Goal: Use online tool/utility: Utilize a website feature to perform a specific function

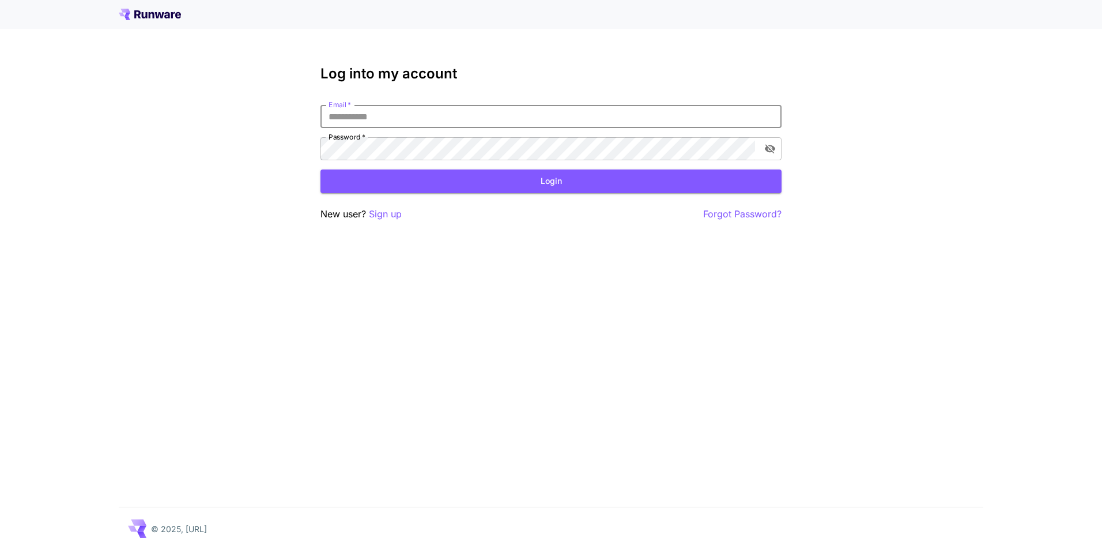
click at [490, 123] on input "Email   *" at bounding box center [551, 116] width 461 height 23
click at [400, 115] on input "Email   *" at bounding box center [551, 116] width 461 height 23
type input "**********"
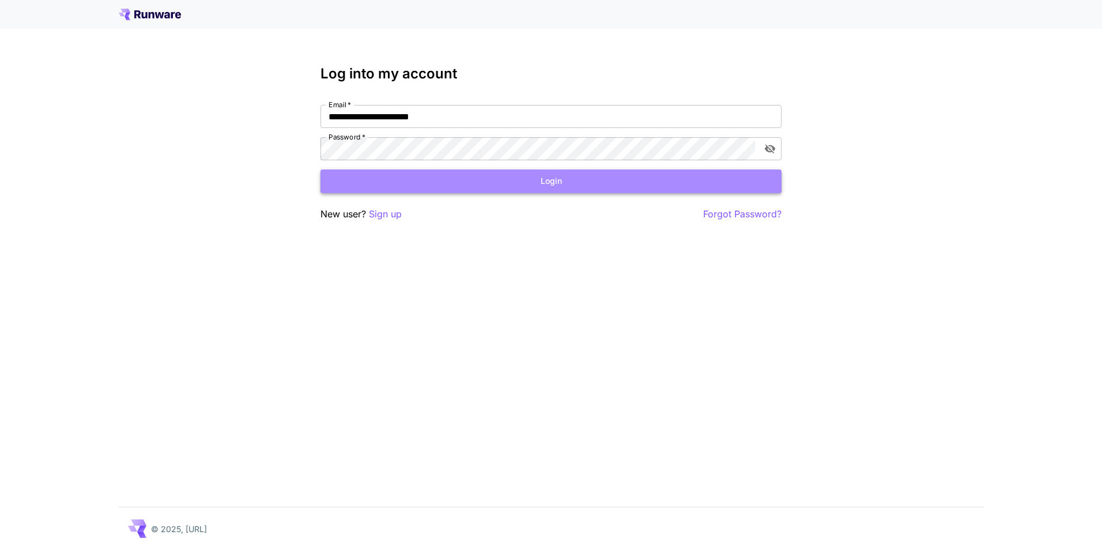
click at [387, 178] on button "Login" at bounding box center [551, 182] width 461 height 24
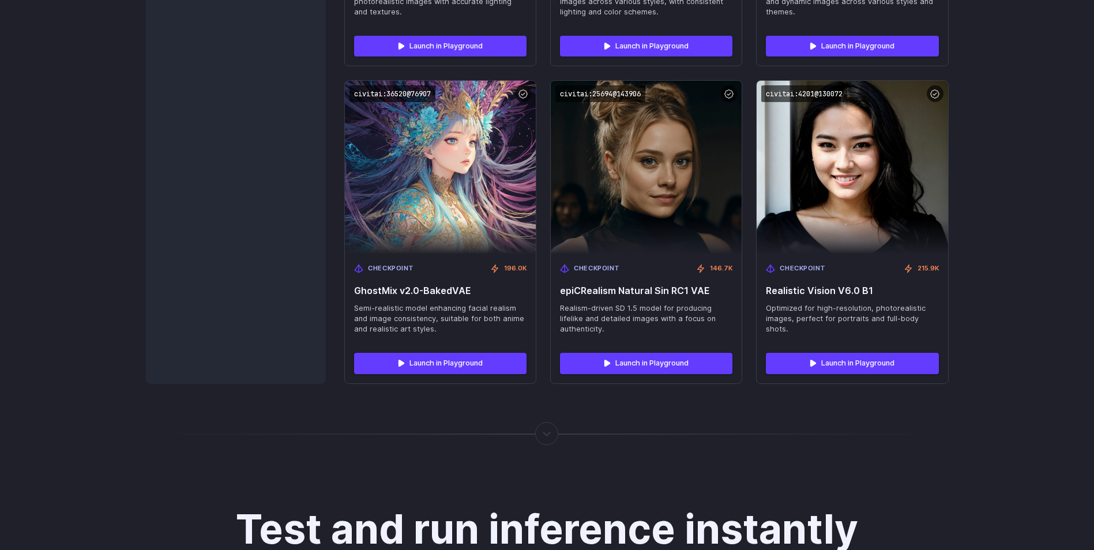
scroll to position [1946, 0]
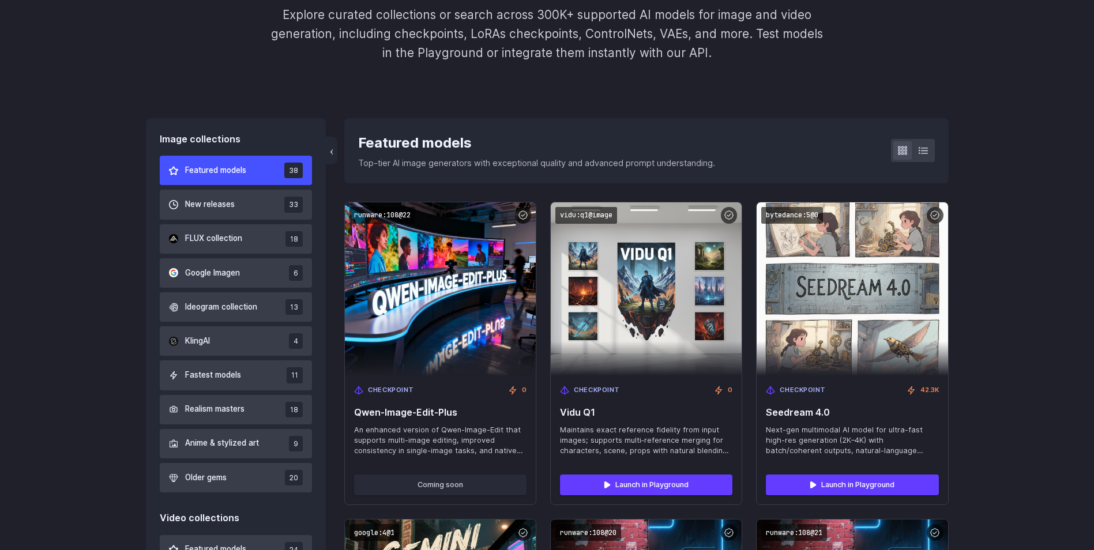
scroll to position [231, 0]
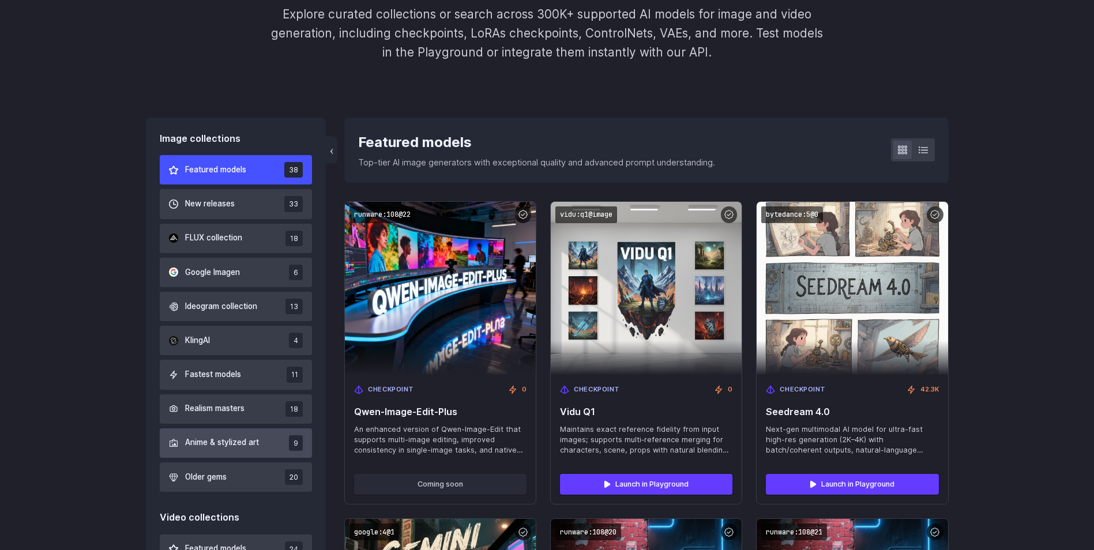
click at [263, 455] on button "Anime & stylized art 9" at bounding box center [236, 442] width 153 height 29
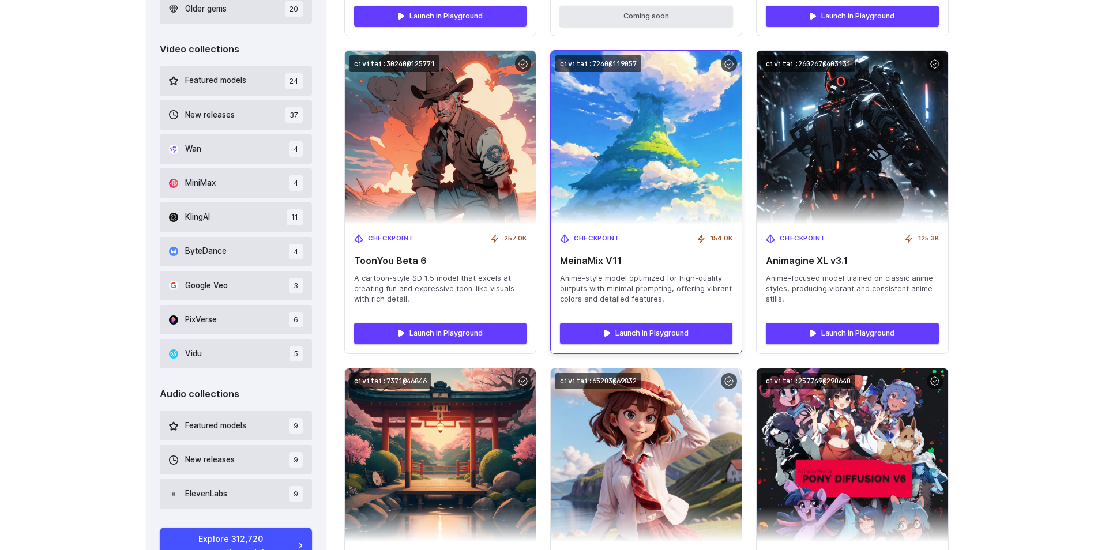
scroll to position [678, 0]
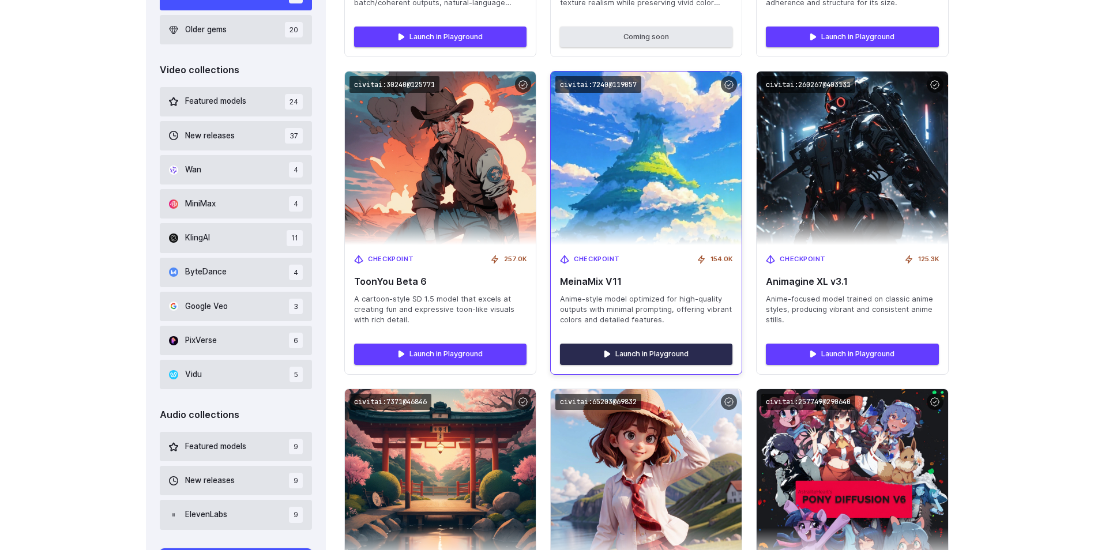
click at [649, 357] on link "Launch in Playground" at bounding box center [646, 354] width 172 height 21
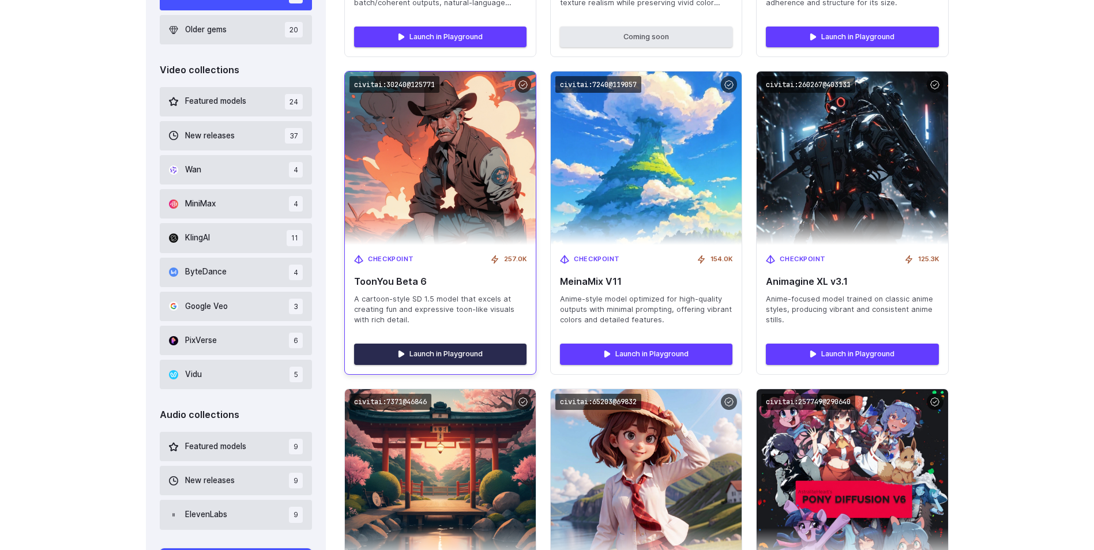
click at [447, 353] on link "Launch in Playground" at bounding box center [440, 354] width 172 height 21
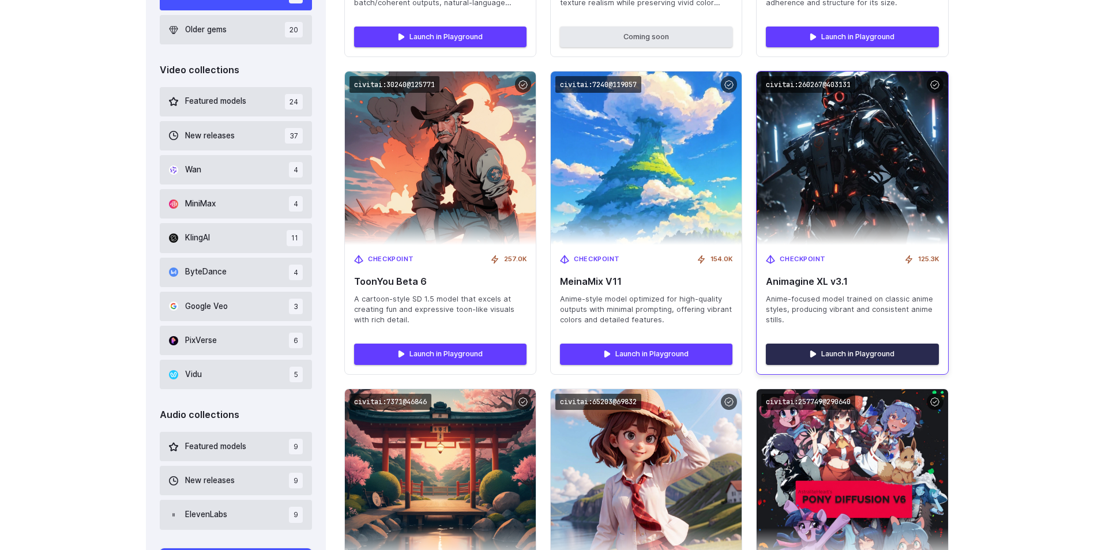
click at [887, 348] on link "Launch in Playground" at bounding box center [852, 354] width 172 height 21
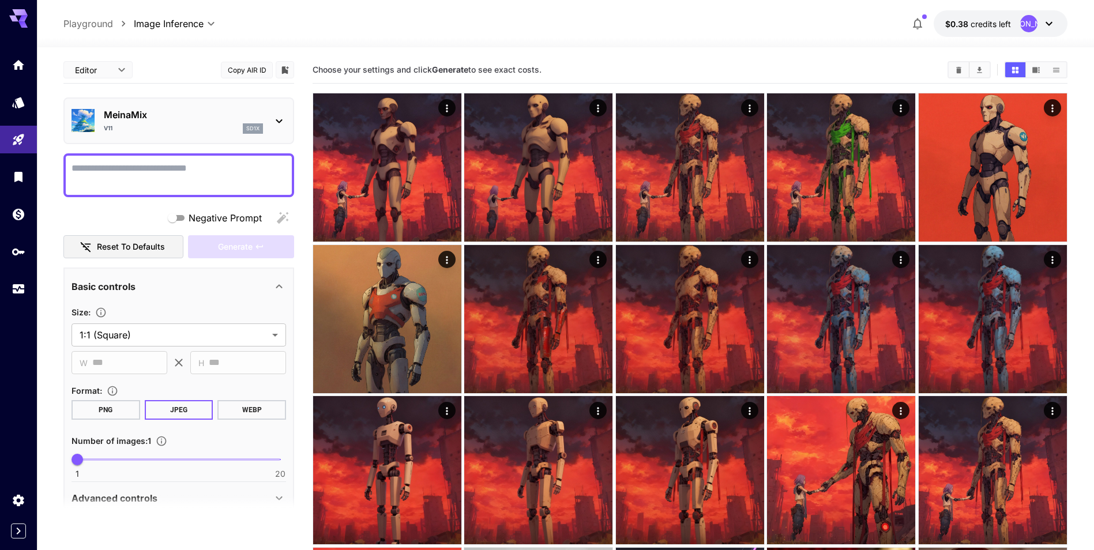
click at [226, 172] on textarea "Negative Prompt" at bounding box center [178, 175] width 214 height 28
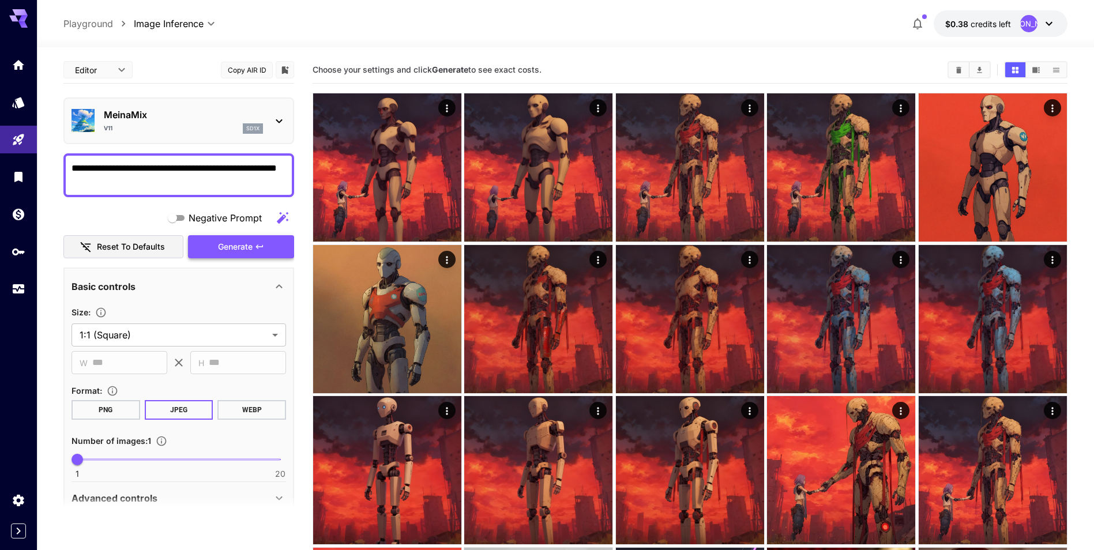
type textarea "**********"
click at [229, 241] on span "Generate" at bounding box center [235, 247] width 35 height 14
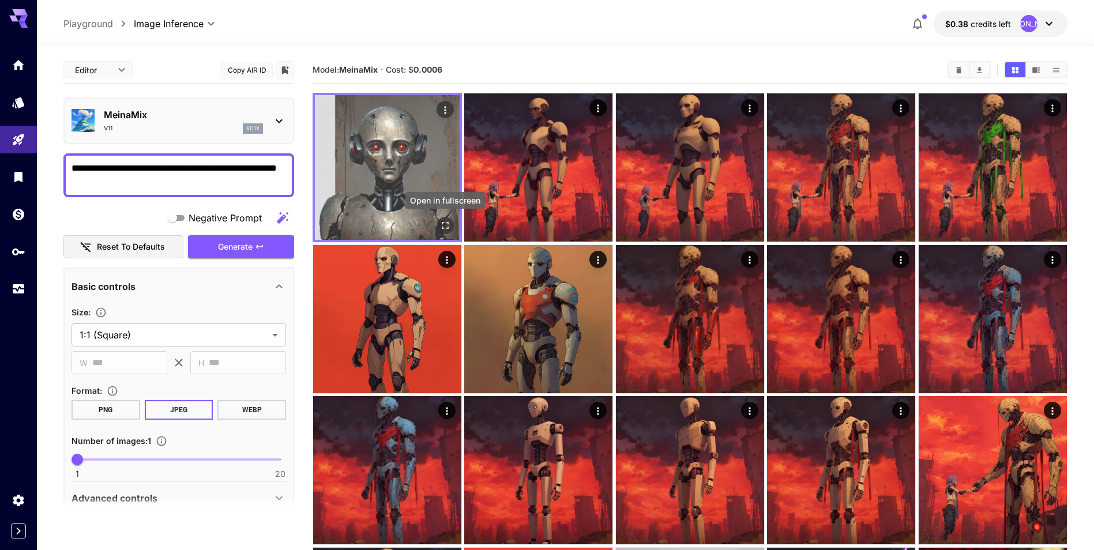
click at [442, 223] on icon "Open in fullscreen" at bounding box center [445, 225] width 7 height 7
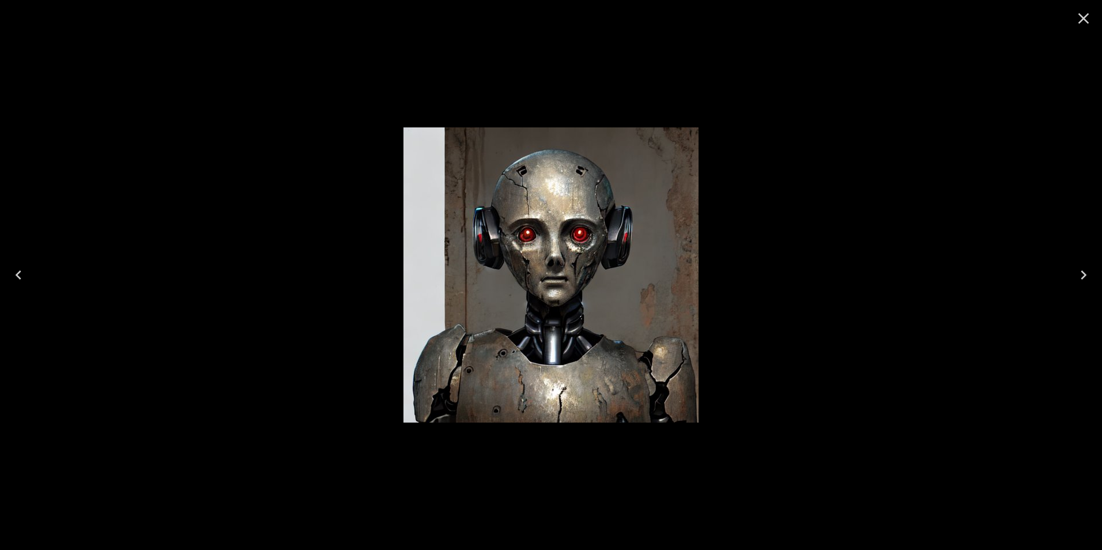
click at [1083, 21] on icon "Close" at bounding box center [1084, 18] width 18 height 18
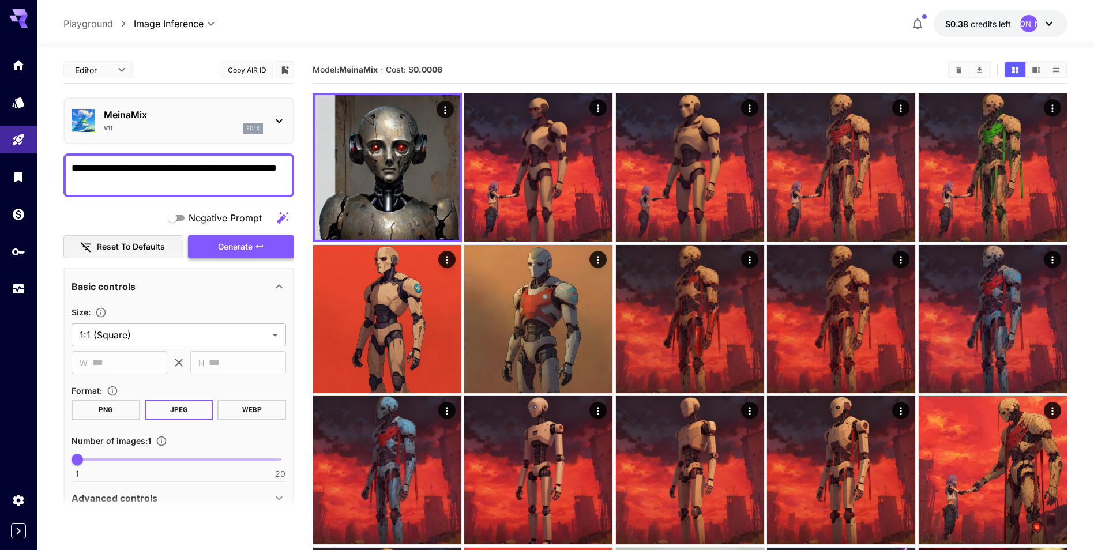
click at [239, 249] on span "Generate" at bounding box center [235, 247] width 35 height 14
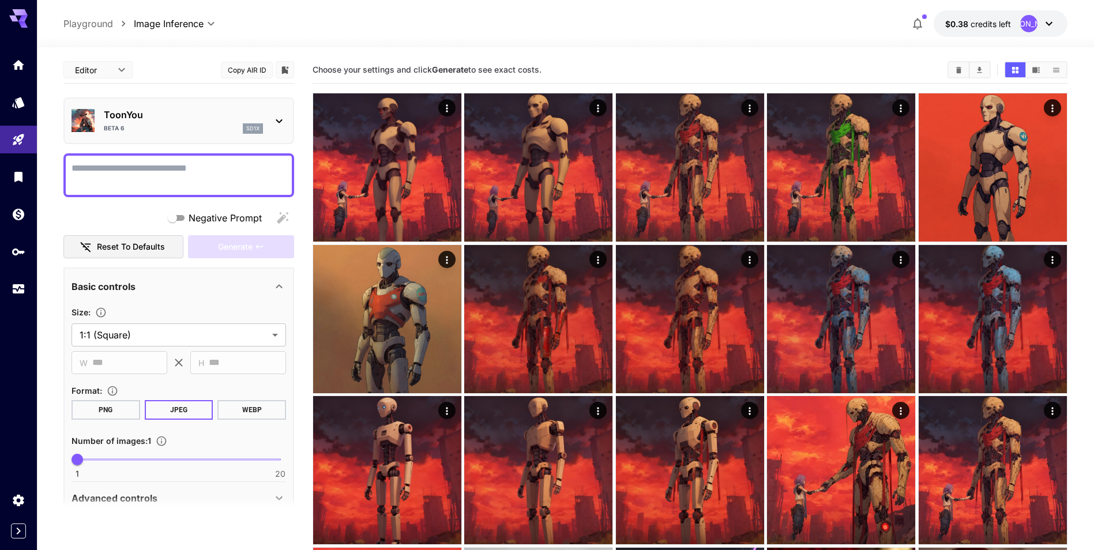
click at [233, 175] on textarea "Negative Prompt" at bounding box center [178, 175] width 214 height 28
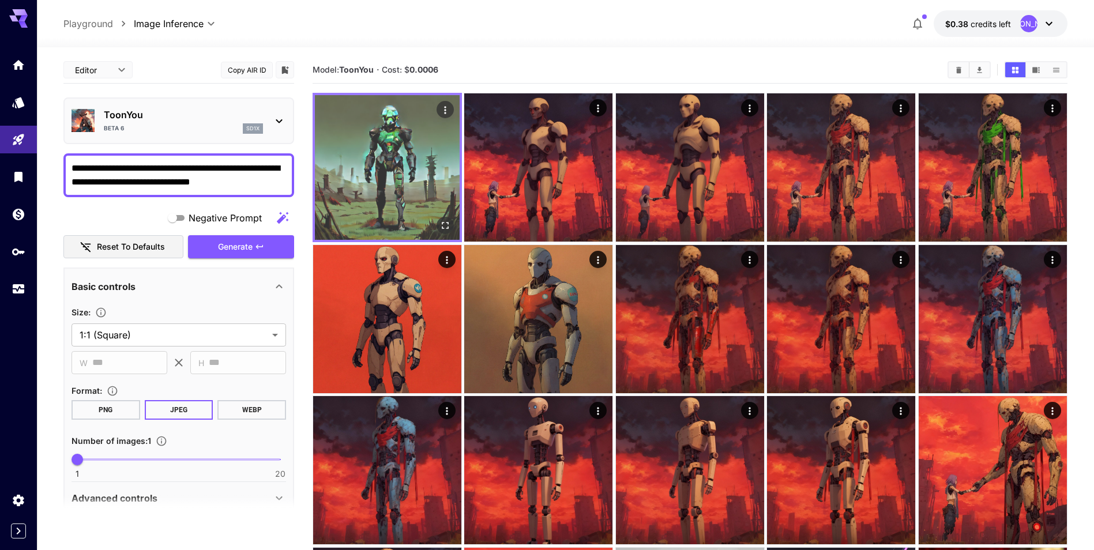
type textarea "**********"
click at [453, 227] on button "Open in fullscreen" at bounding box center [444, 225] width 17 height 17
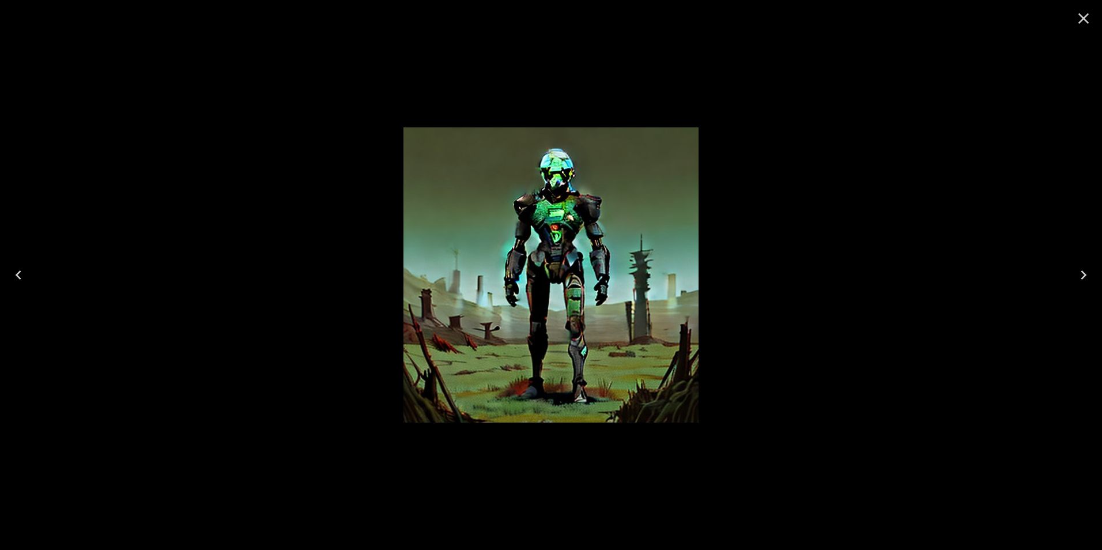
click at [1076, 21] on icon "Close" at bounding box center [1084, 18] width 18 height 18
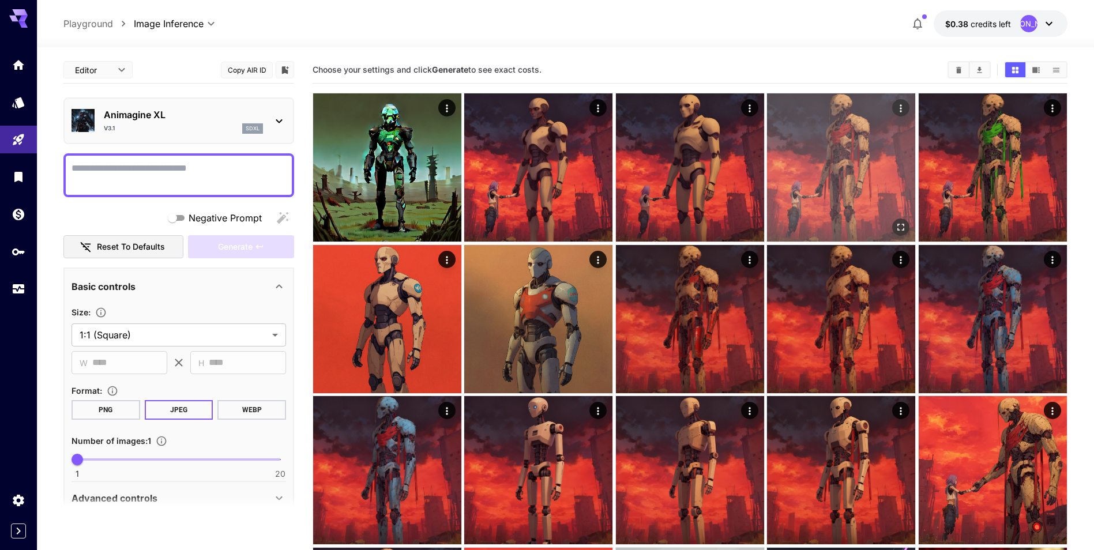
click at [901, 220] on button "Open in fullscreen" at bounding box center [901, 227] width 17 height 17
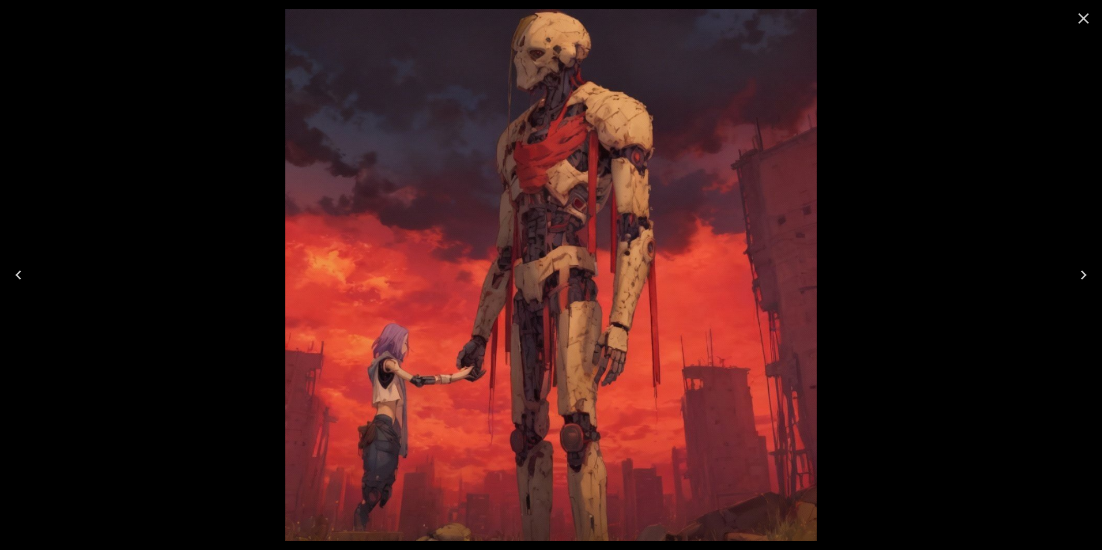
click at [1087, 24] on icon "Close" at bounding box center [1084, 18] width 18 height 18
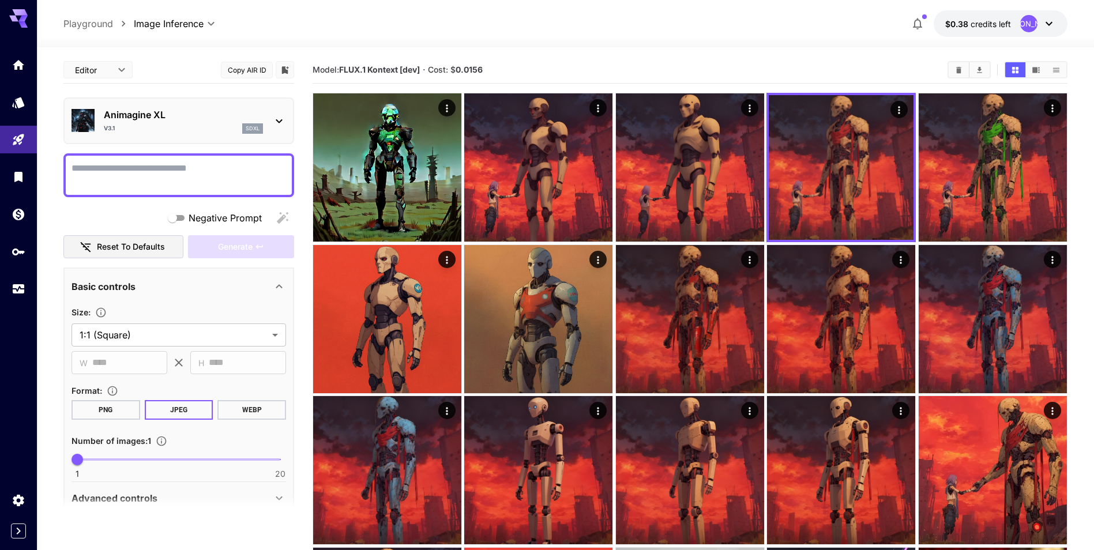
click at [208, 168] on textarea "Negative Prompt" at bounding box center [178, 175] width 214 height 28
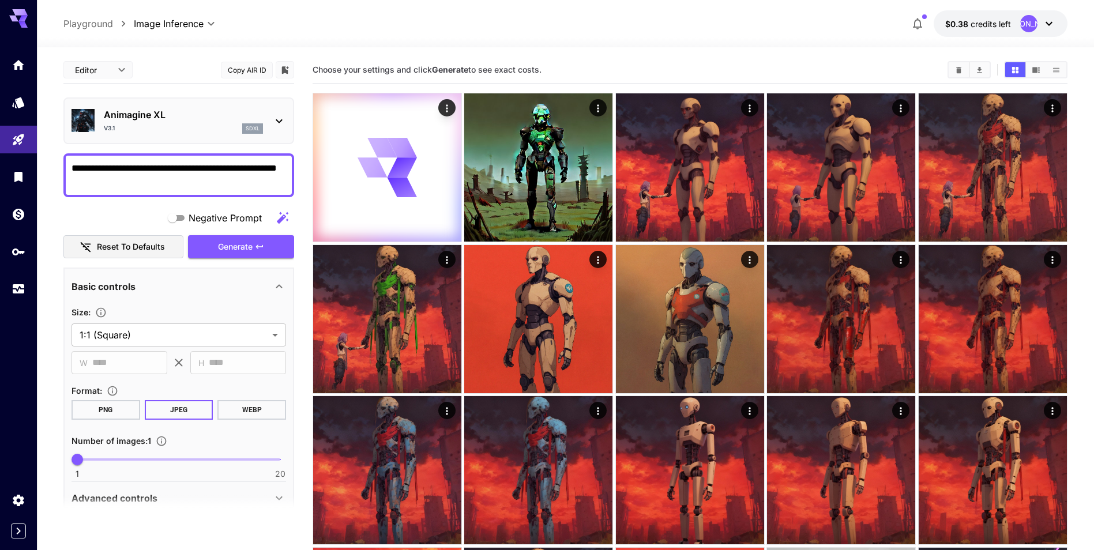
type textarea "**********"
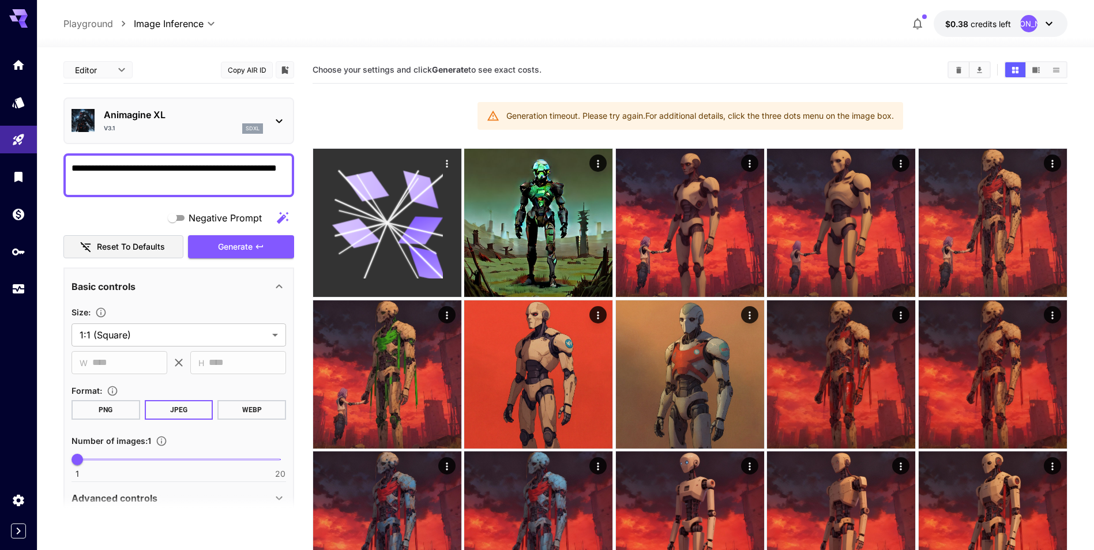
click at [386, 223] on circle at bounding box center [387, 223] width 5 height 5
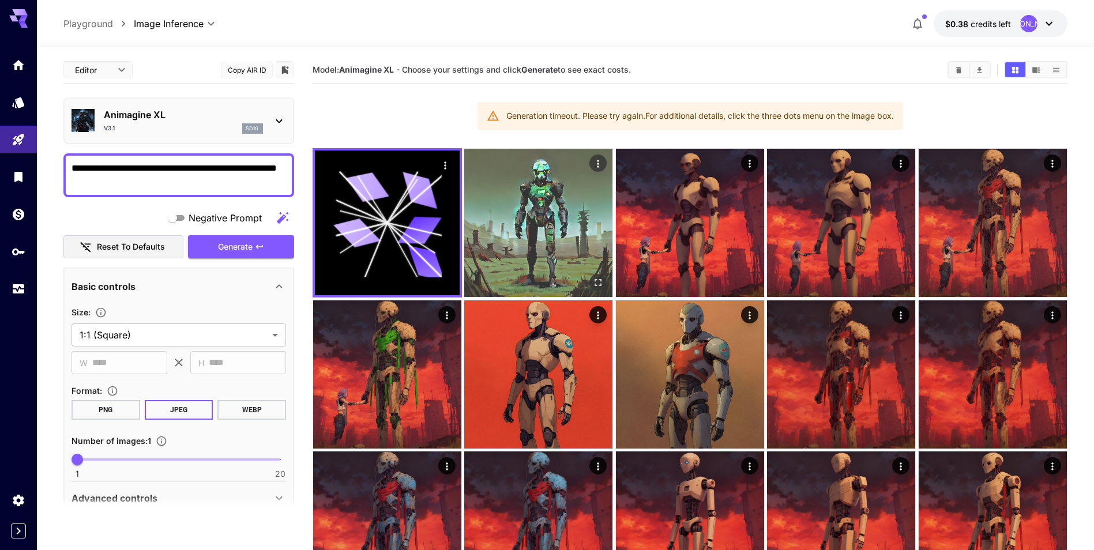
click at [509, 212] on img at bounding box center [538, 223] width 148 height 148
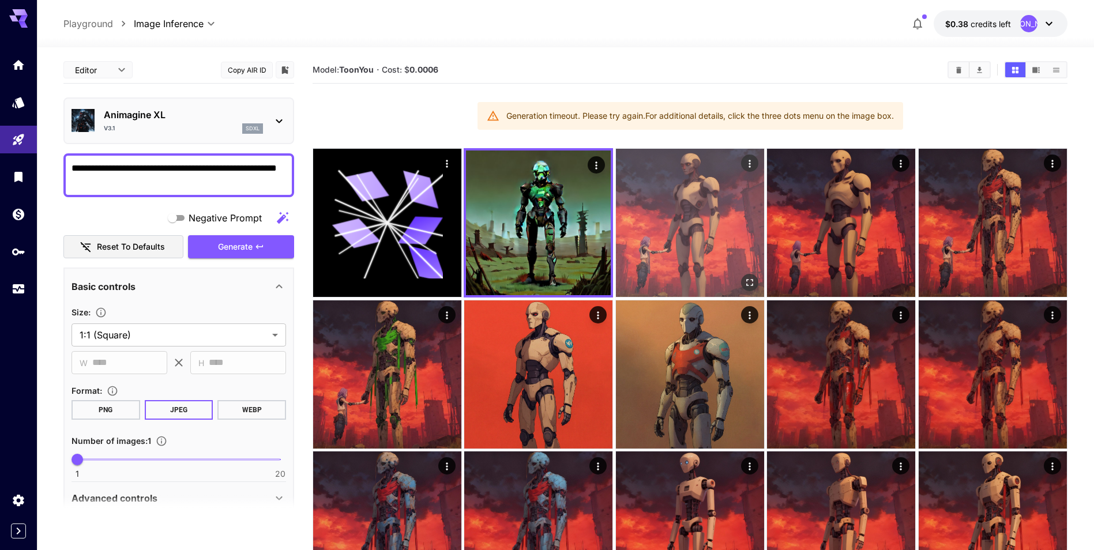
click at [699, 225] on img at bounding box center [690, 223] width 148 height 148
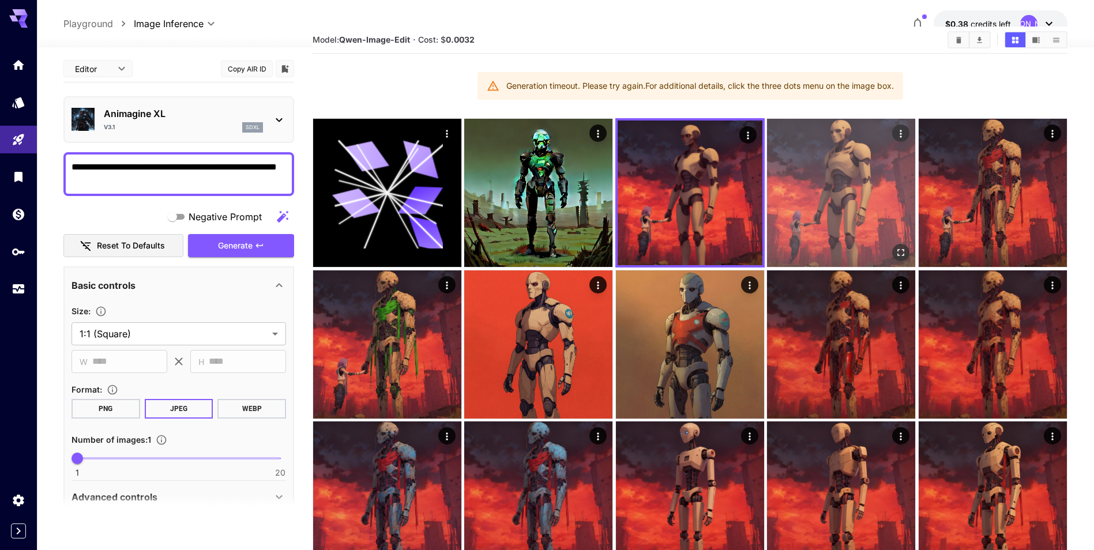
scroll to position [58, 0]
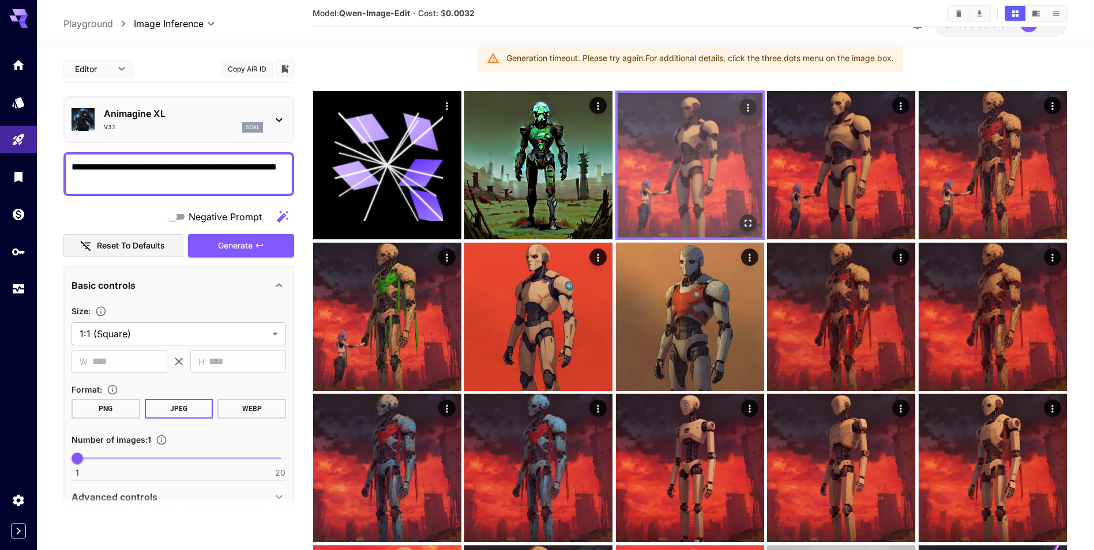
click at [671, 171] on img at bounding box center [689, 165] width 145 height 145
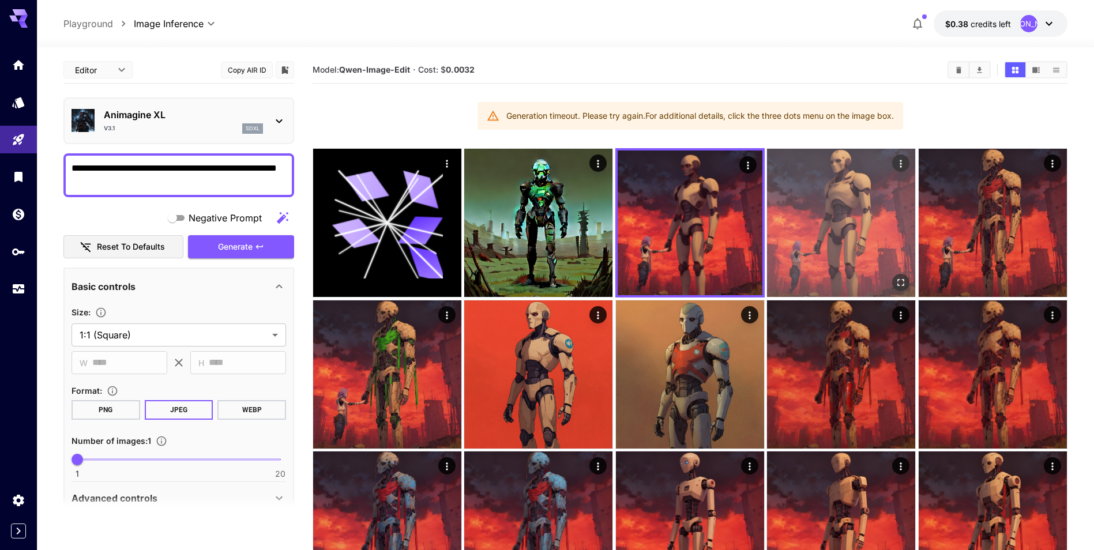
click at [838, 234] on img at bounding box center [841, 223] width 148 height 148
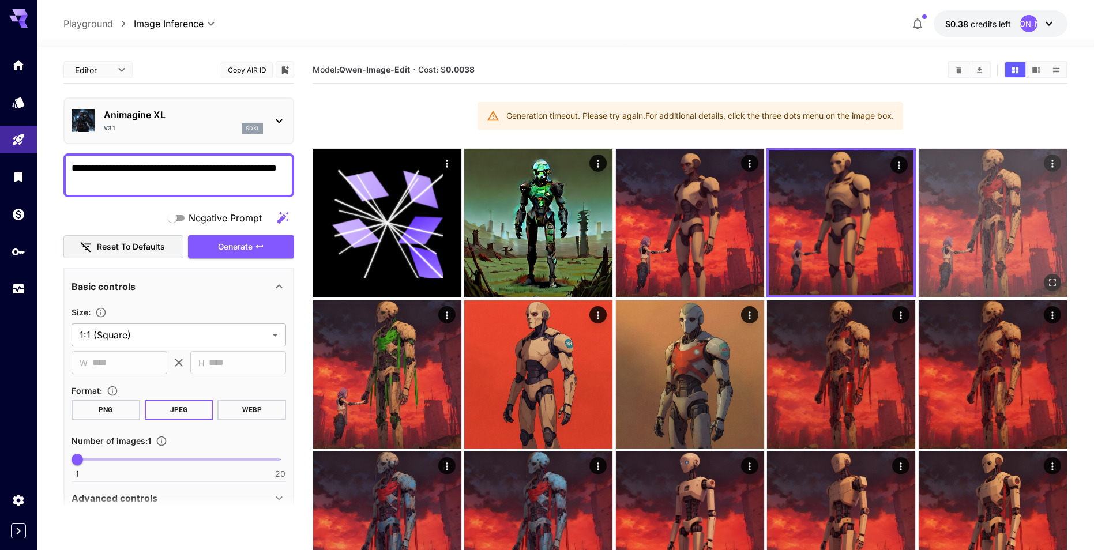
click at [975, 220] on img at bounding box center [992, 223] width 148 height 148
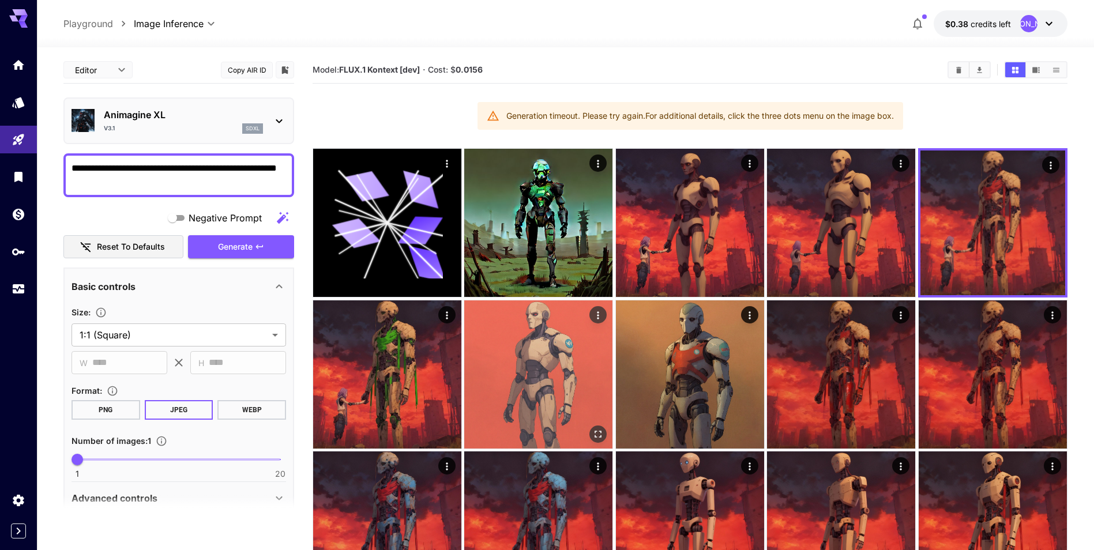
click at [491, 344] on img at bounding box center [538, 374] width 148 height 148
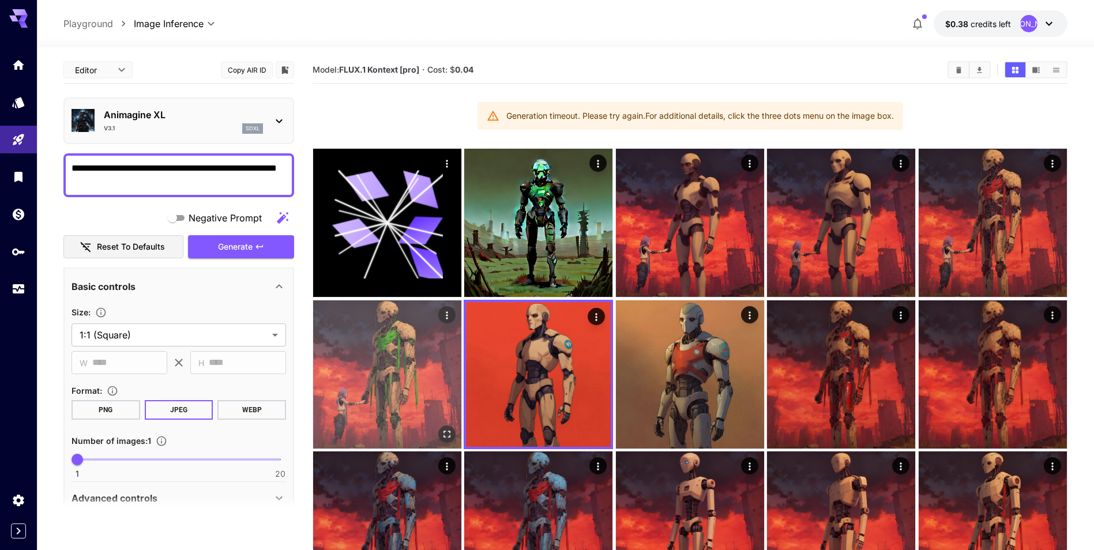
click at [392, 345] on img at bounding box center [387, 374] width 148 height 148
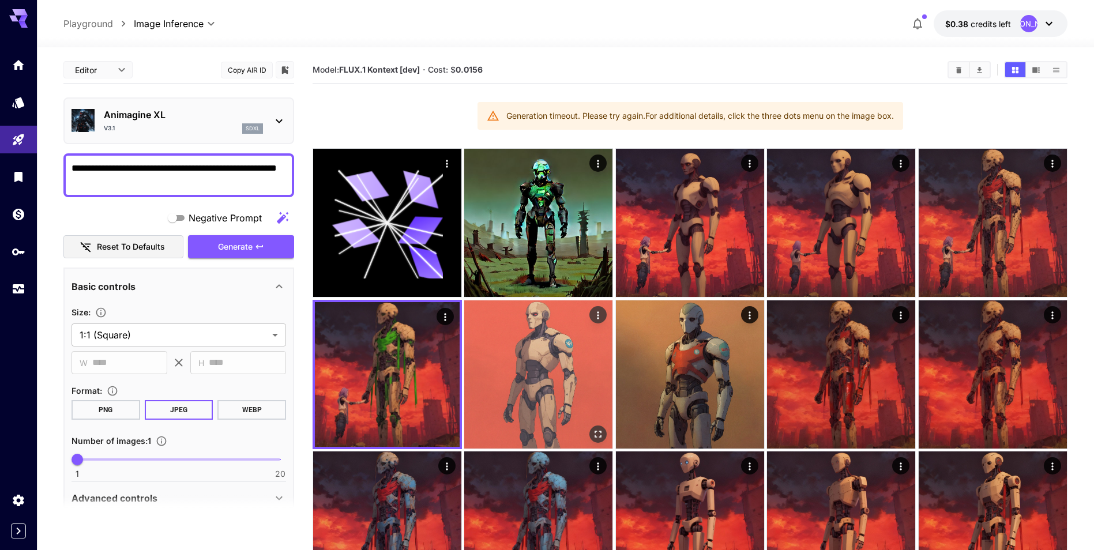
click at [534, 356] on img at bounding box center [538, 374] width 148 height 148
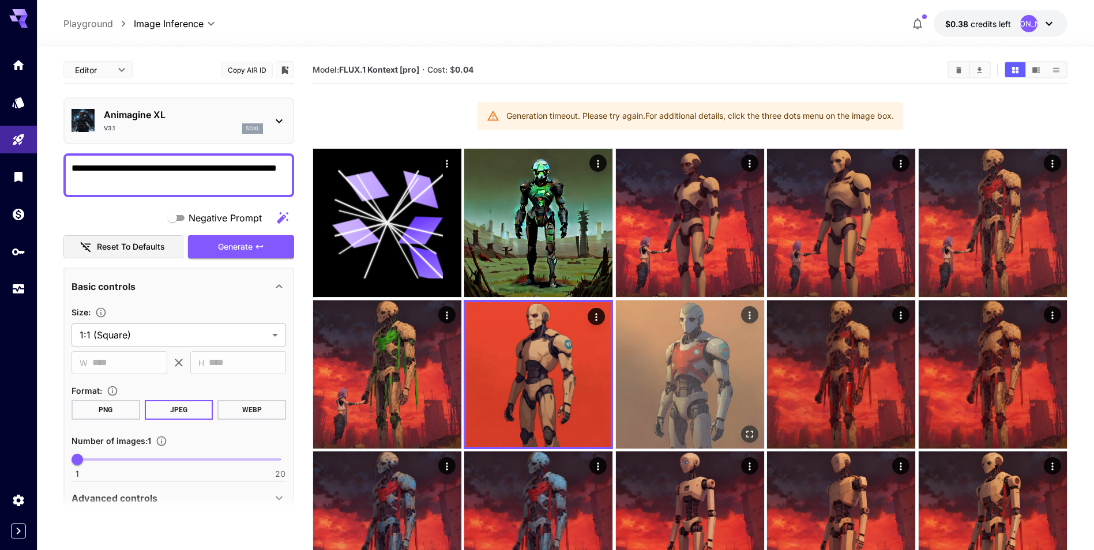
click at [677, 356] on img at bounding box center [690, 374] width 148 height 148
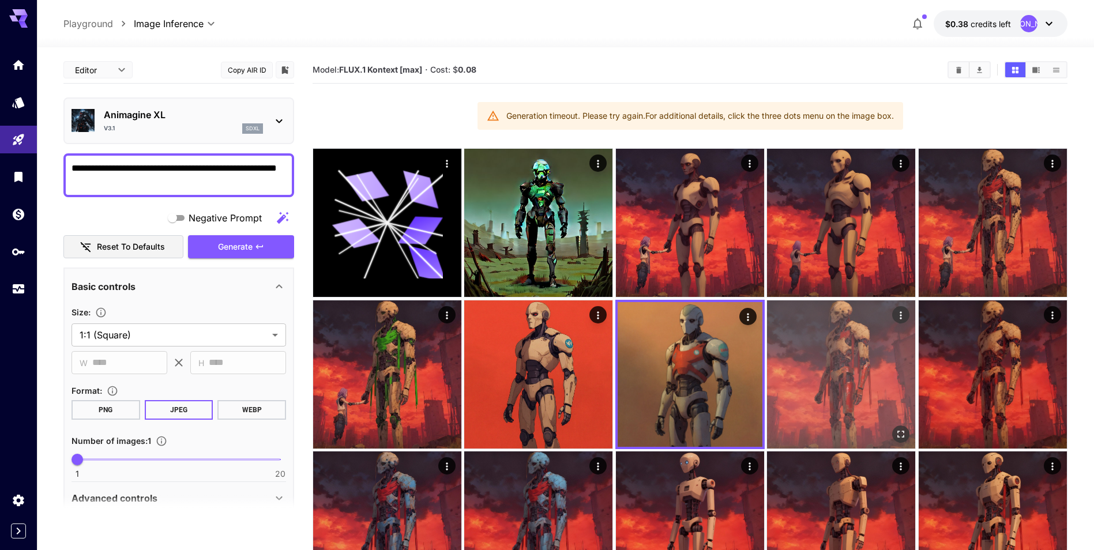
click at [844, 349] on img at bounding box center [841, 374] width 148 height 148
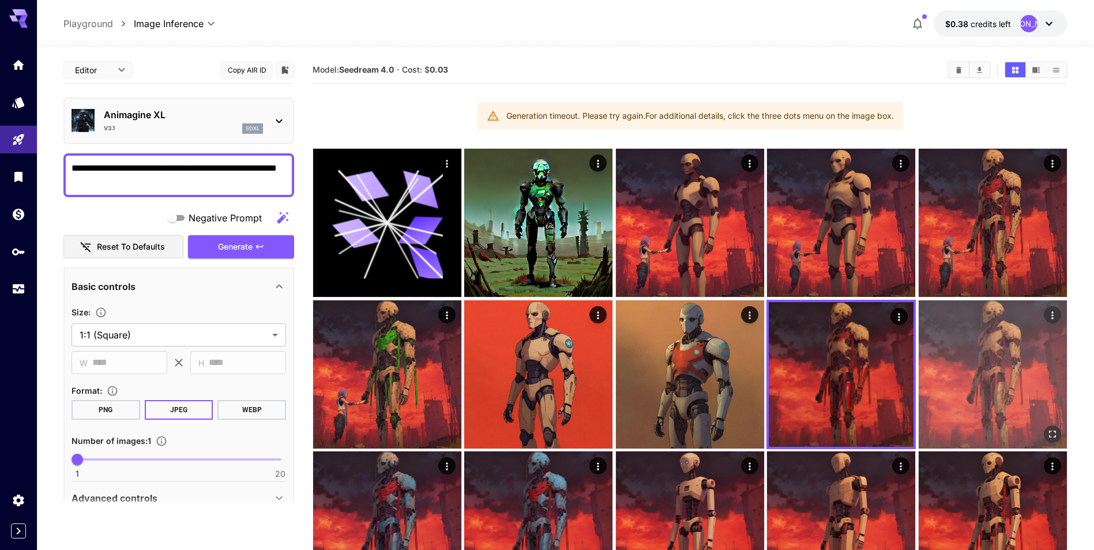
click at [999, 336] on img at bounding box center [992, 374] width 148 height 148
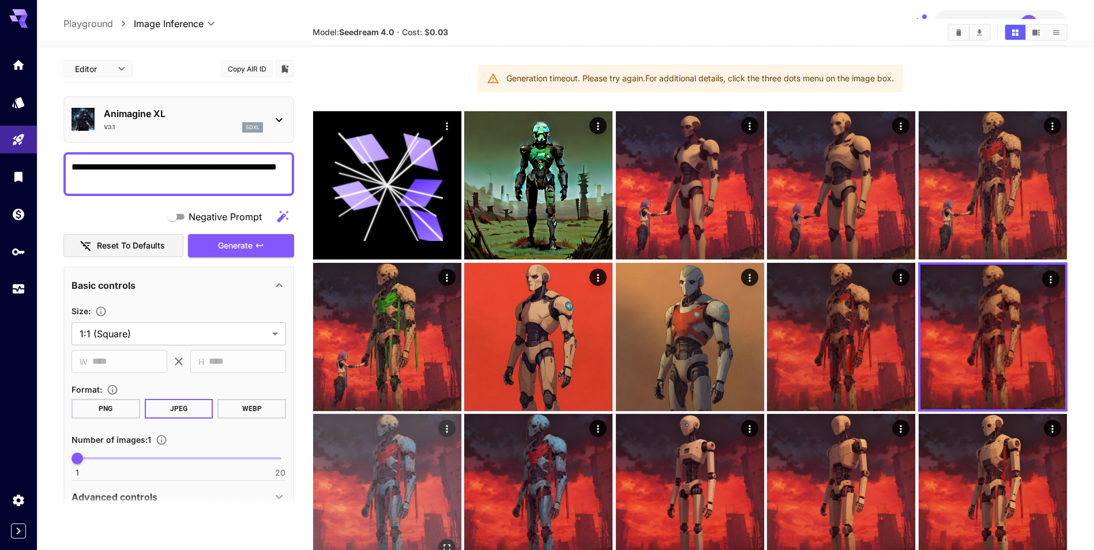
scroll to position [58, 0]
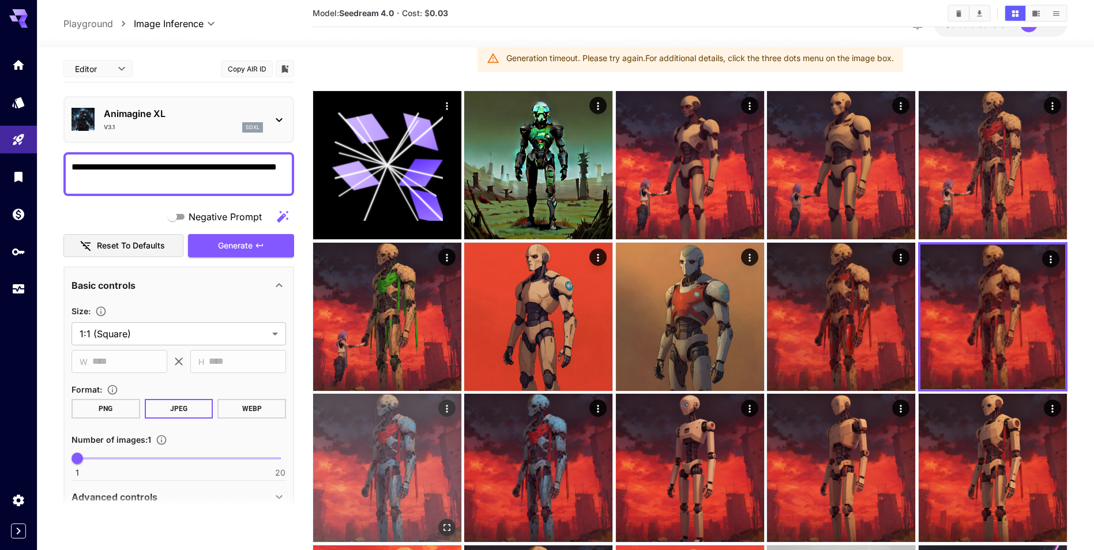
click at [376, 432] on img at bounding box center [387, 468] width 148 height 148
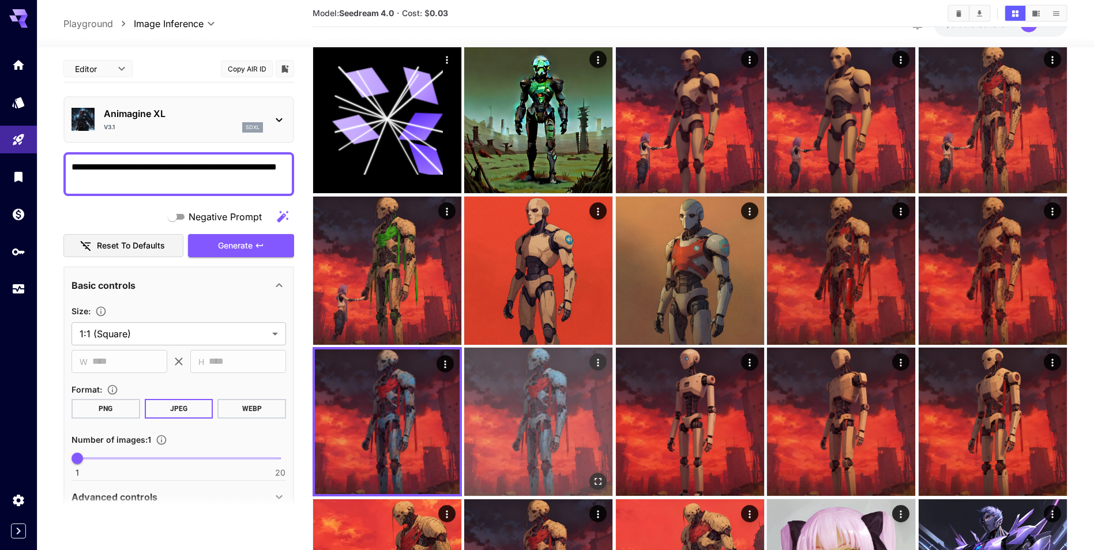
scroll to position [115, 0]
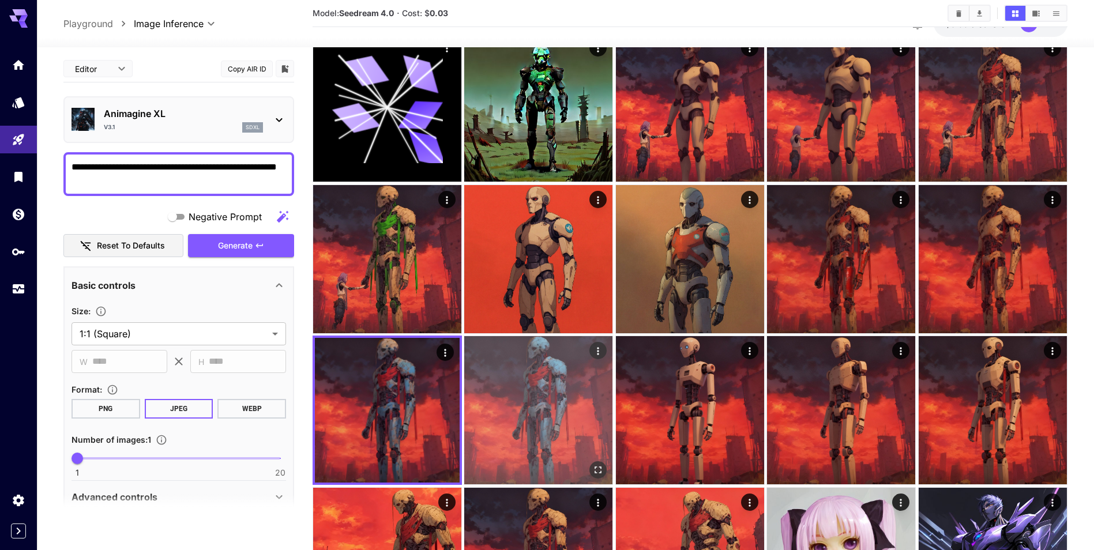
click at [534, 401] on img at bounding box center [538, 410] width 148 height 148
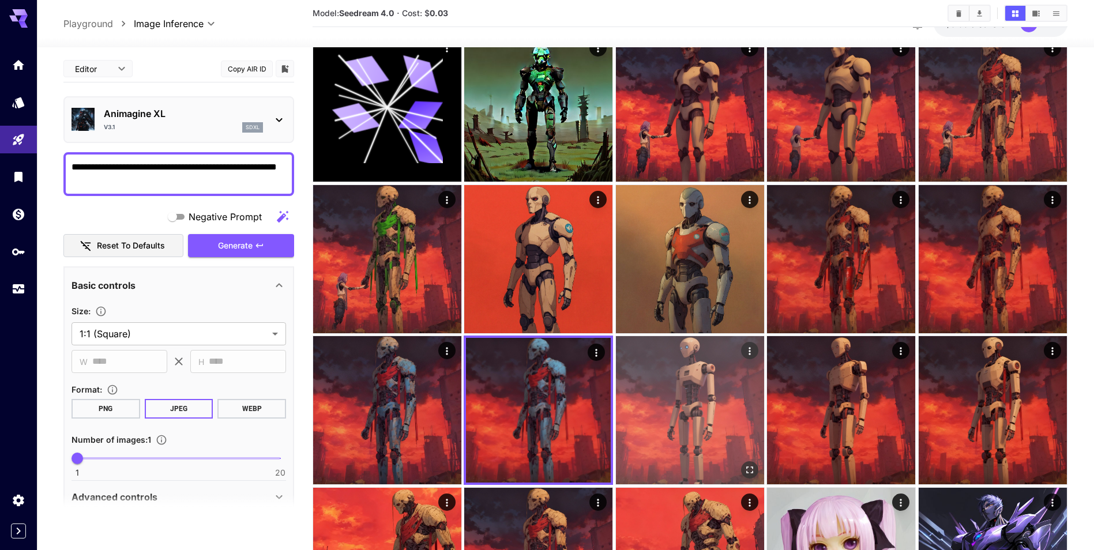
click at [728, 372] on img at bounding box center [690, 410] width 148 height 148
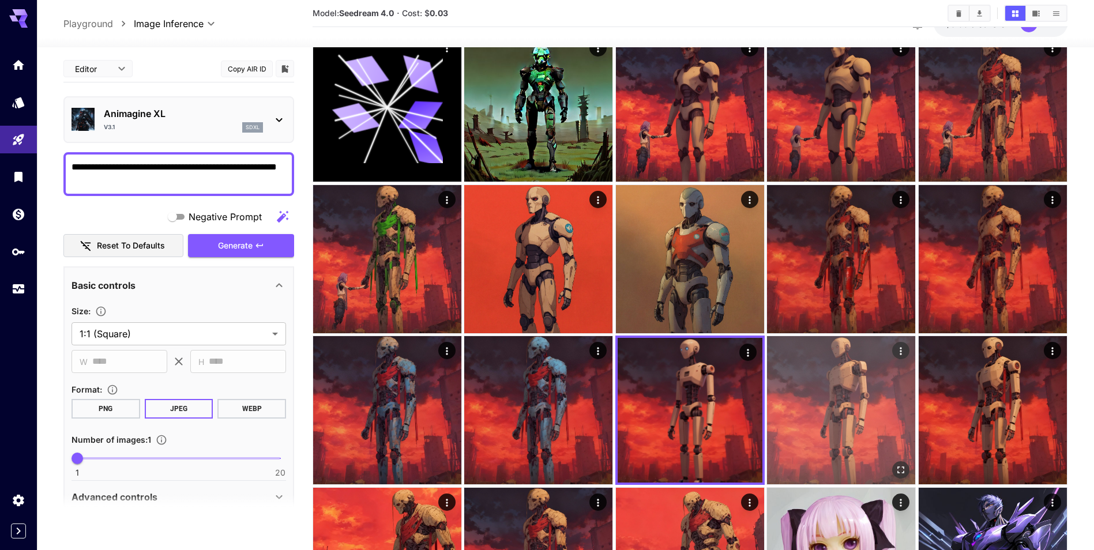
click at [821, 374] on img at bounding box center [841, 410] width 148 height 148
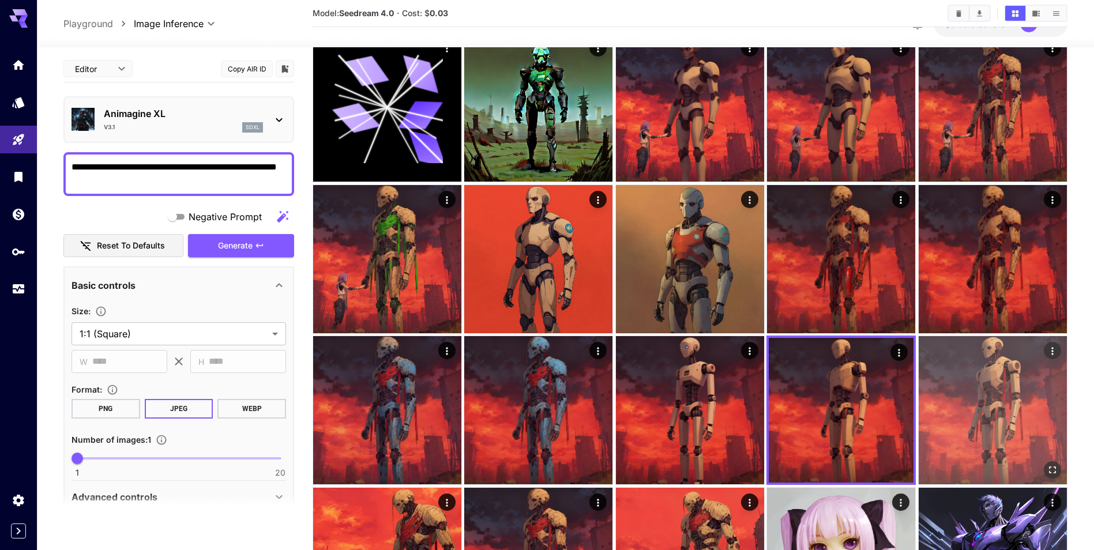
click at [957, 379] on img at bounding box center [992, 410] width 148 height 148
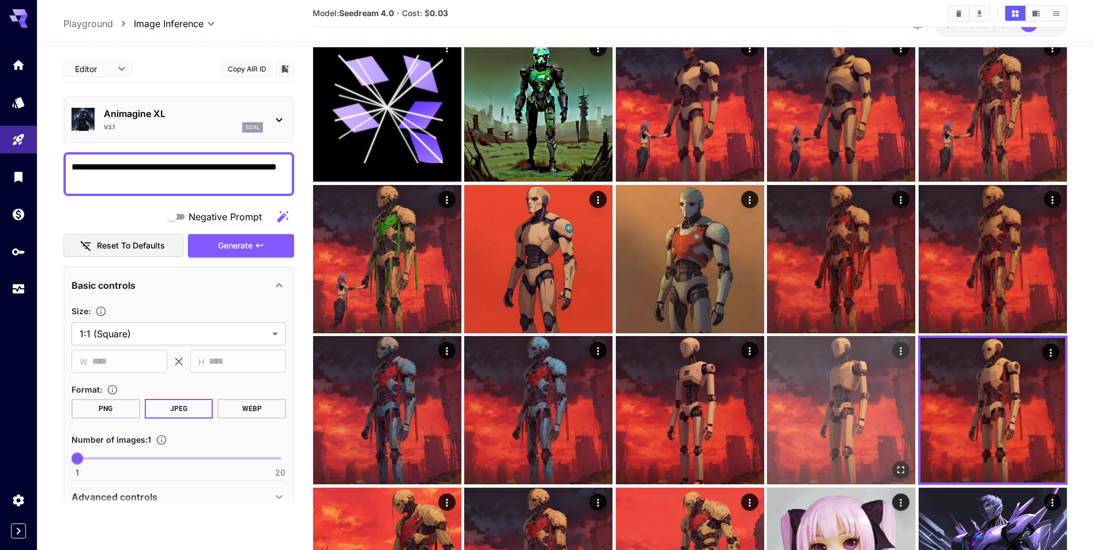
click at [871, 401] on img at bounding box center [841, 410] width 148 height 148
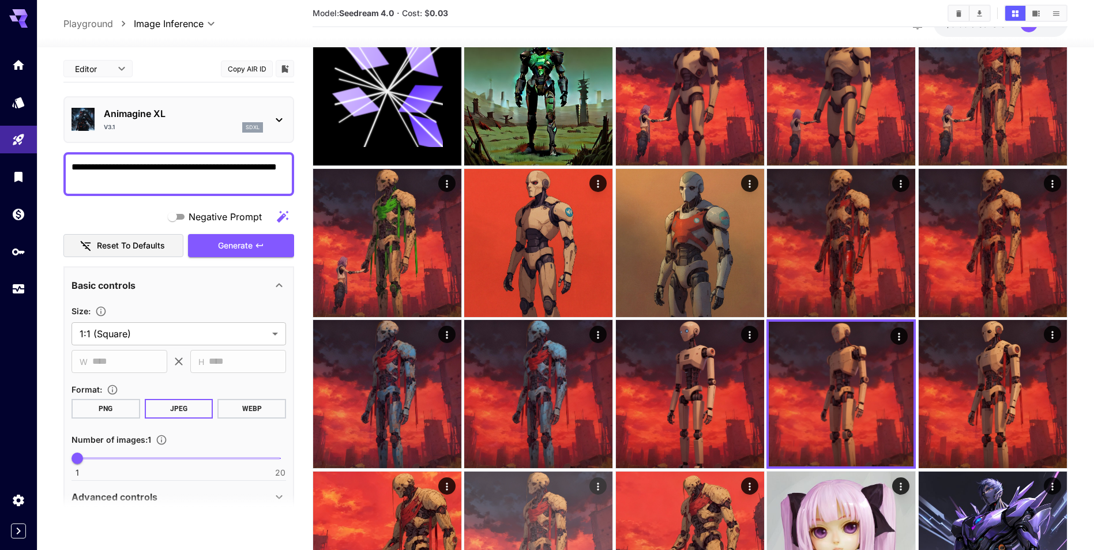
scroll to position [231, 0]
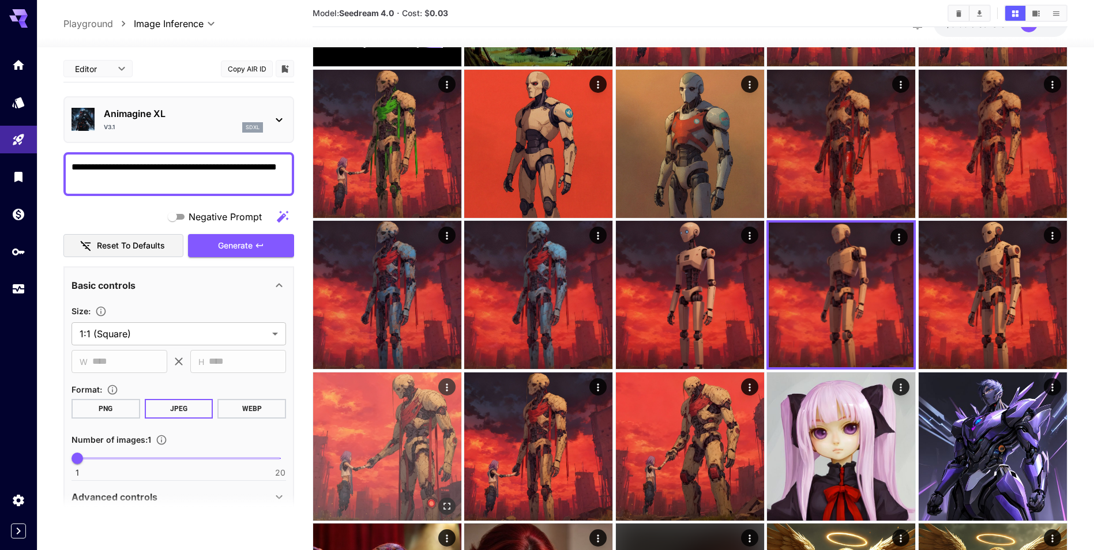
click at [377, 395] on img at bounding box center [387, 446] width 148 height 148
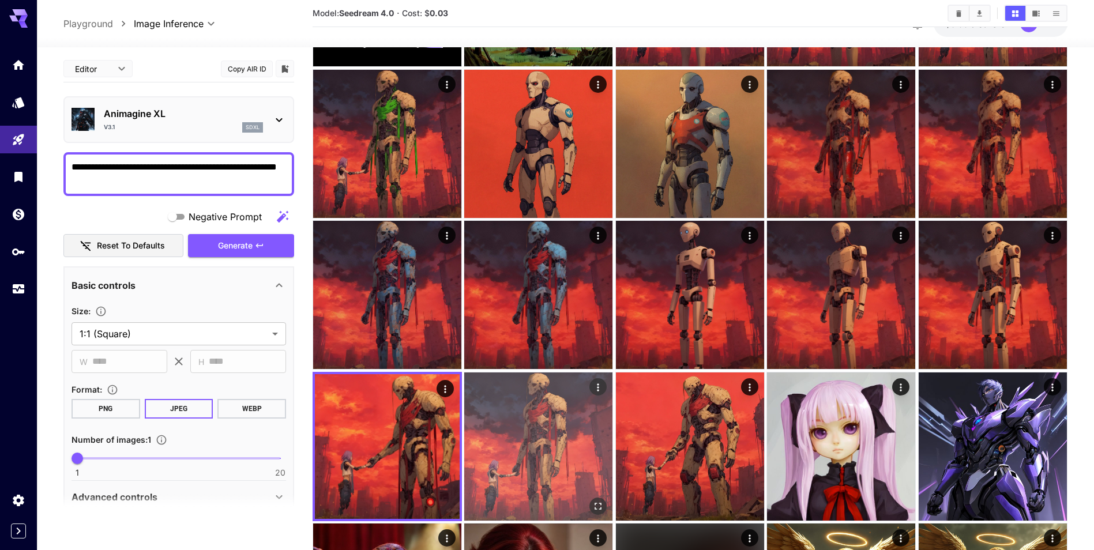
click at [556, 426] on img at bounding box center [538, 446] width 148 height 148
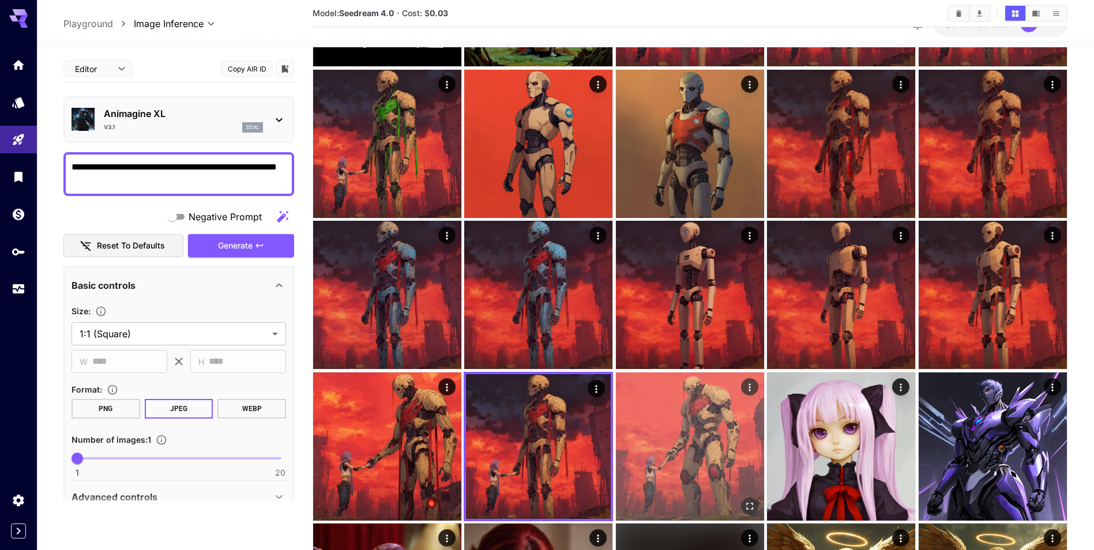
click at [680, 427] on img at bounding box center [690, 446] width 148 height 148
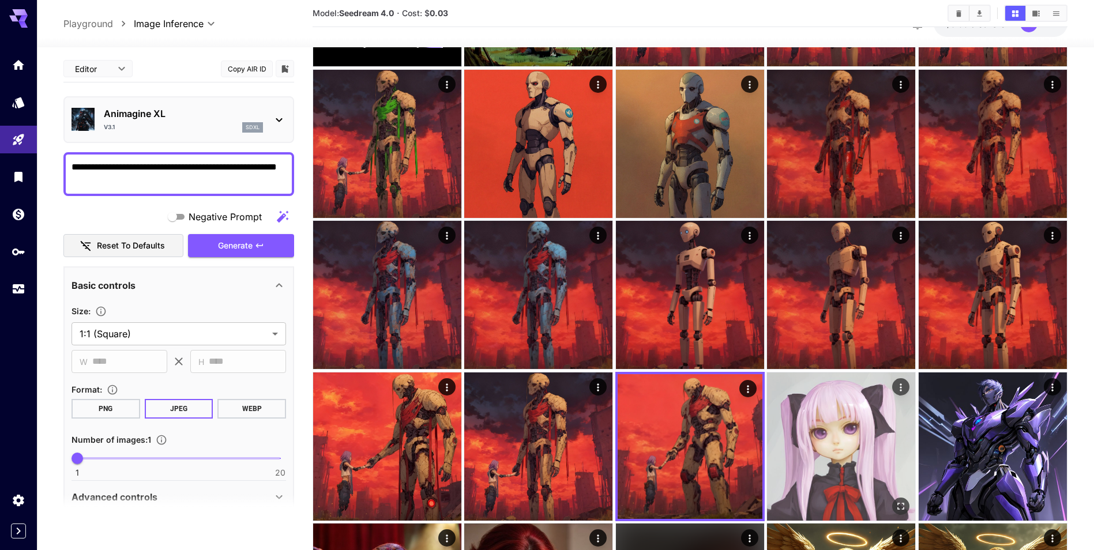
click at [876, 454] on img at bounding box center [841, 446] width 148 height 148
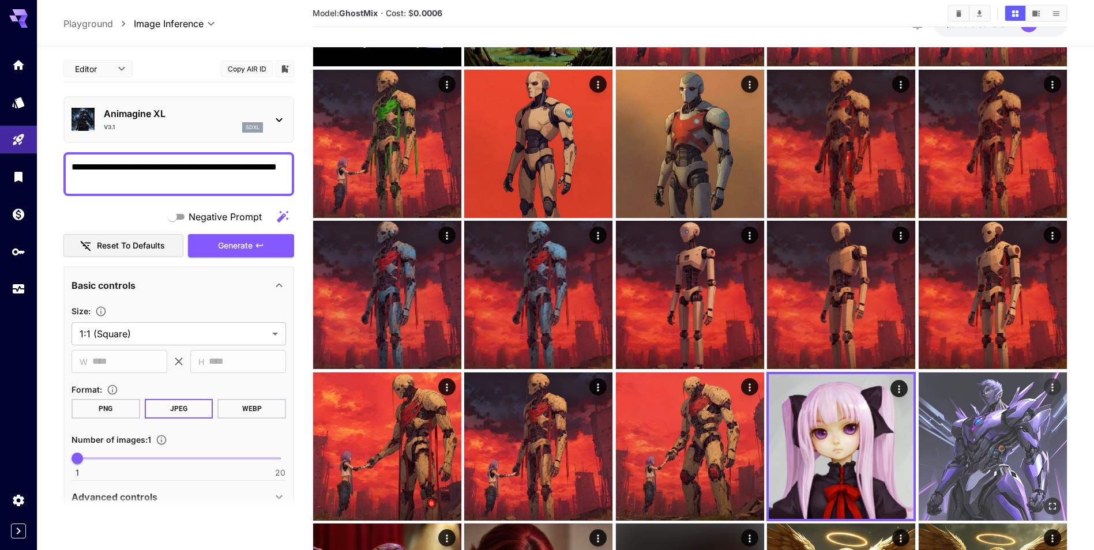
click at [1011, 439] on img at bounding box center [992, 446] width 148 height 148
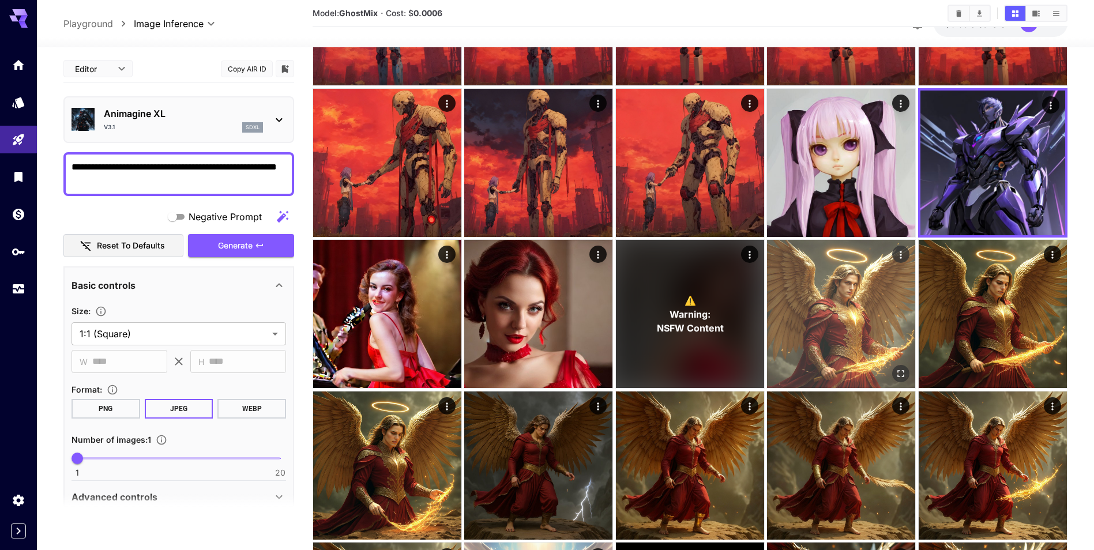
scroll to position [519, 0]
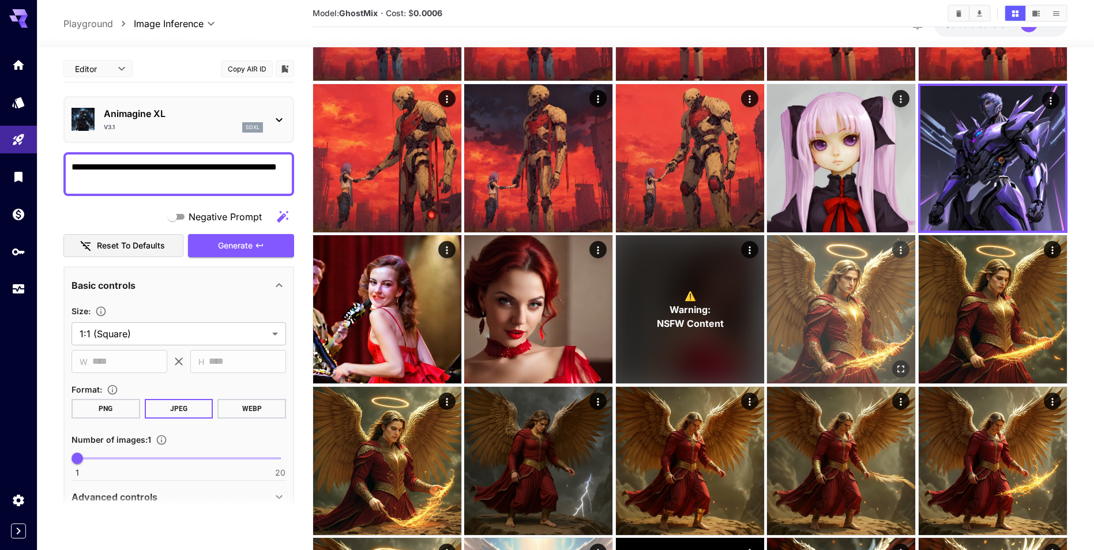
click at [793, 330] on img at bounding box center [841, 309] width 148 height 148
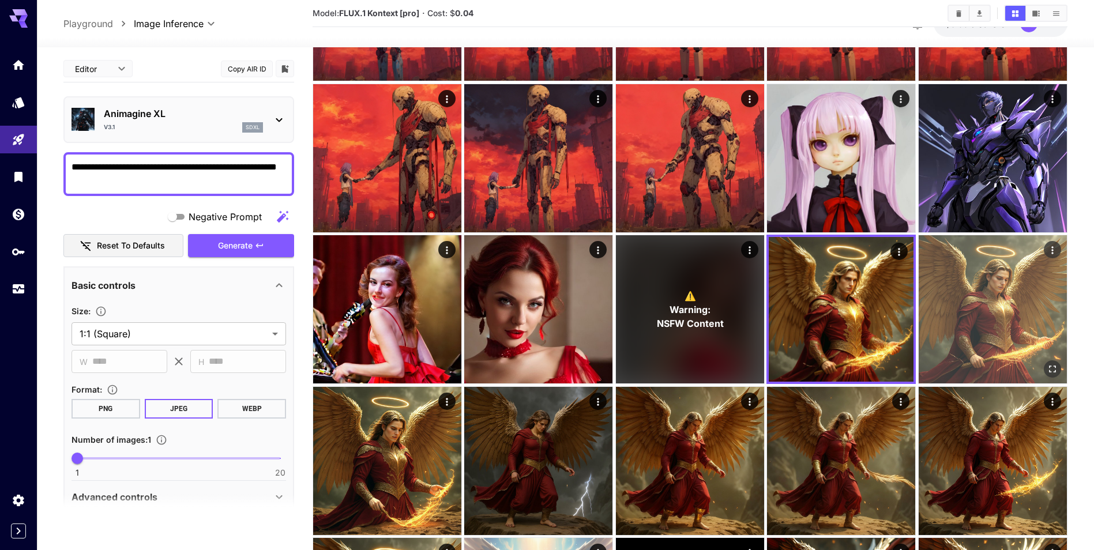
click at [989, 334] on img at bounding box center [992, 309] width 148 height 148
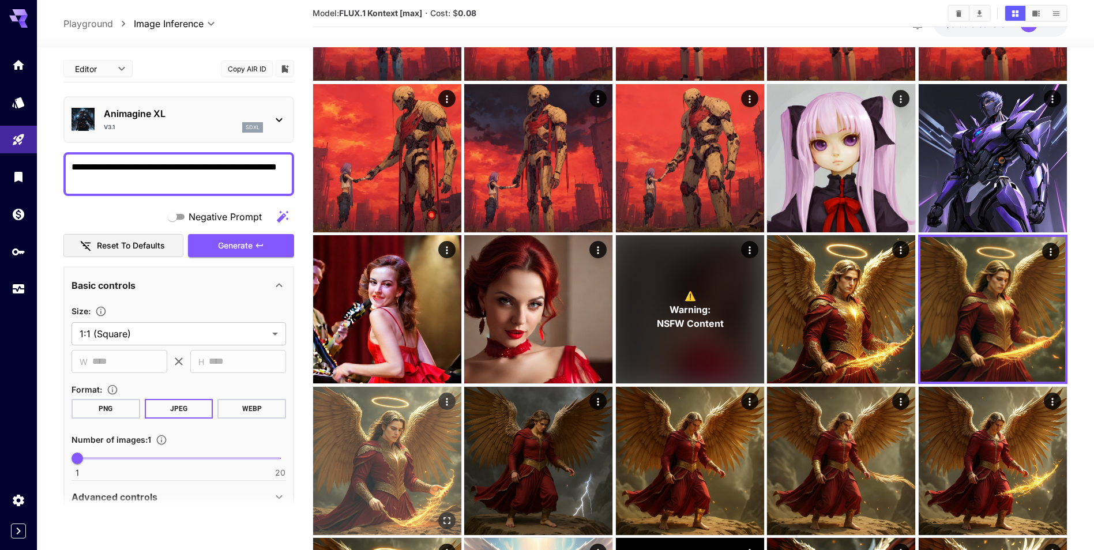
click at [401, 454] on img at bounding box center [387, 461] width 148 height 148
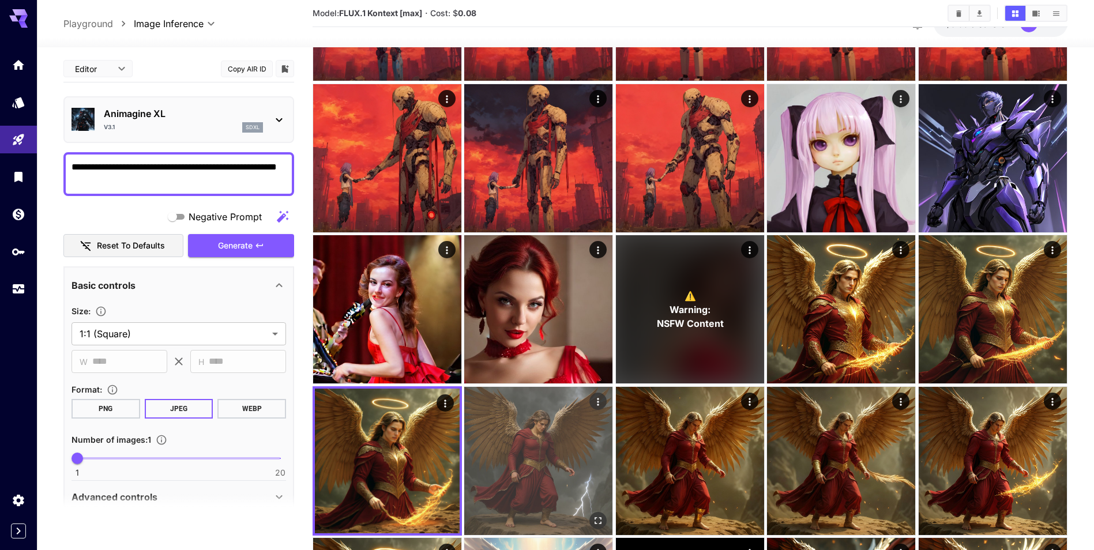
click at [543, 461] on img at bounding box center [538, 461] width 148 height 148
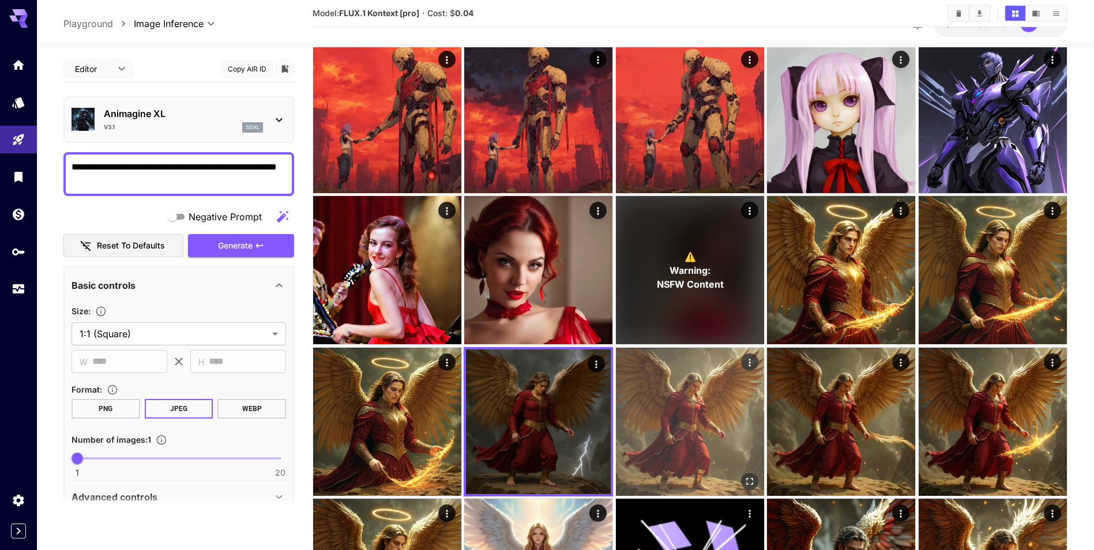
scroll to position [577, 0]
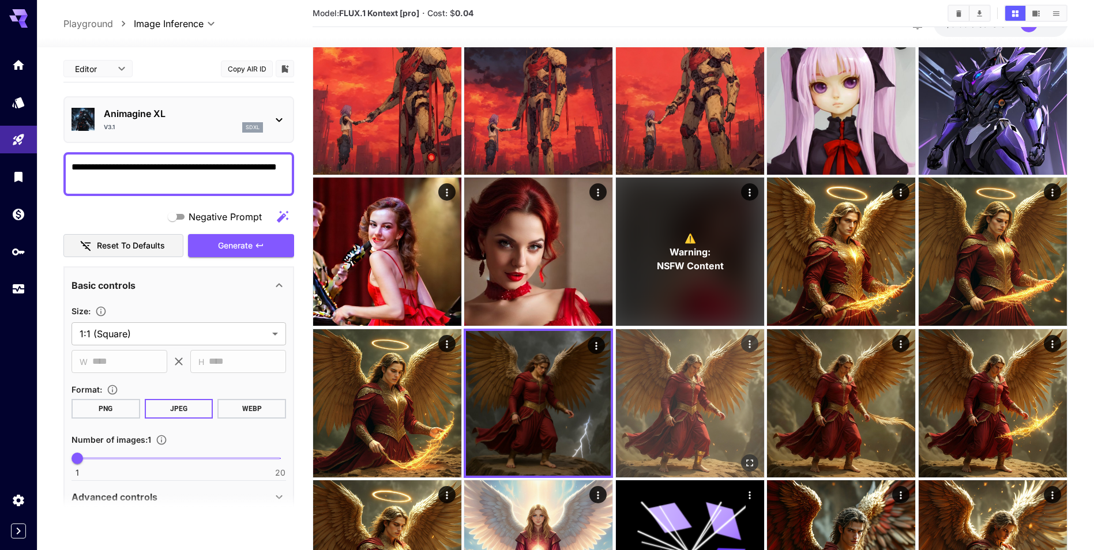
click at [724, 412] on img at bounding box center [690, 403] width 148 height 148
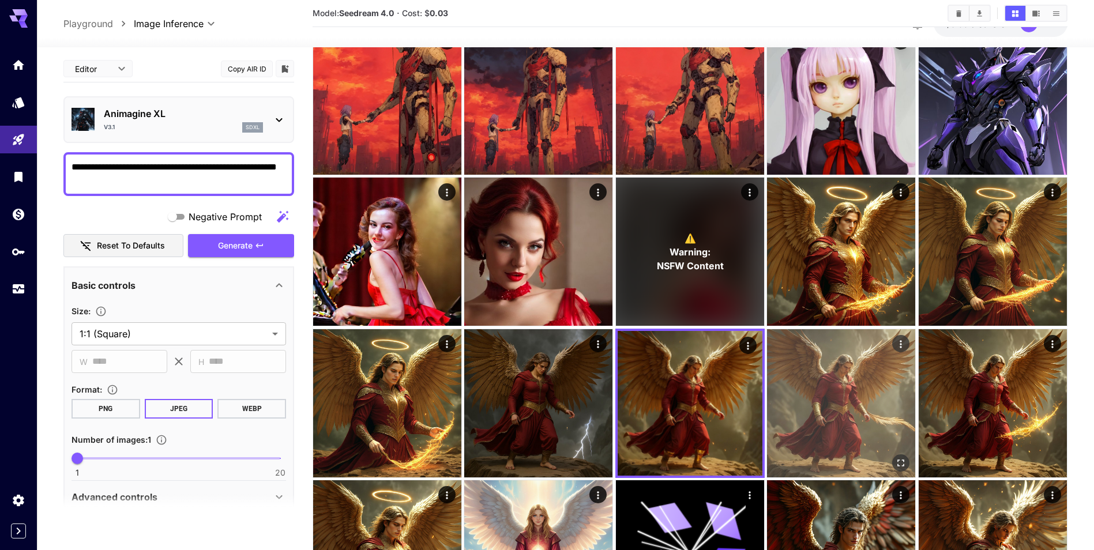
click at [820, 403] on img at bounding box center [841, 403] width 148 height 148
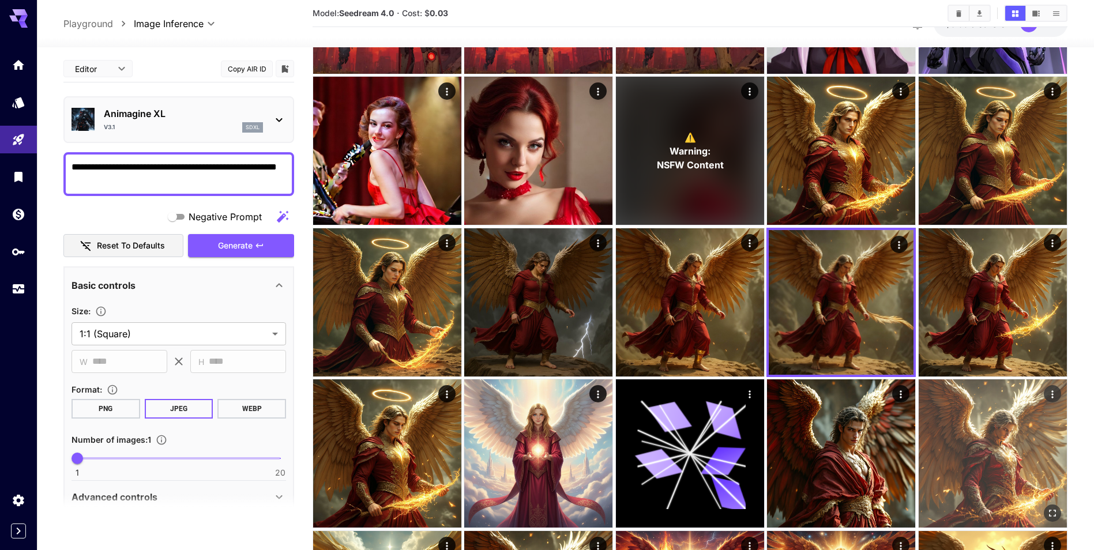
scroll to position [692, 0]
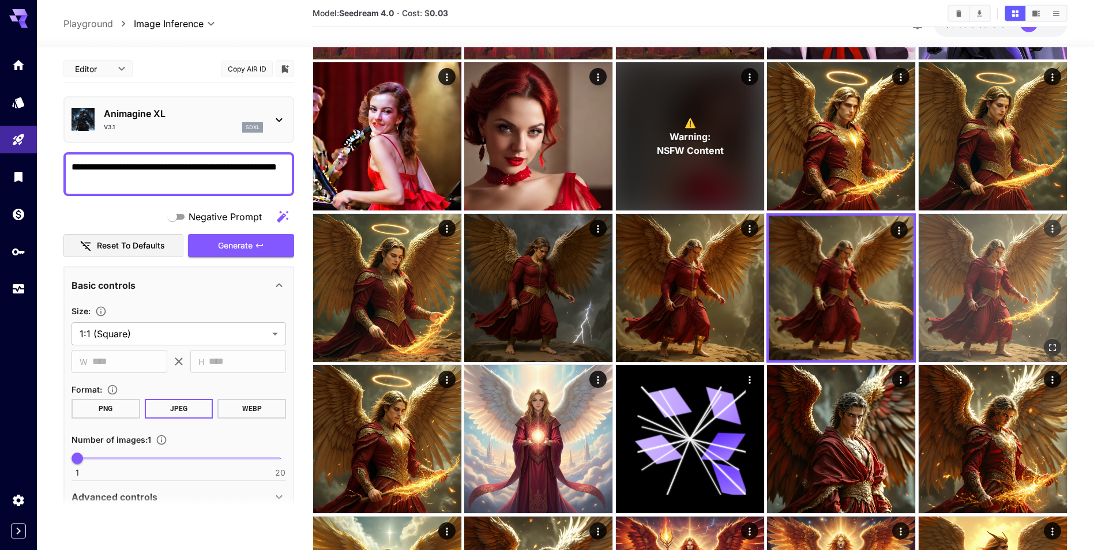
click at [991, 326] on img at bounding box center [992, 288] width 148 height 148
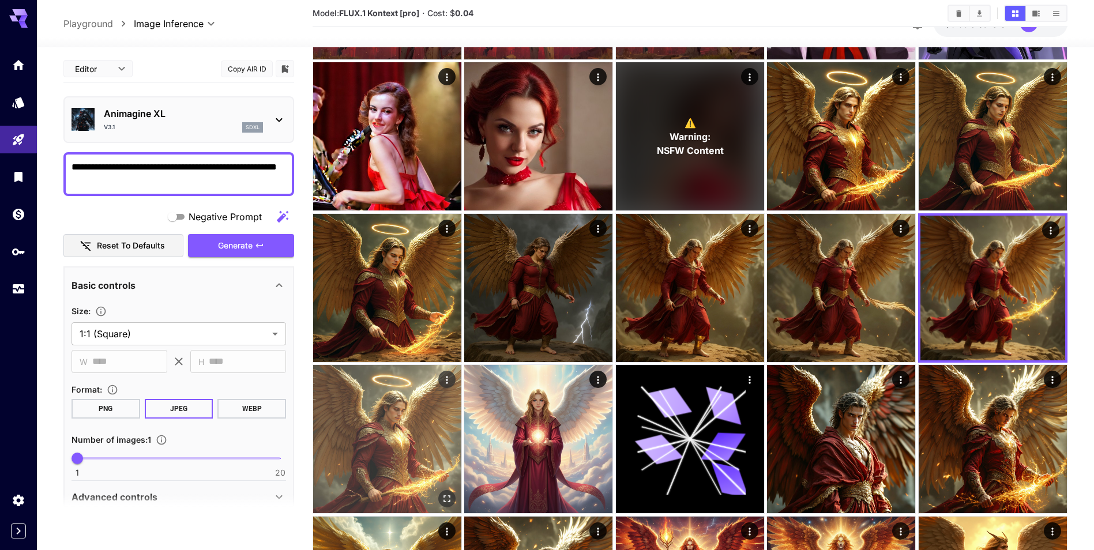
click at [417, 417] on img at bounding box center [387, 439] width 148 height 148
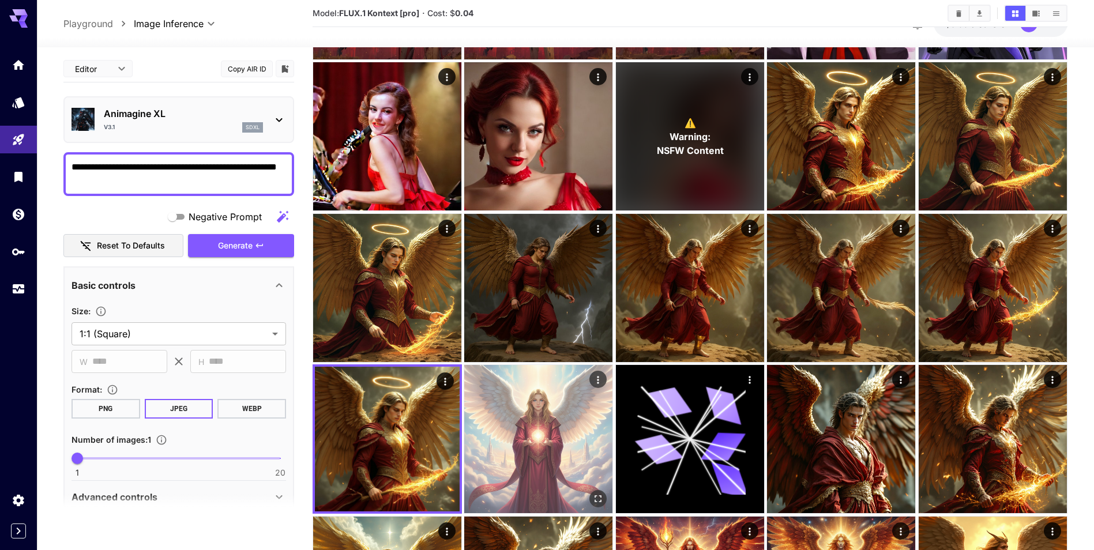
click at [534, 426] on img at bounding box center [538, 439] width 148 height 148
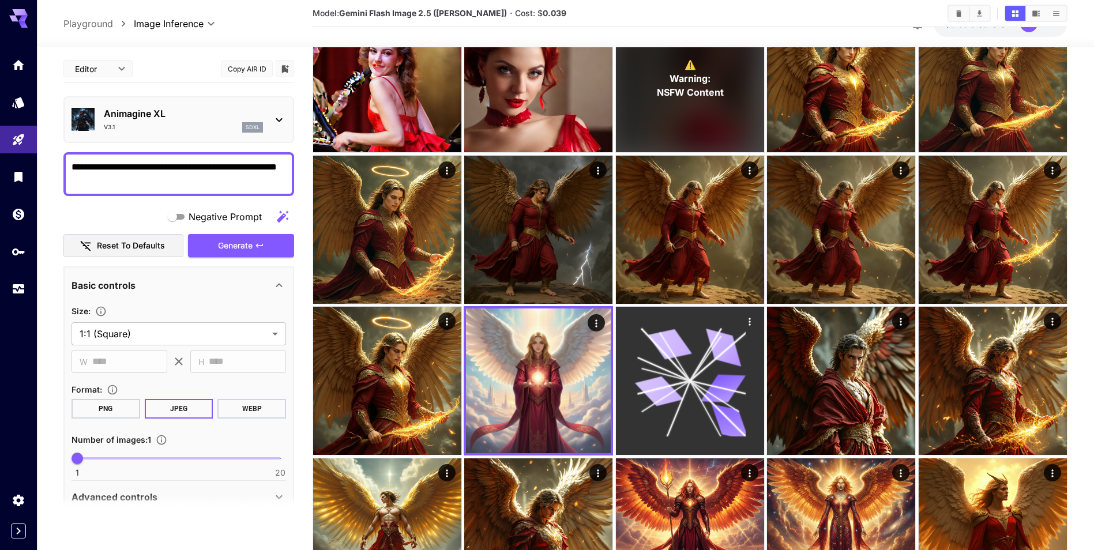
scroll to position [807, 0]
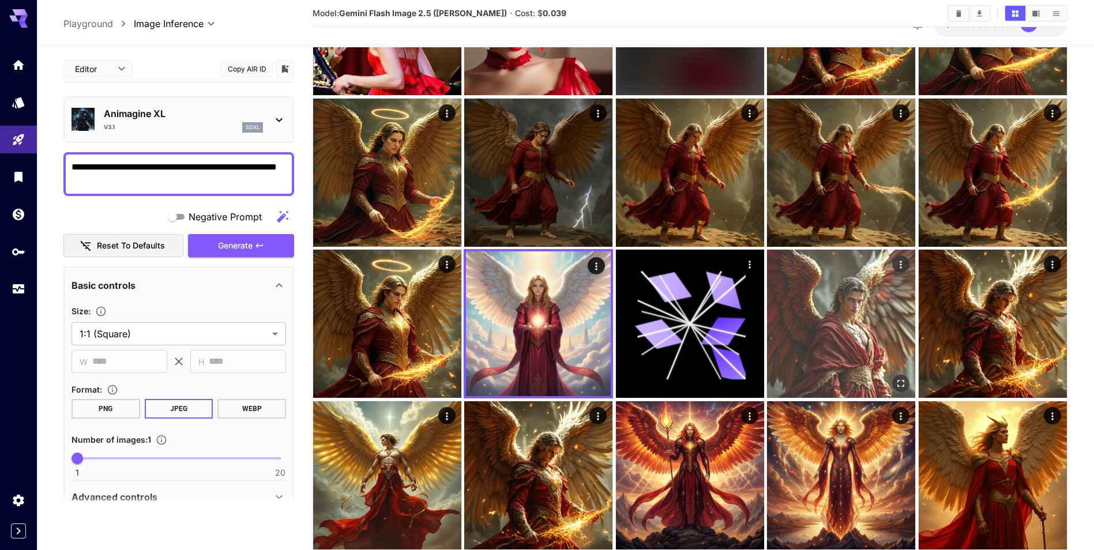
click at [832, 350] on img at bounding box center [841, 324] width 148 height 148
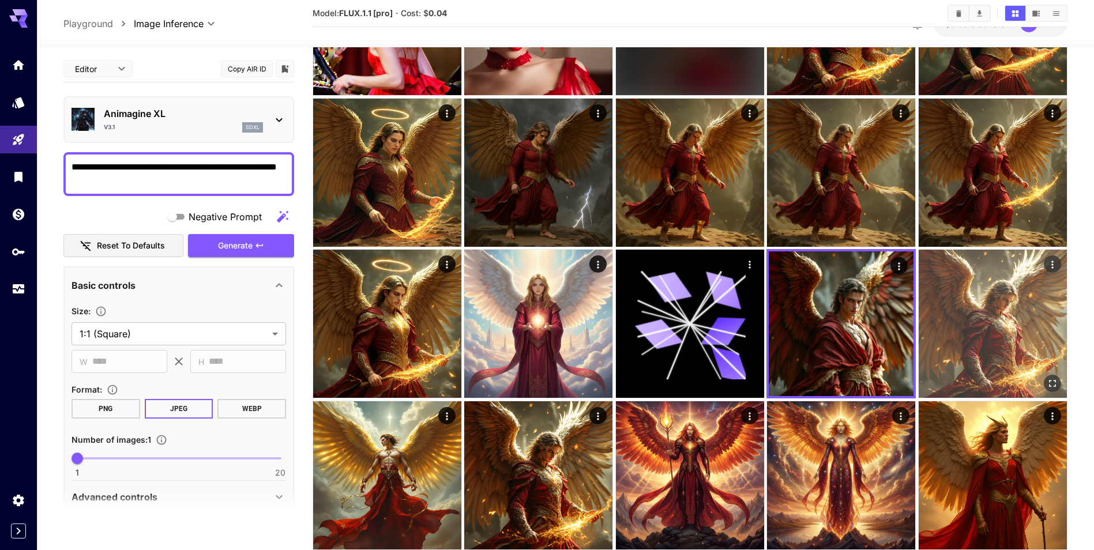
click at [974, 319] on img at bounding box center [992, 324] width 148 height 148
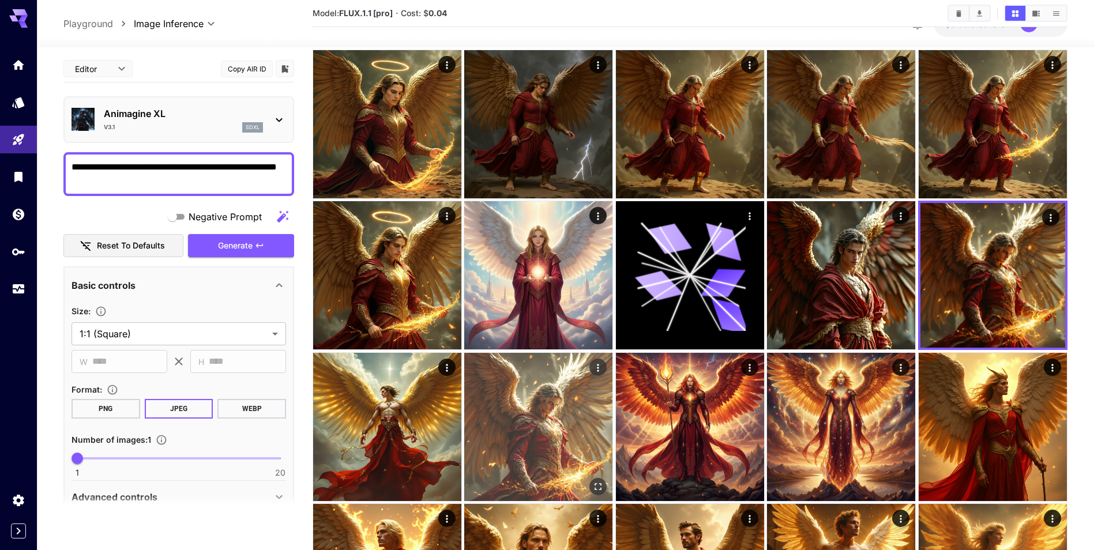
scroll to position [923, 0]
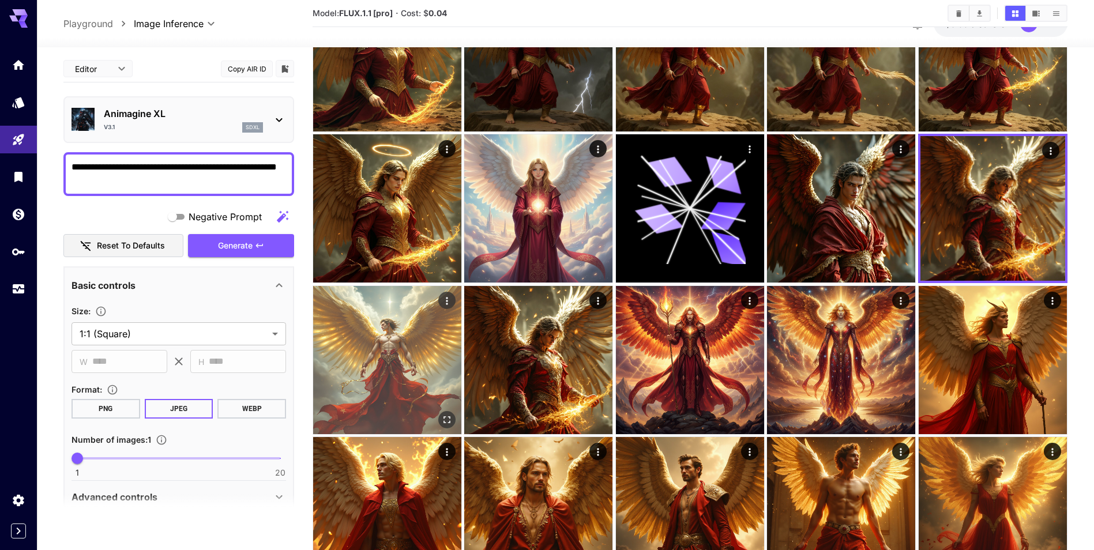
click at [430, 374] on img at bounding box center [387, 360] width 148 height 148
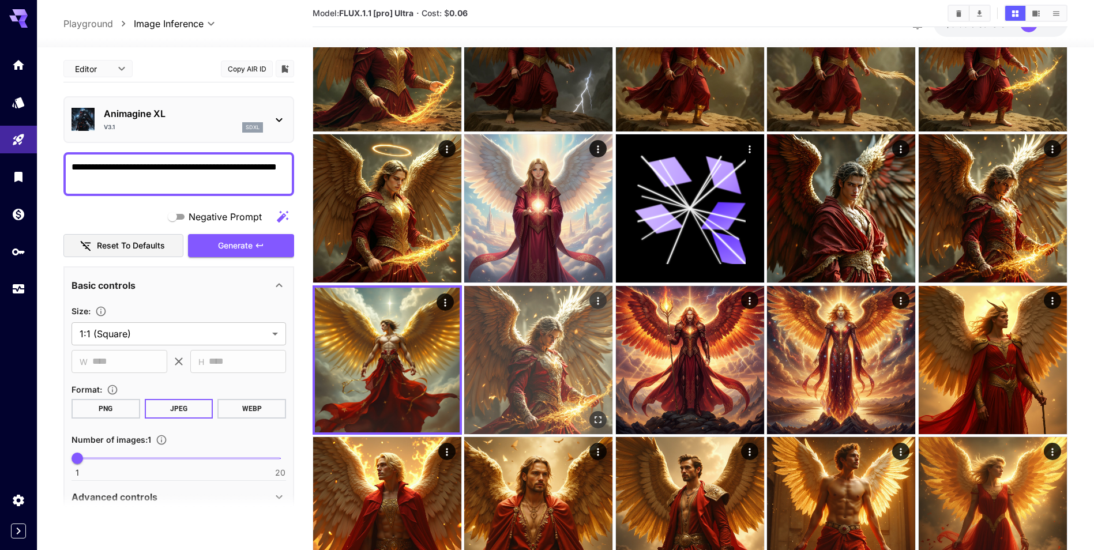
click at [541, 363] on img at bounding box center [538, 360] width 148 height 148
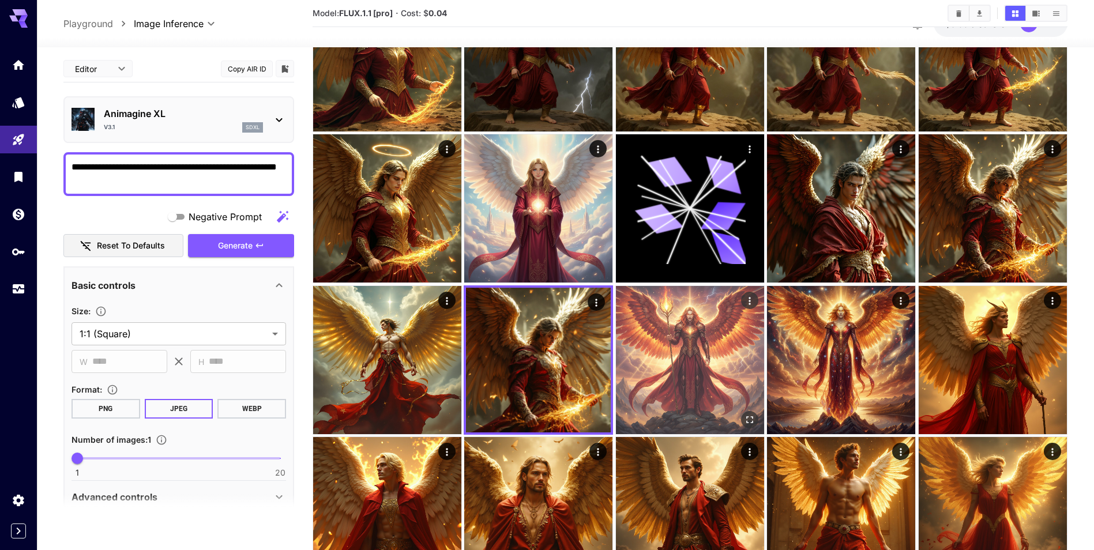
click at [735, 370] on img at bounding box center [690, 360] width 148 height 148
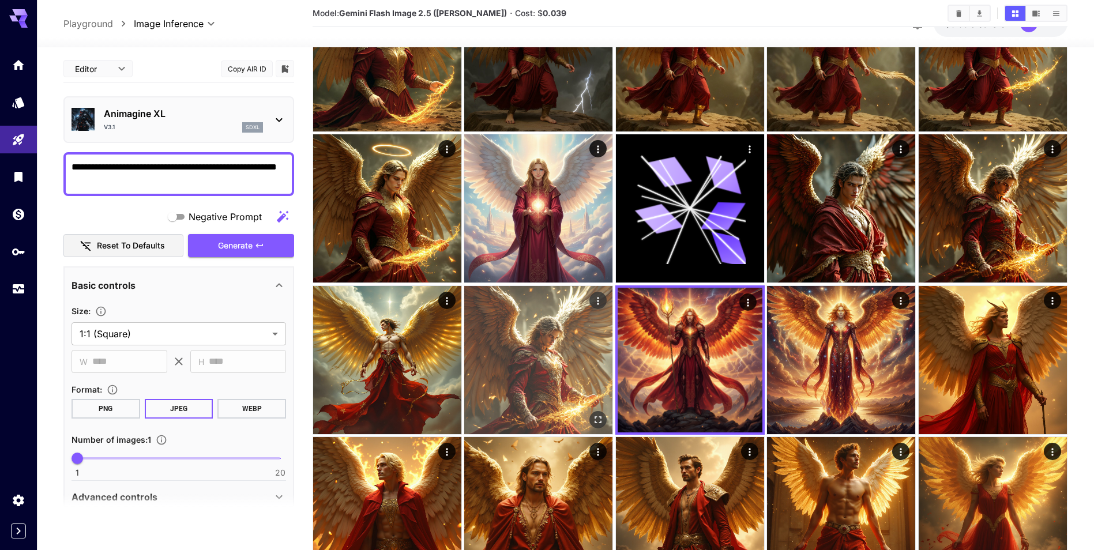
click at [547, 381] on img at bounding box center [538, 360] width 148 height 148
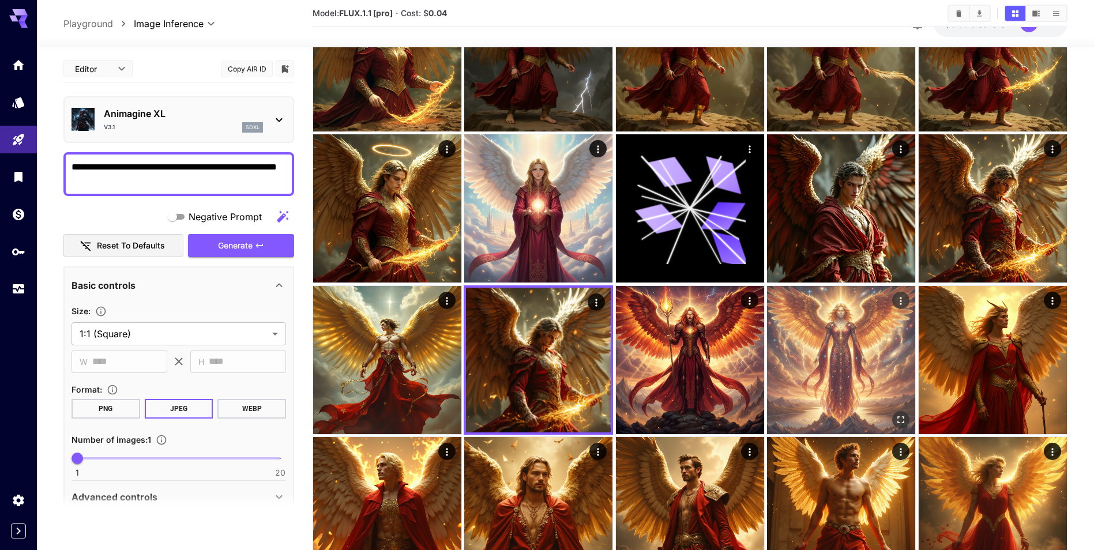
click at [828, 356] on img at bounding box center [841, 360] width 148 height 148
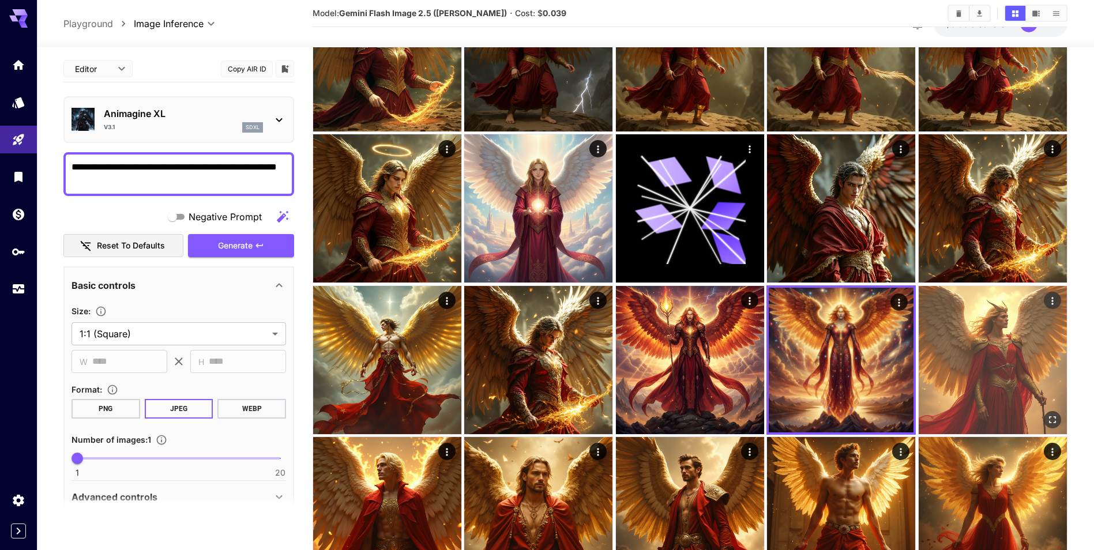
click at [1019, 315] on img at bounding box center [992, 360] width 148 height 148
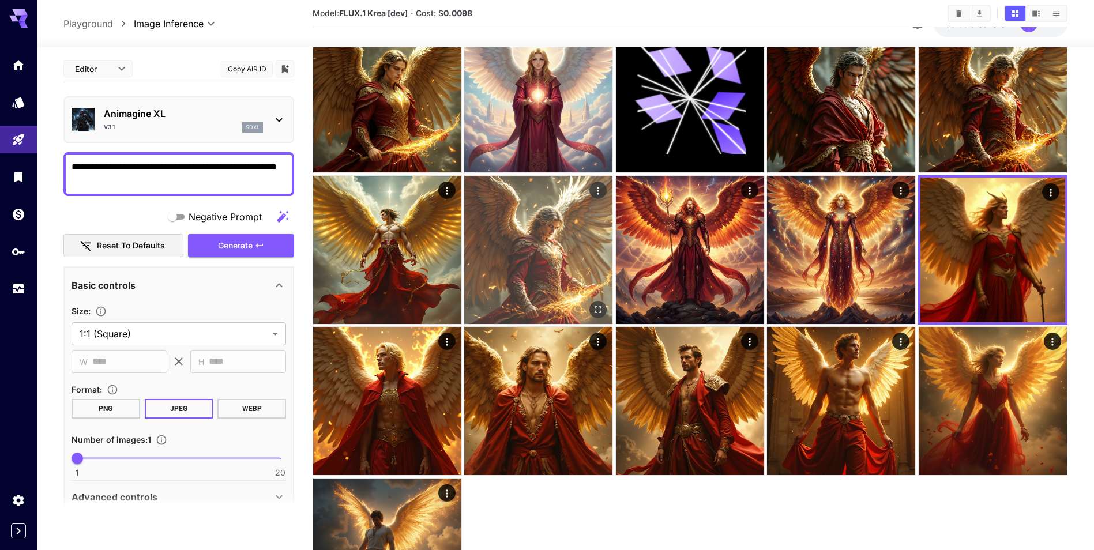
scroll to position [1038, 0]
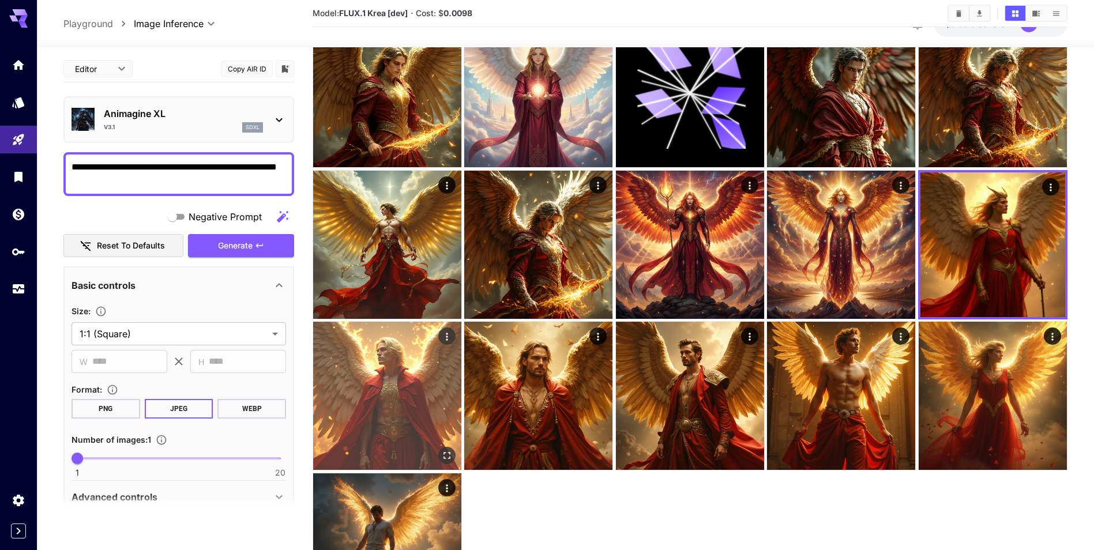
click at [417, 347] on img at bounding box center [387, 396] width 148 height 148
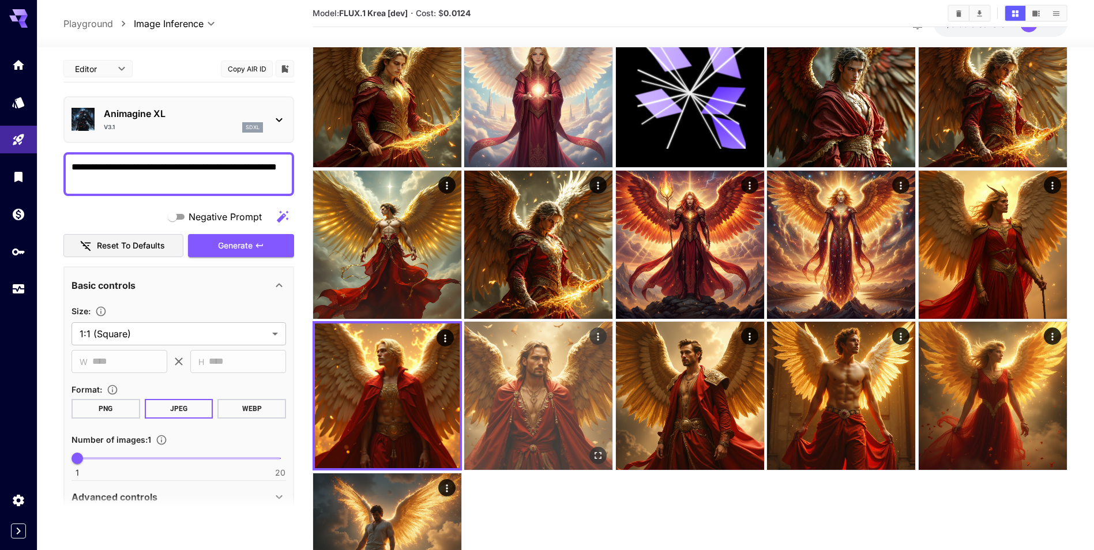
click at [547, 362] on img at bounding box center [538, 396] width 148 height 148
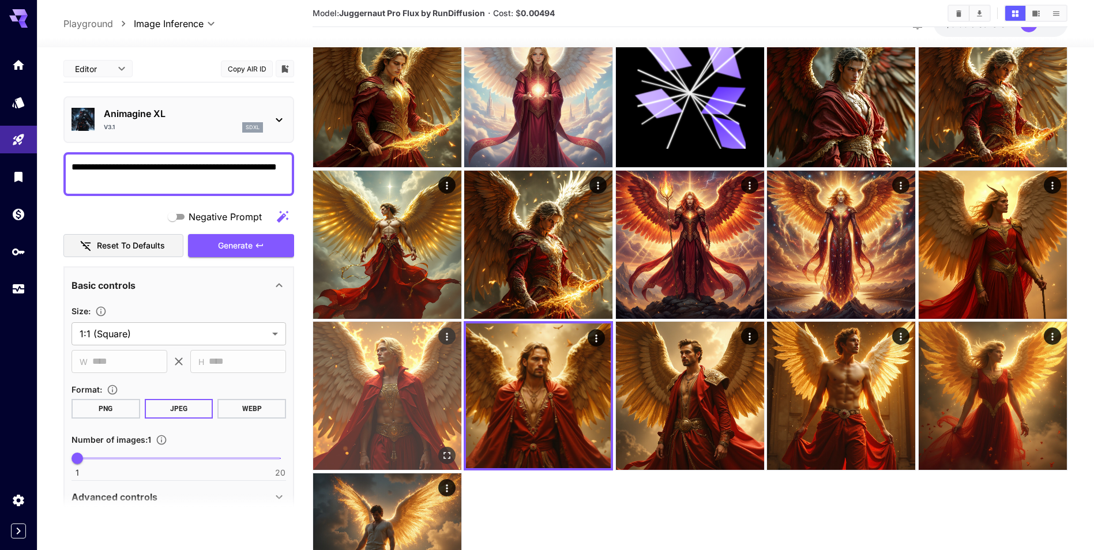
click at [425, 399] on img at bounding box center [387, 396] width 148 height 148
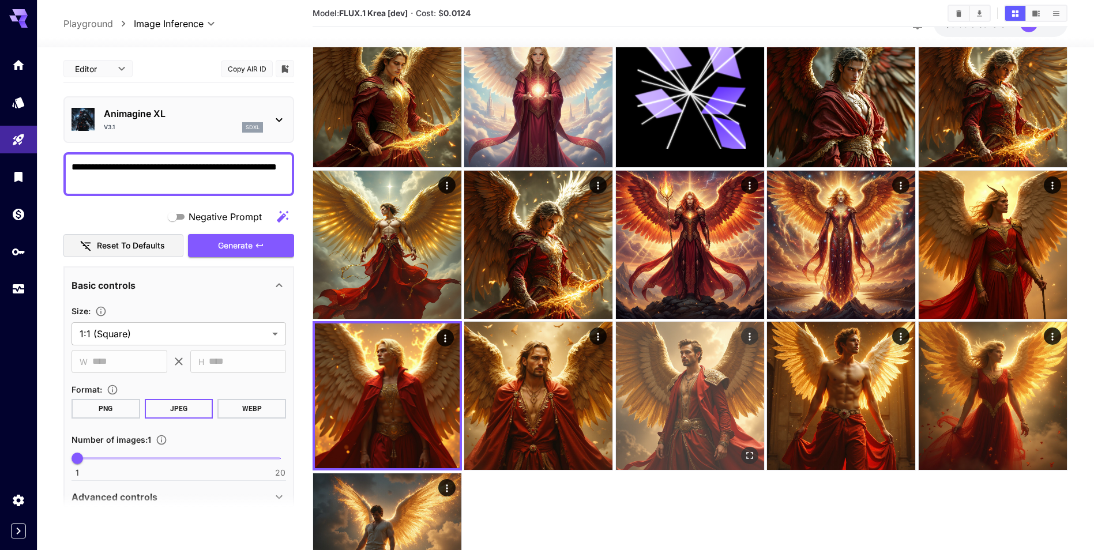
click at [676, 399] on img at bounding box center [690, 396] width 148 height 148
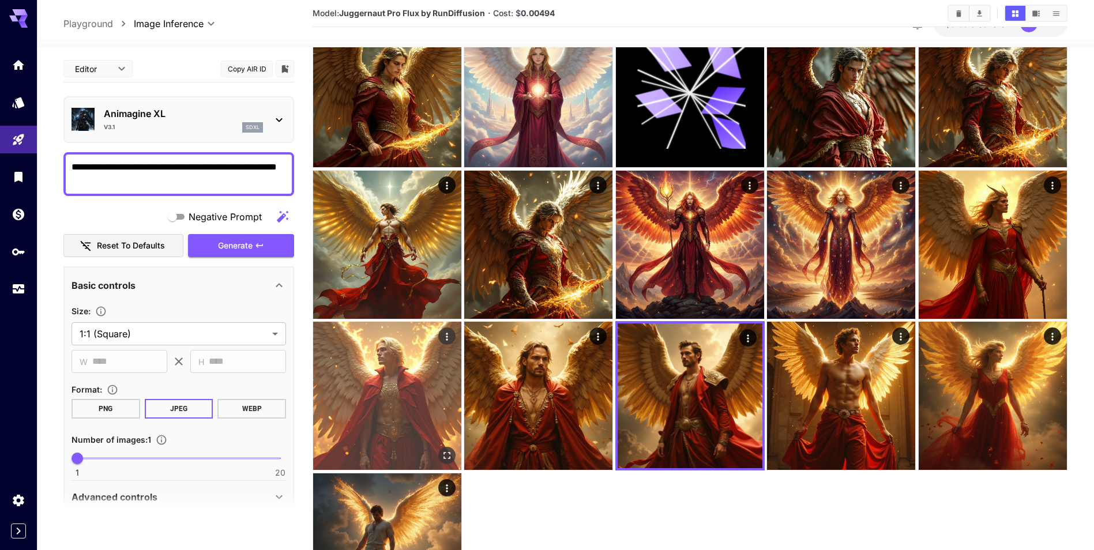
click at [314, 404] on img at bounding box center [387, 396] width 148 height 148
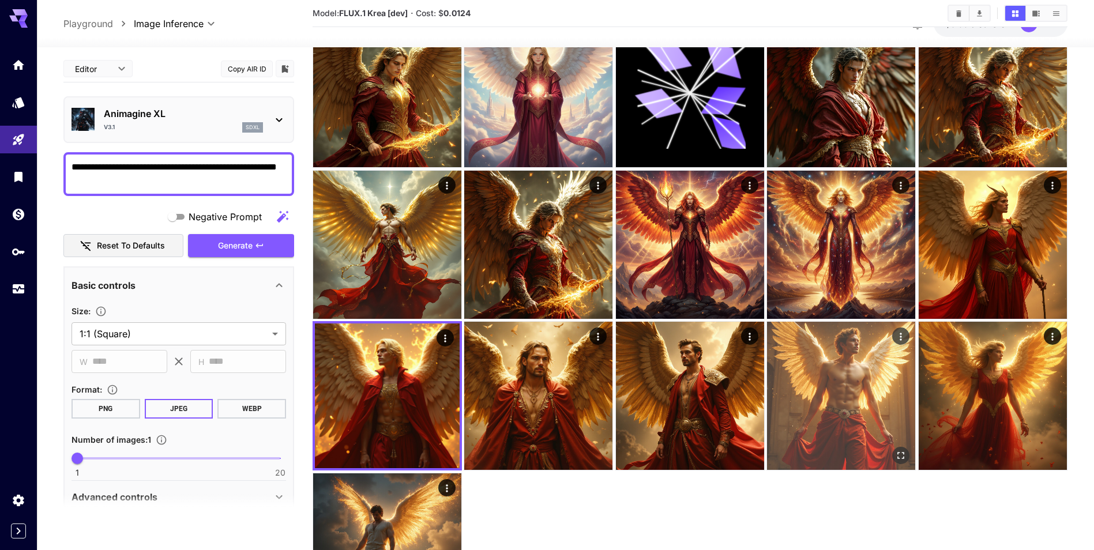
click at [866, 389] on img at bounding box center [841, 396] width 148 height 148
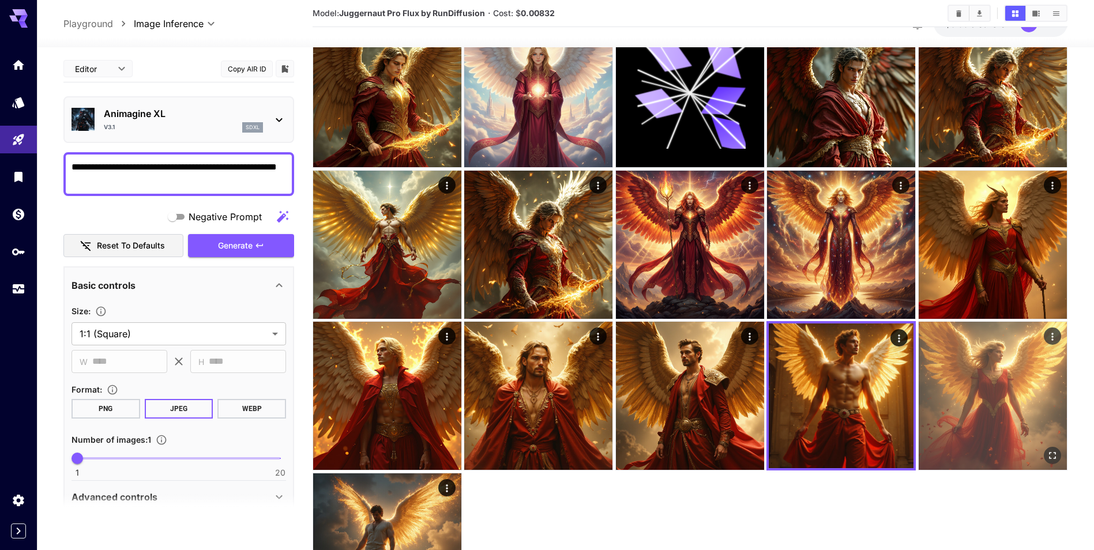
click at [985, 368] on img at bounding box center [992, 396] width 148 height 148
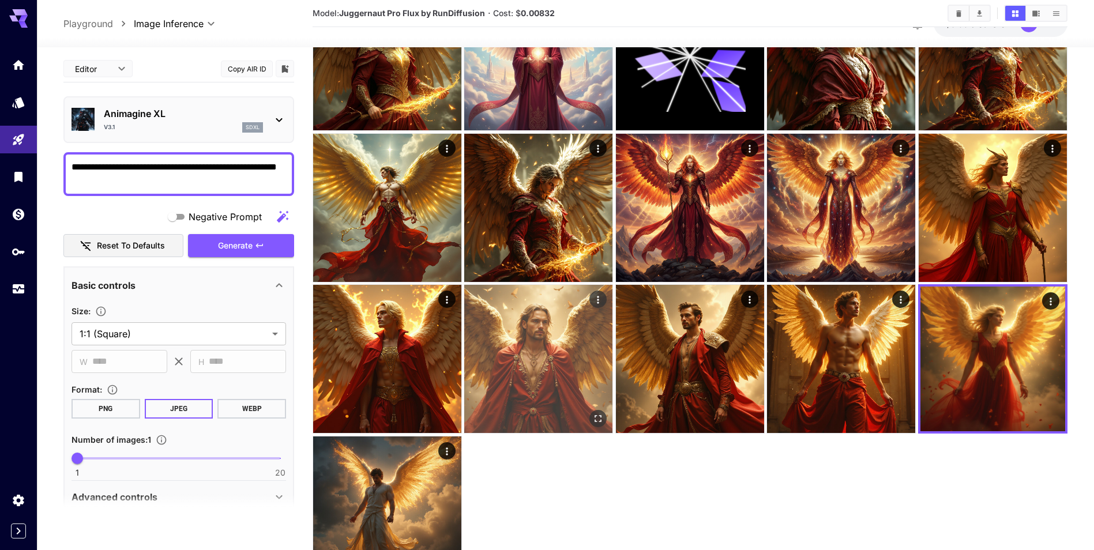
scroll to position [1095, 0]
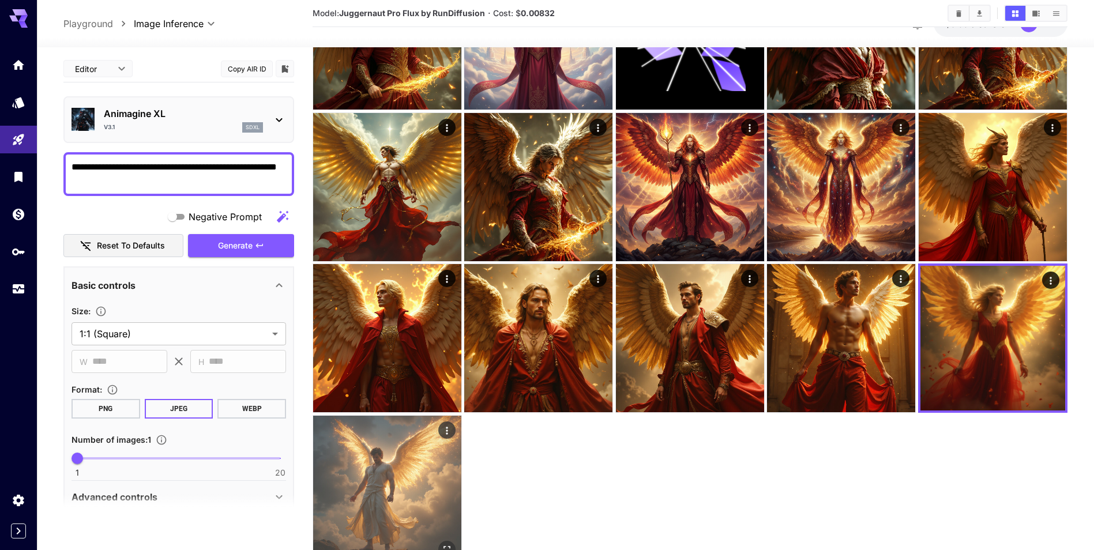
click at [412, 463] on img at bounding box center [387, 490] width 148 height 148
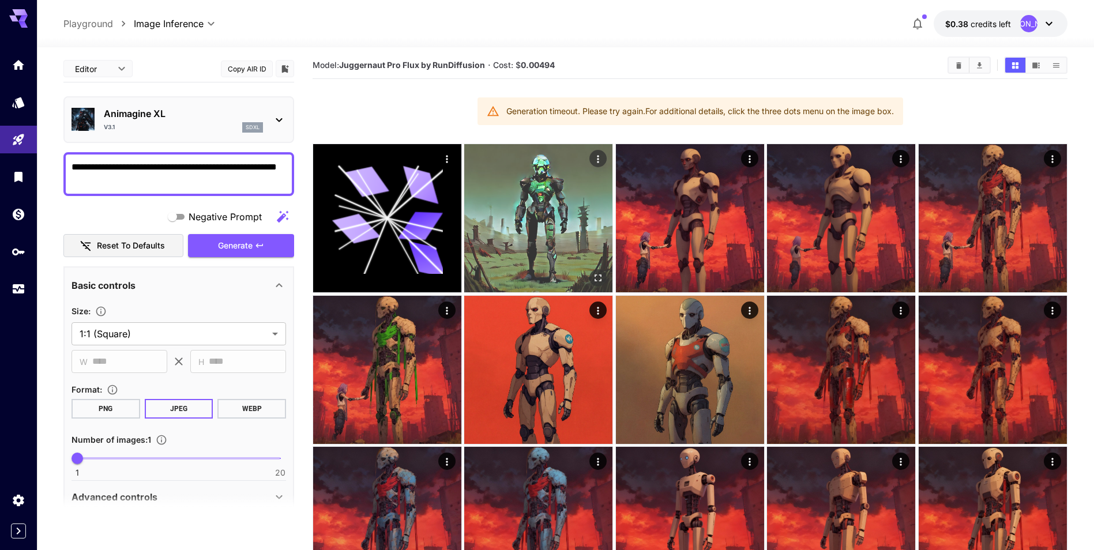
scroll to position [0, 0]
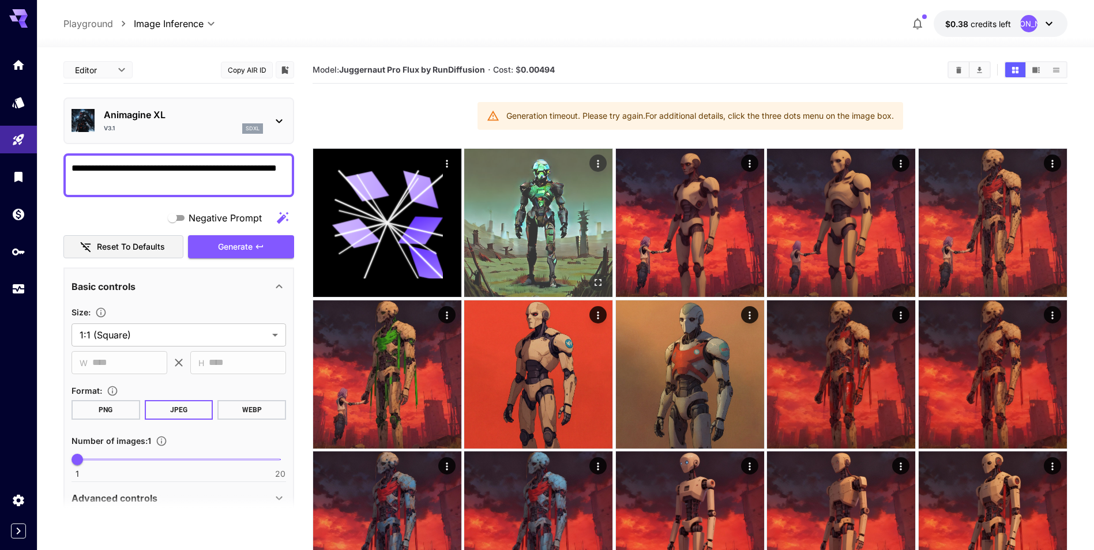
click at [510, 201] on img at bounding box center [538, 223] width 148 height 148
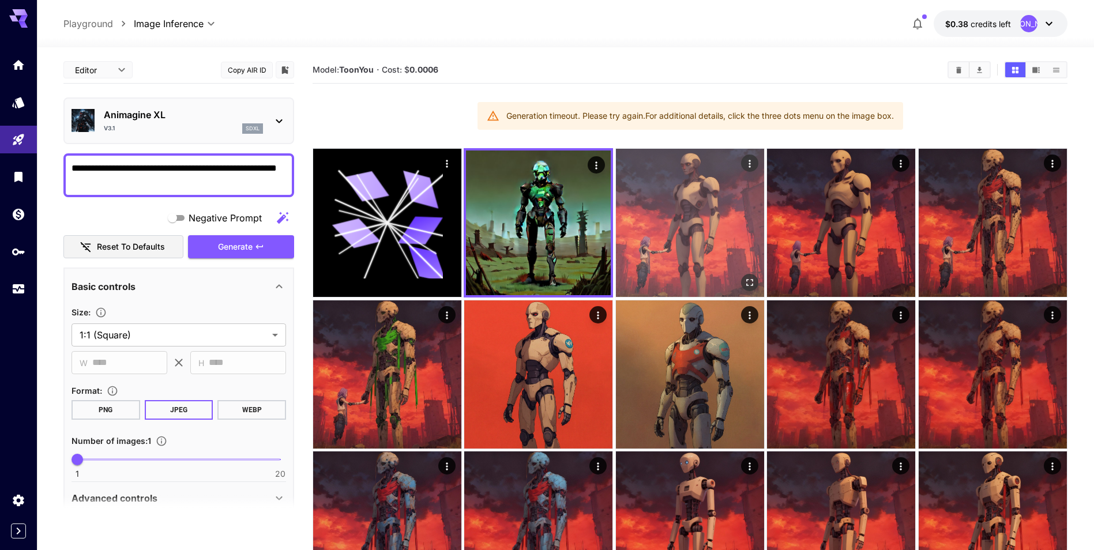
click at [696, 219] on img at bounding box center [690, 223] width 148 height 148
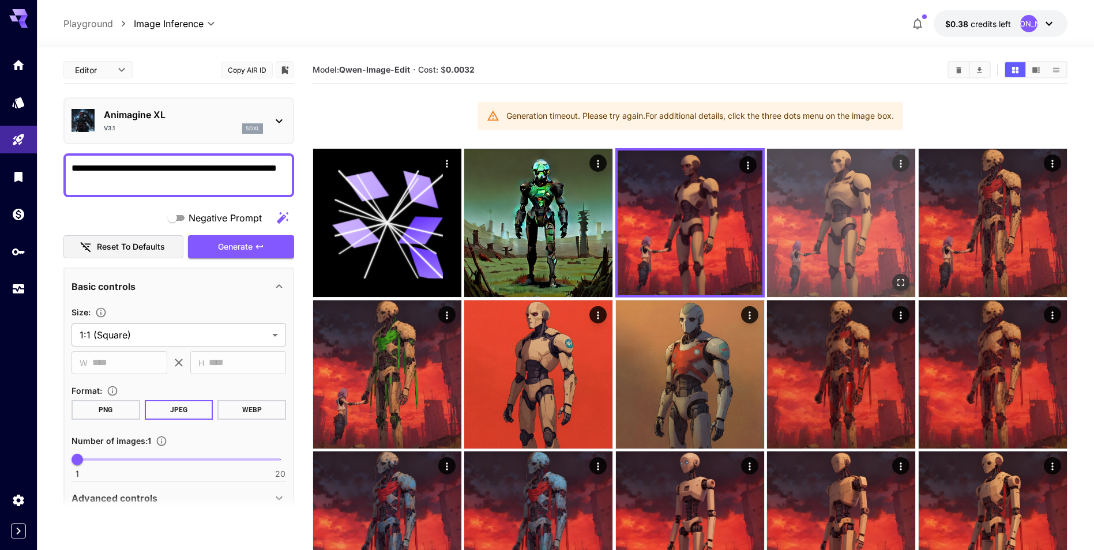
click at [798, 215] on img at bounding box center [841, 223] width 148 height 148
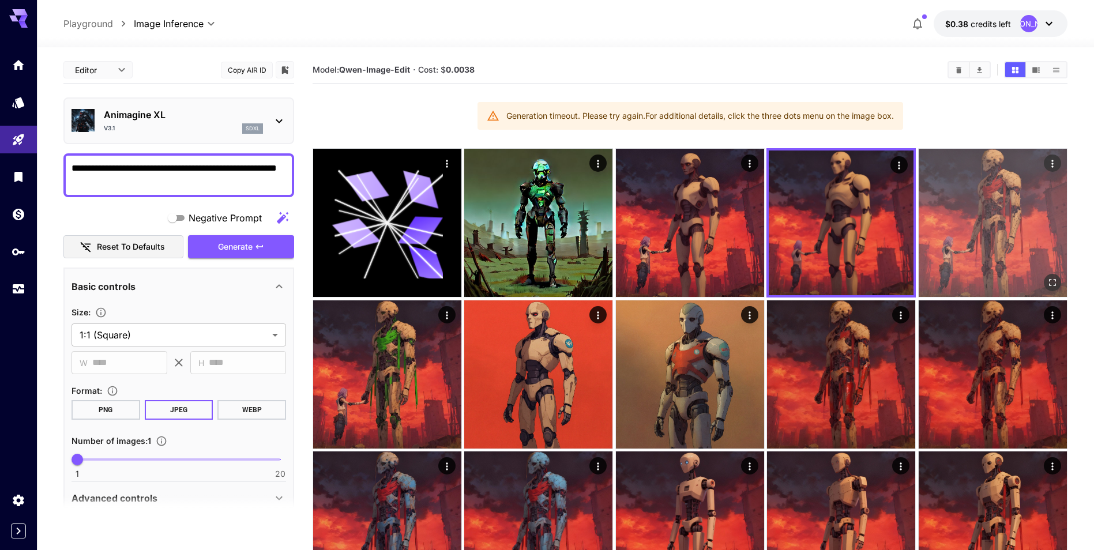
click at [954, 206] on img at bounding box center [992, 223] width 148 height 148
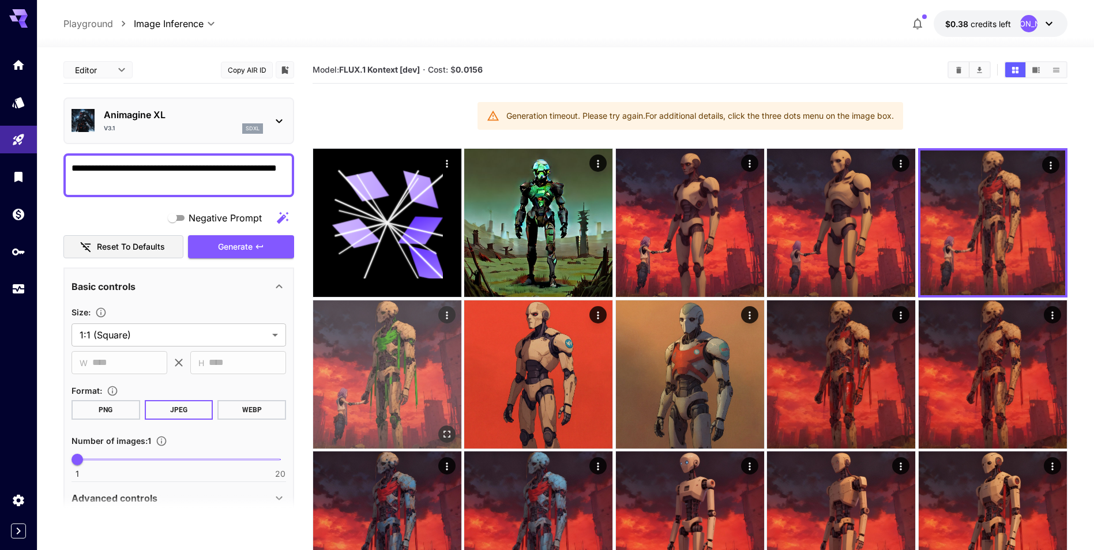
click at [410, 323] on img at bounding box center [387, 374] width 148 height 148
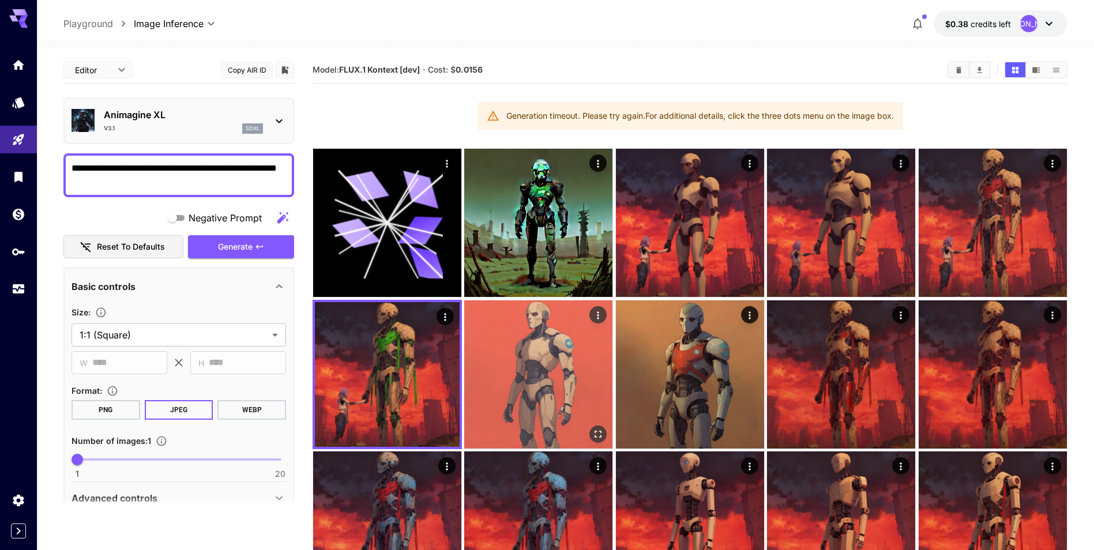
click at [522, 356] on img at bounding box center [538, 374] width 148 height 148
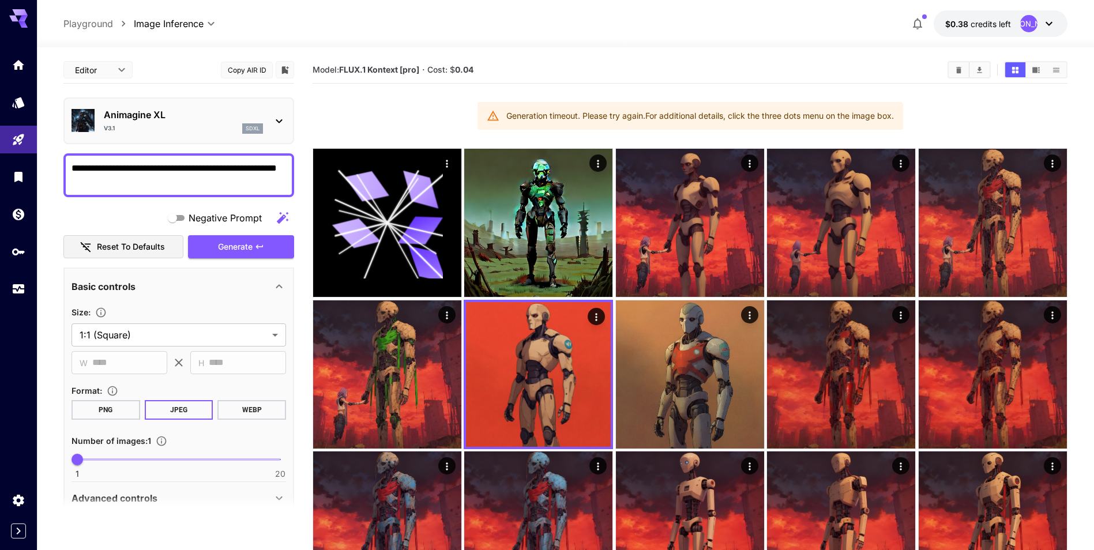
click at [278, 112] on div "Animagine XL v3.1 sdxl" at bounding box center [178, 120] width 214 height 35
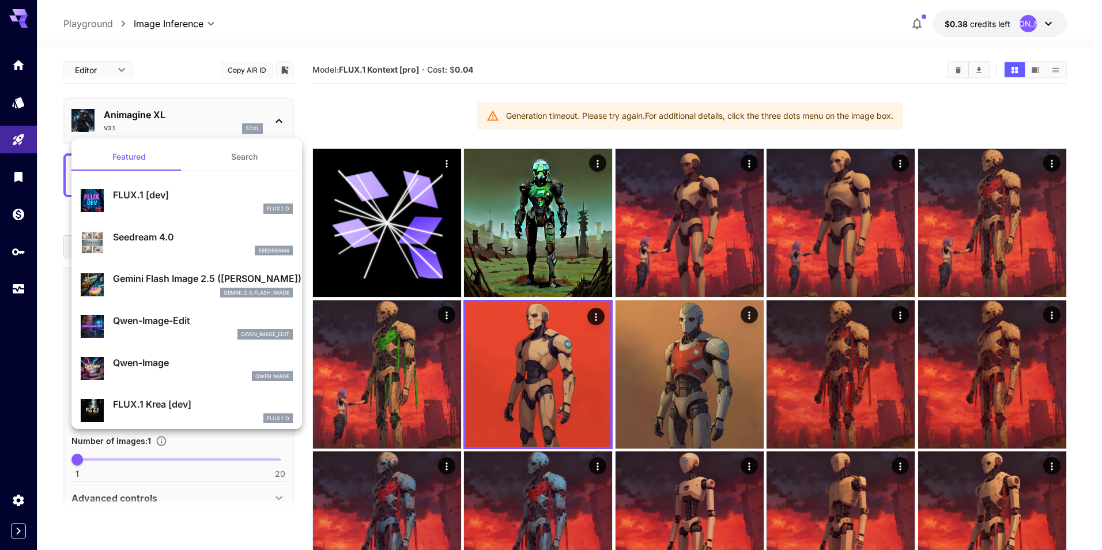
click at [234, 204] on div "FLUX.1 D" at bounding box center [203, 209] width 180 height 10
type input "**"
type input "***"
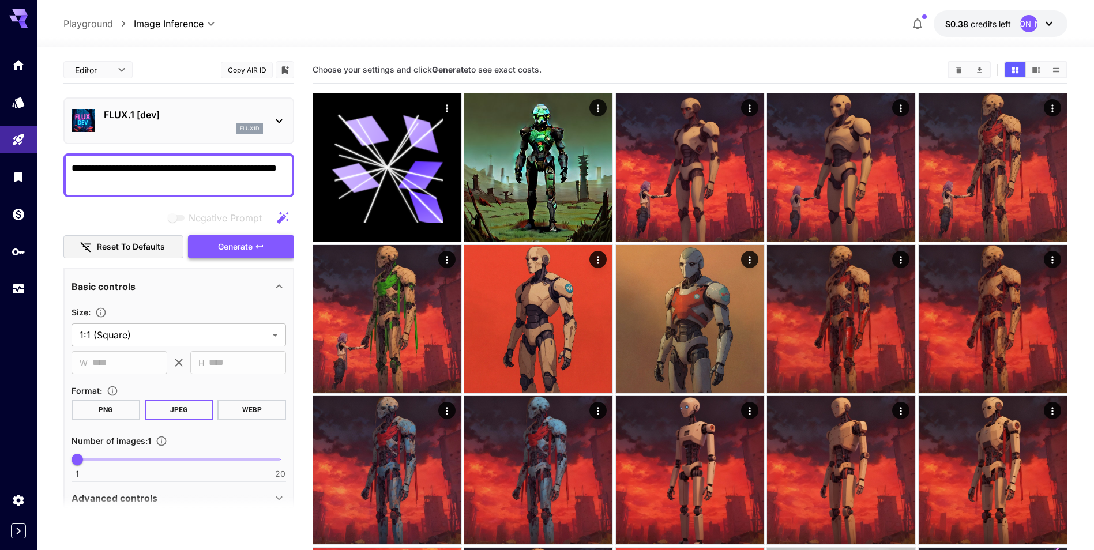
click at [265, 244] on button "Generate" at bounding box center [241, 247] width 106 height 24
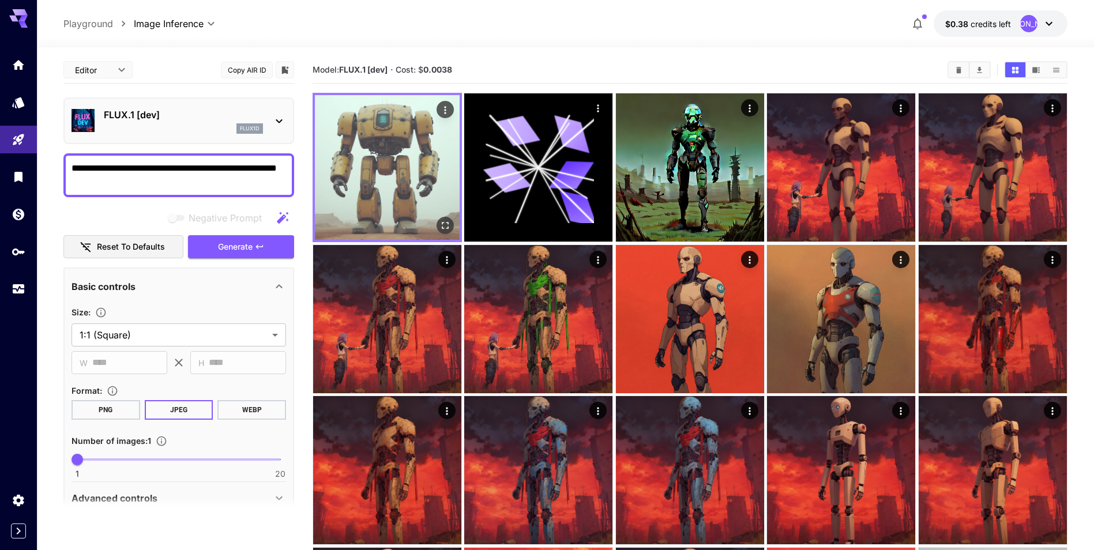
click at [398, 161] on img at bounding box center [387, 167] width 145 height 145
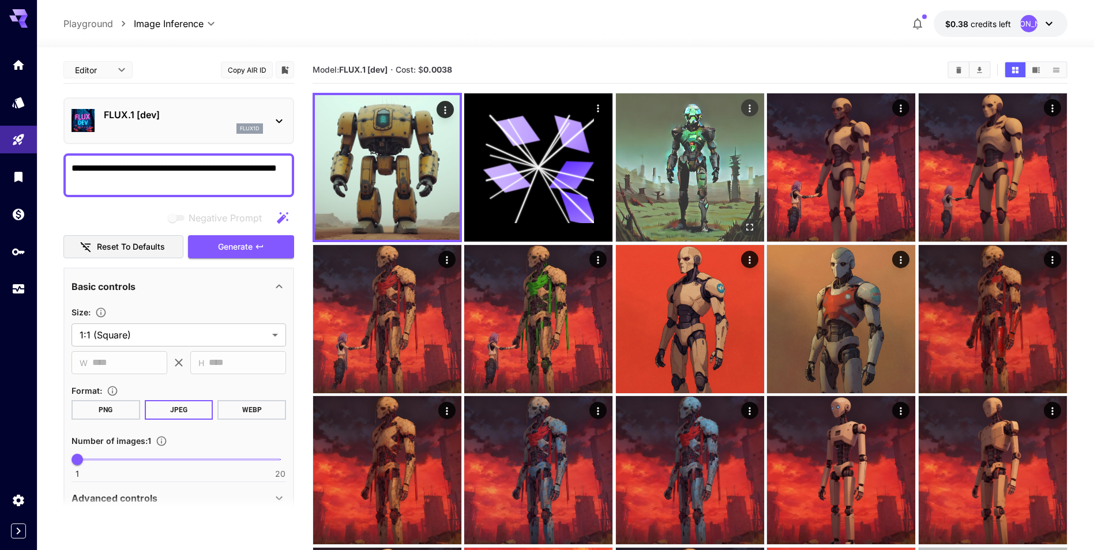
click at [684, 190] on img at bounding box center [690, 167] width 148 height 148
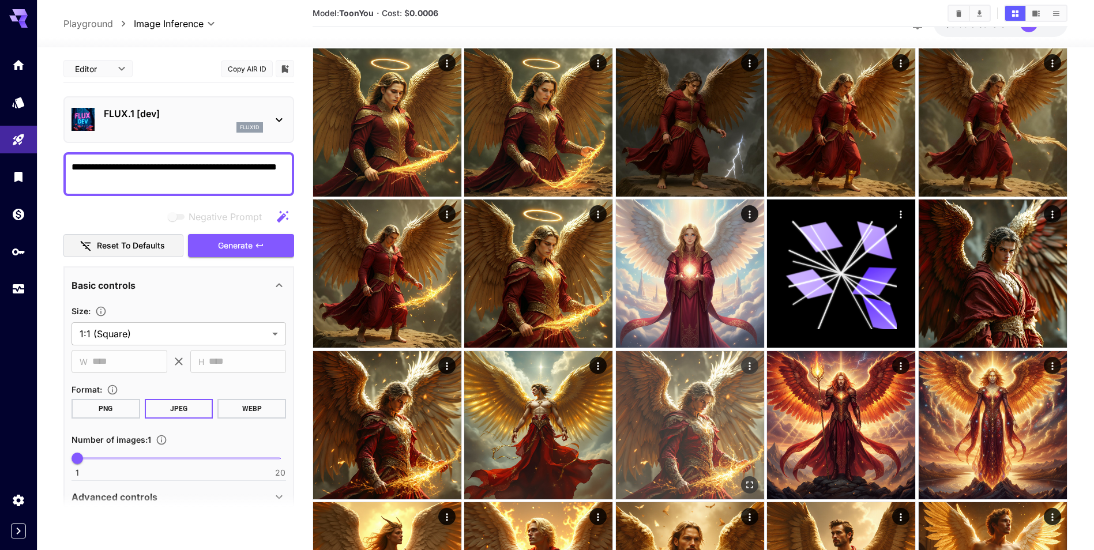
scroll to position [923, 0]
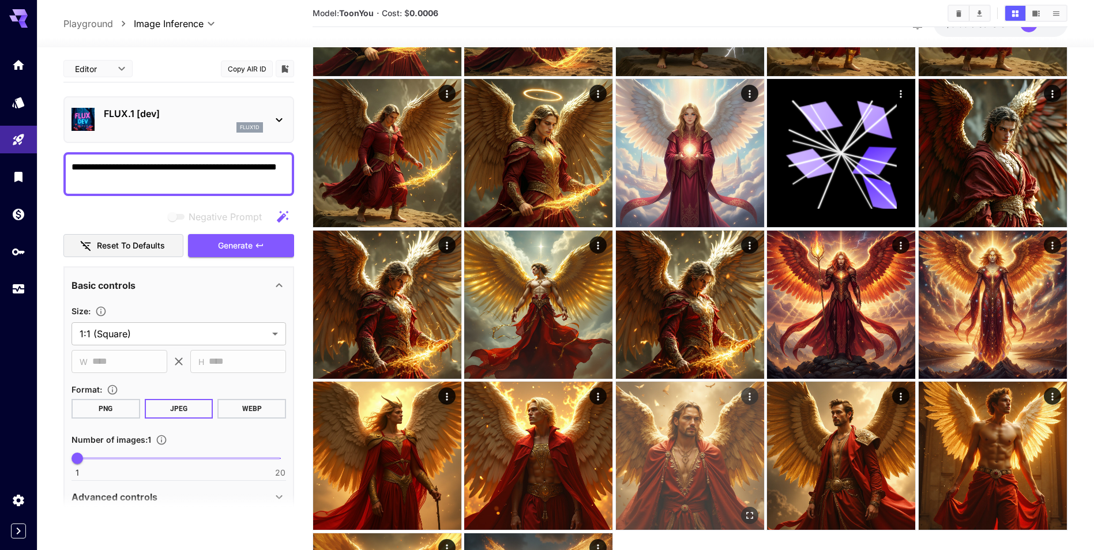
click at [665, 455] on img at bounding box center [690, 456] width 148 height 148
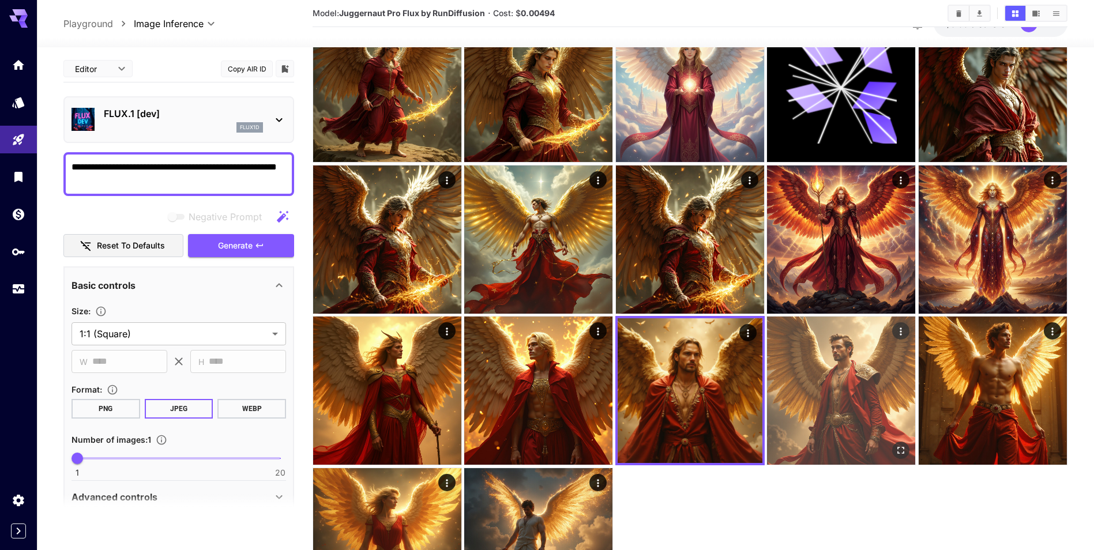
scroll to position [1038, 0]
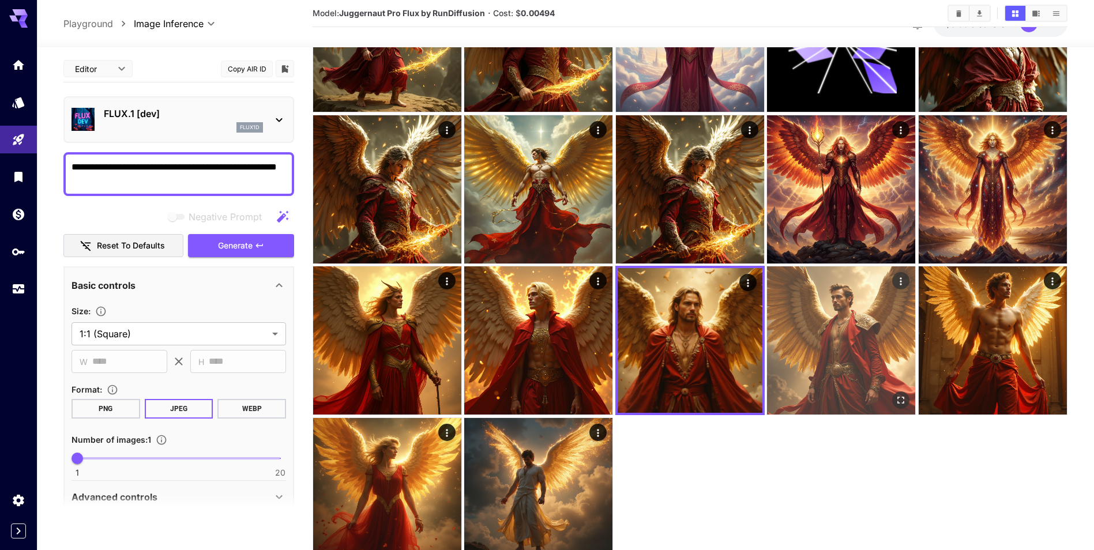
click at [850, 362] on img at bounding box center [841, 340] width 148 height 148
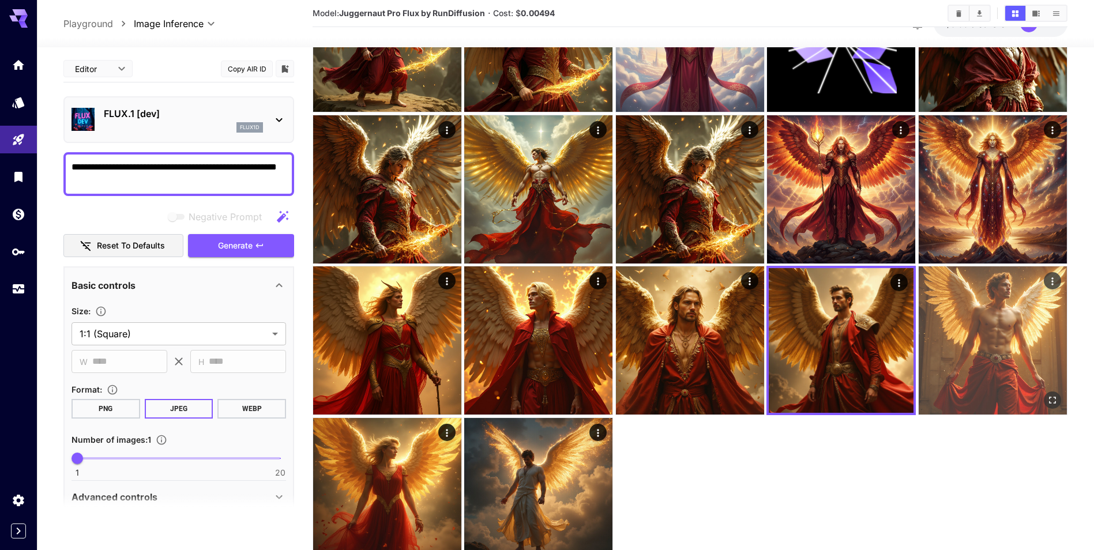
click at [996, 351] on img at bounding box center [992, 340] width 148 height 148
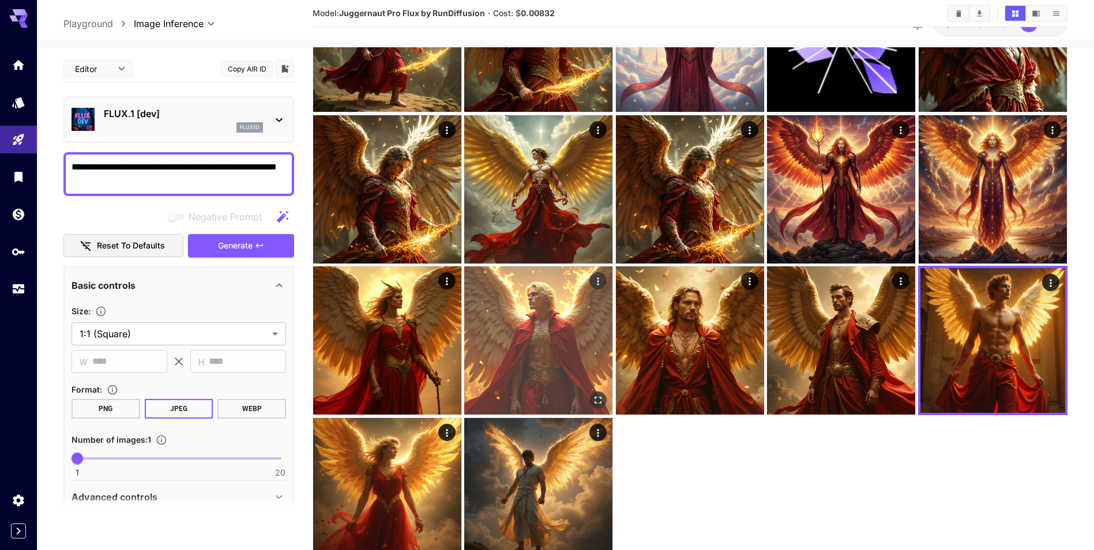
click at [532, 351] on img at bounding box center [538, 340] width 148 height 148
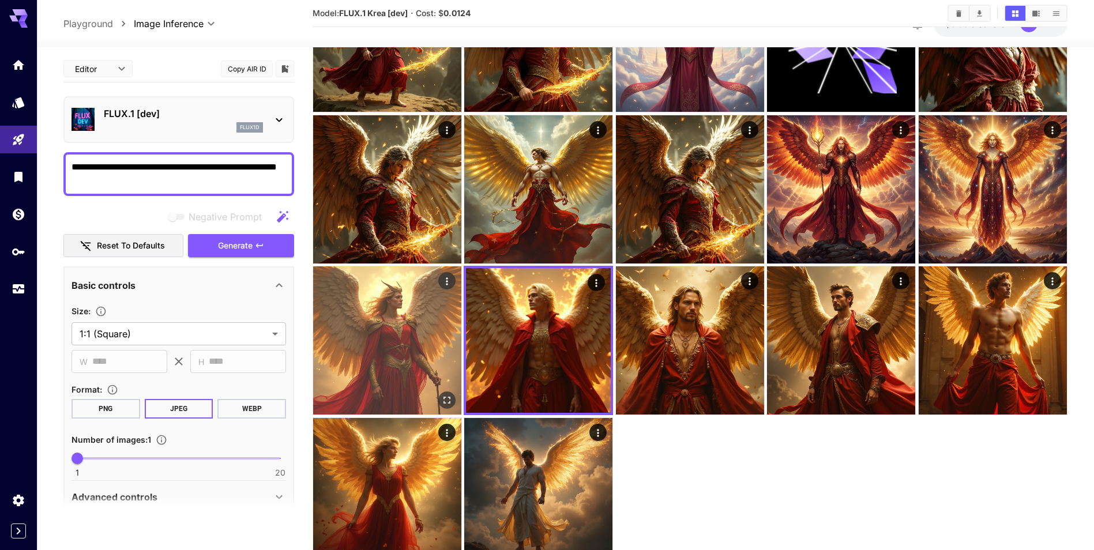
click at [390, 334] on img at bounding box center [387, 340] width 148 height 148
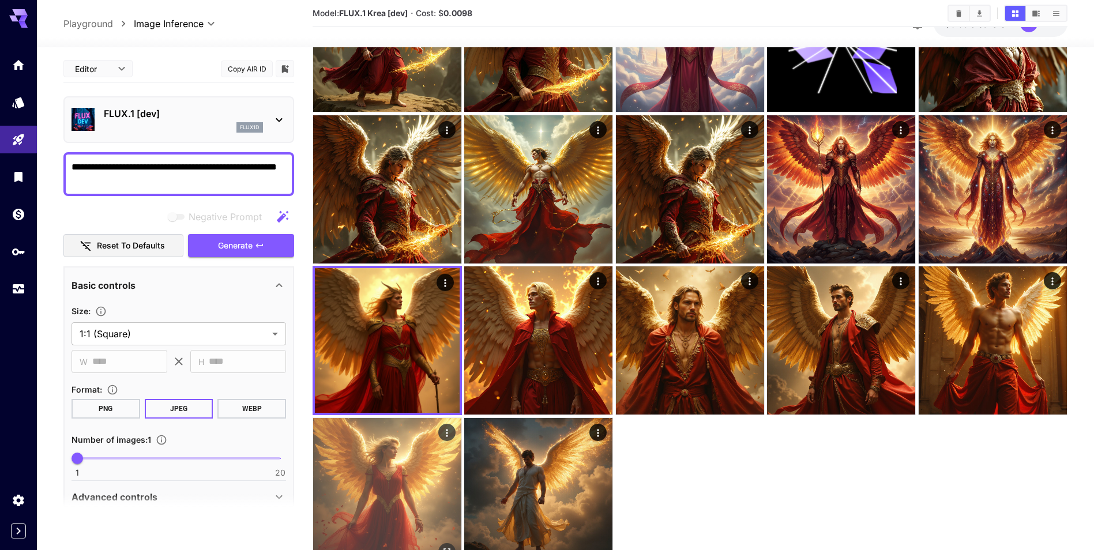
click at [391, 475] on img at bounding box center [387, 492] width 148 height 148
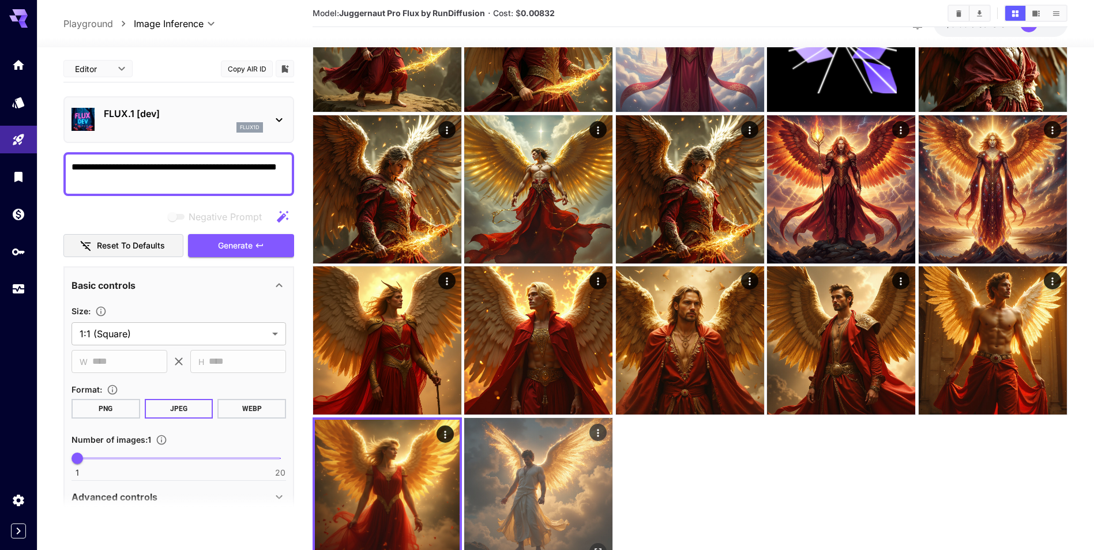
click at [558, 470] on img at bounding box center [538, 492] width 148 height 148
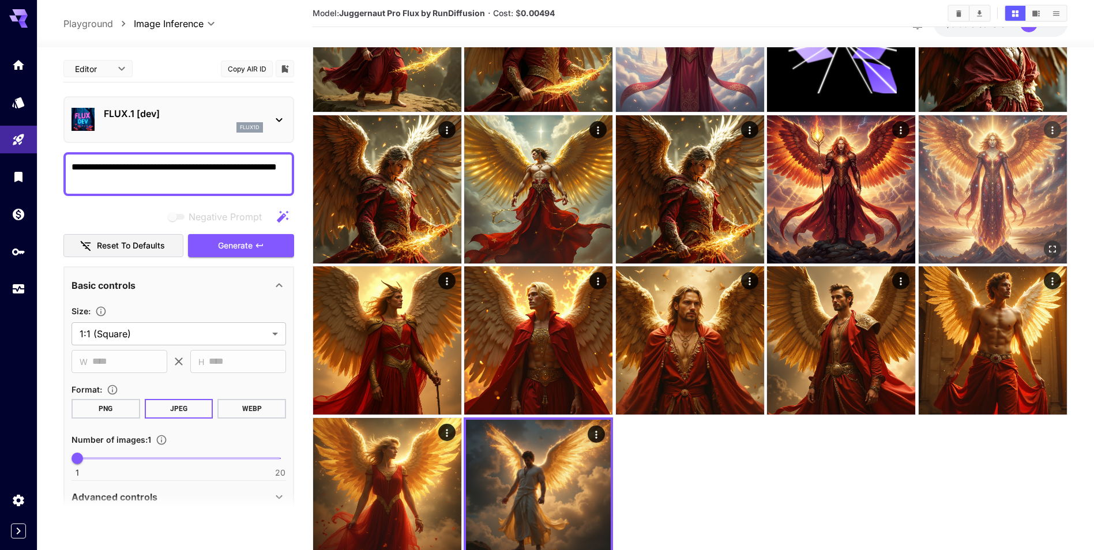
click at [989, 235] on img at bounding box center [992, 189] width 148 height 148
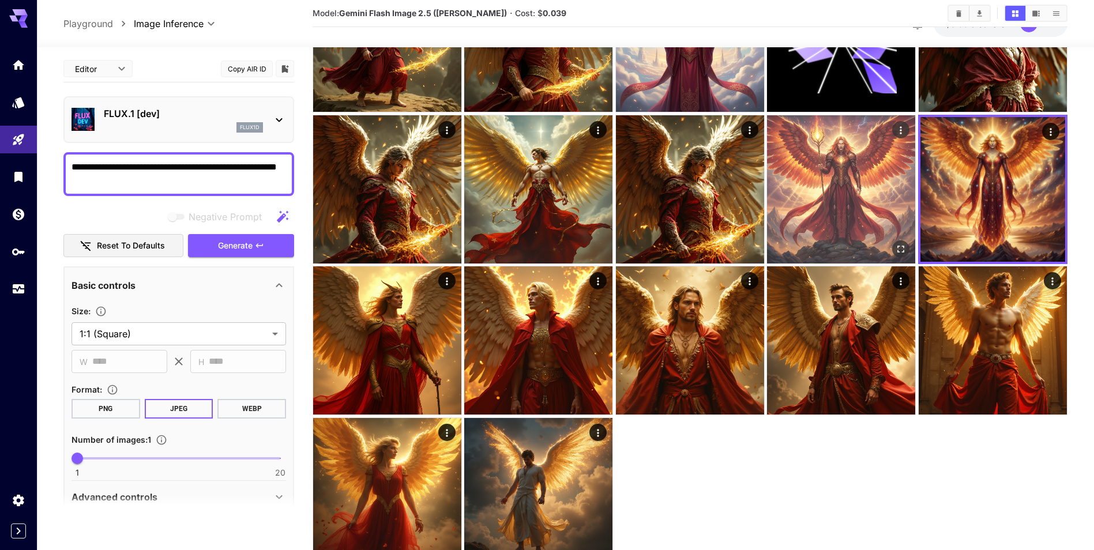
click at [861, 192] on img at bounding box center [841, 189] width 148 height 148
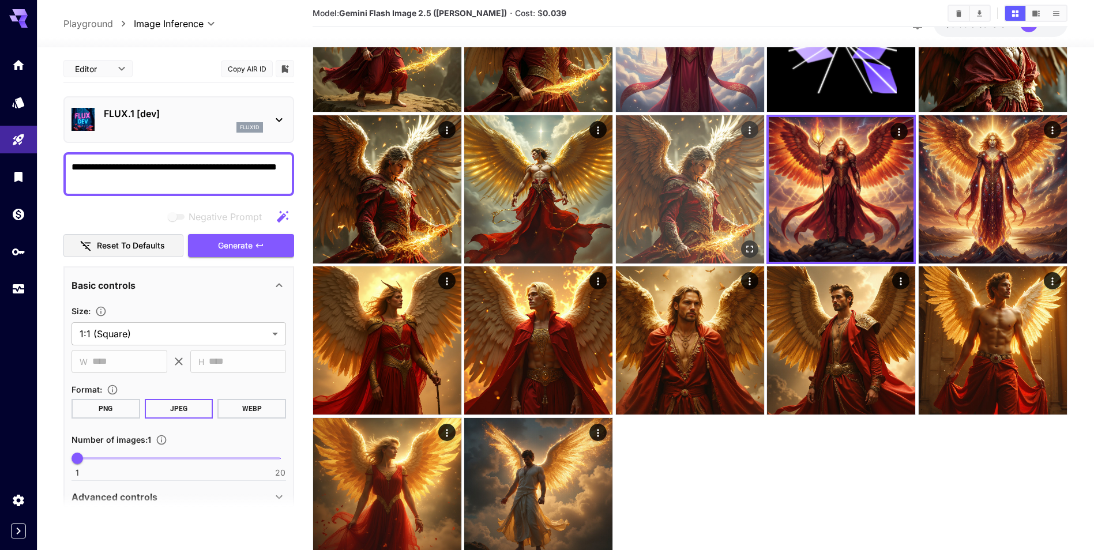
click at [669, 201] on img at bounding box center [690, 189] width 148 height 148
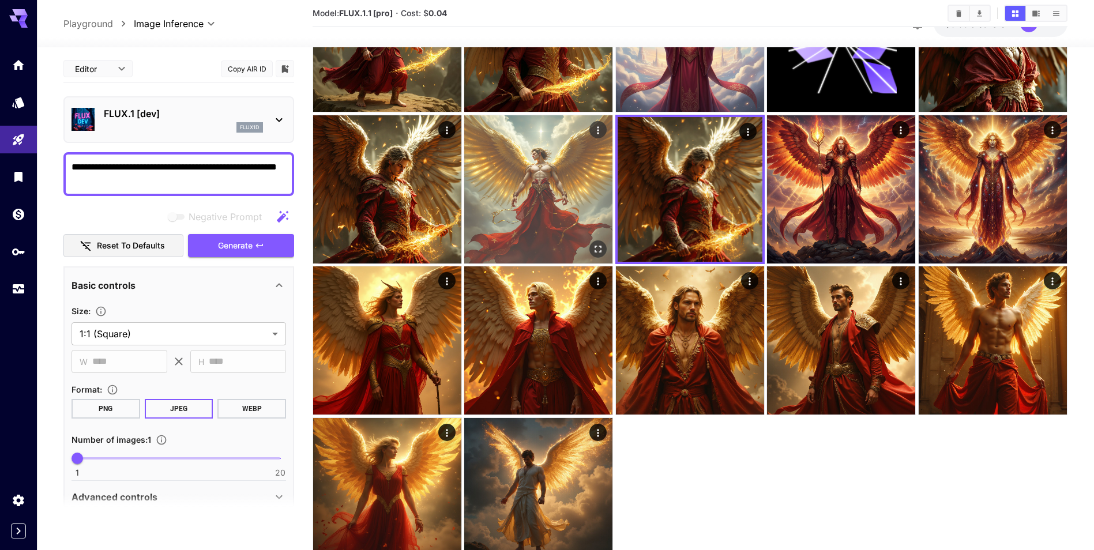
click at [515, 196] on img at bounding box center [538, 189] width 148 height 148
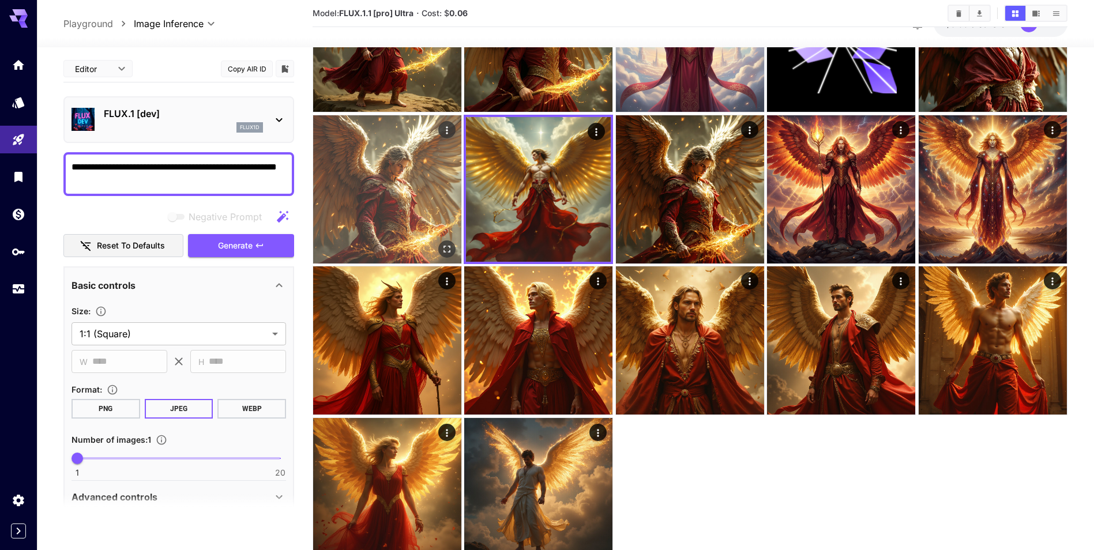
click at [372, 182] on img at bounding box center [387, 189] width 148 height 148
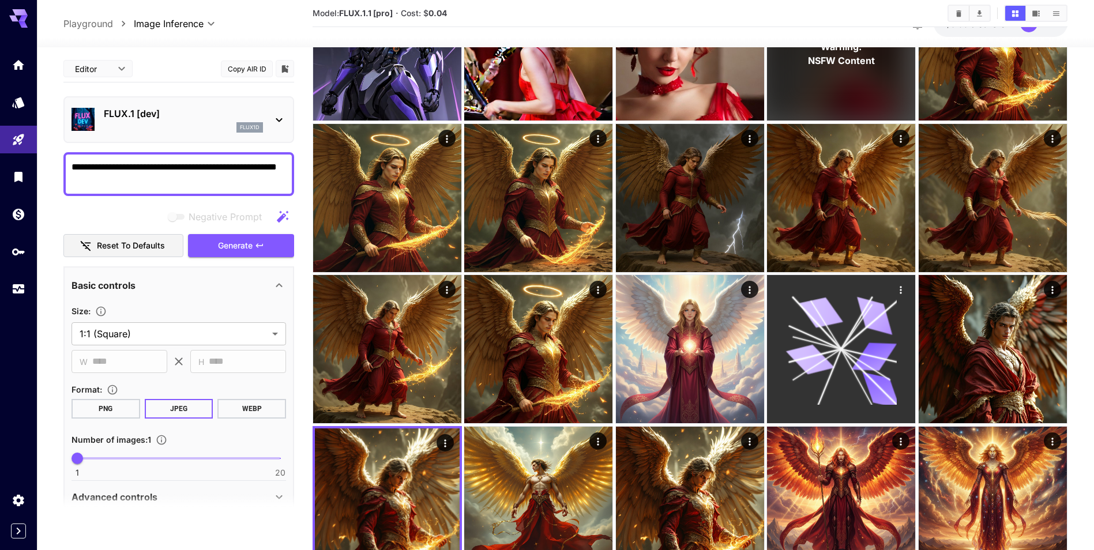
scroll to position [634, 0]
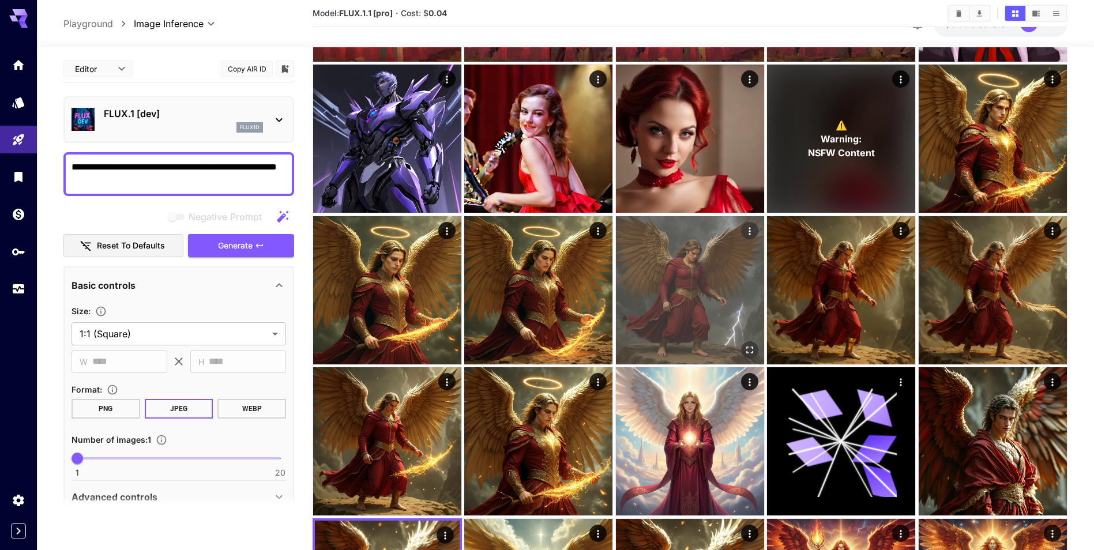
click at [699, 285] on img at bounding box center [690, 290] width 148 height 148
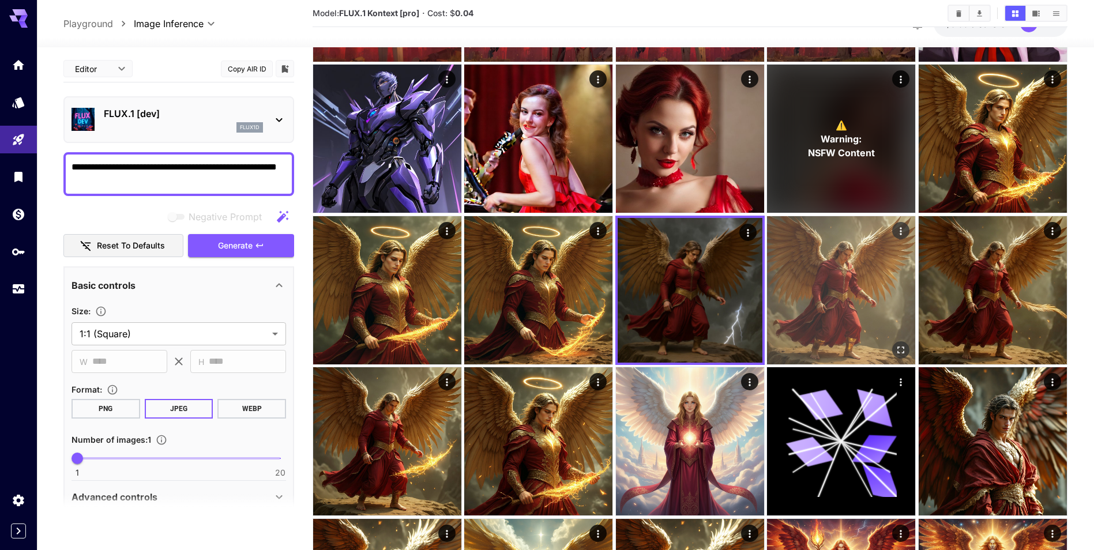
click at [875, 289] on img at bounding box center [841, 290] width 148 height 148
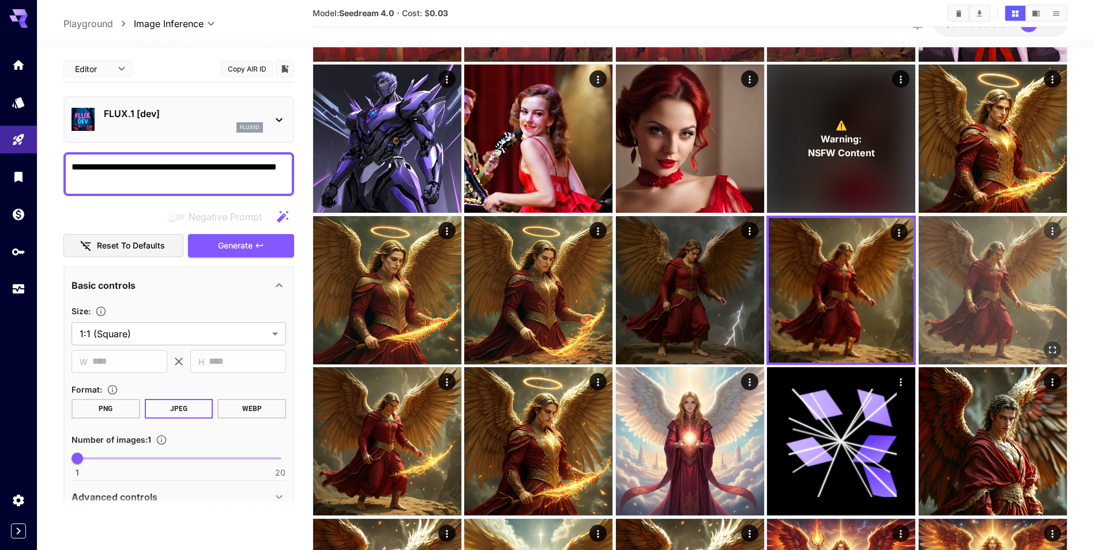
click at [1028, 289] on img at bounding box center [992, 290] width 148 height 148
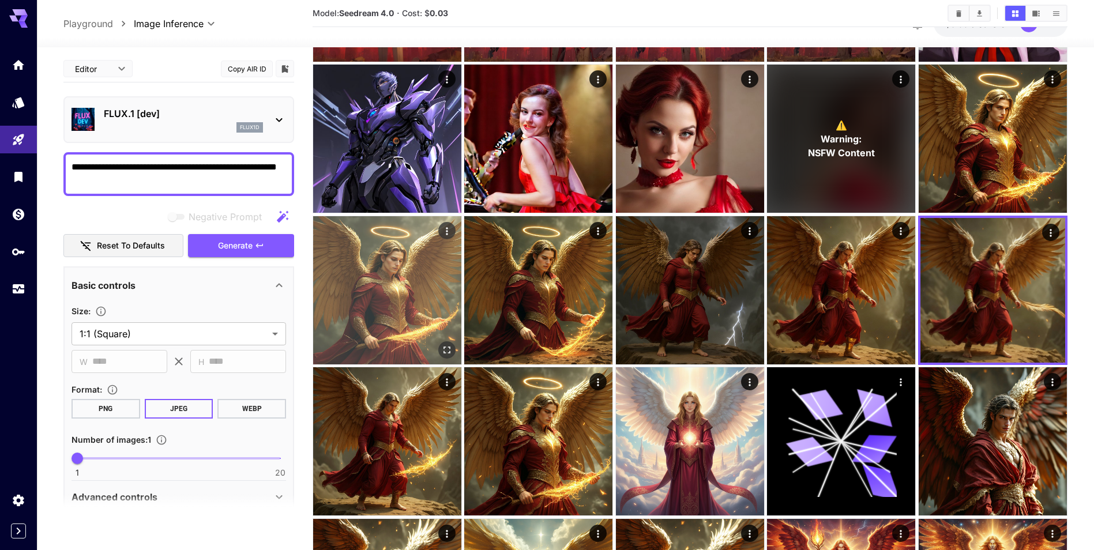
drag, startPoint x: 473, startPoint y: 299, endPoint x: 453, endPoint y: 295, distance: 20.7
click at [475, 299] on img at bounding box center [538, 290] width 148 height 148
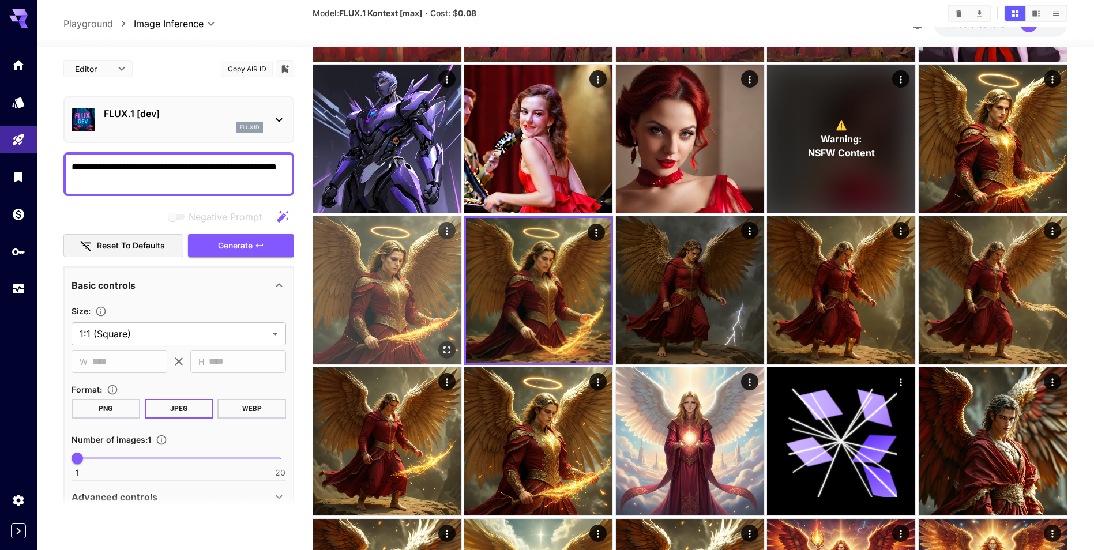
click at [377, 291] on img at bounding box center [387, 290] width 148 height 148
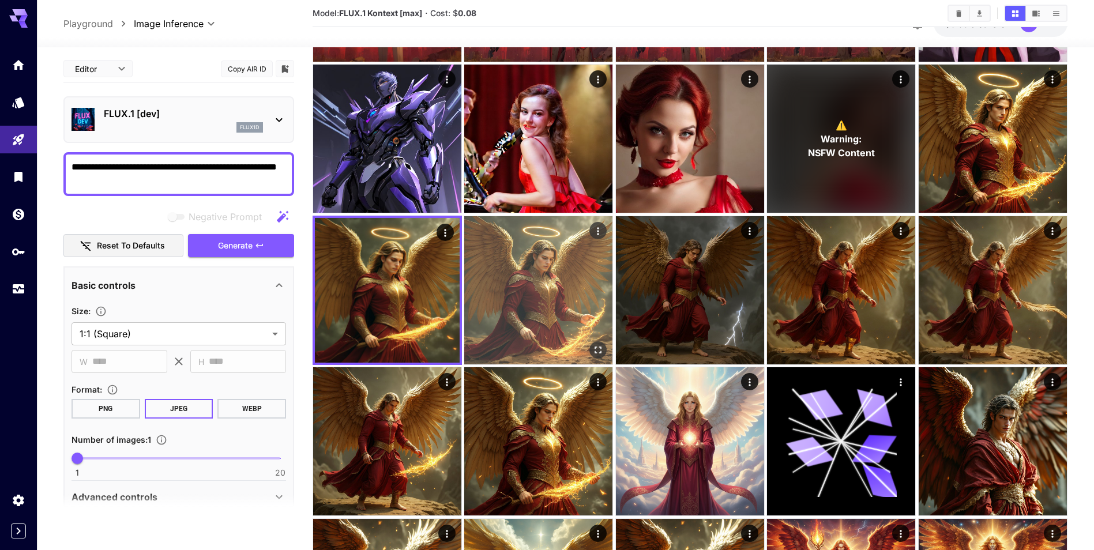
scroll to position [346, 0]
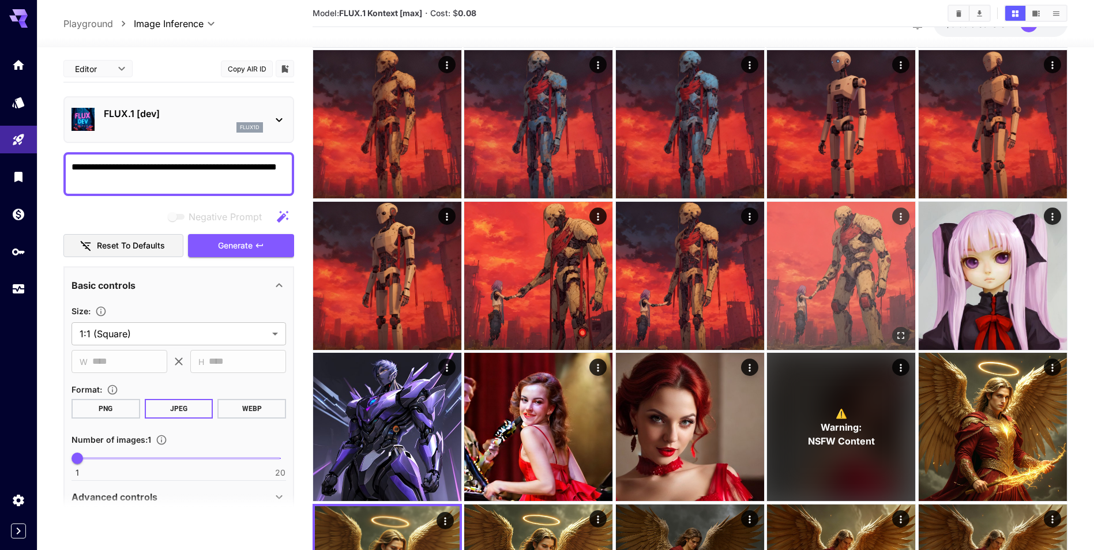
click at [807, 298] on img at bounding box center [841, 276] width 148 height 148
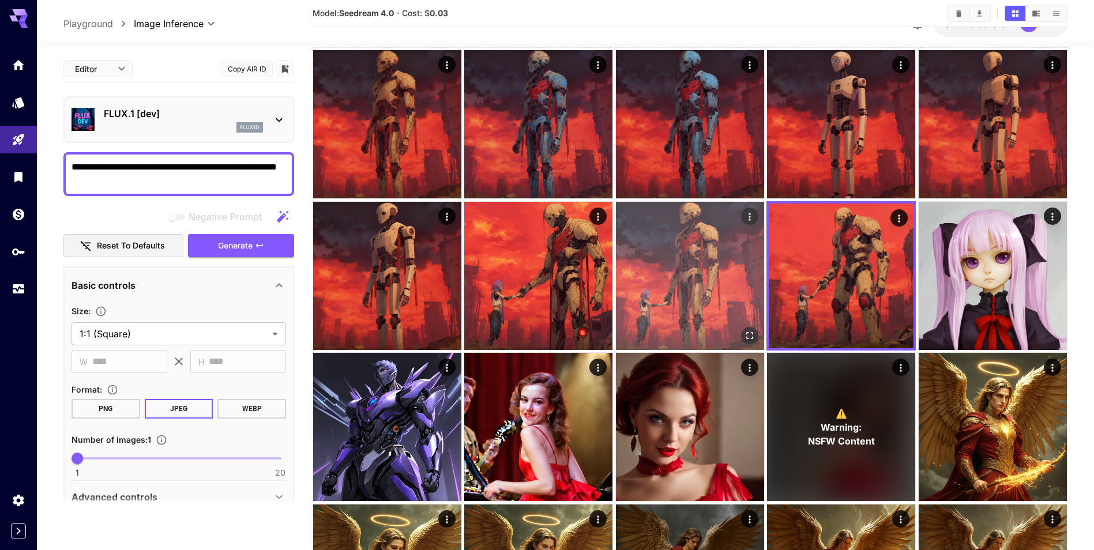
click at [718, 288] on img at bounding box center [690, 276] width 148 height 148
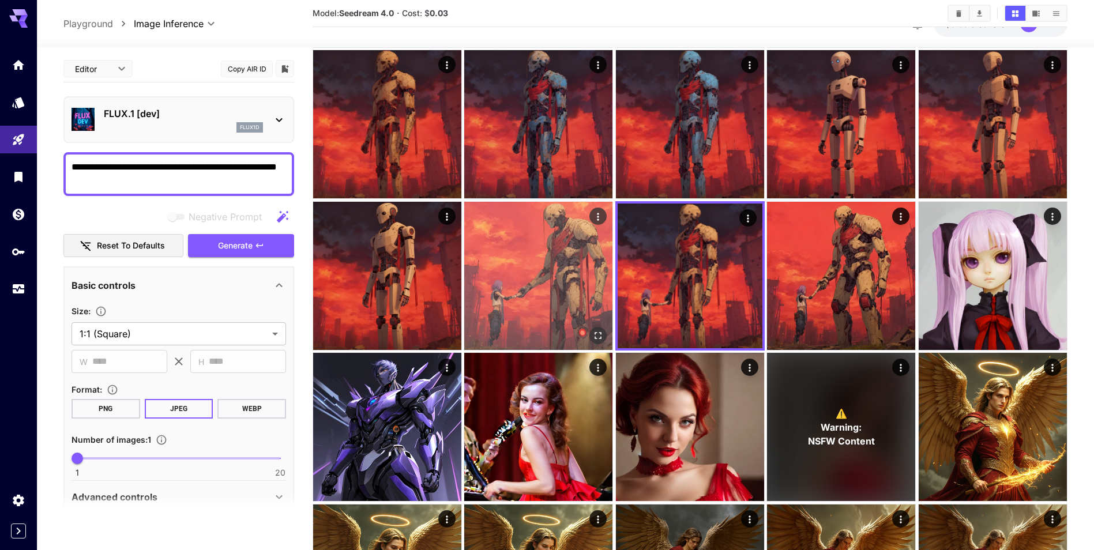
click at [499, 276] on img at bounding box center [538, 276] width 148 height 148
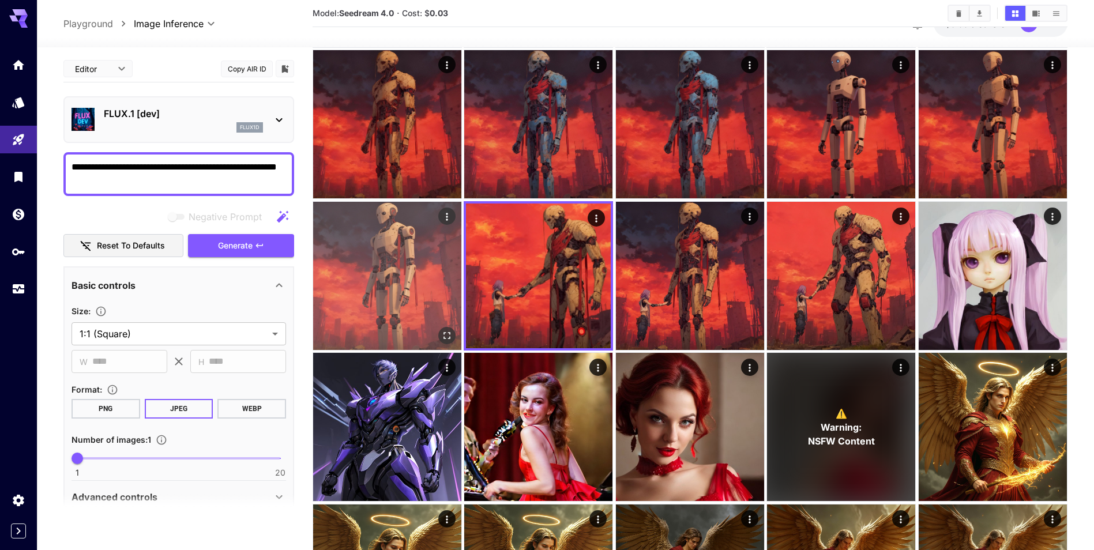
click at [371, 276] on img at bounding box center [387, 276] width 148 height 148
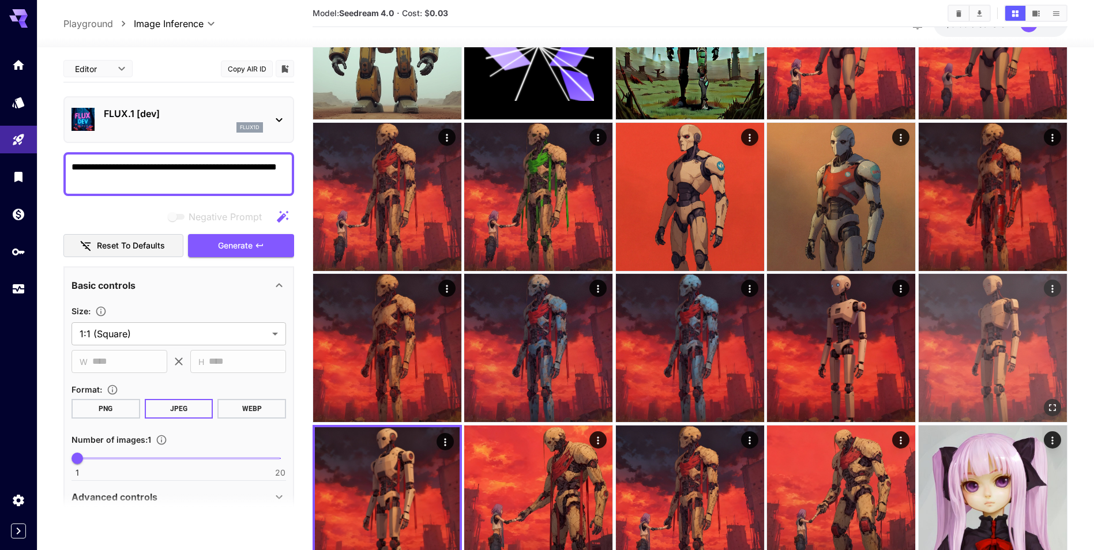
scroll to position [115, 0]
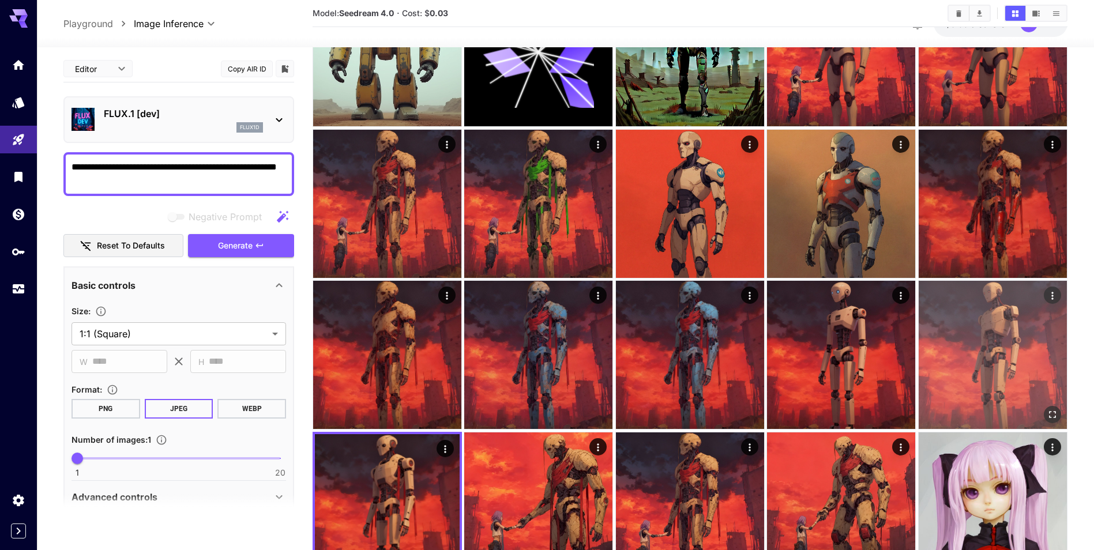
click at [932, 321] on img at bounding box center [992, 355] width 148 height 148
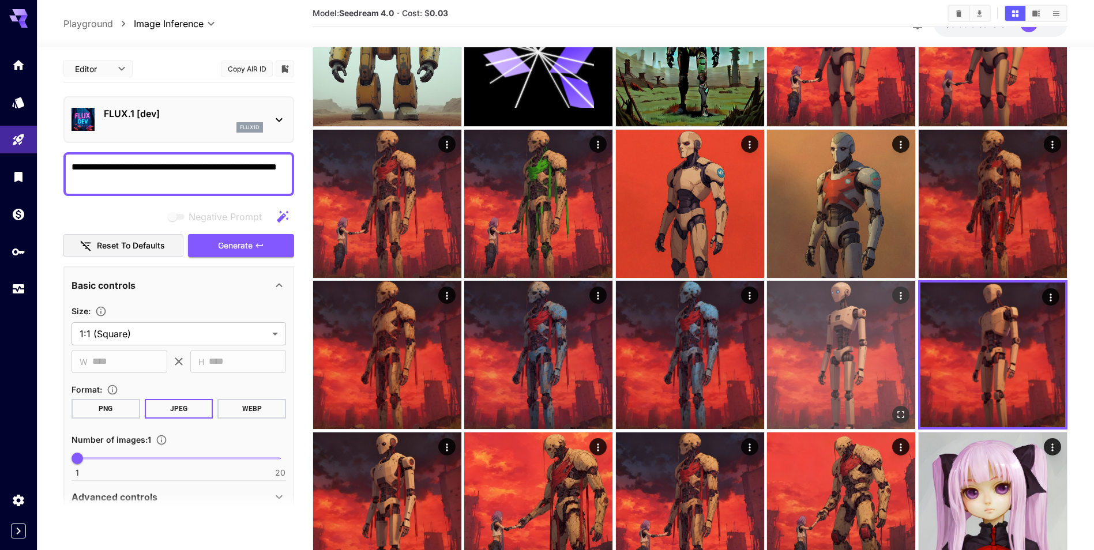
click at [856, 330] on img at bounding box center [841, 355] width 148 height 148
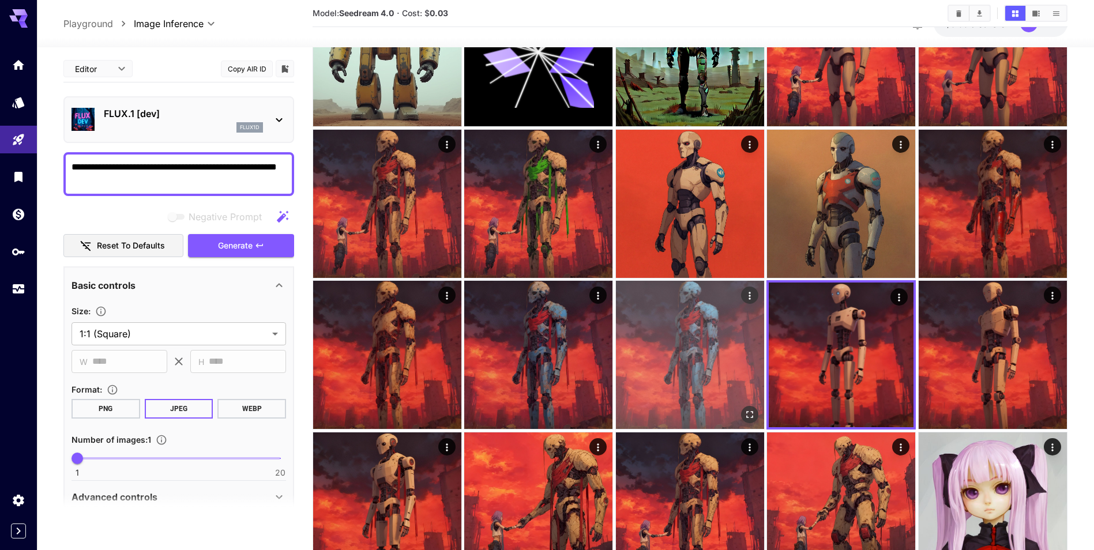
click at [659, 344] on img at bounding box center [690, 355] width 148 height 148
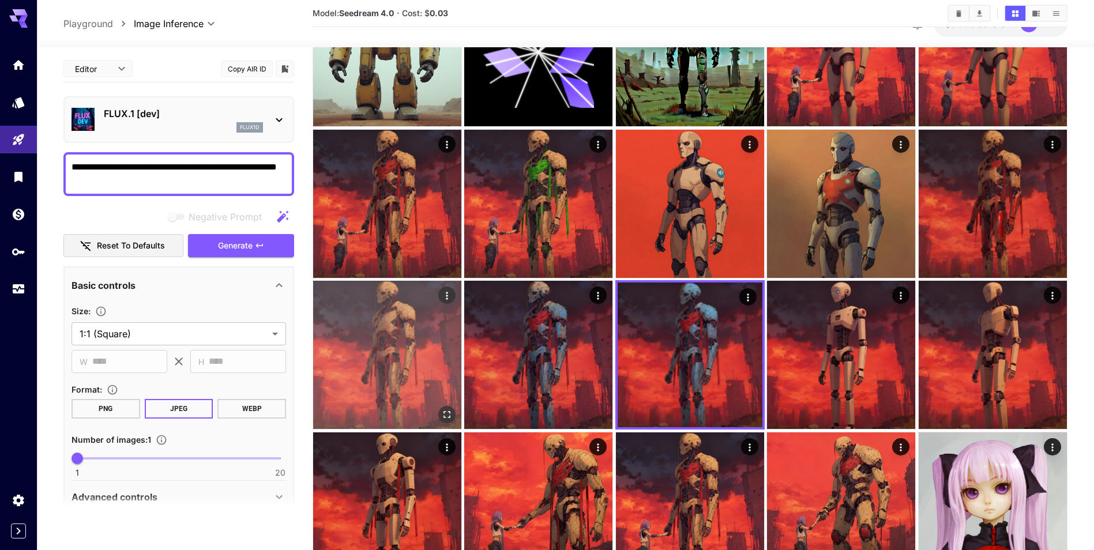
click at [356, 345] on img at bounding box center [387, 355] width 148 height 148
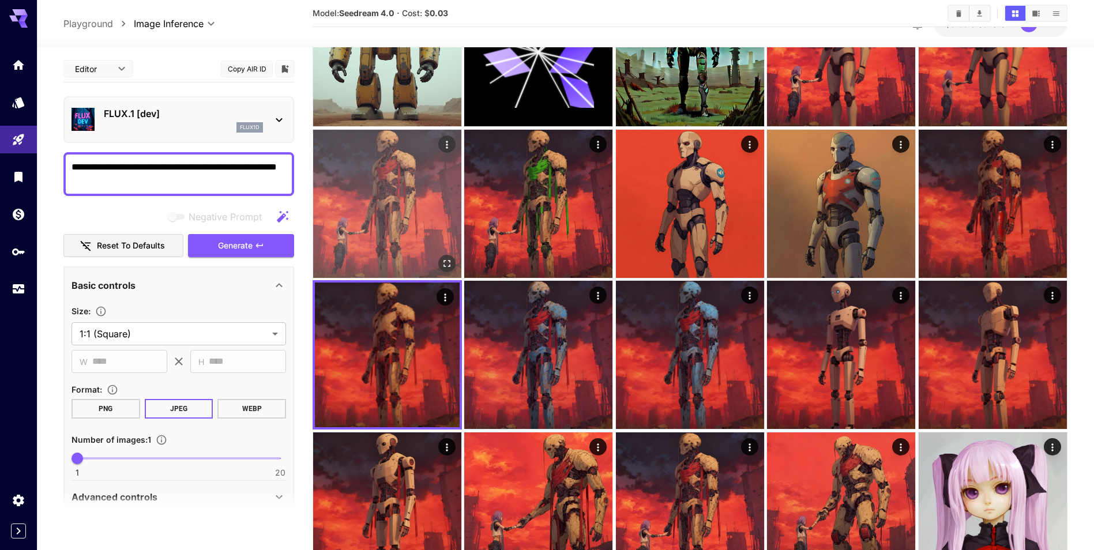
click at [423, 208] on img at bounding box center [387, 204] width 148 height 148
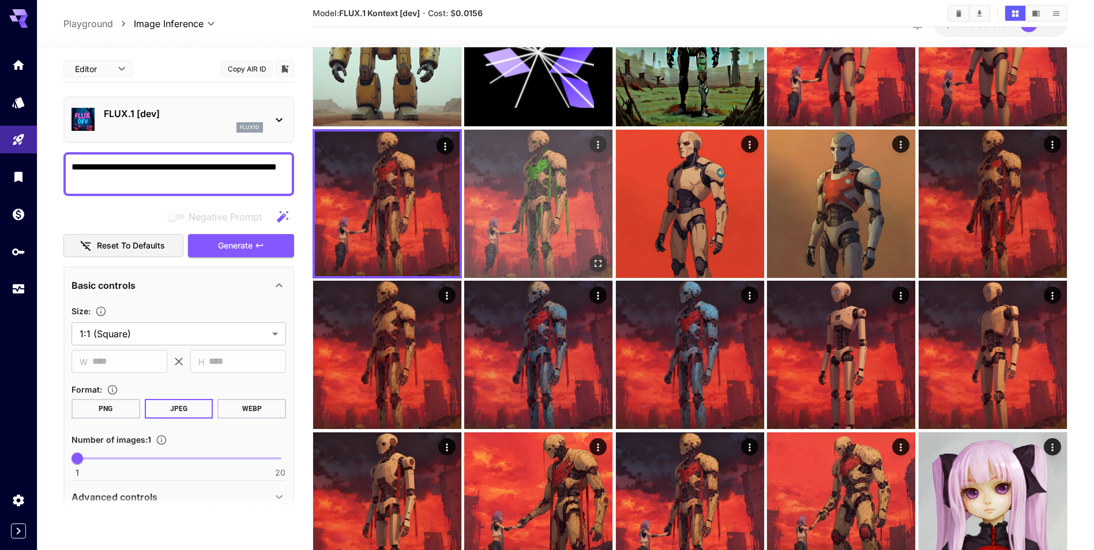
click at [563, 216] on img at bounding box center [538, 204] width 148 height 148
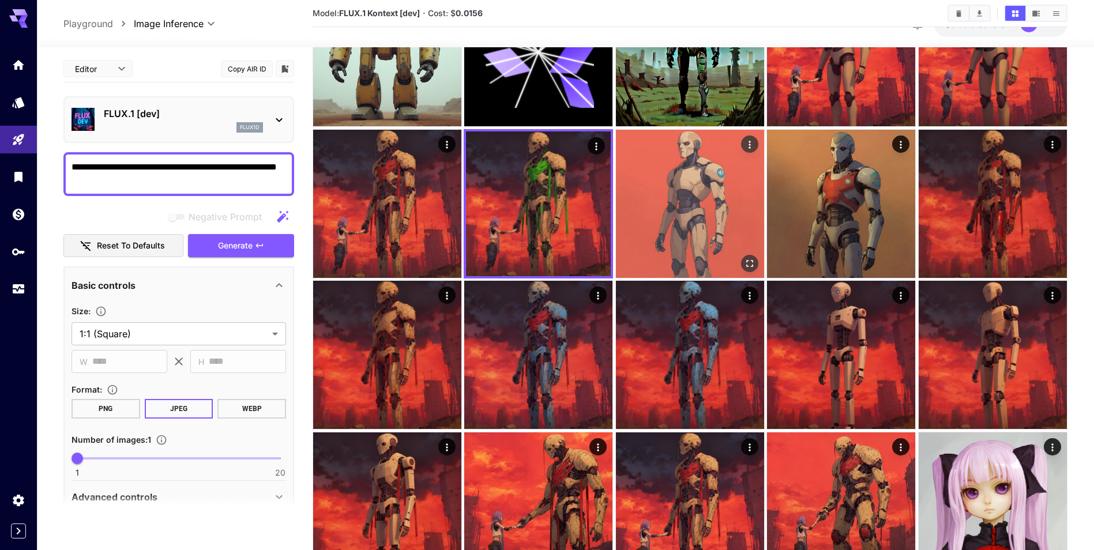
click at [726, 213] on img at bounding box center [690, 204] width 148 height 148
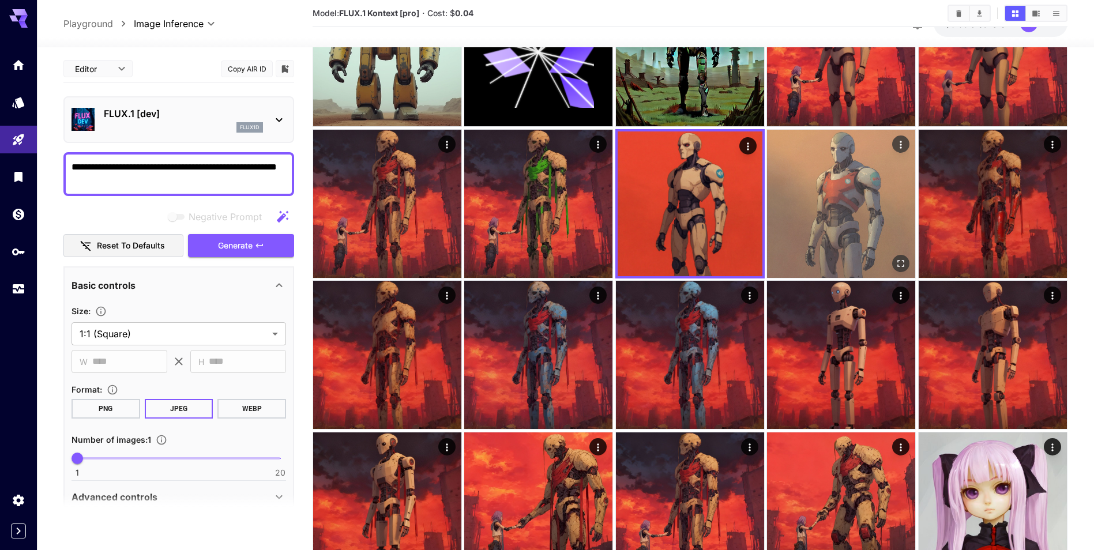
click at [910, 214] on img at bounding box center [841, 204] width 148 height 148
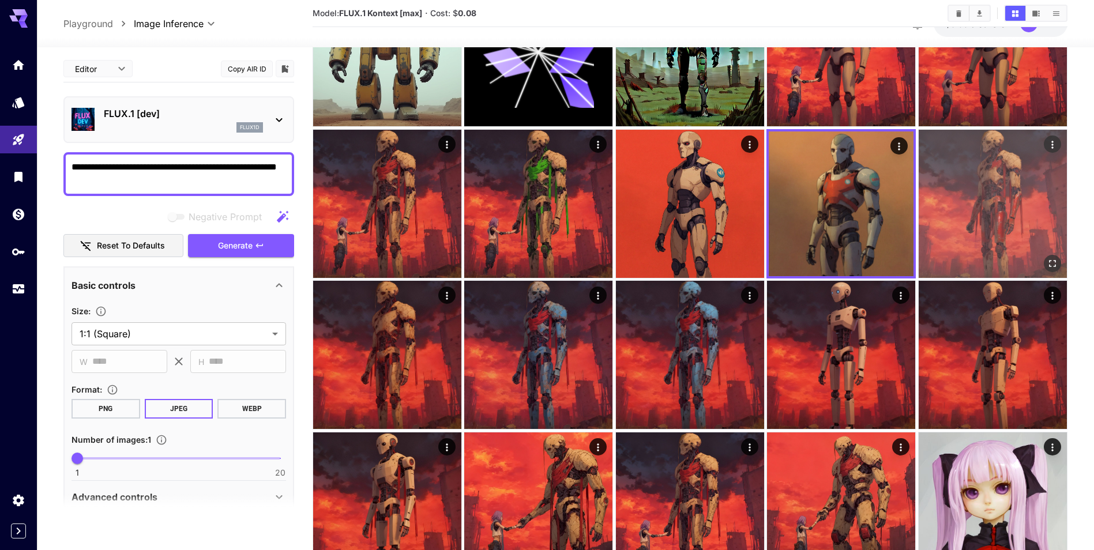
click at [973, 226] on img at bounding box center [992, 204] width 148 height 148
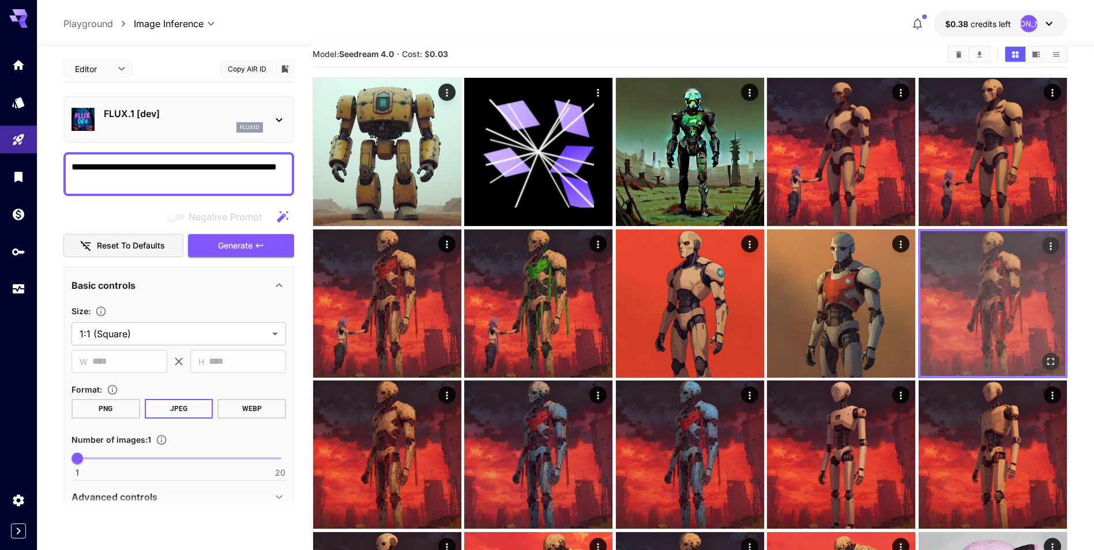
scroll to position [0, 0]
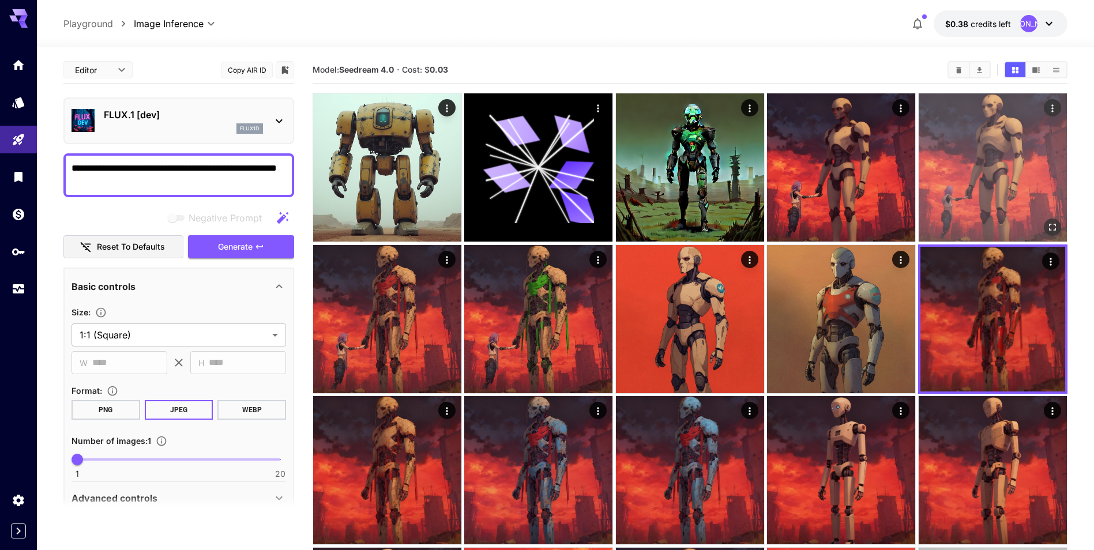
click at [962, 193] on img at bounding box center [992, 167] width 148 height 148
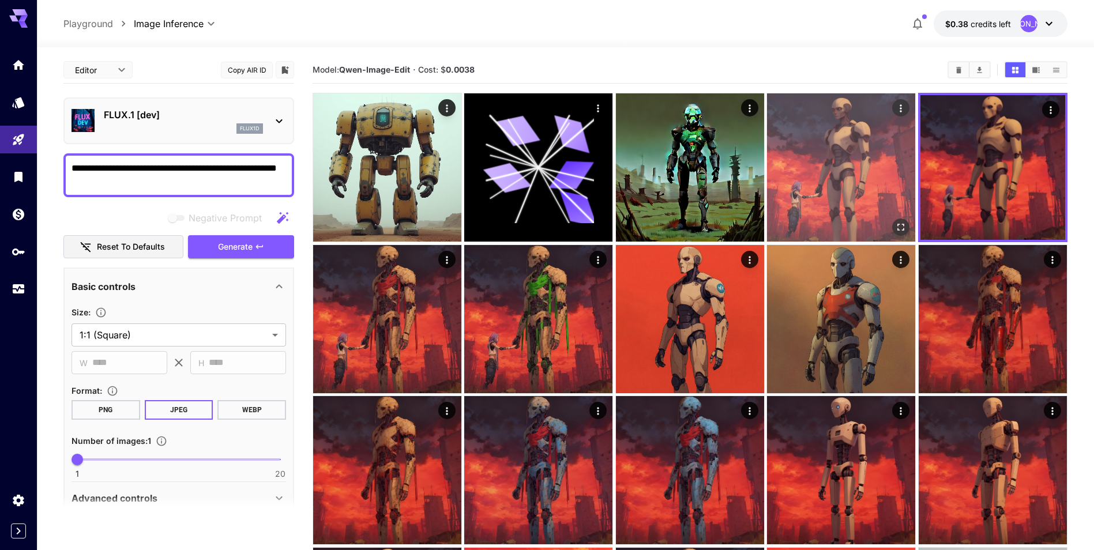
click at [828, 198] on img at bounding box center [841, 167] width 148 height 148
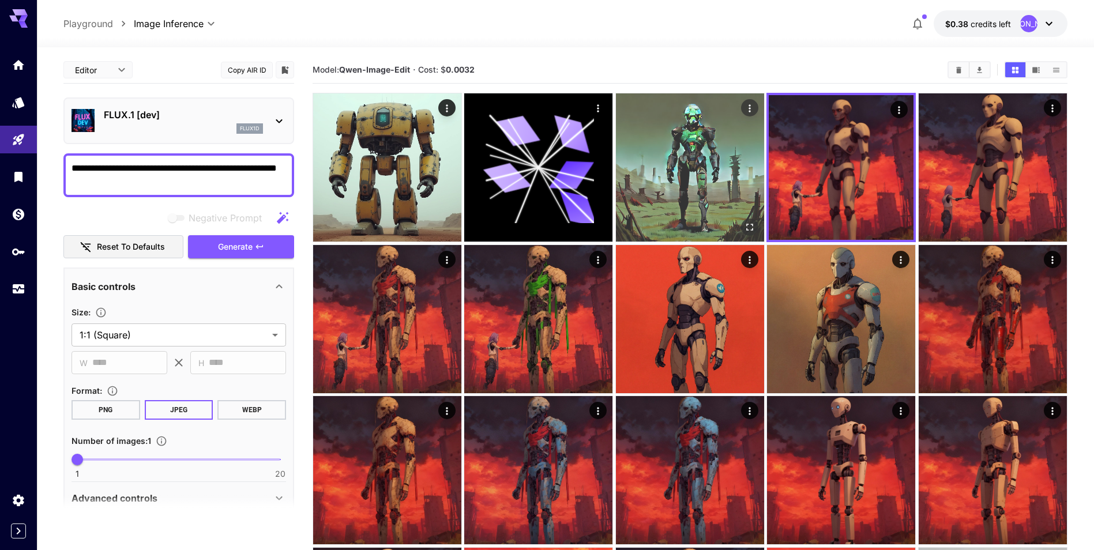
click at [659, 194] on img at bounding box center [690, 167] width 148 height 148
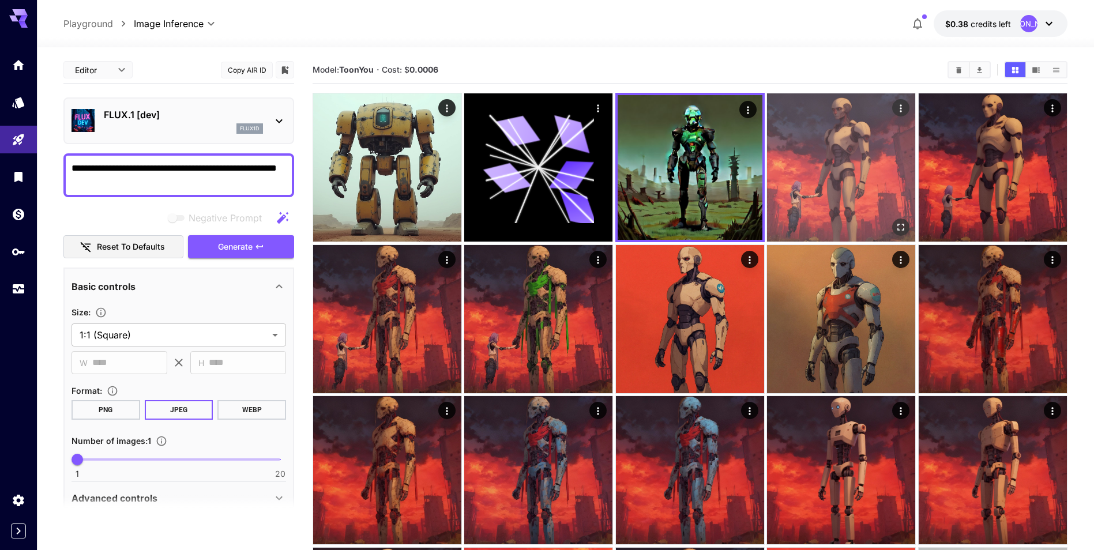
click at [860, 167] on img at bounding box center [841, 167] width 148 height 148
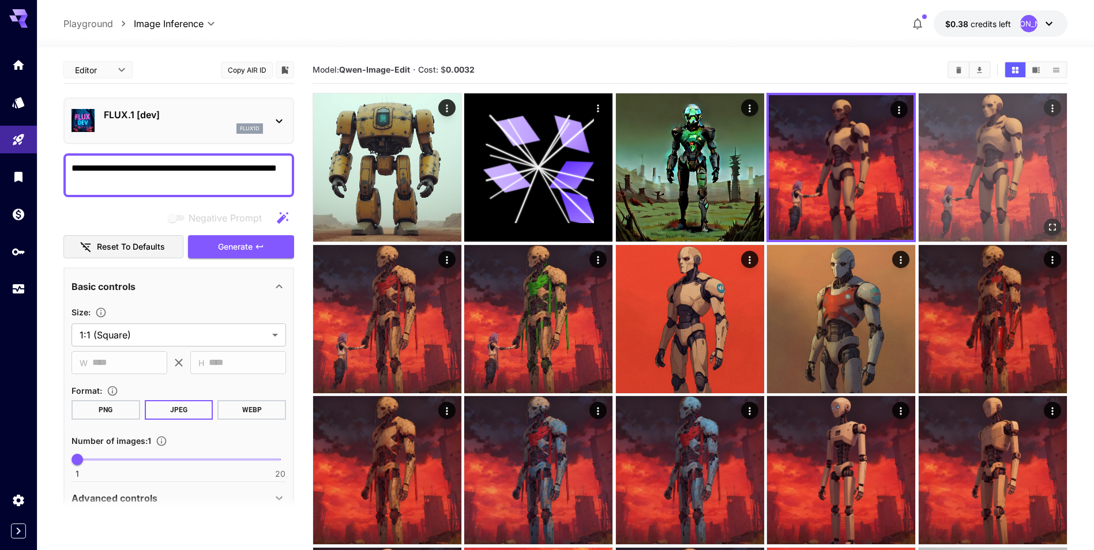
click at [987, 165] on img at bounding box center [992, 167] width 148 height 148
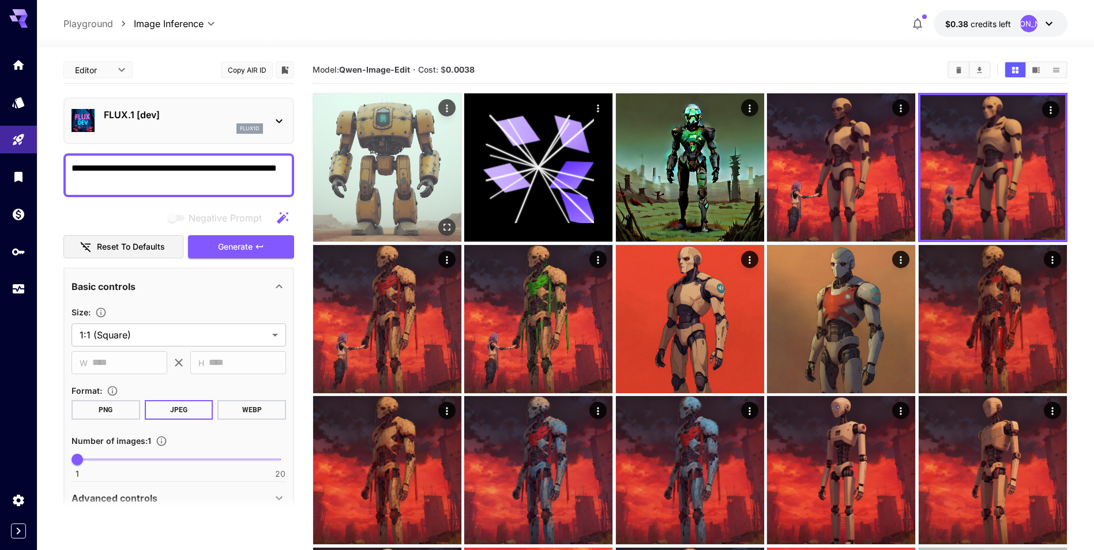
click at [368, 156] on img at bounding box center [387, 167] width 148 height 148
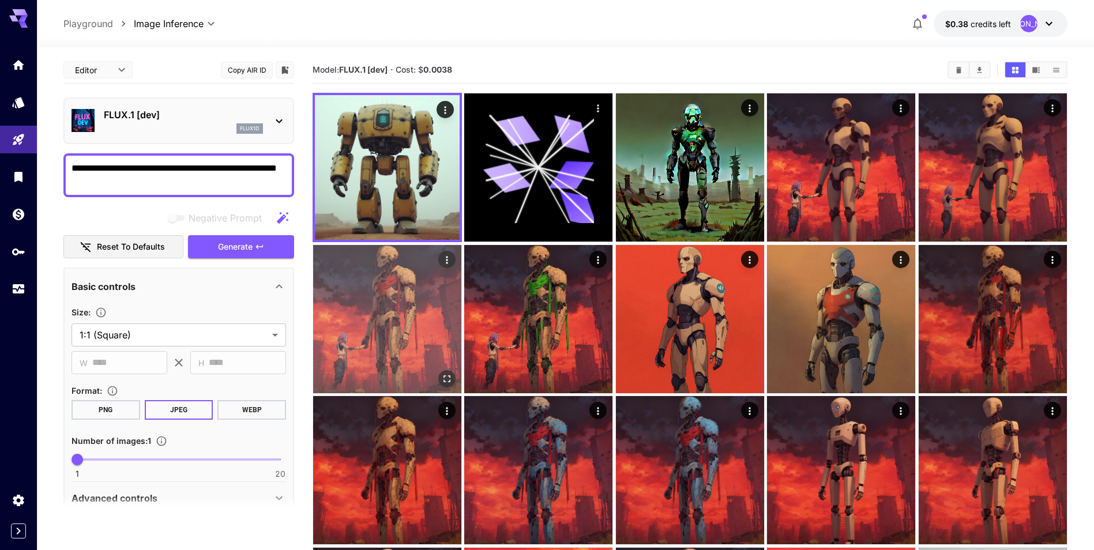
click at [342, 277] on img at bounding box center [387, 319] width 148 height 148
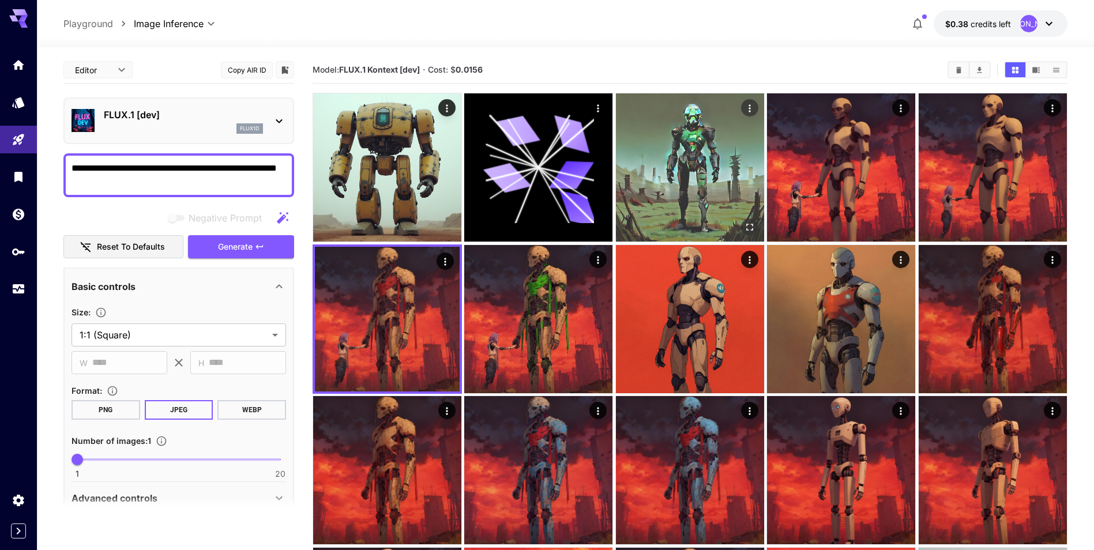
click at [728, 165] on img at bounding box center [690, 167] width 148 height 148
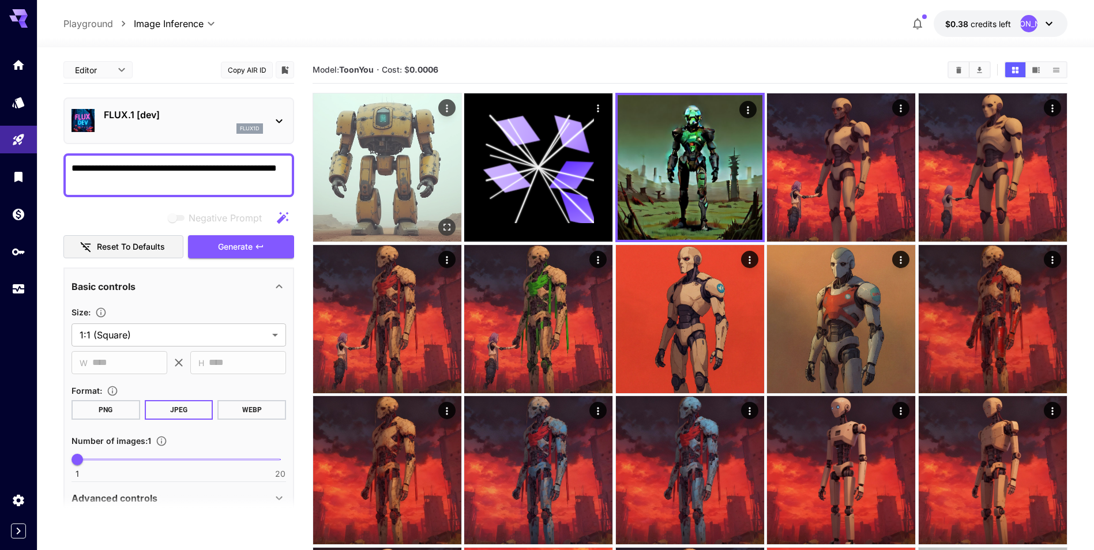
click at [346, 192] on img at bounding box center [387, 167] width 148 height 148
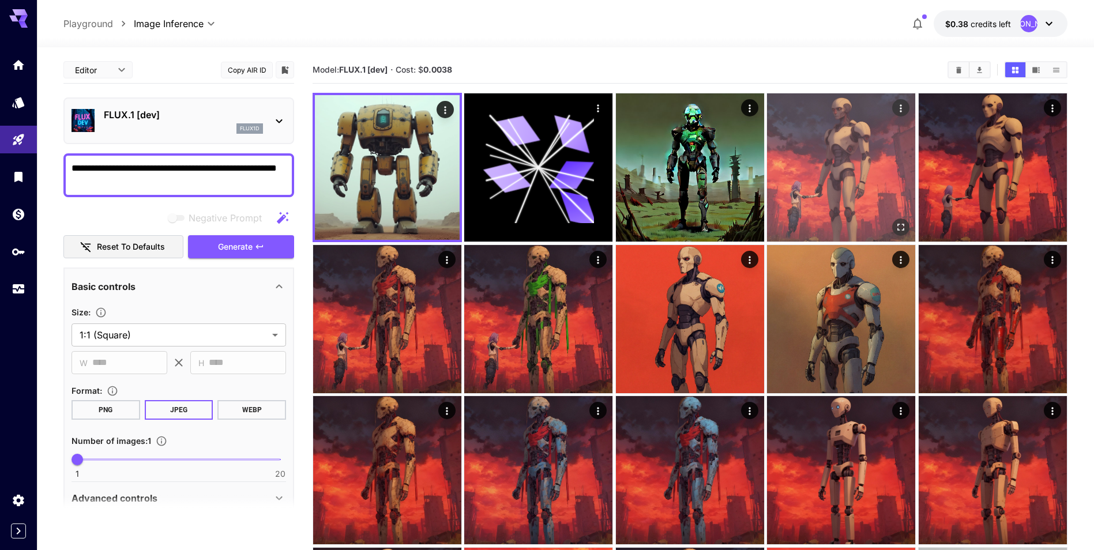
click at [861, 178] on img at bounding box center [841, 167] width 148 height 148
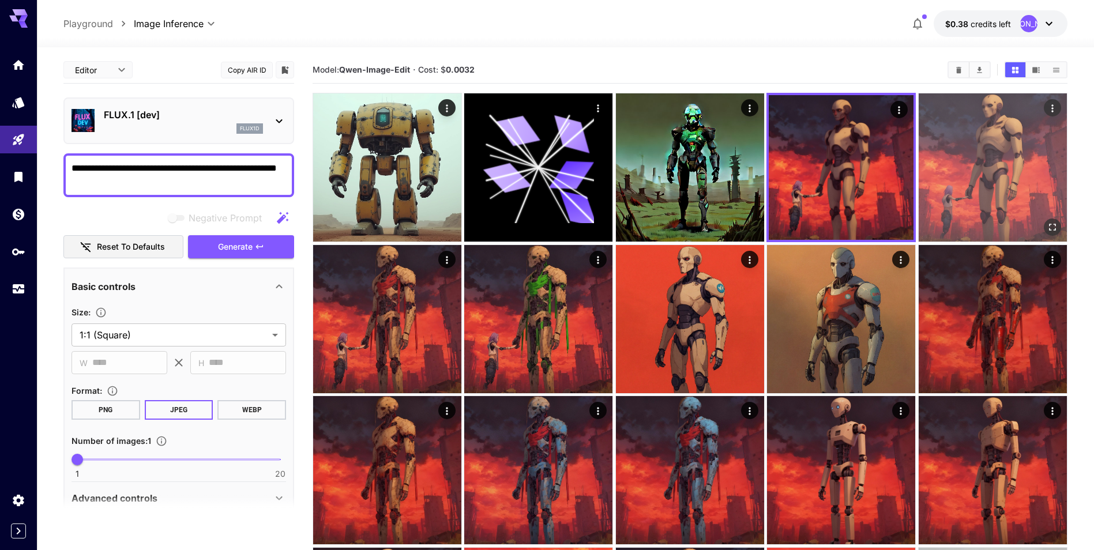
click at [950, 170] on img at bounding box center [992, 167] width 148 height 148
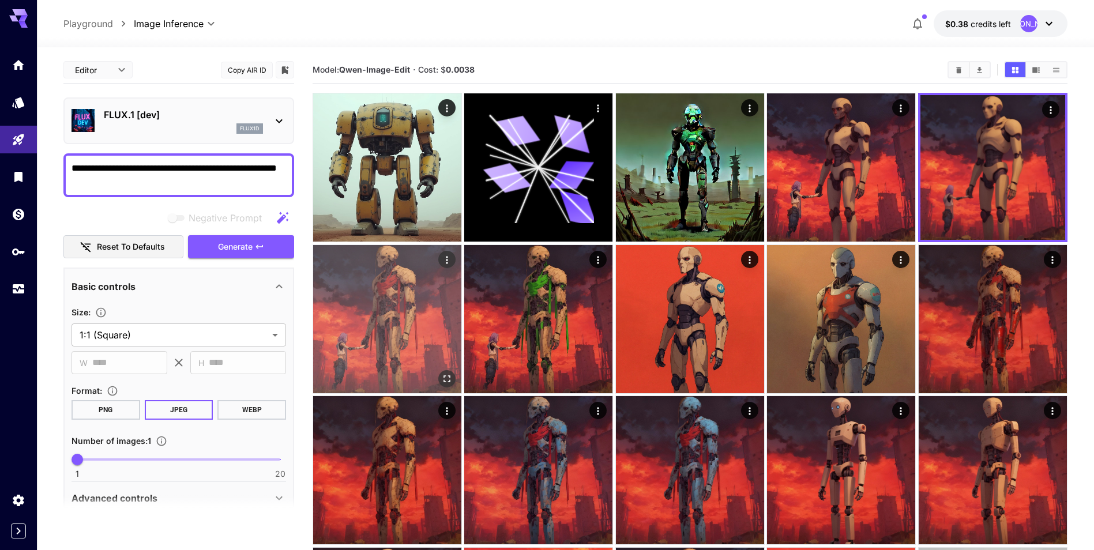
click at [451, 259] on icon "Actions" at bounding box center [447, 260] width 12 height 12
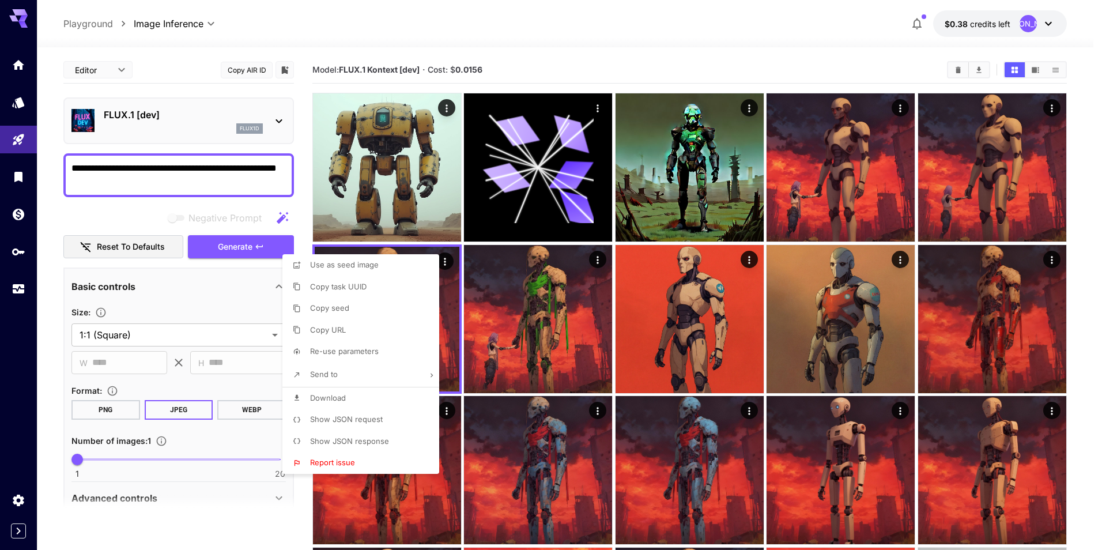
click at [596, 48] on div at bounding box center [551, 275] width 1102 height 550
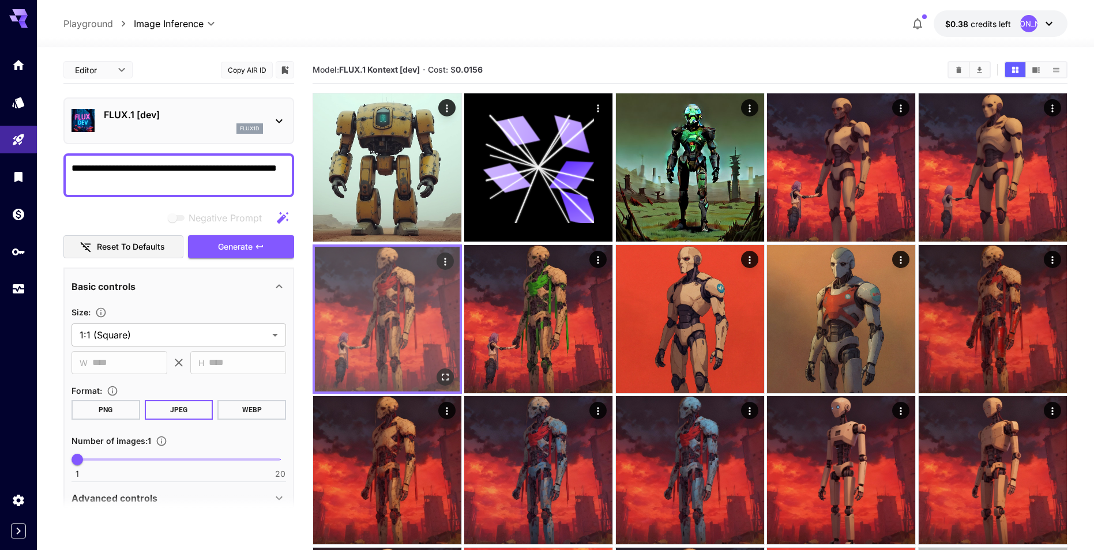
click at [403, 326] on img at bounding box center [387, 319] width 145 height 145
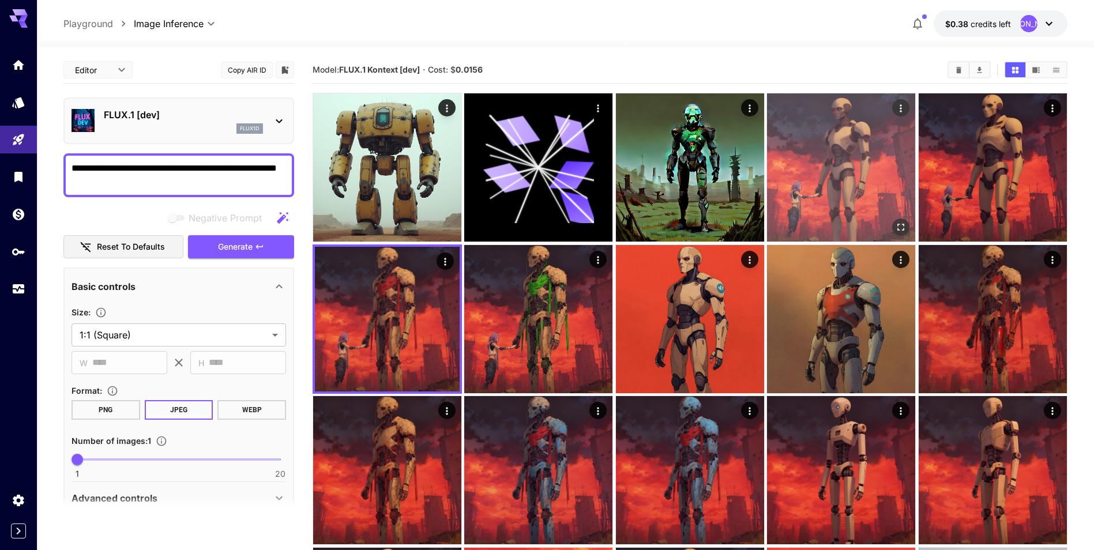
click at [849, 161] on img at bounding box center [841, 167] width 148 height 148
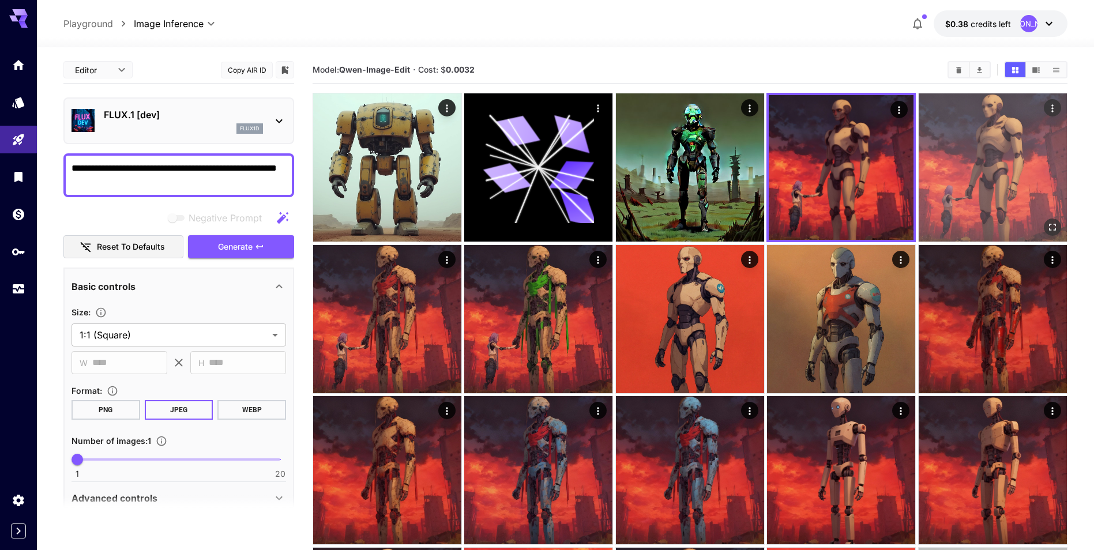
click at [1007, 158] on img at bounding box center [992, 167] width 148 height 148
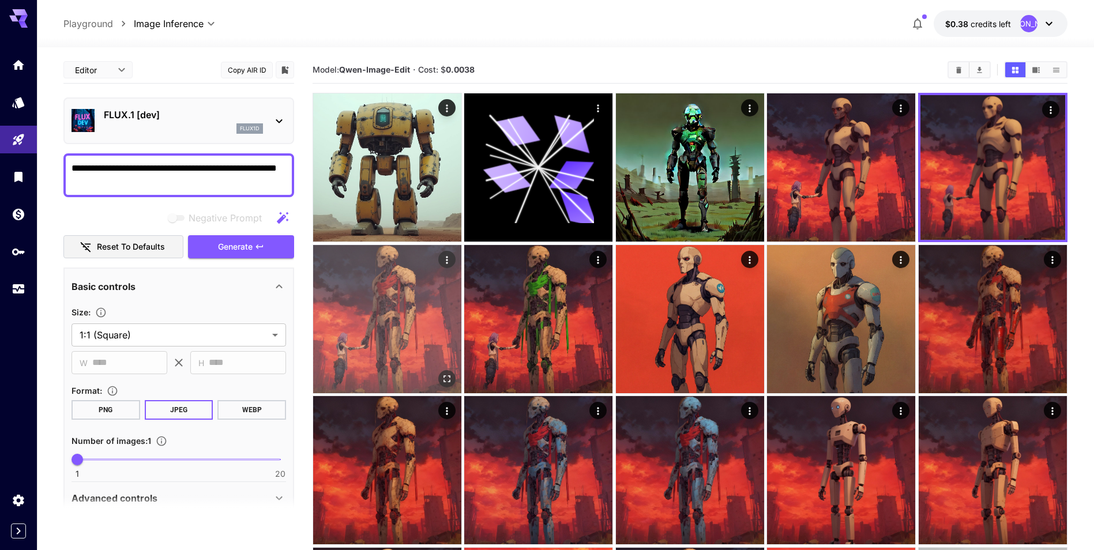
click at [394, 289] on img at bounding box center [387, 319] width 148 height 148
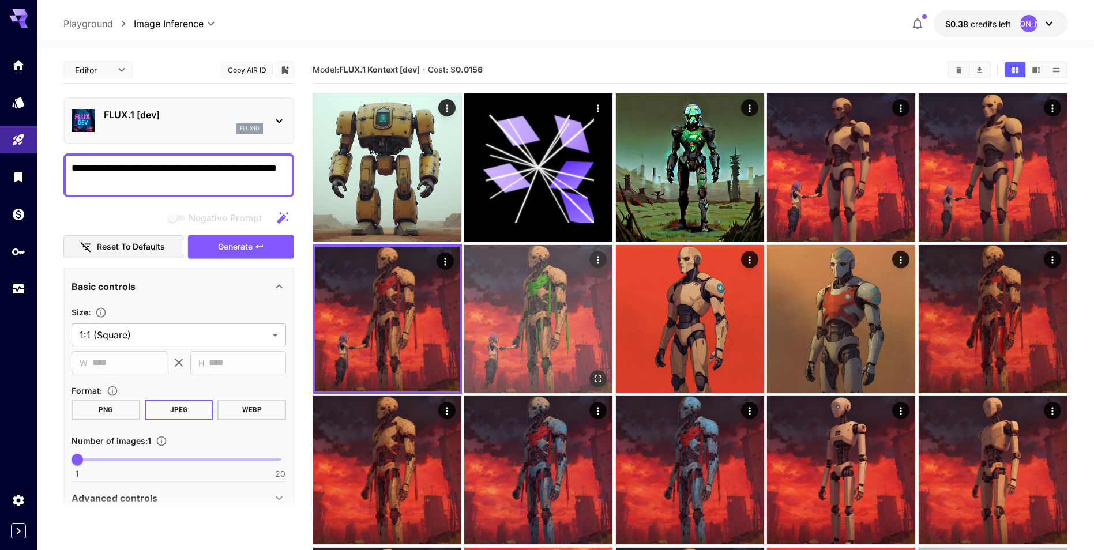
click at [540, 315] on img at bounding box center [538, 319] width 148 height 148
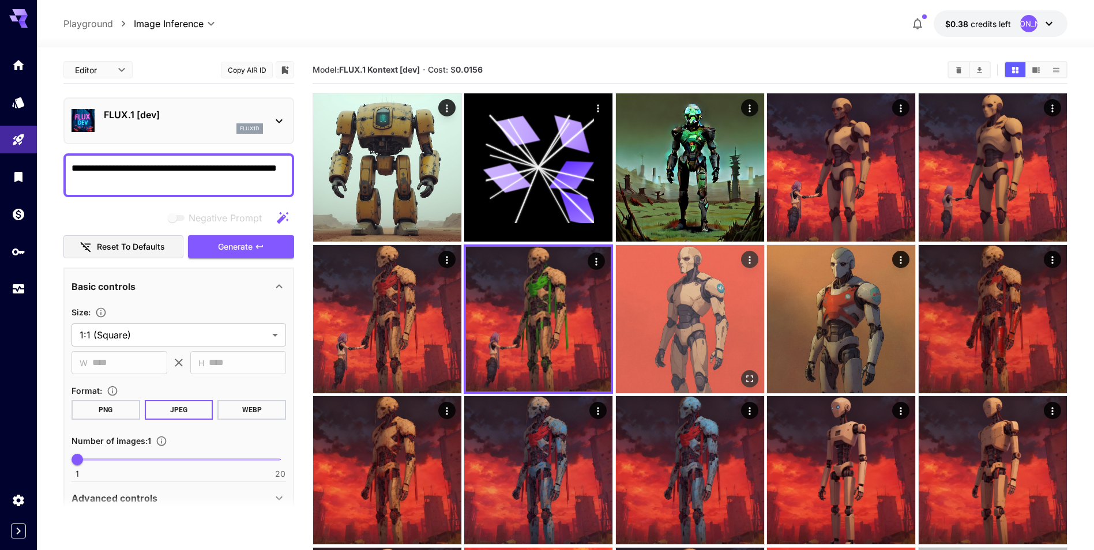
click at [653, 326] on img at bounding box center [690, 319] width 148 height 148
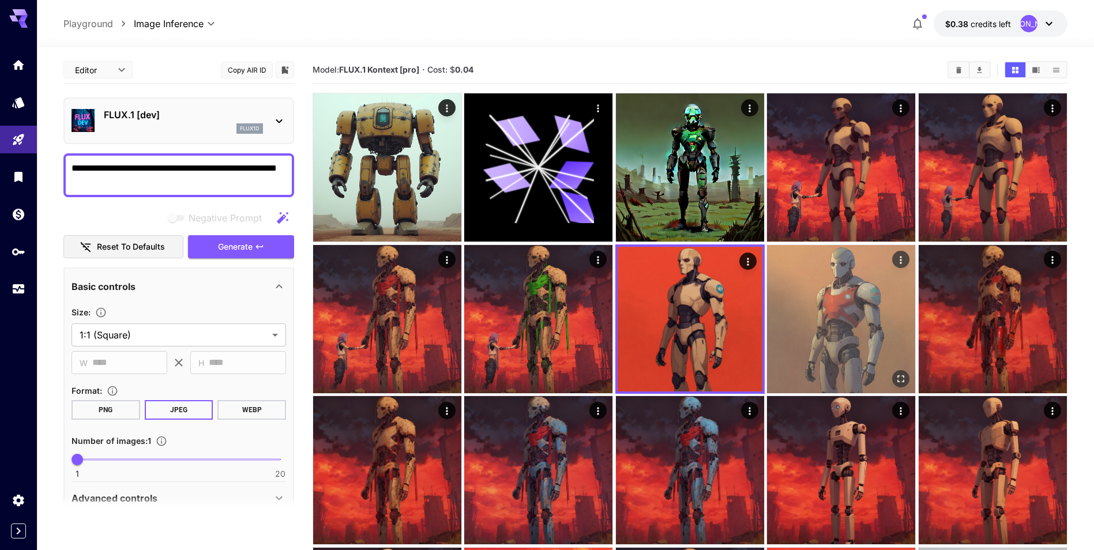
click at [910, 335] on img at bounding box center [841, 319] width 148 height 148
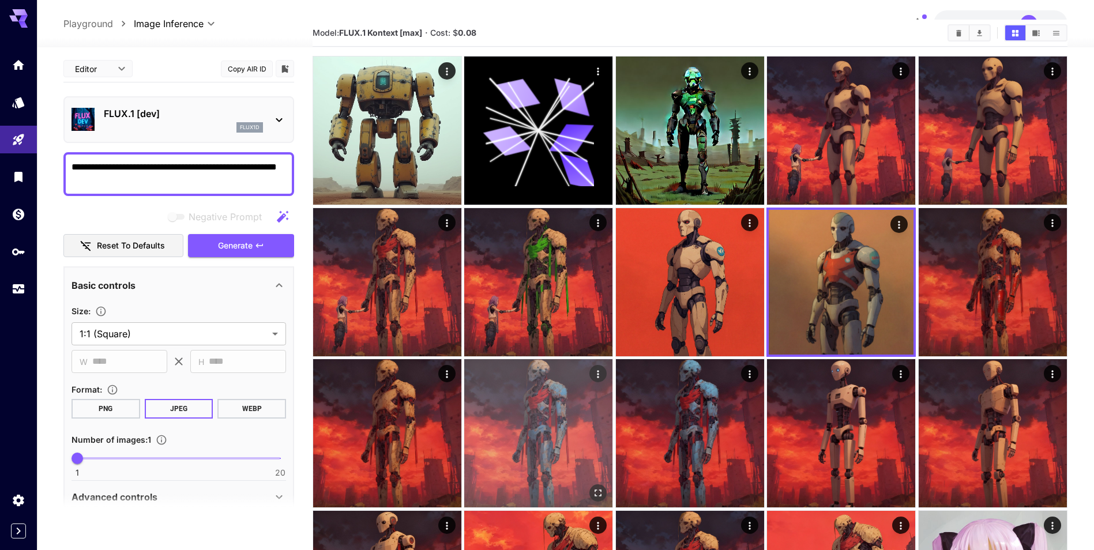
scroll to position [58, 0]
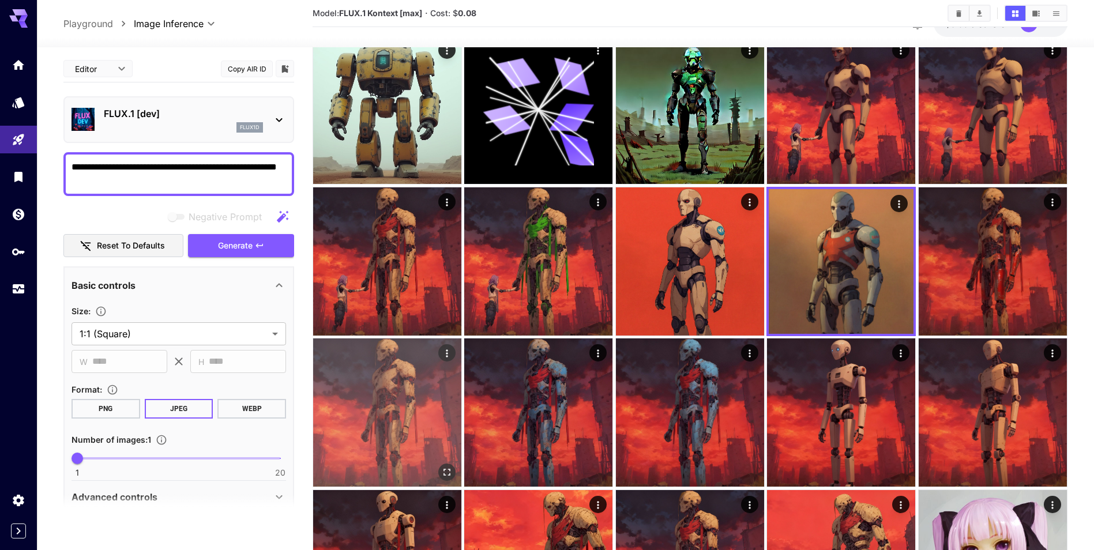
click at [392, 375] on img at bounding box center [387, 412] width 148 height 148
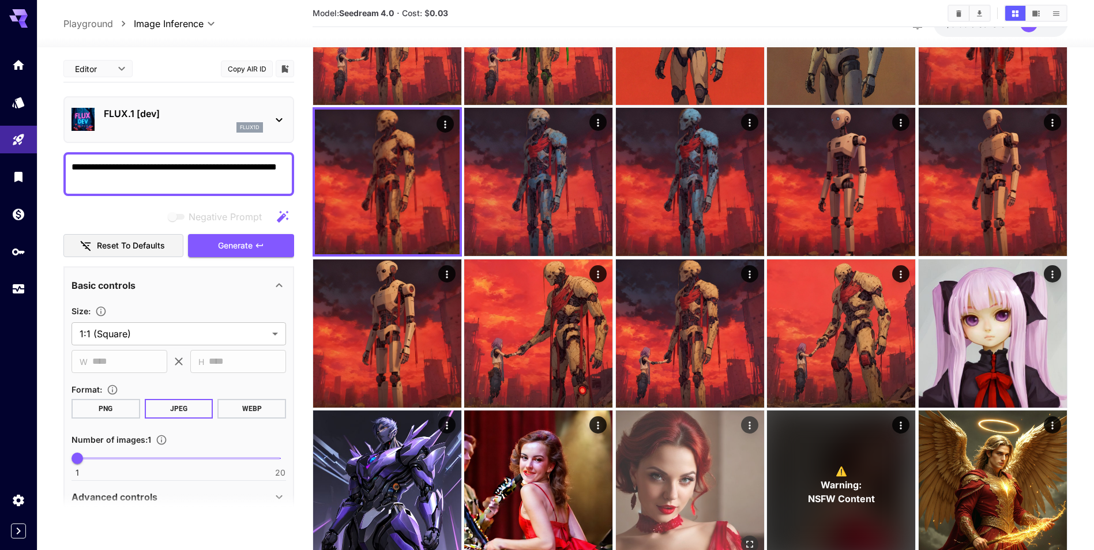
scroll to position [346, 0]
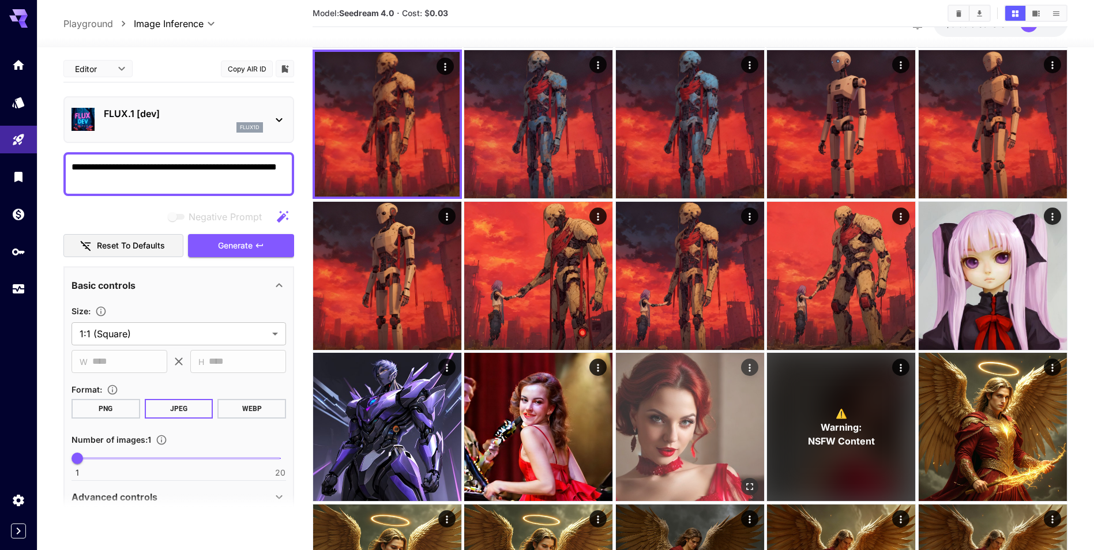
click at [671, 420] on img at bounding box center [690, 427] width 148 height 148
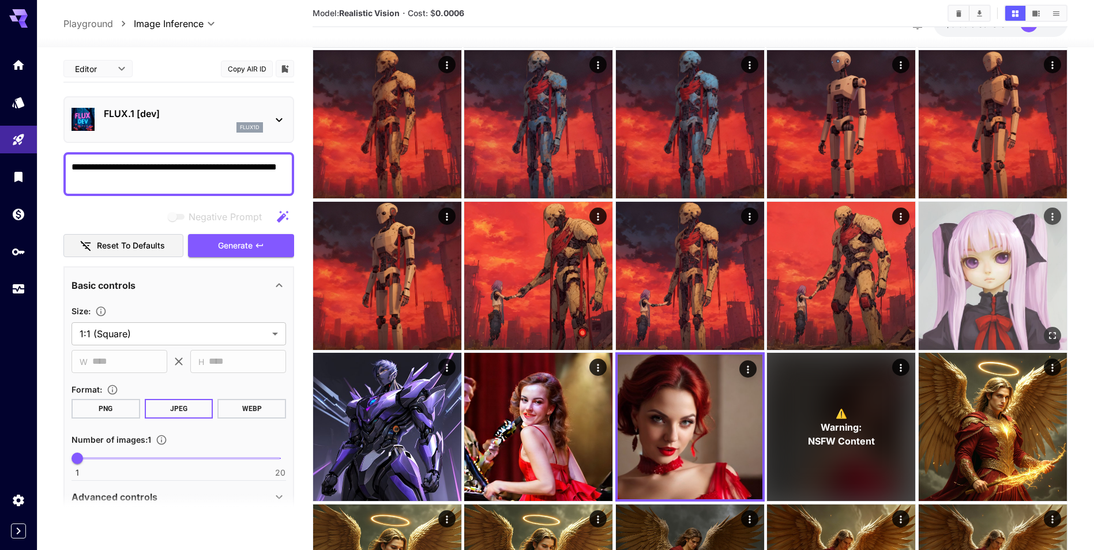
click at [990, 293] on img at bounding box center [992, 276] width 148 height 148
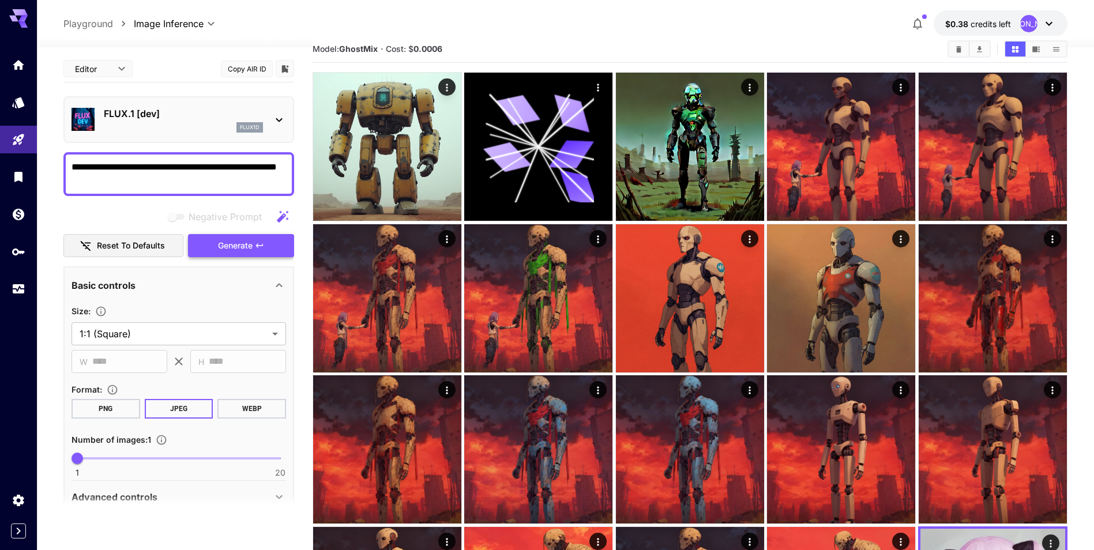
scroll to position [0, 0]
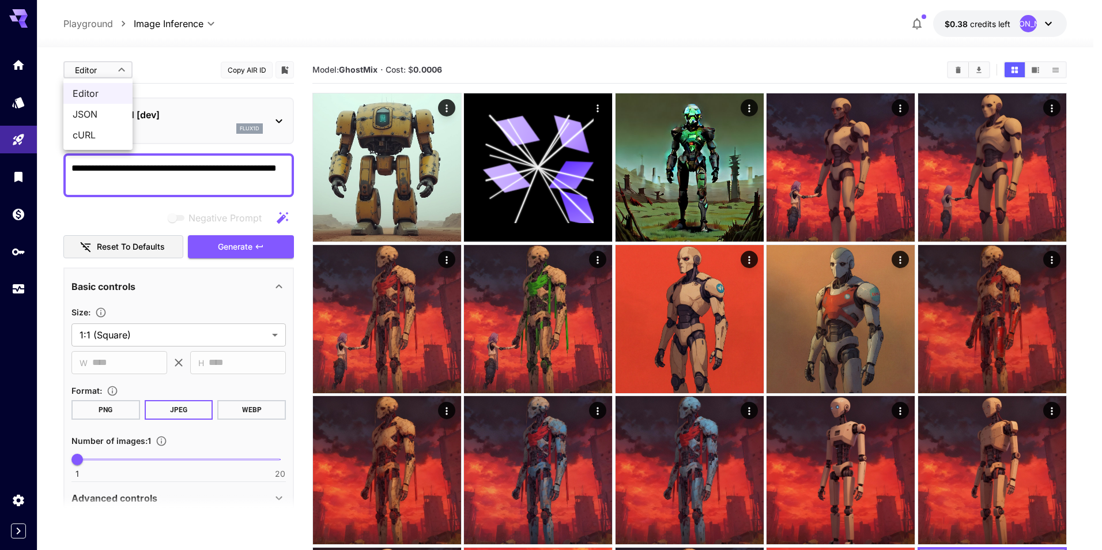
click at [92, 115] on span "JSON" at bounding box center [98, 114] width 51 height 14
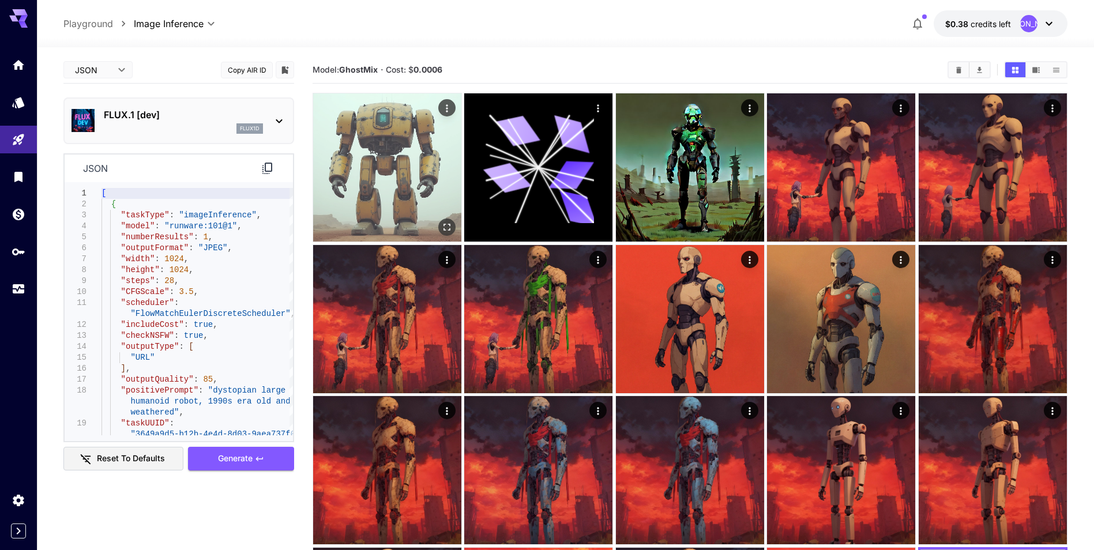
click at [426, 187] on img at bounding box center [387, 167] width 148 height 148
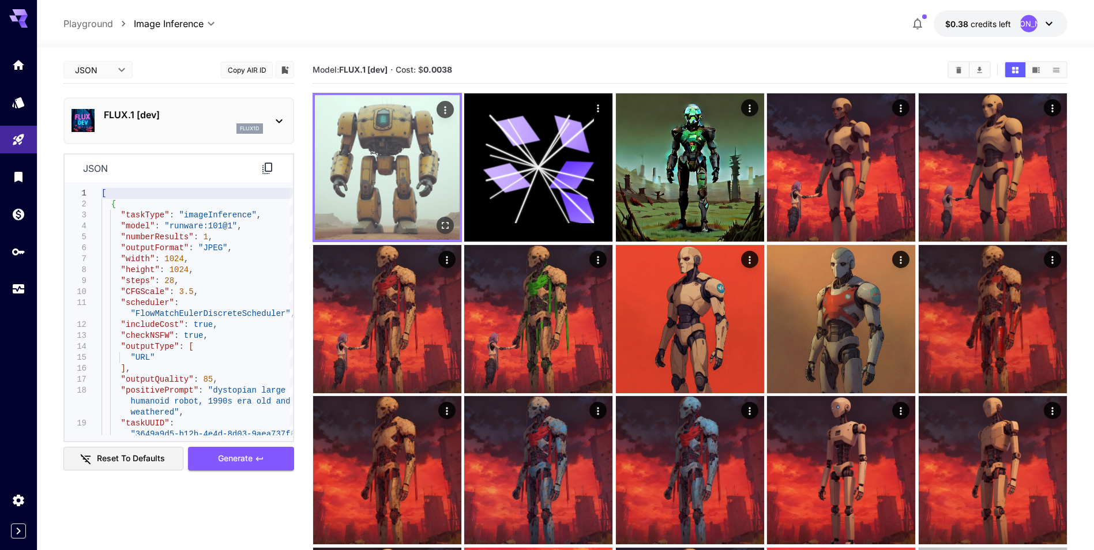
click at [451, 228] on button "Open in fullscreen" at bounding box center [444, 225] width 17 height 17
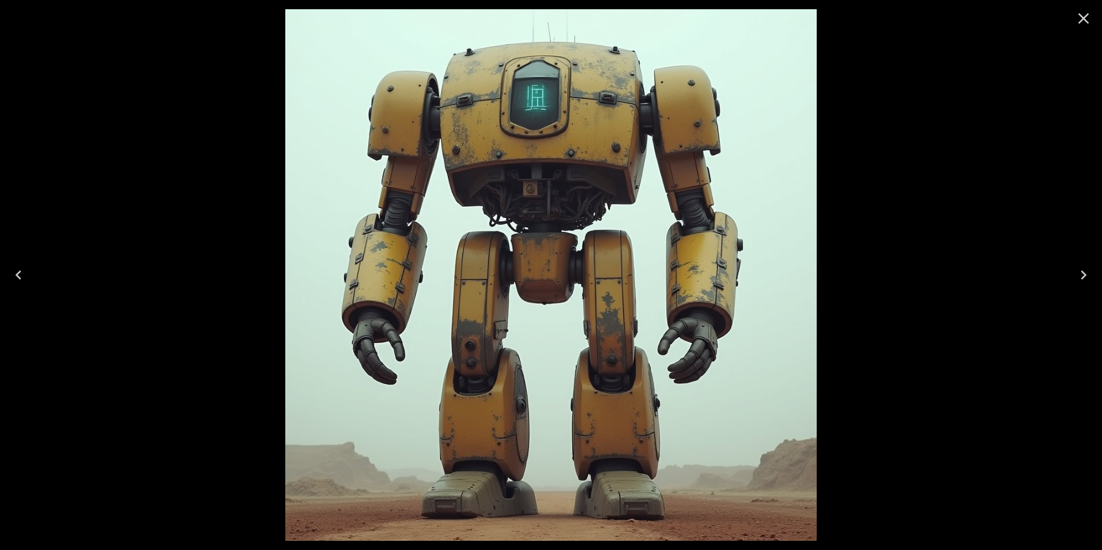
click at [1087, 14] on icon "Close" at bounding box center [1084, 18] width 18 height 18
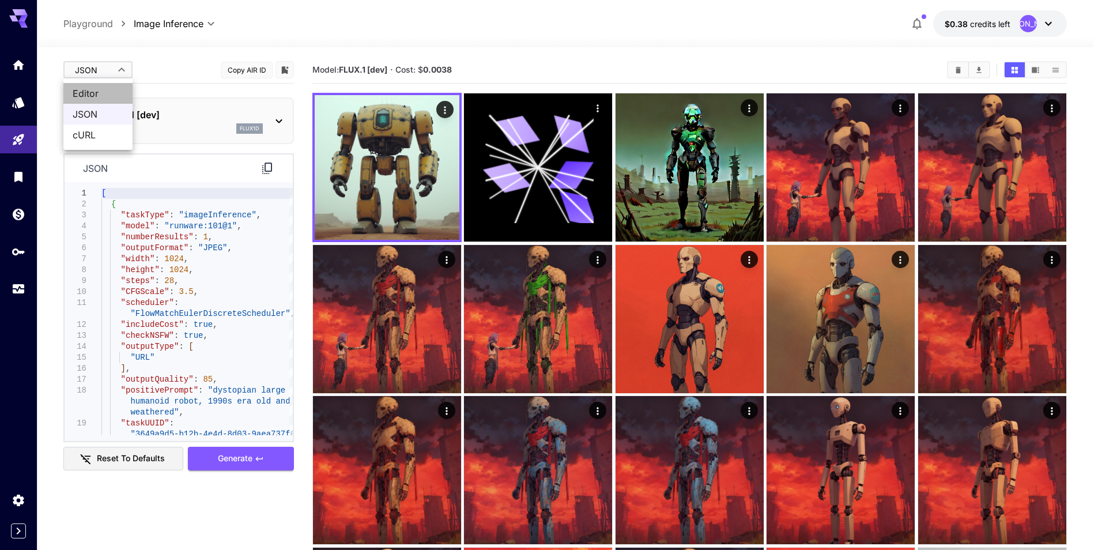
click at [101, 92] on span "Editor" at bounding box center [98, 93] width 51 height 14
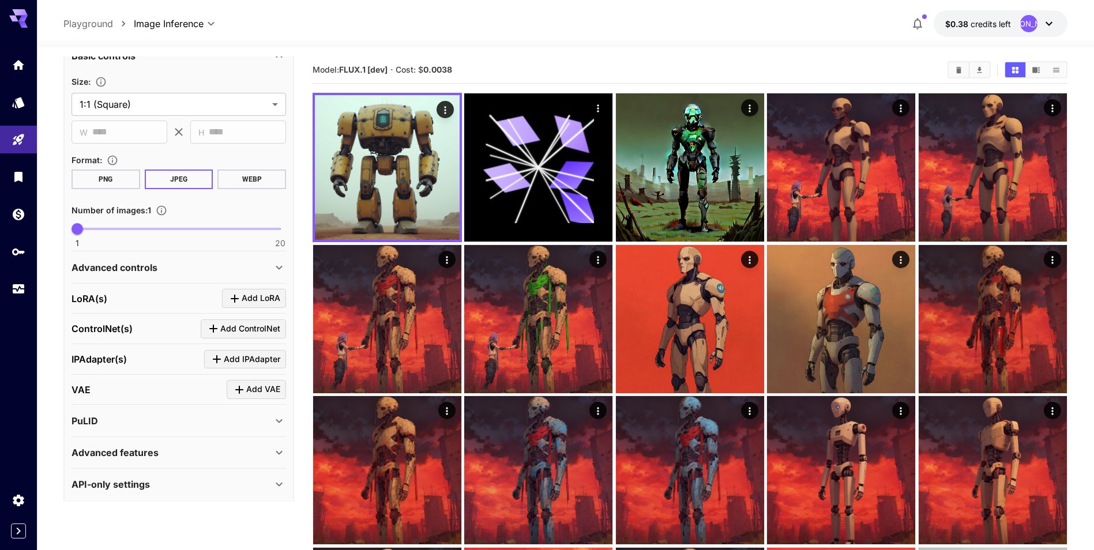
scroll to position [237, 0]
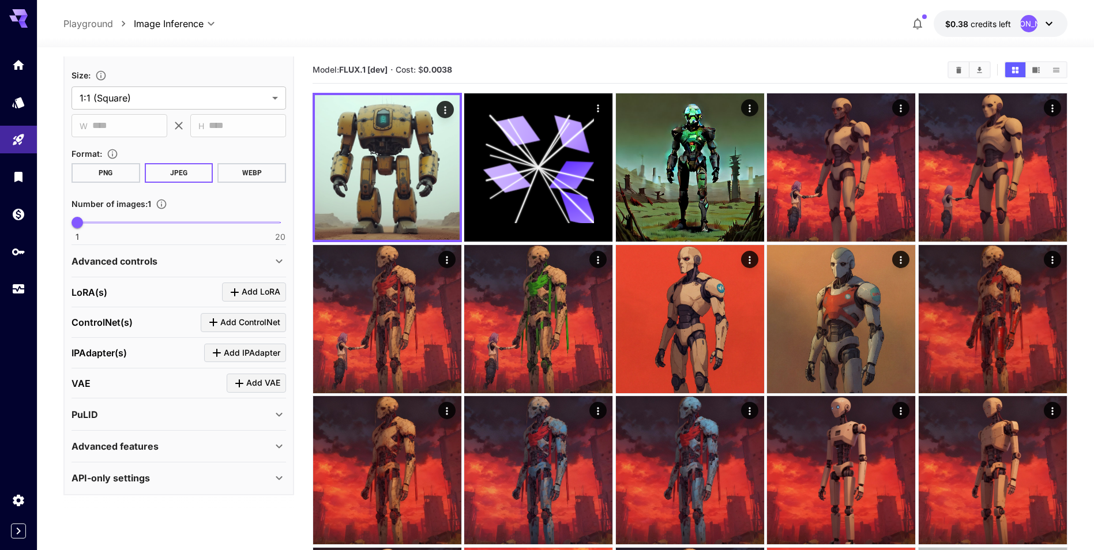
click at [277, 267] on icon at bounding box center [279, 261] width 14 height 14
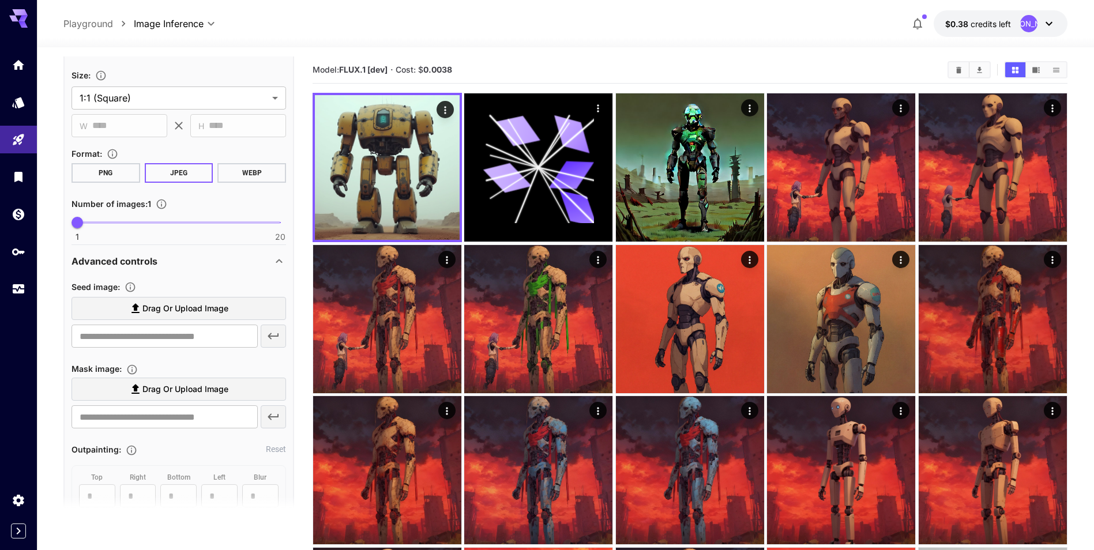
click at [277, 264] on icon at bounding box center [279, 261] width 14 height 14
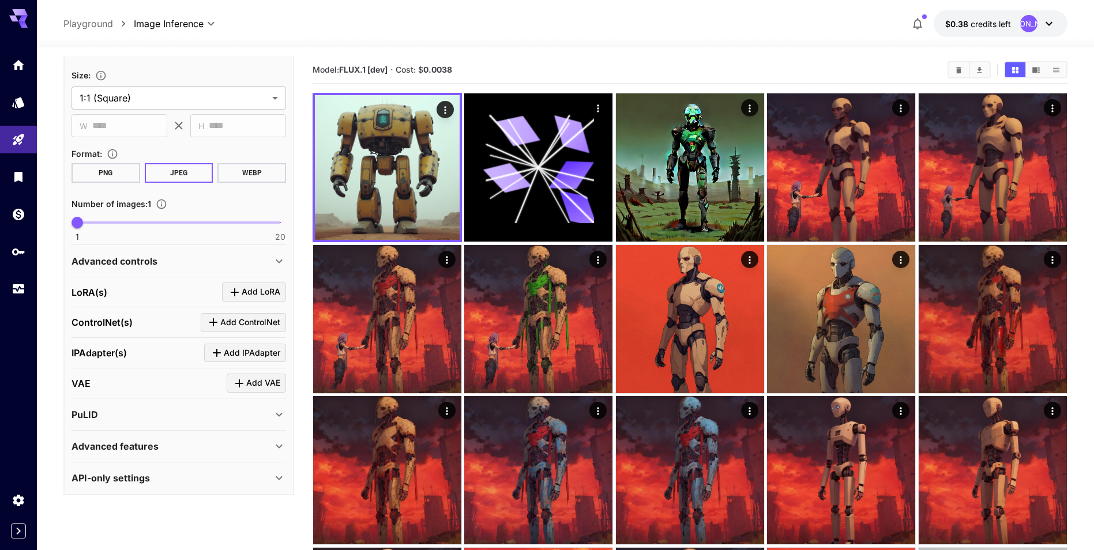
scroll to position [179, 0]
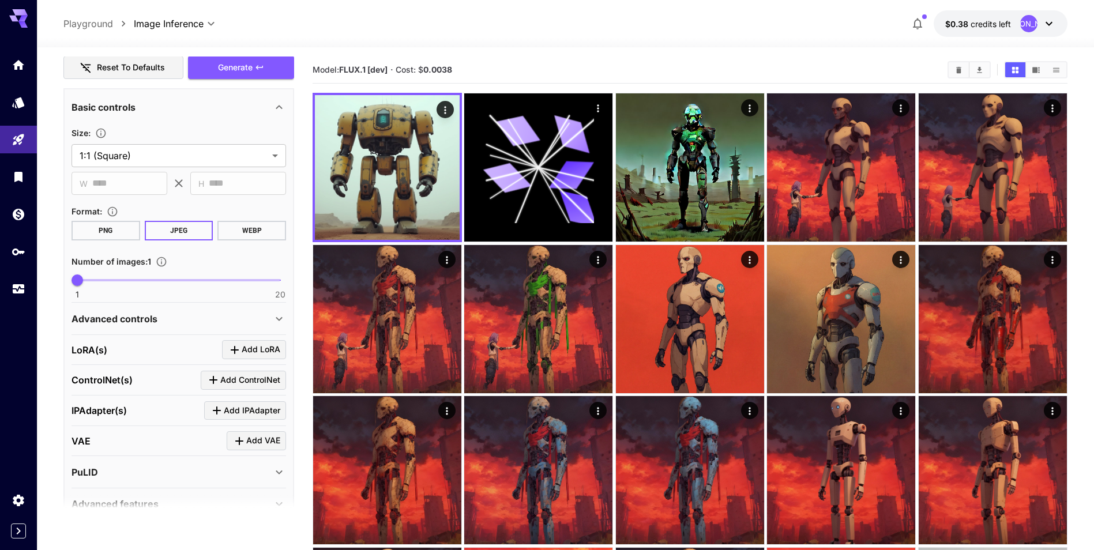
click at [274, 319] on icon at bounding box center [279, 319] width 14 height 14
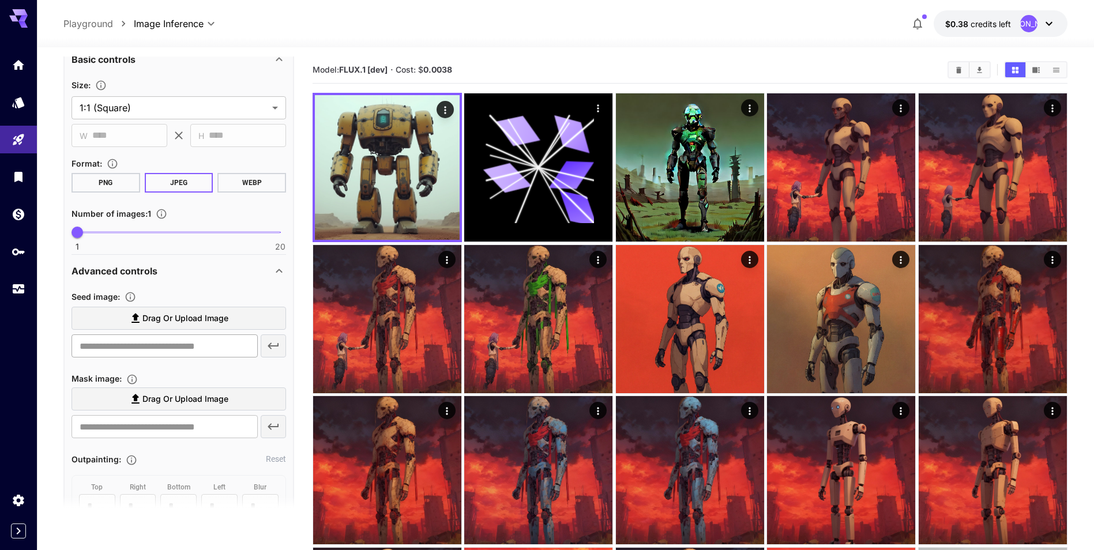
scroll to position [237, 0]
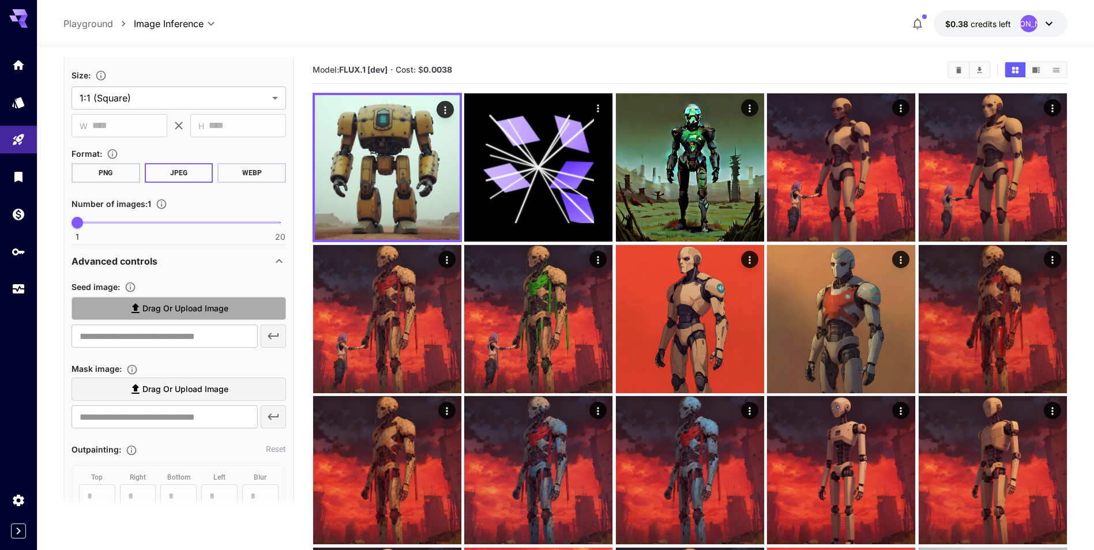
click at [202, 307] on span "Drag or upload image" at bounding box center [185, 309] width 86 height 14
click at [0, 0] on input "Drag or upload image" at bounding box center [0, 0] width 0 height 0
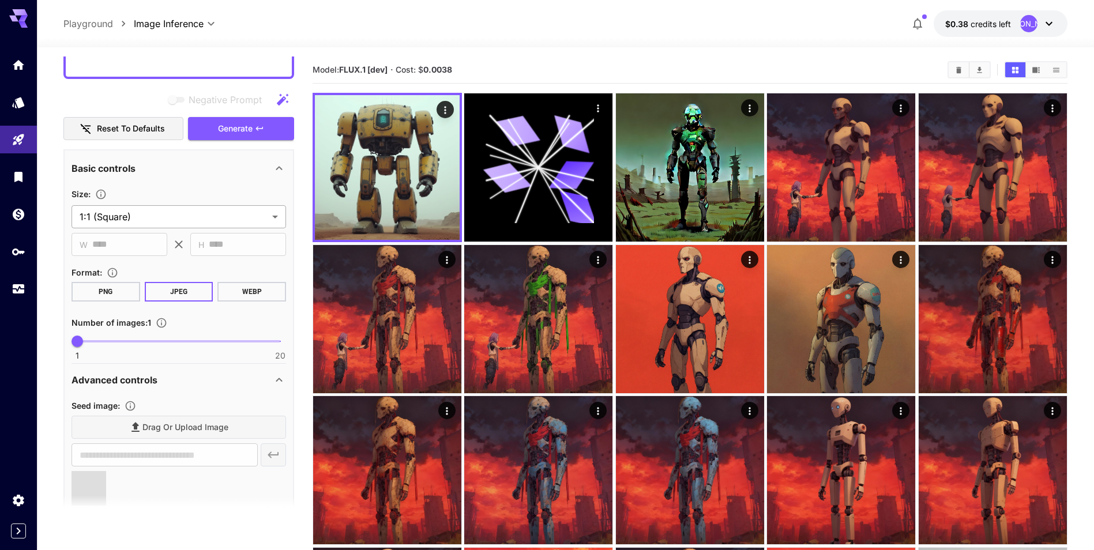
scroll to position [0, 0]
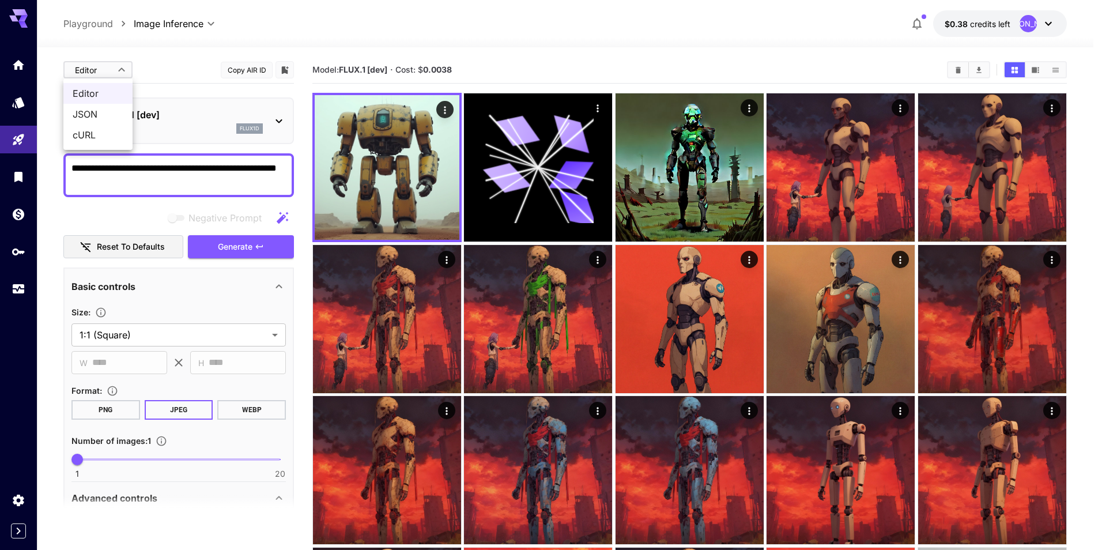
click at [100, 106] on li "JSON" at bounding box center [97, 114] width 69 height 21
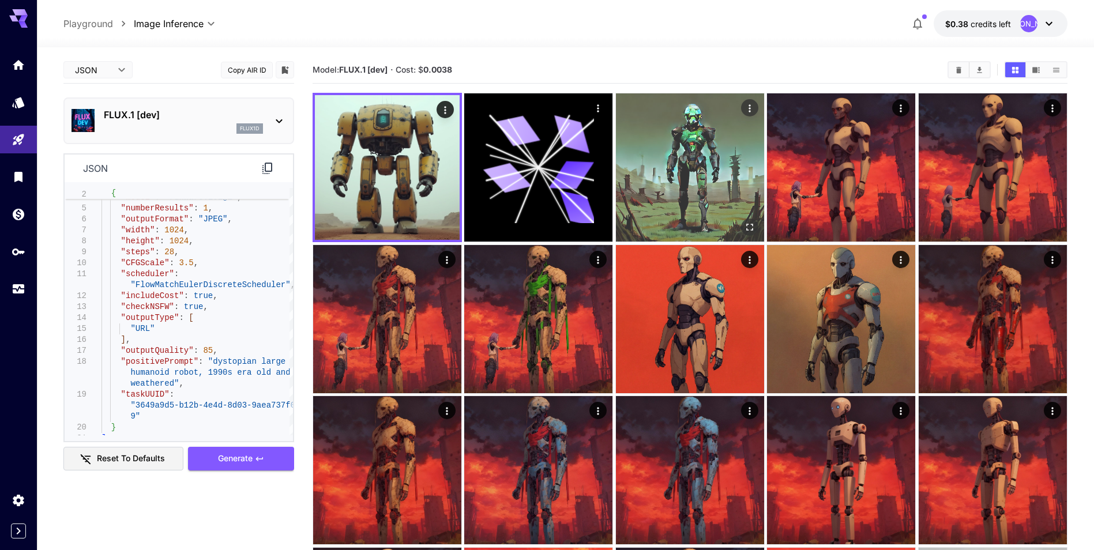
click at [686, 192] on img at bounding box center [690, 167] width 148 height 148
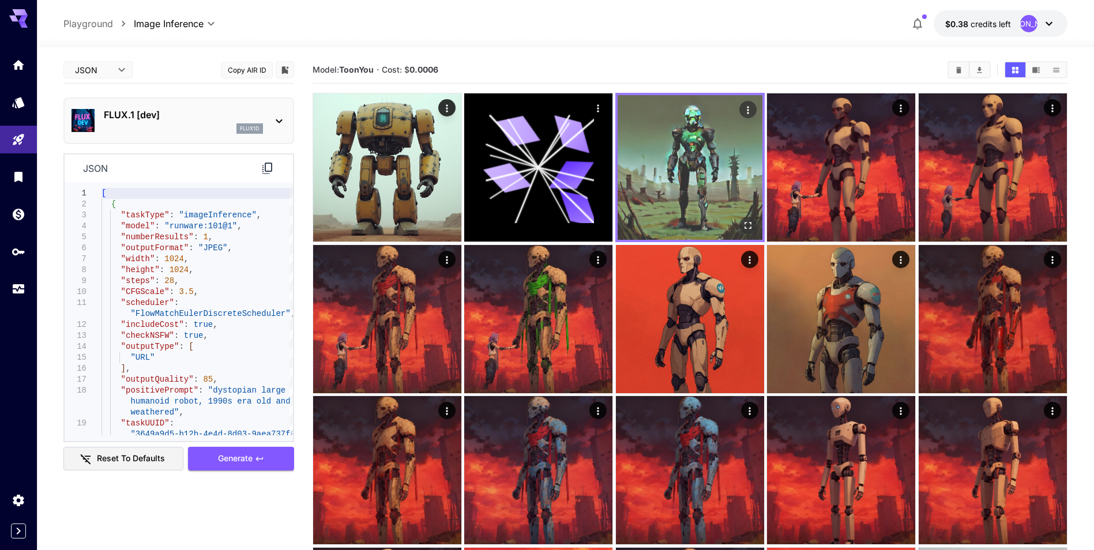
click at [728, 185] on img at bounding box center [689, 167] width 145 height 145
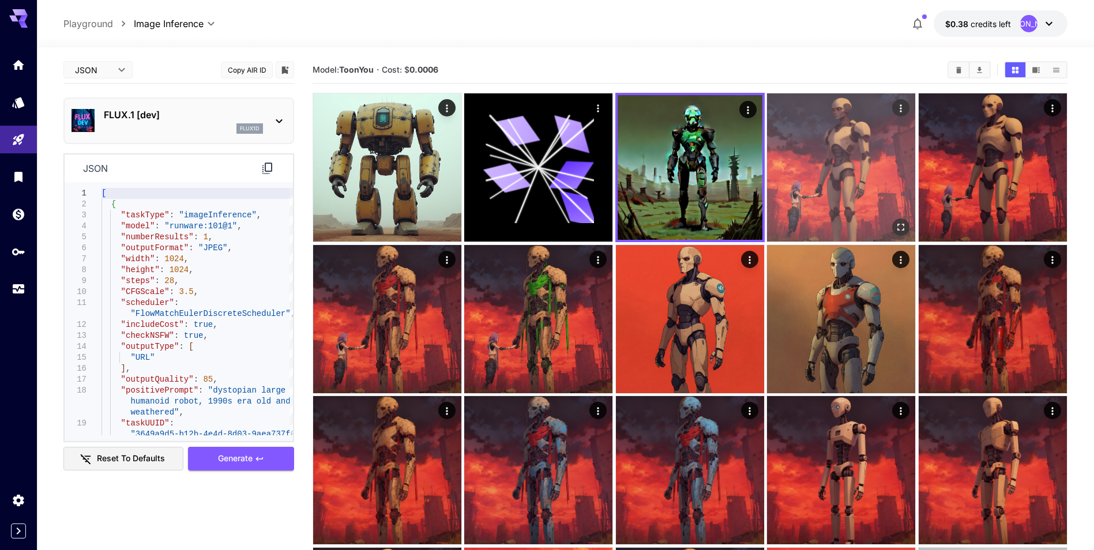
click at [795, 178] on img at bounding box center [841, 167] width 148 height 148
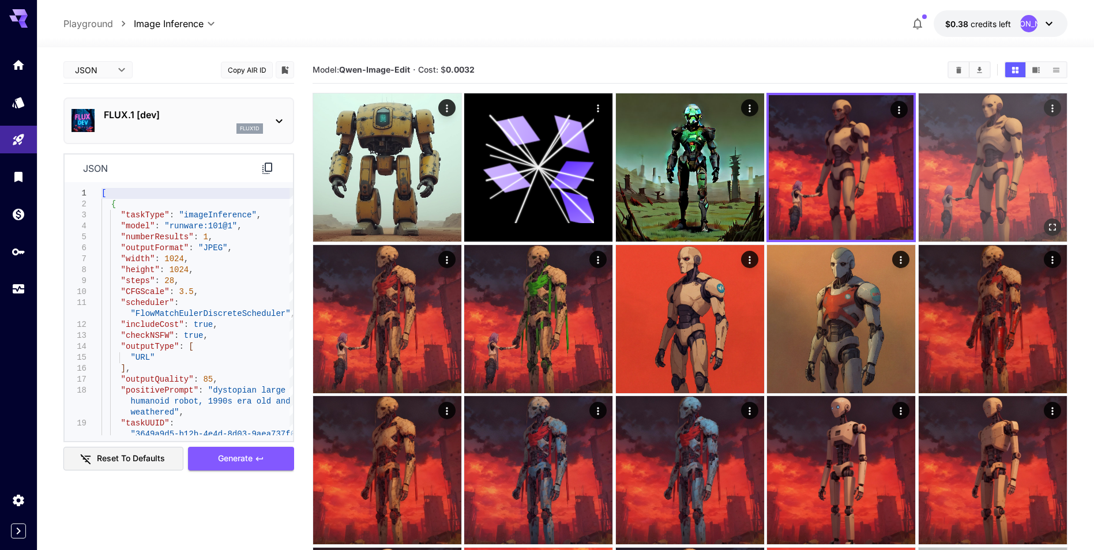
click at [978, 186] on img at bounding box center [992, 167] width 148 height 148
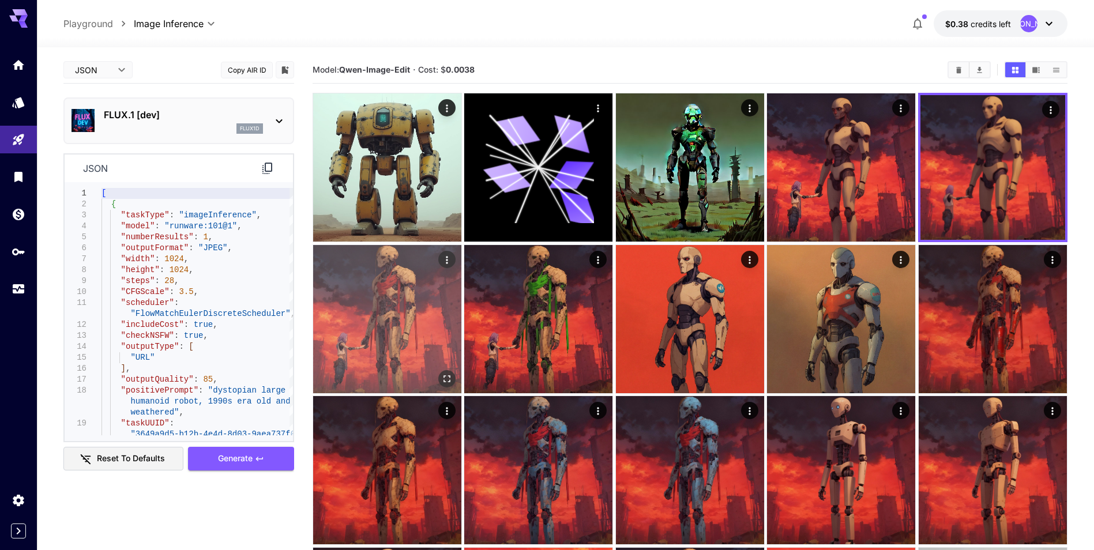
click at [451, 307] on img at bounding box center [387, 319] width 148 height 148
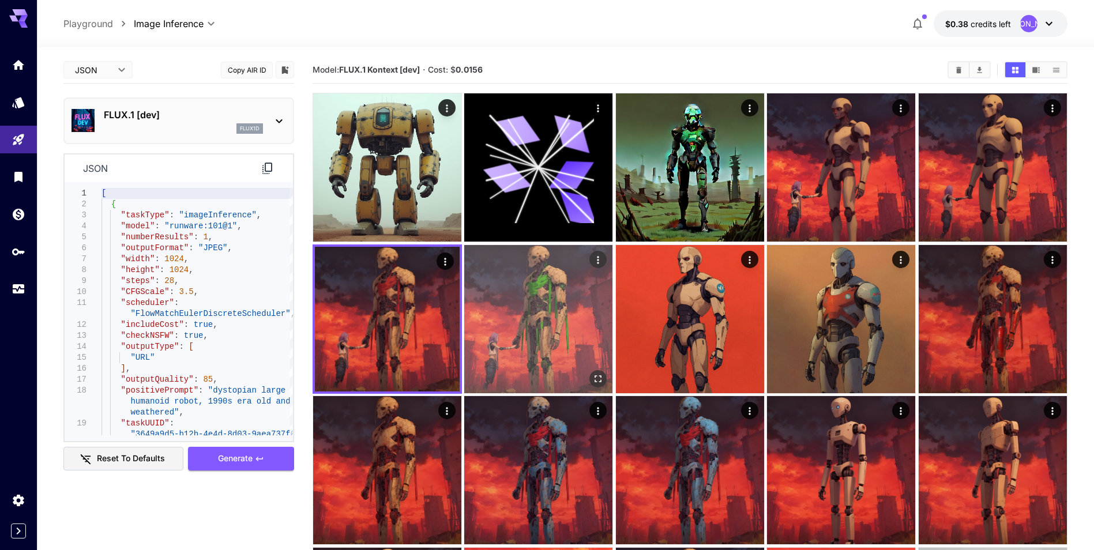
click at [522, 321] on img at bounding box center [538, 319] width 148 height 148
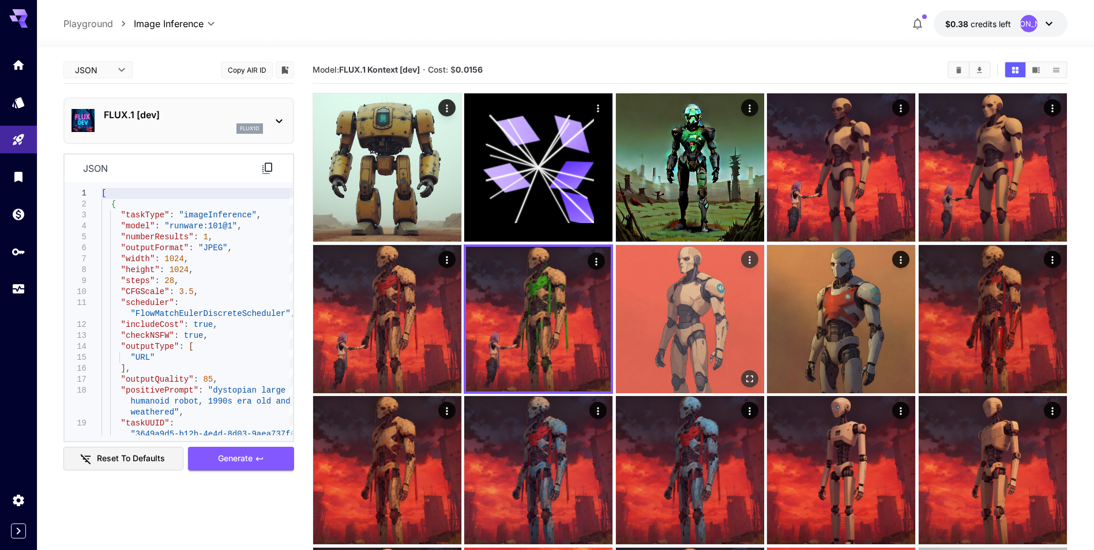
click at [710, 318] on img at bounding box center [690, 319] width 148 height 148
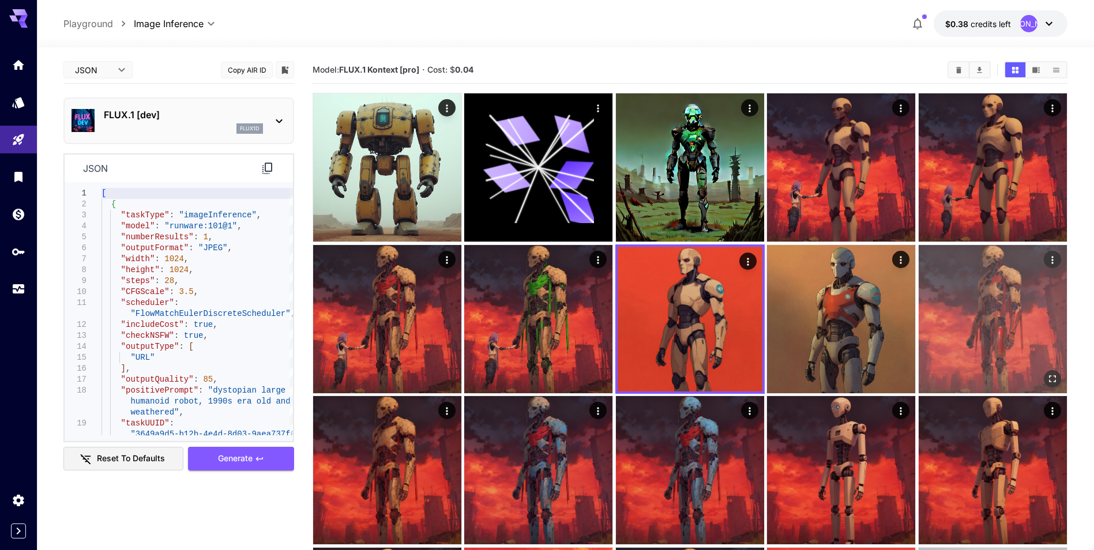
click at [922, 319] on img at bounding box center [992, 319] width 148 height 148
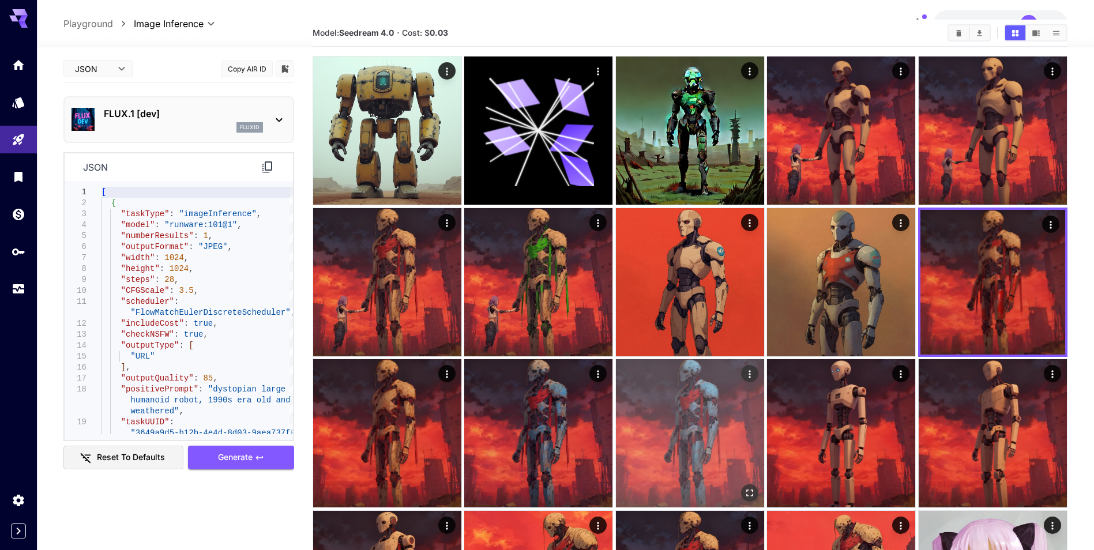
scroll to position [58, 0]
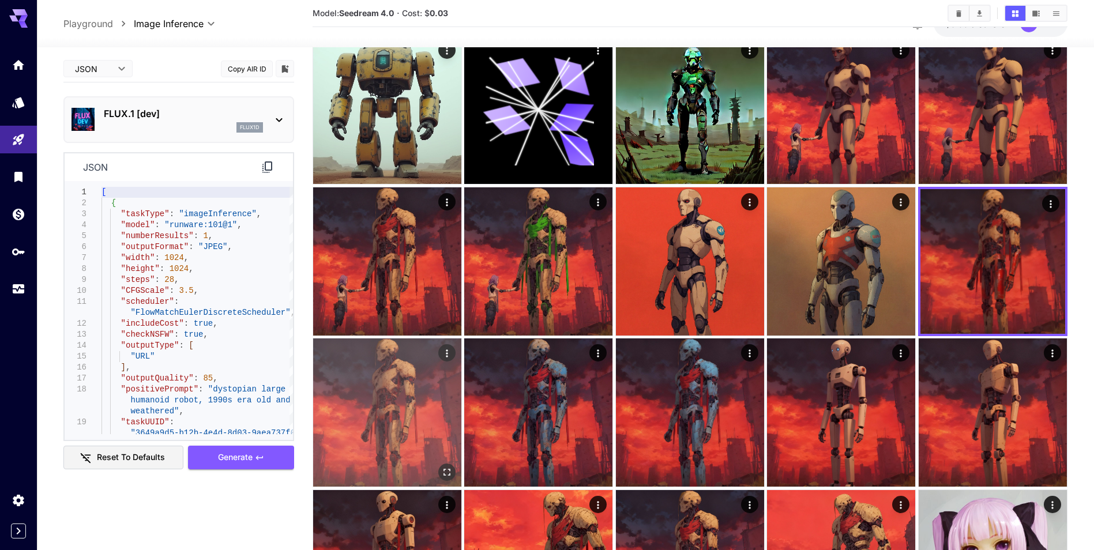
click at [437, 418] on img at bounding box center [387, 412] width 148 height 148
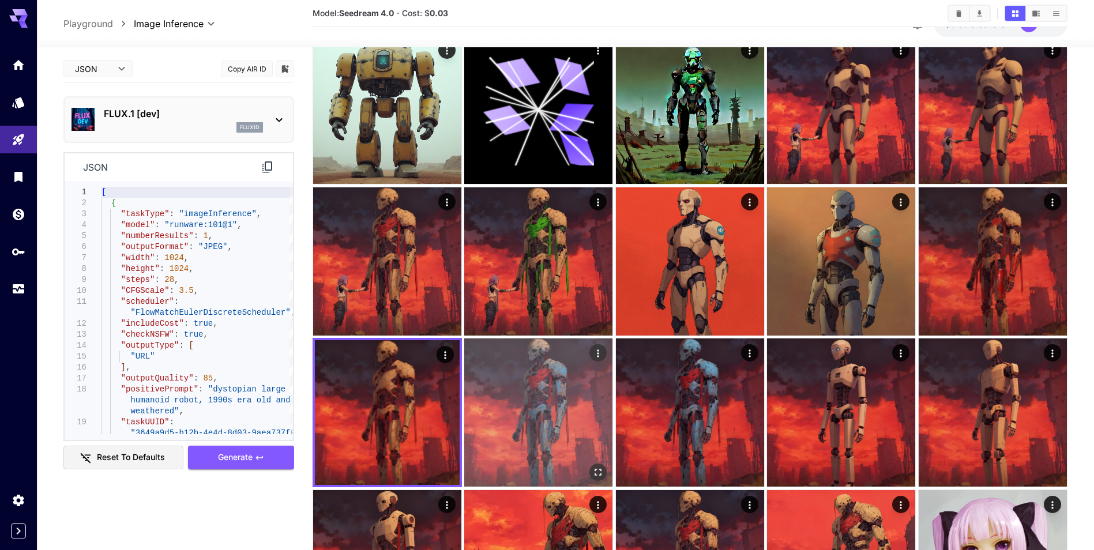
click at [542, 408] on img at bounding box center [538, 412] width 148 height 148
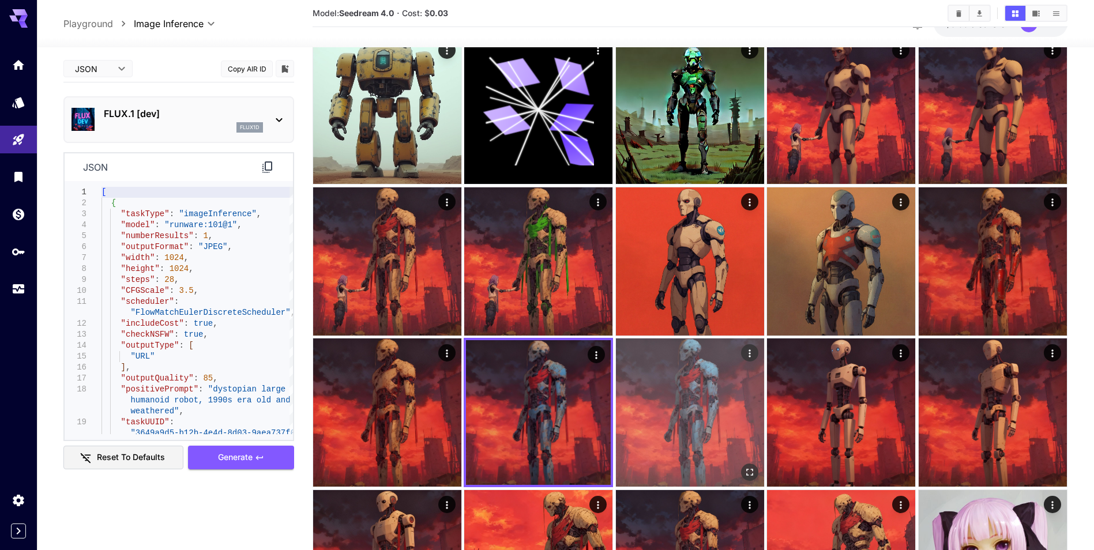
click at [687, 408] on img at bounding box center [690, 412] width 148 height 148
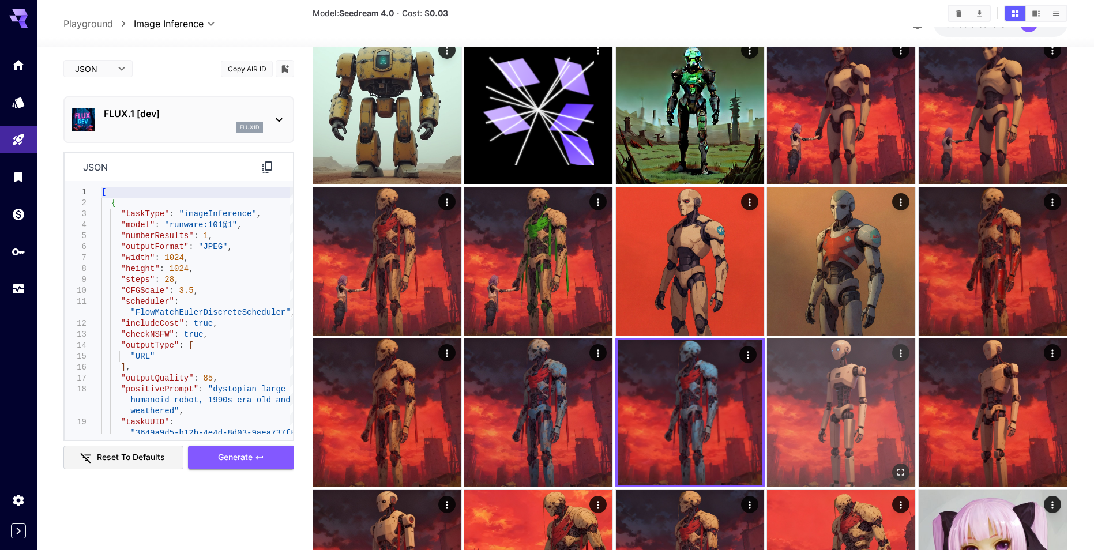
click at [844, 413] on img at bounding box center [841, 412] width 148 height 148
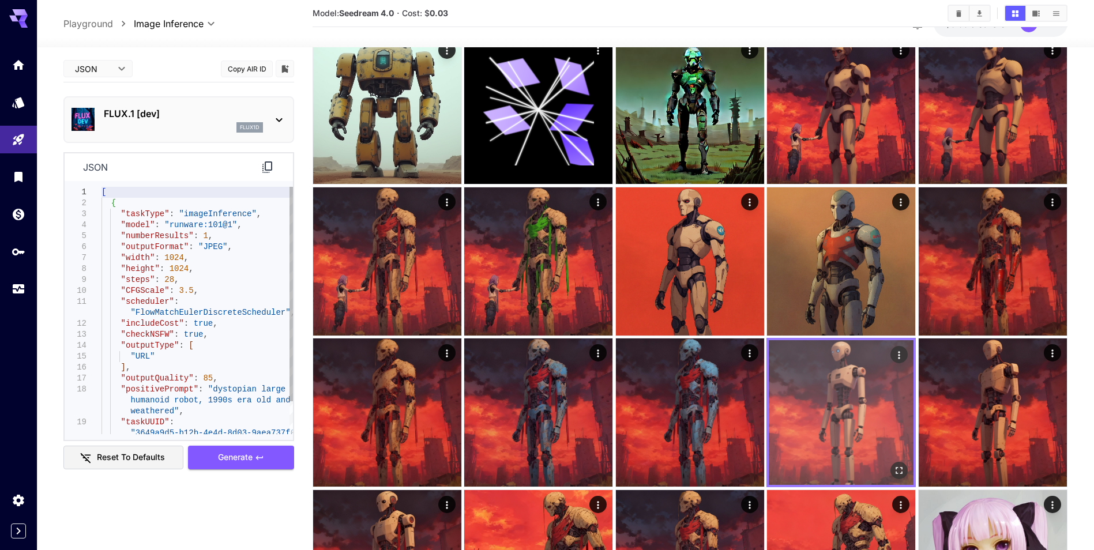
scroll to position [115, 0]
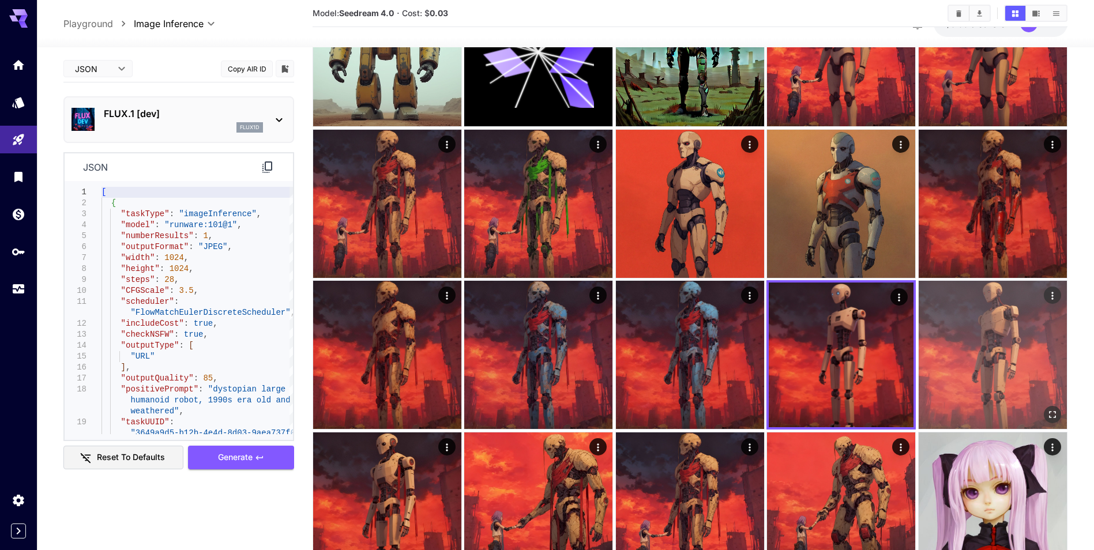
click at [989, 354] on img at bounding box center [992, 355] width 148 height 148
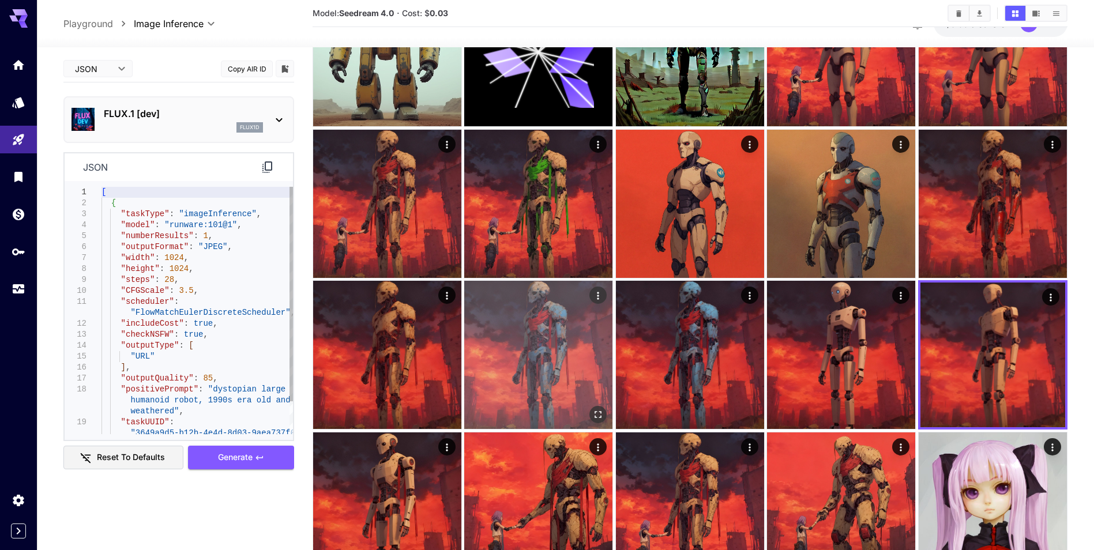
scroll to position [173, 0]
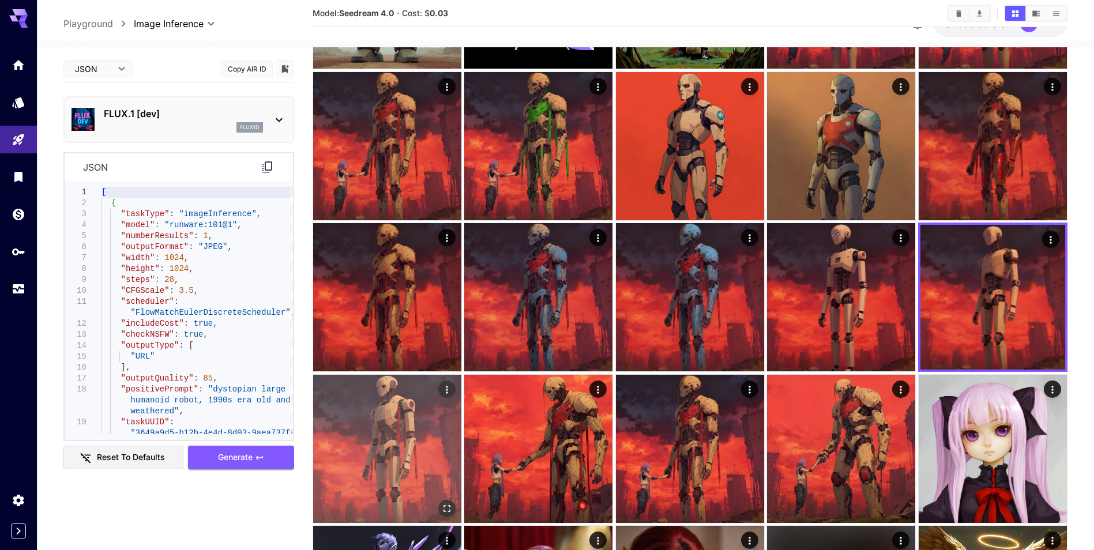
click at [408, 416] on img at bounding box center [387, 449] width 148 height 148
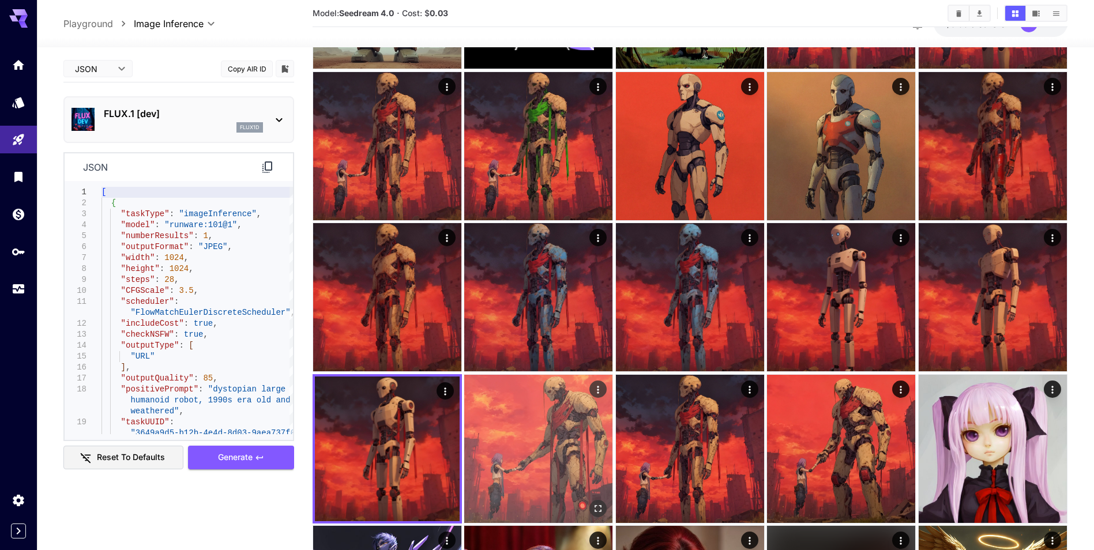
click at [560, 429] on img at bounding box center [538, 449] width 148 height 148
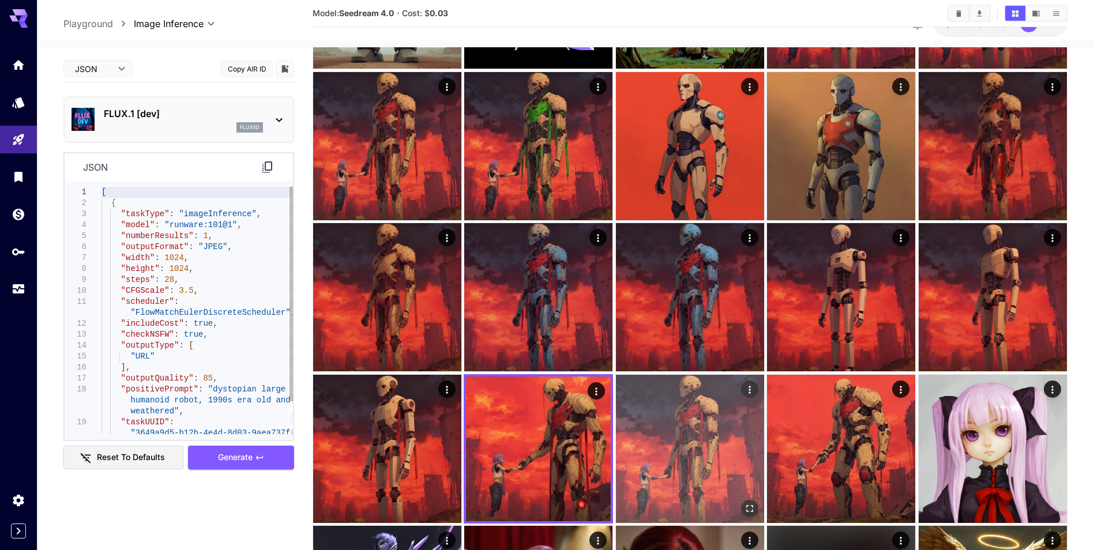
click at [706, 435] on img at bounding box center [690, 449] width 148 height 148
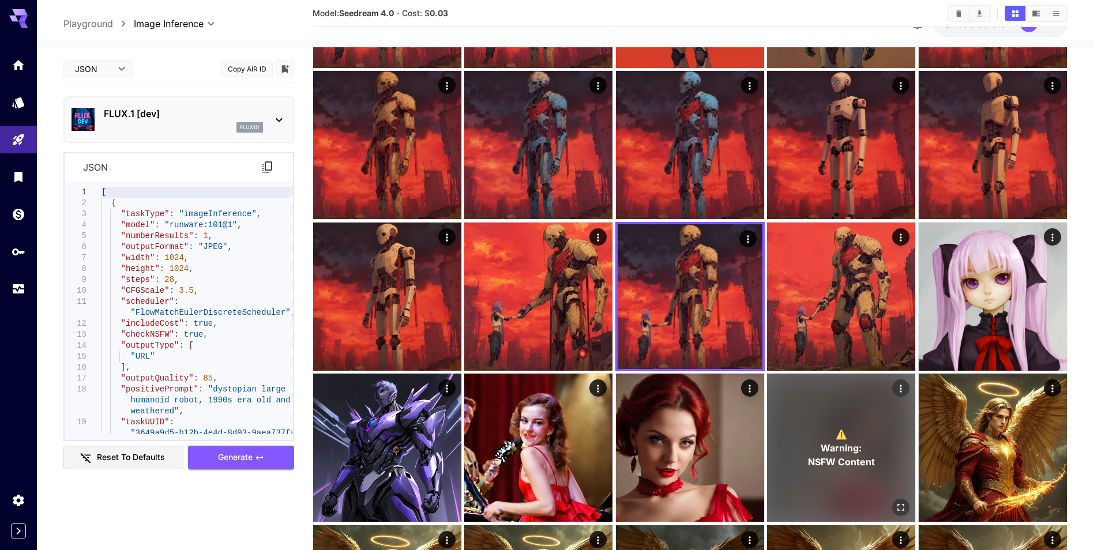
scroll to position [346, 0]
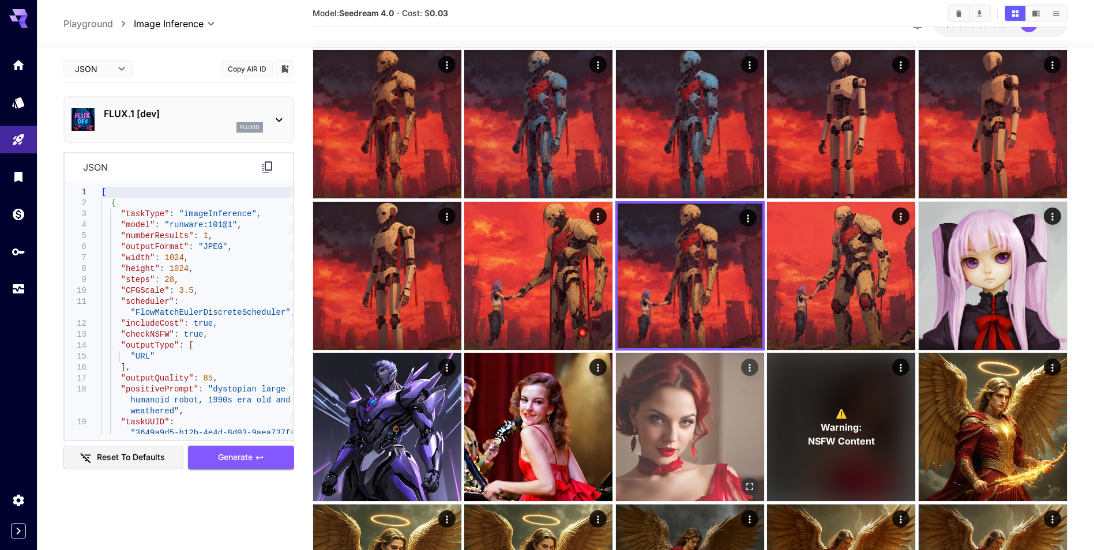
click at [716, 443] on img at bounding box center [690, 427] width 148 height 148
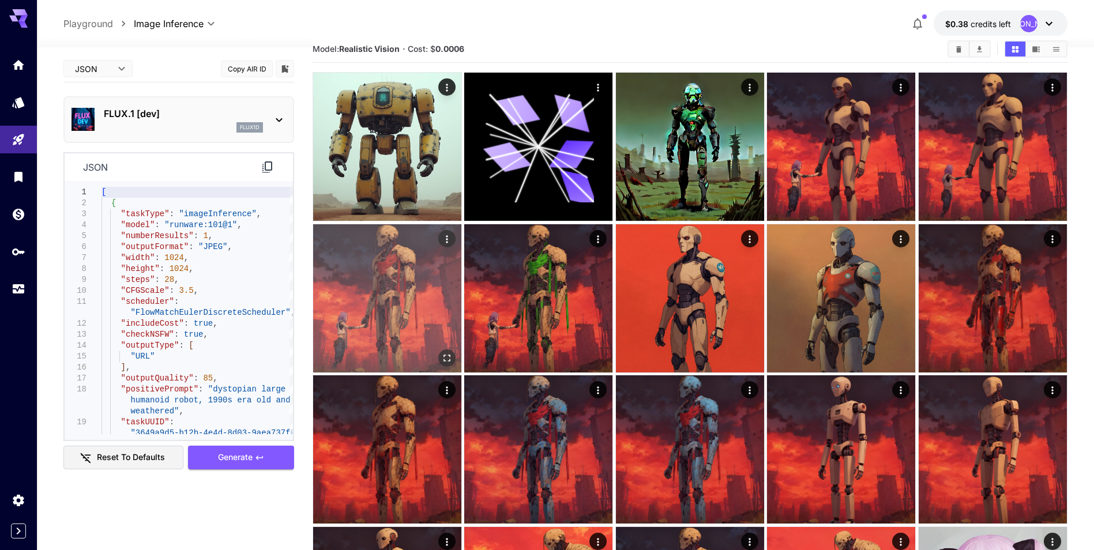
scroll to position [0, 0]
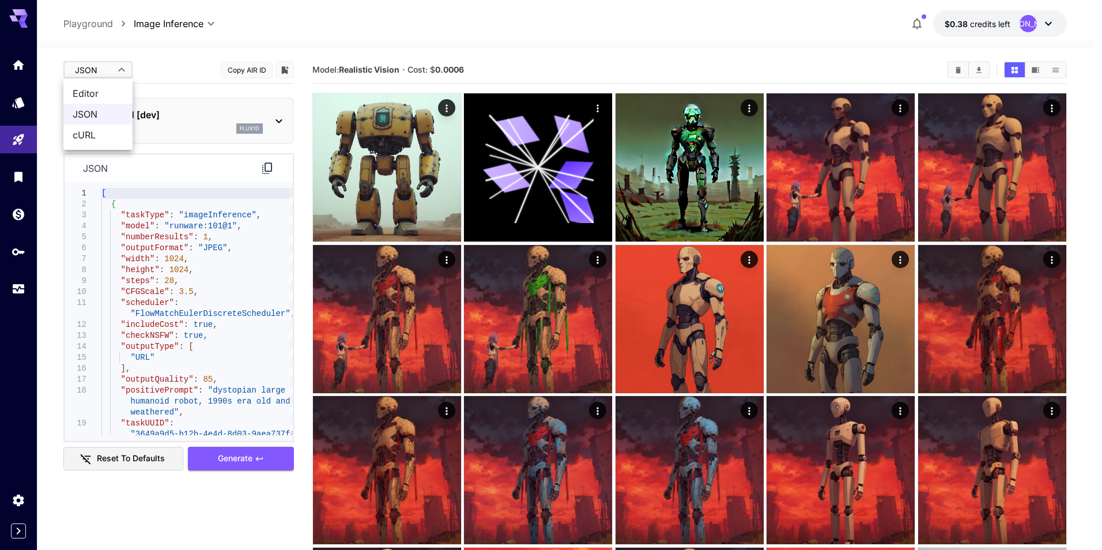
click at [106, 90] on span "Editor" at bounding box center [98, 93] width 51 height 14
type input "****"
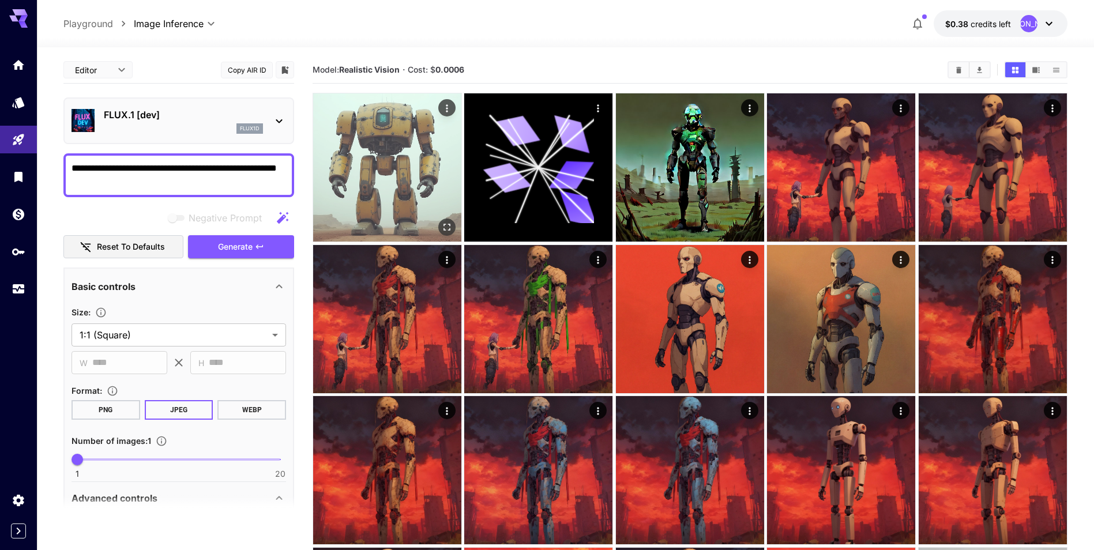
click at [364, 170] on img at bounding box center [387, 167] width 148 height 148
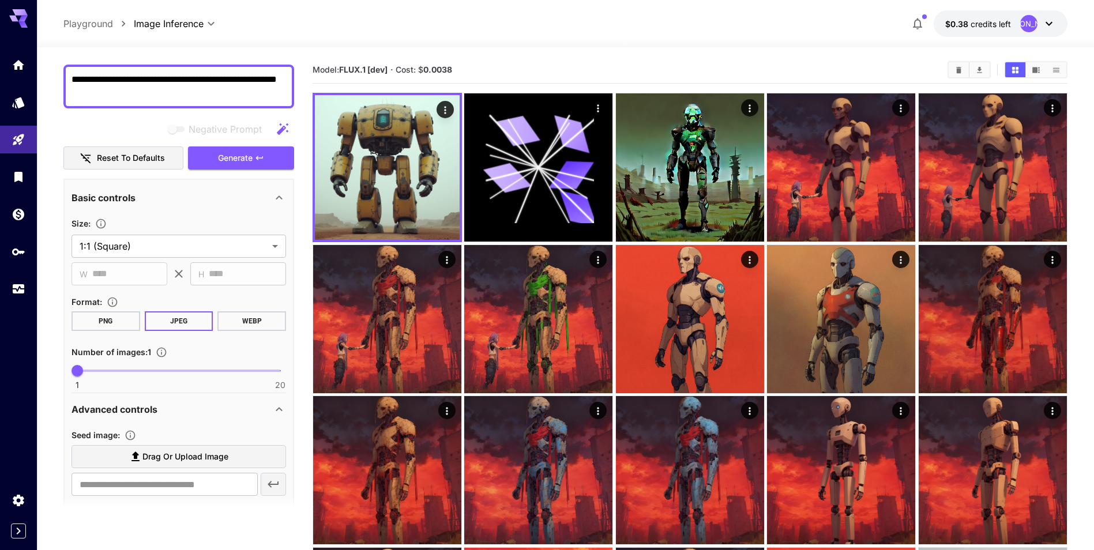
scroll to position [115, 0]
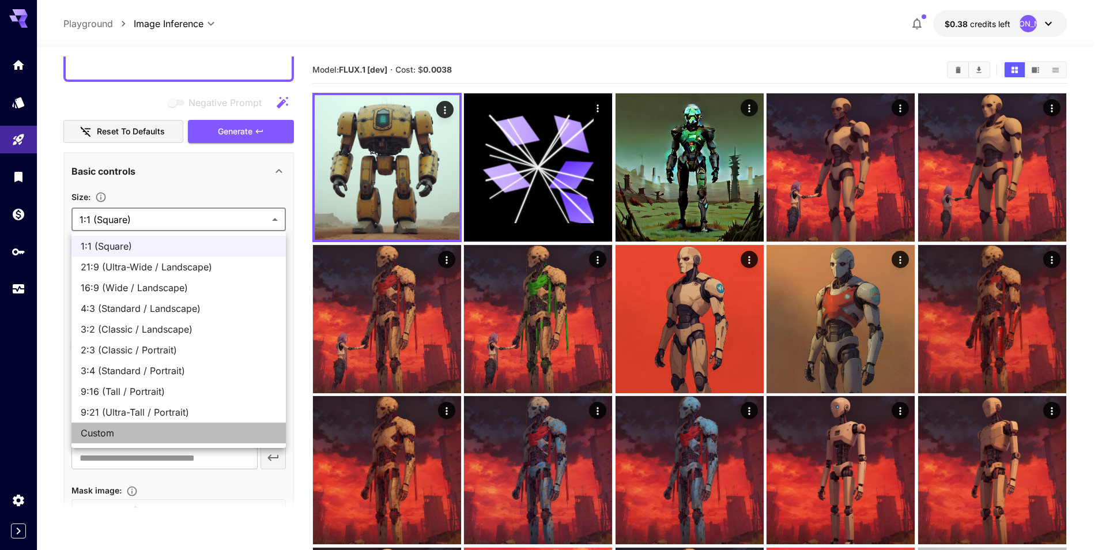
click at [179, 432] on span "Custom" at bounding box center [179, 433] width 196 height 14
type input "******"
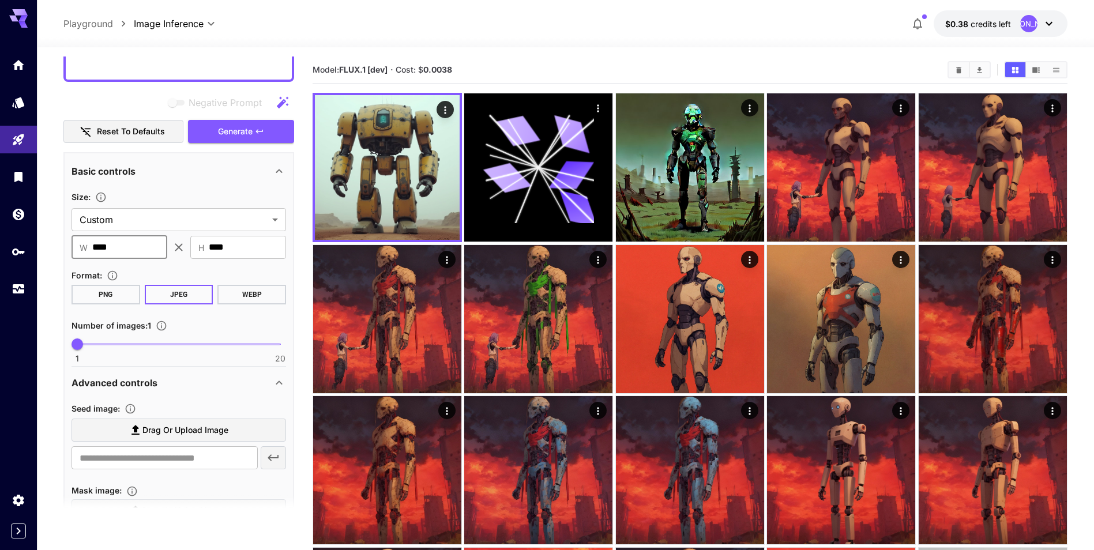
drag, startPoint x: 149, startPoint y: 251, endPoint x: 76, endPoint y: 244, distance: 73.0
type input "****"
drag, startPoint x: 261, startPoint y: 246, endPoint x: 173, endPoint y: 243, distance: 88.2
click at [173, 243] on div "​ W **** ​ ​ H **** ​" at bounding box center [178, 247] width 214 height 23
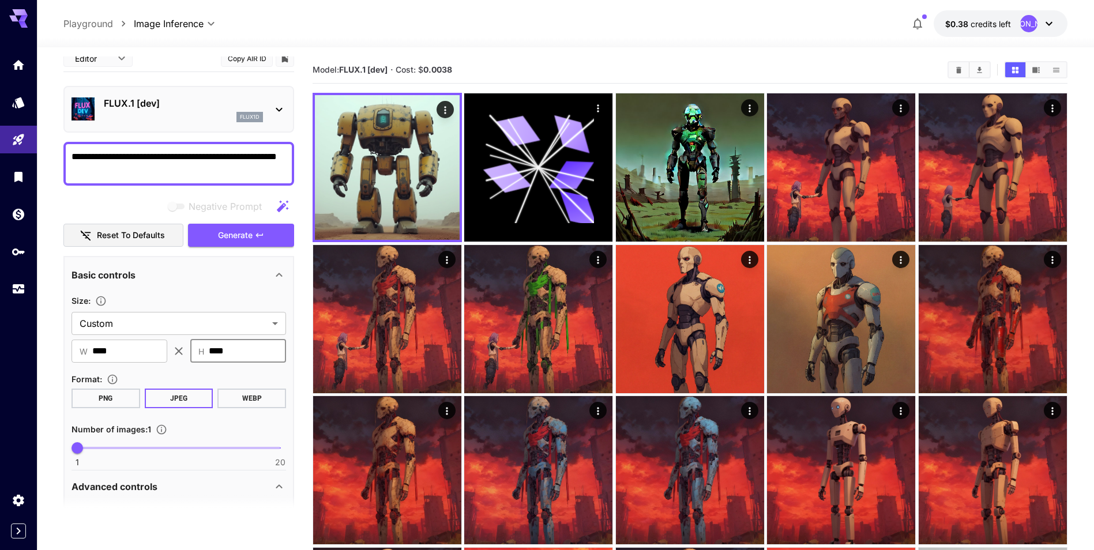
scroll to position [0, 0]
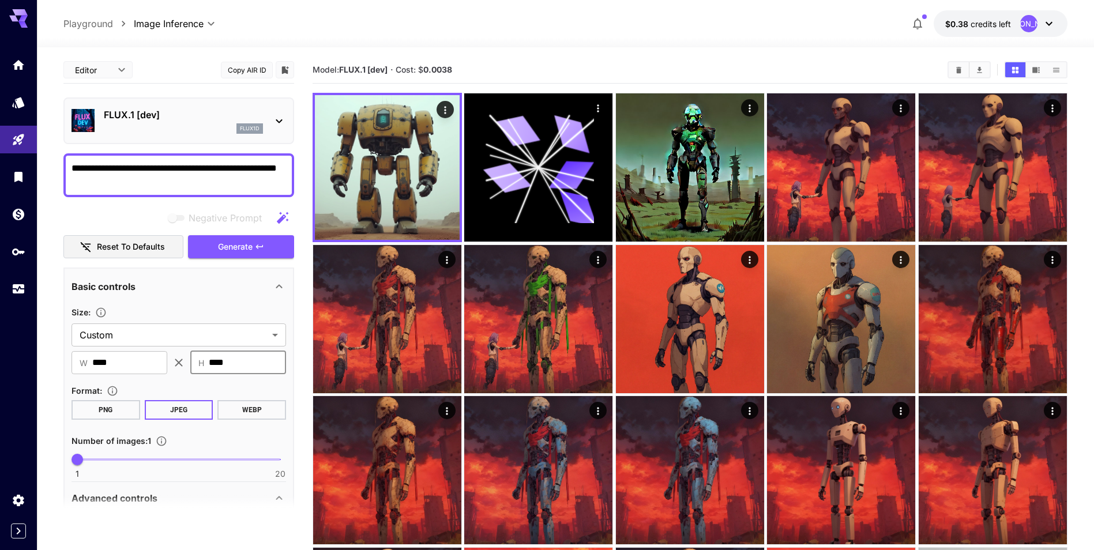
type input "****"
click at [154, 185] on textarea "**********" at bounding box center [178, 175] width 214 height 28
type textarea "**********"
click at [259, 241] on button "Generate" at bounding box center [241, 247] width 106 height 24
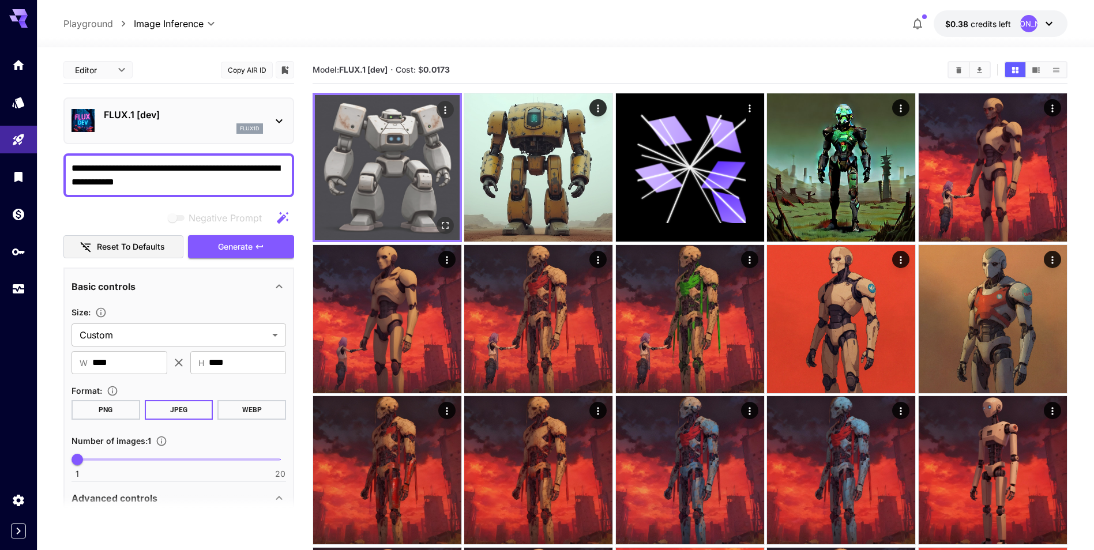
click at [414, 167] on img at bounding box center [387, 167] width 145 height 145
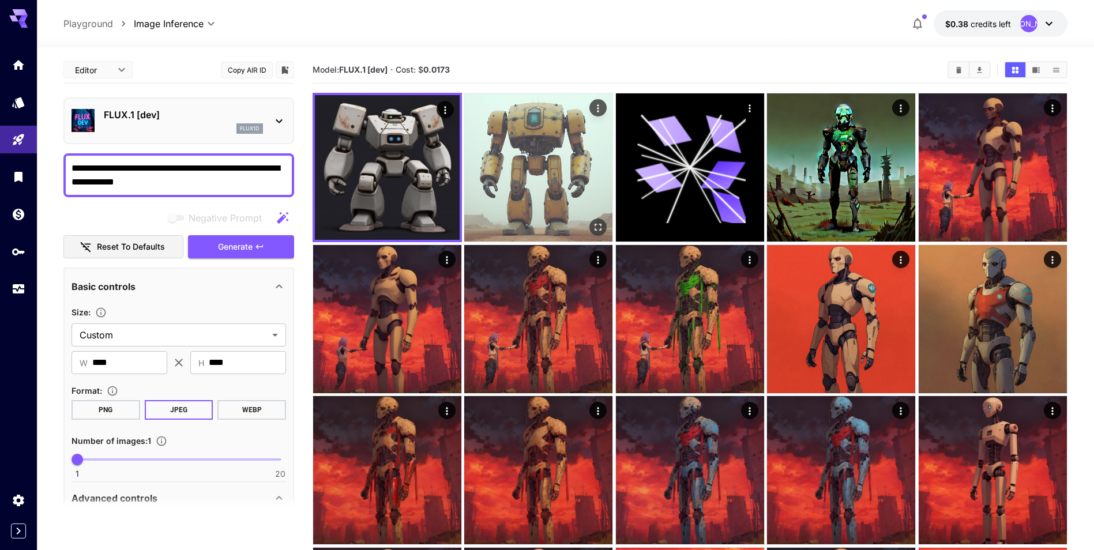
click at [522, 177] on img at bounding box center [538, 167] width 148 height 148
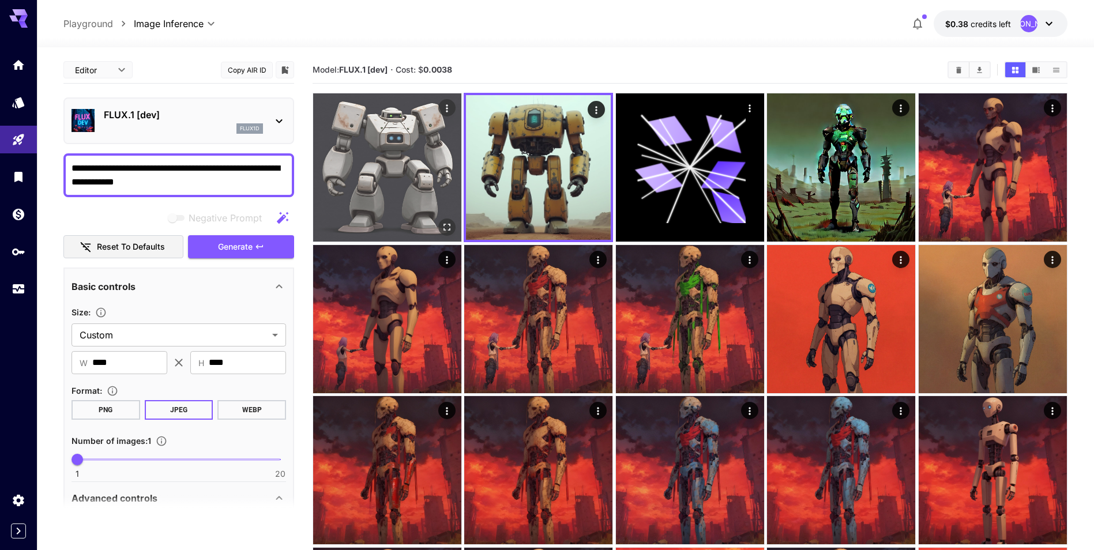
click at [428, 178] on img at bounding box center [387, 167] width 148 height 148
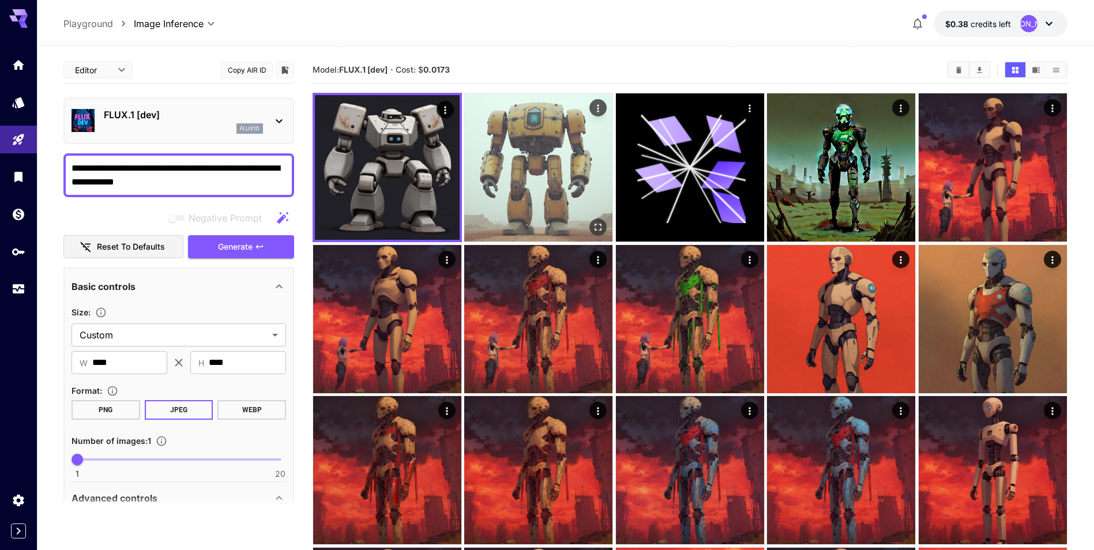
click at [507, 193] on img at bounding box center [538, 167] width 148 height 148
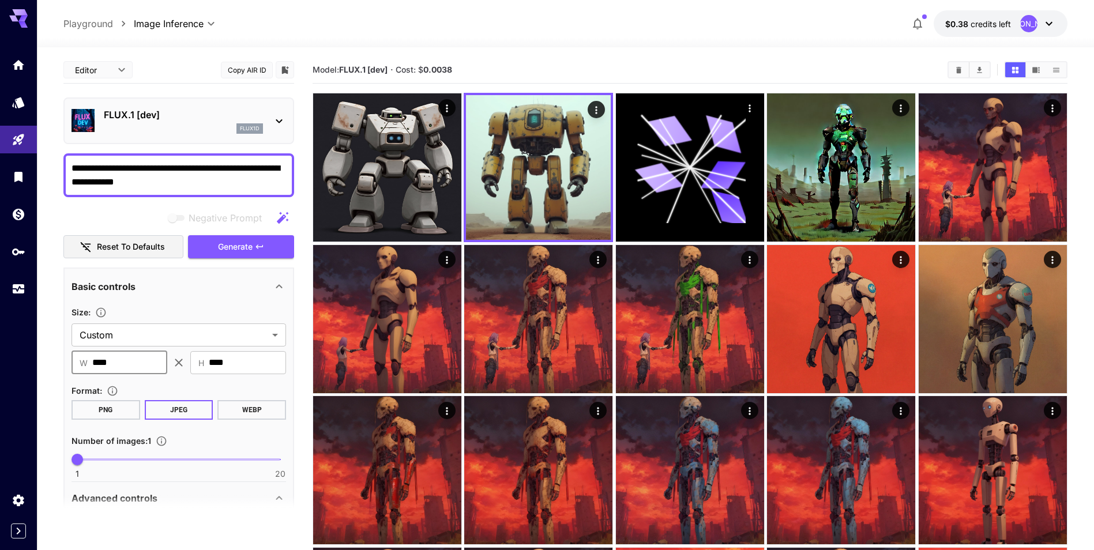
drag, startPoint x: 129, startPoint y: 367, endPoint x: 57, endPoint y: 362, distance: 72.3
type input "***"
drag, startPoint x: 246, startPoint y: 364, endPoint x: 148, endPoint y: 355, distance: 98.4
click at [148, 355] on div "​ W *** ​ ​ H **** ​" at bounding box center [178, 362] width 214 height 23
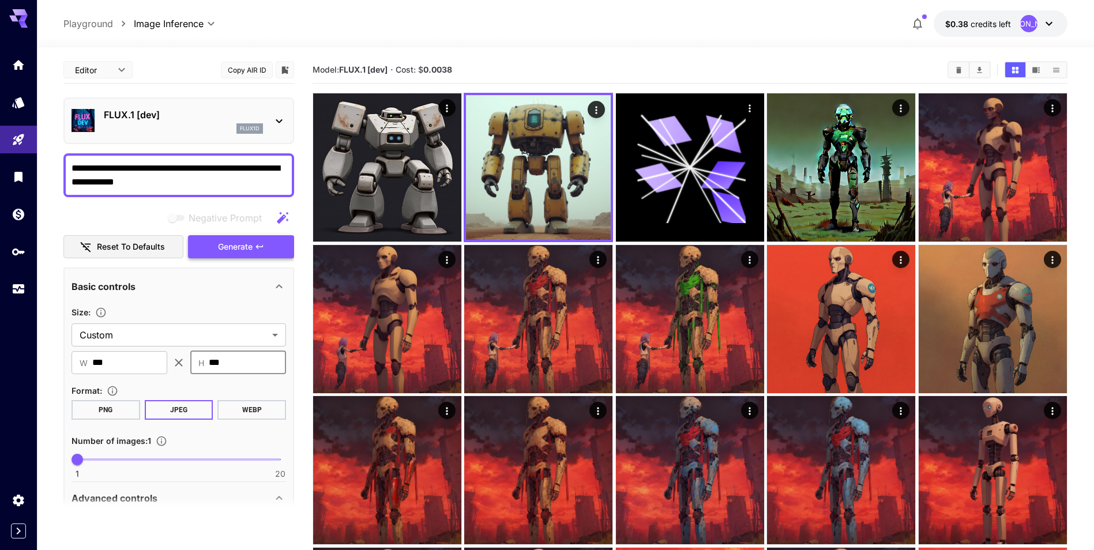
type input "***"
click at [255, 249] on icon "button" at bounding box center [259, 246] width 9 height 9
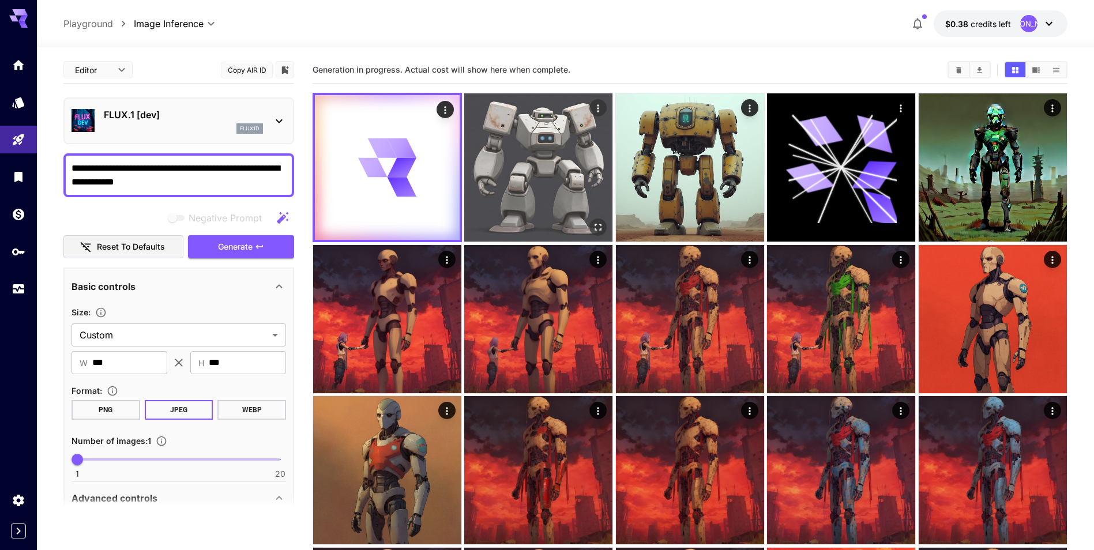
click at [532, 209] on img at bounding box center [538, 167] width 148 height 148
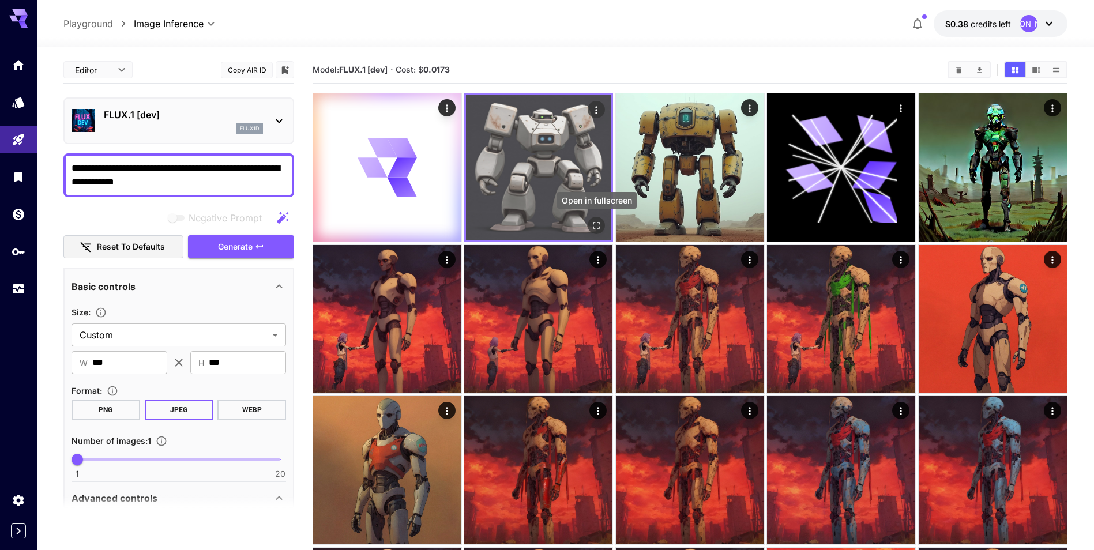
click at [590, 223] on button "Open in fullscreen" at bounding box center [596, 225] width 17 height 17
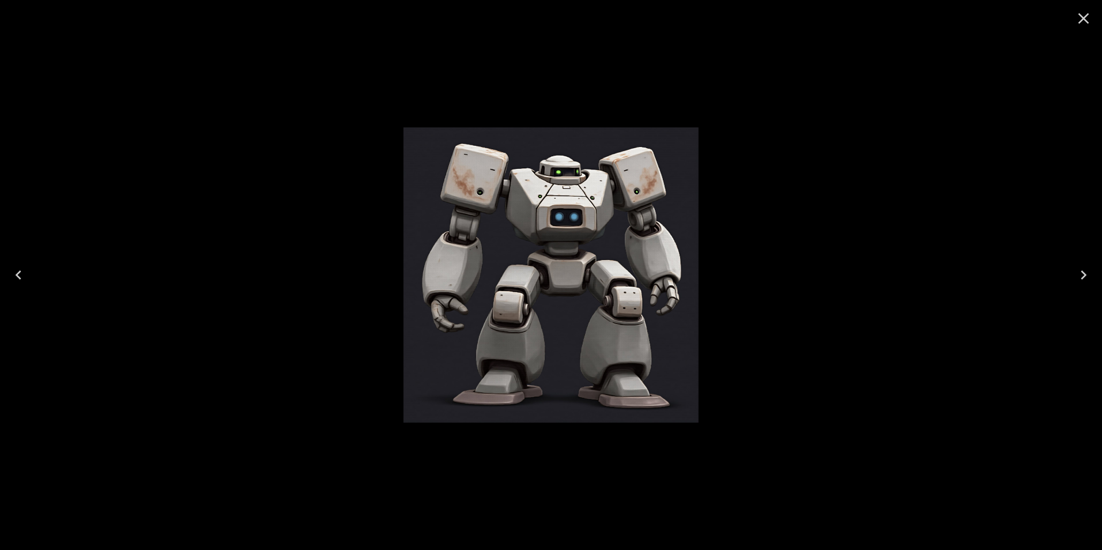
click at [1082, 17] on icon "Close" at bounding box center [1084, 18] width 11 height 11
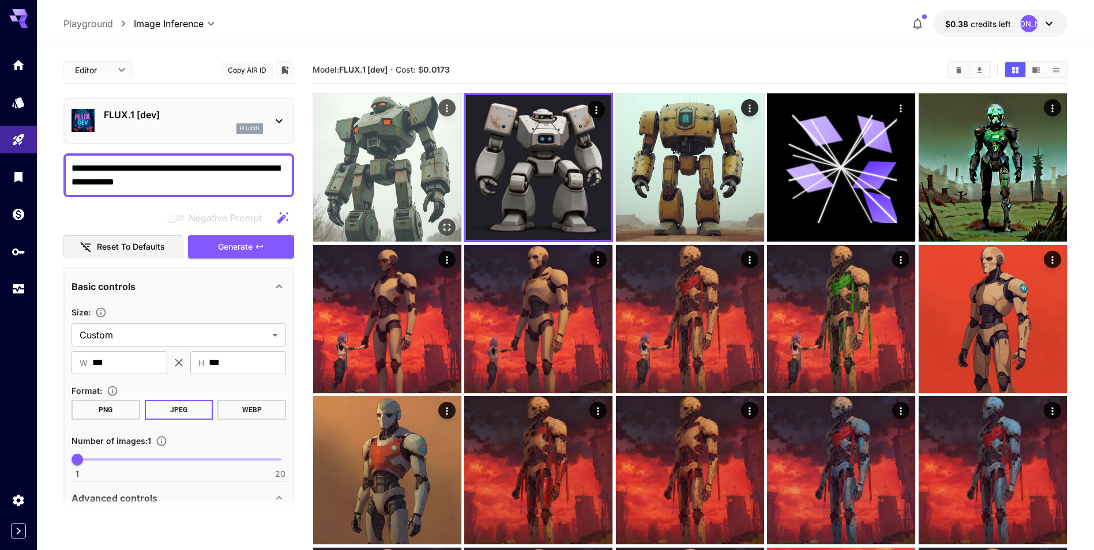
click at [430, 184] on img at bounding box center [387, 167] width 148 height 148
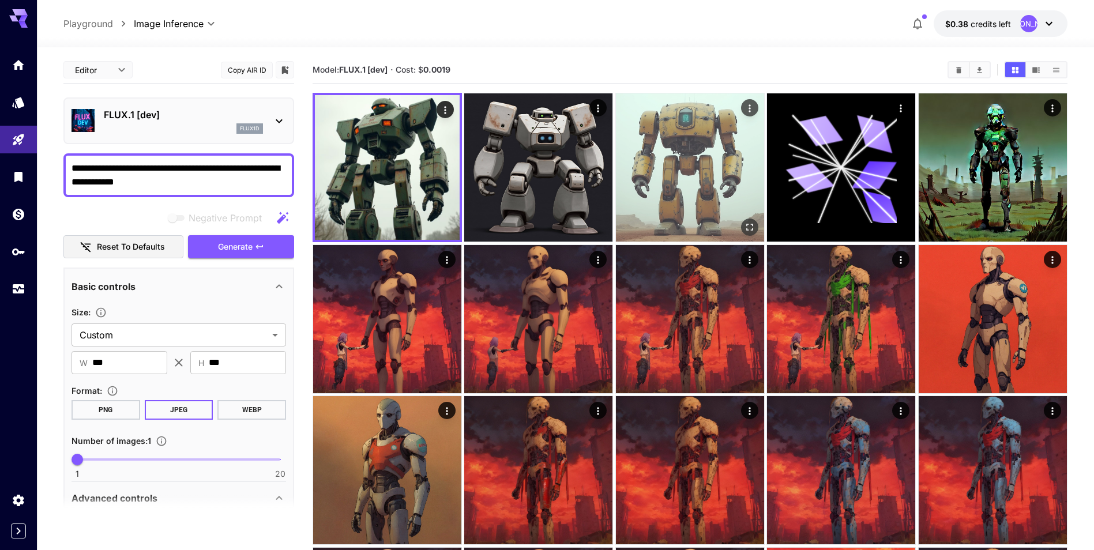
click at [698, 182] on img at bounding box center [690, 167] width 148 height 148
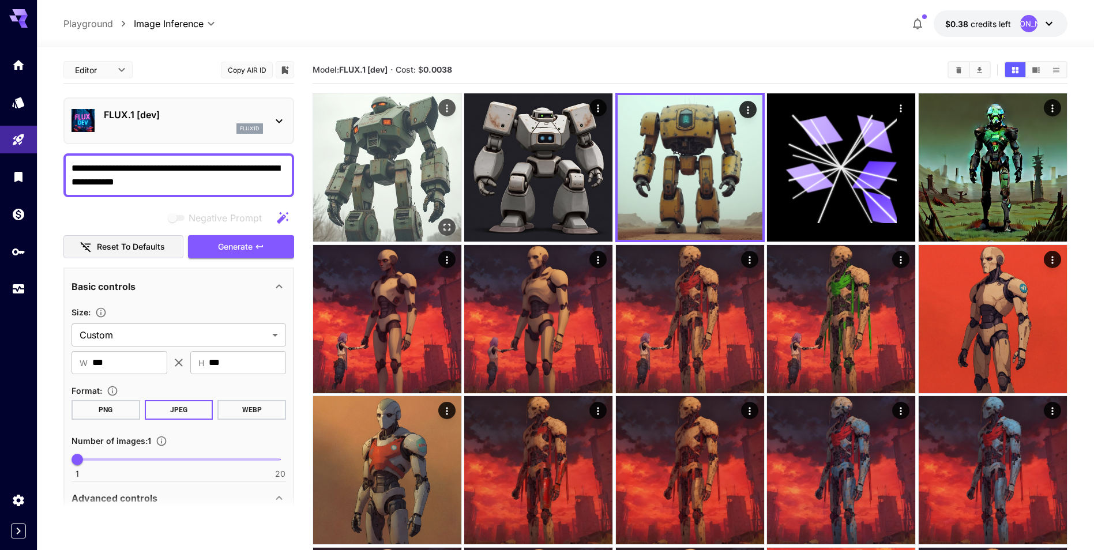
click at [422, 172] on img at bounding box center [387, 167] width 148 height 148
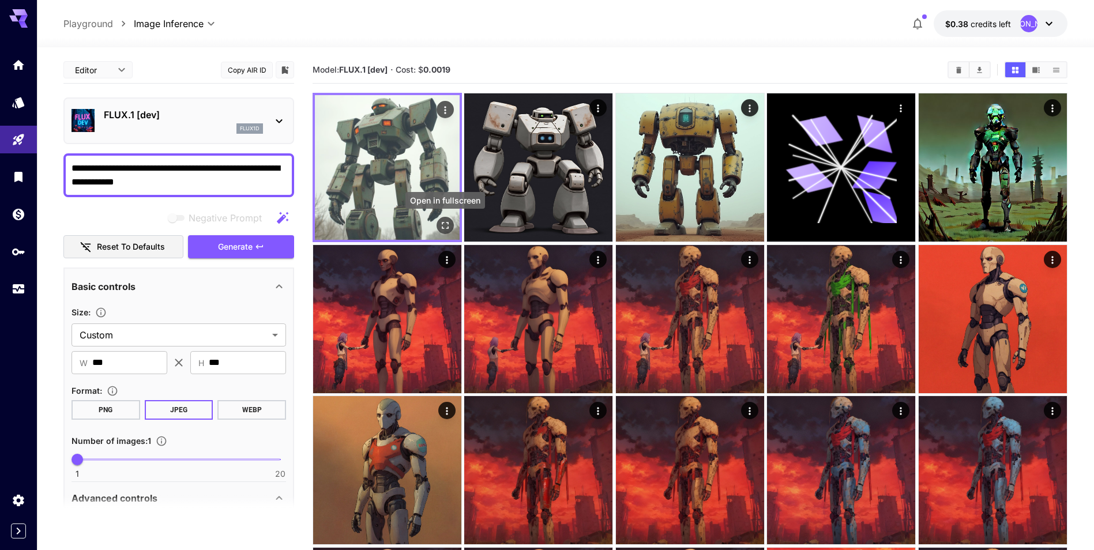
click at [450, 224] on icon "Open in fullscreen" at bounding box center [445, 226] width 12 height 12
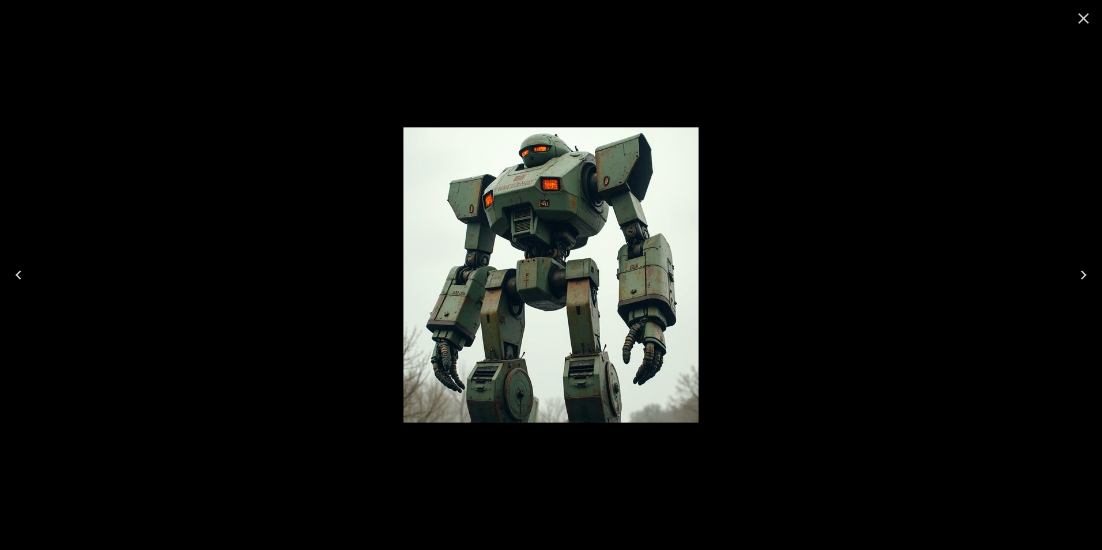
click at [1079, 25] on icon "Close" at bounding box center [1084, 18] width 18 height 18
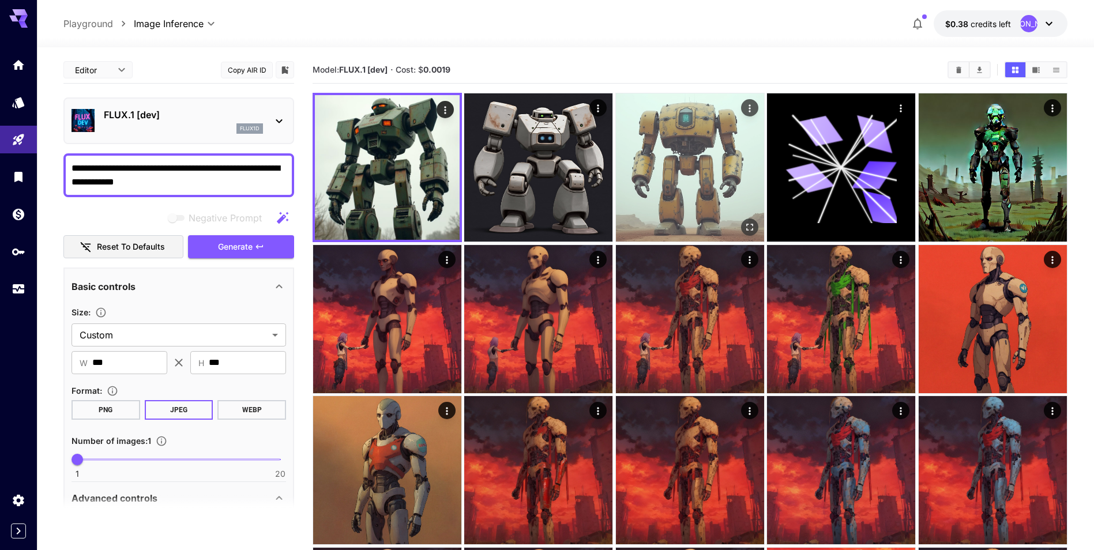
click at [752, 228] on icon "Open in fullscreen" at bounding box center [750, 227] width 12 height 12
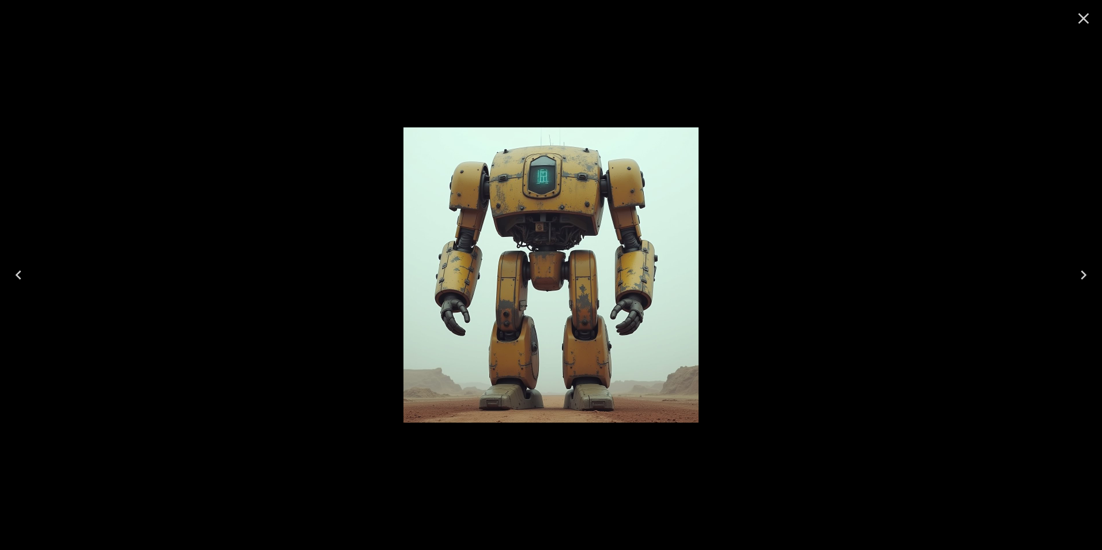
click at [1078, 15] on icon "Close" at bounding box center [1084, 18] width 18 height 18
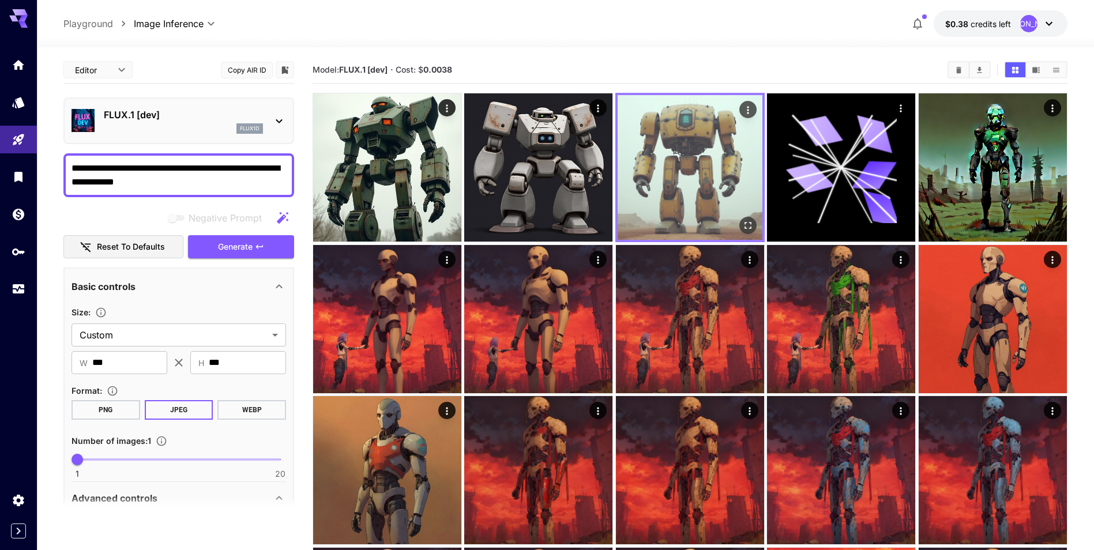
click at [672, 167] on img at bounding box center [689, 167] width 145 height 145
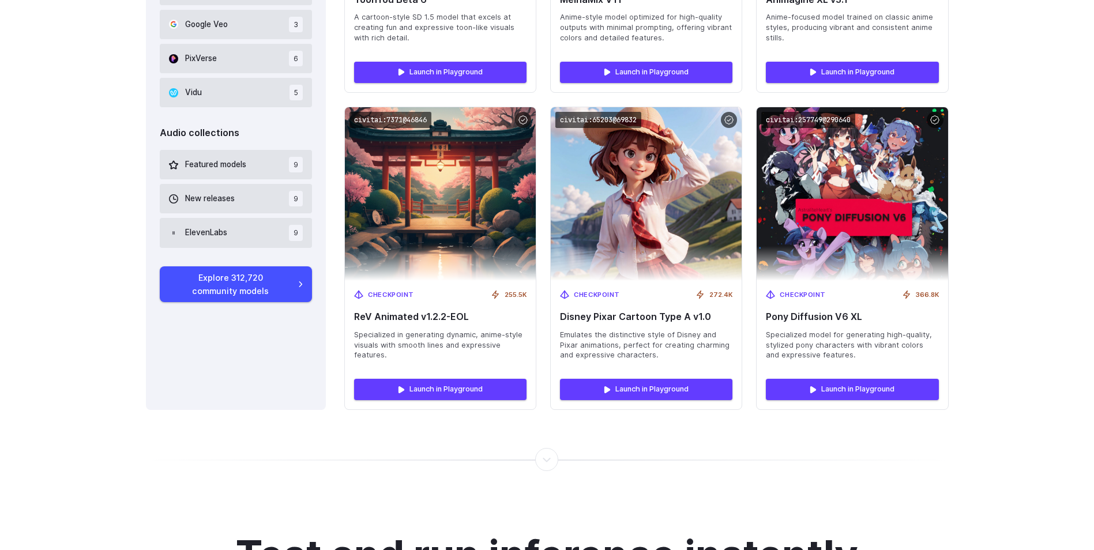
scroll to position [966, 0]
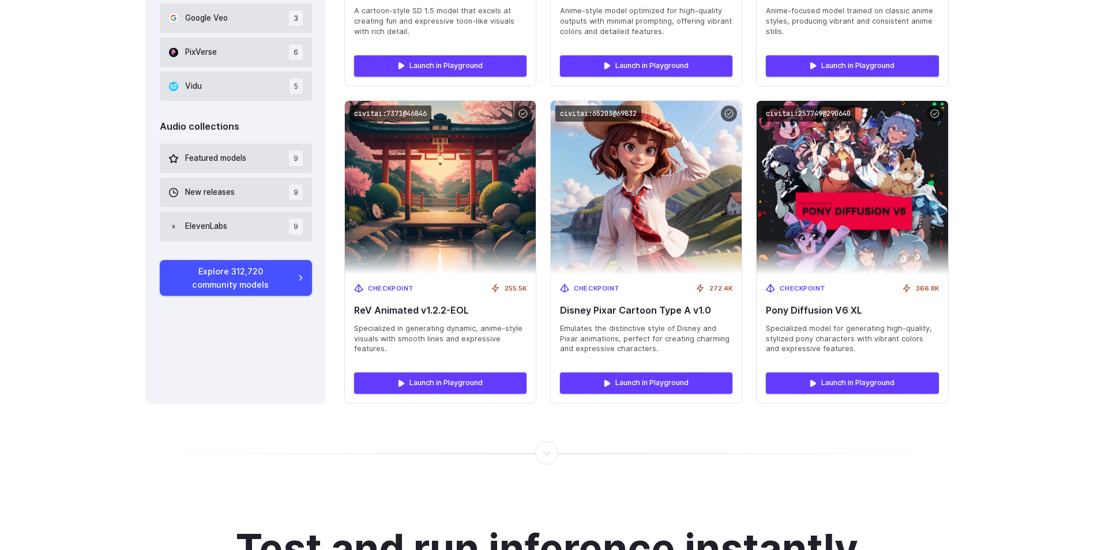
click at [549, 465] on div at bounding box center [547, 447] width 1094 height 86
click at [548, 453] on div at bounding box center [547, 453] width 1 height 0
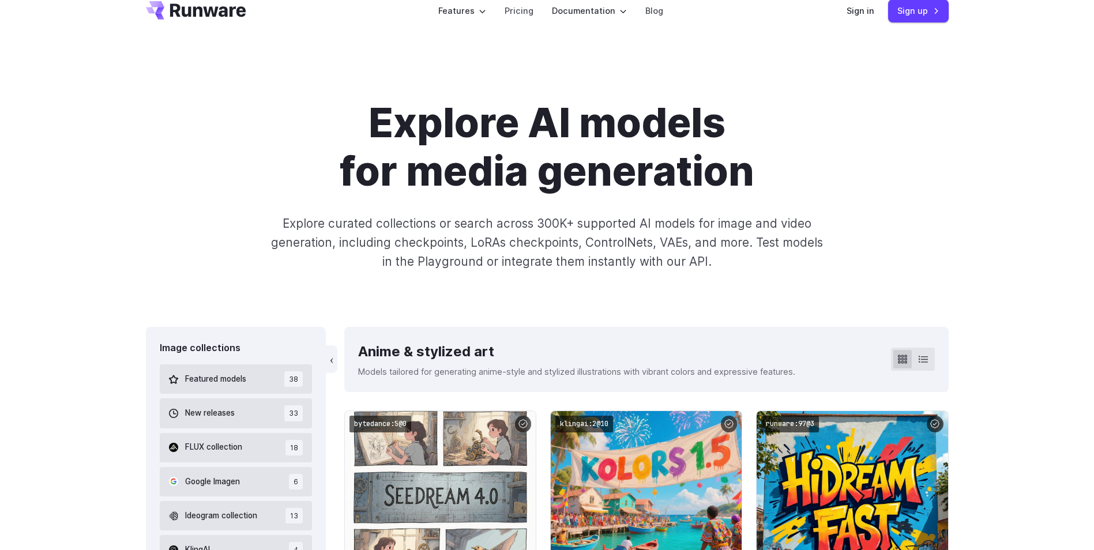
scroll to position [0, 0]
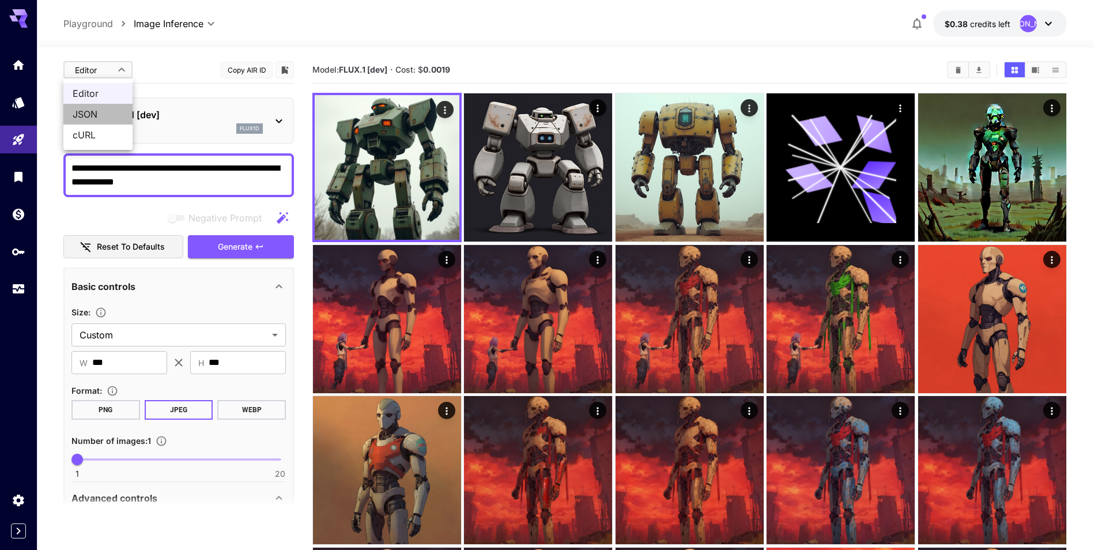
click at [113, 110] on span "JSON" at bounding box center [98, 114] width 51 height 14
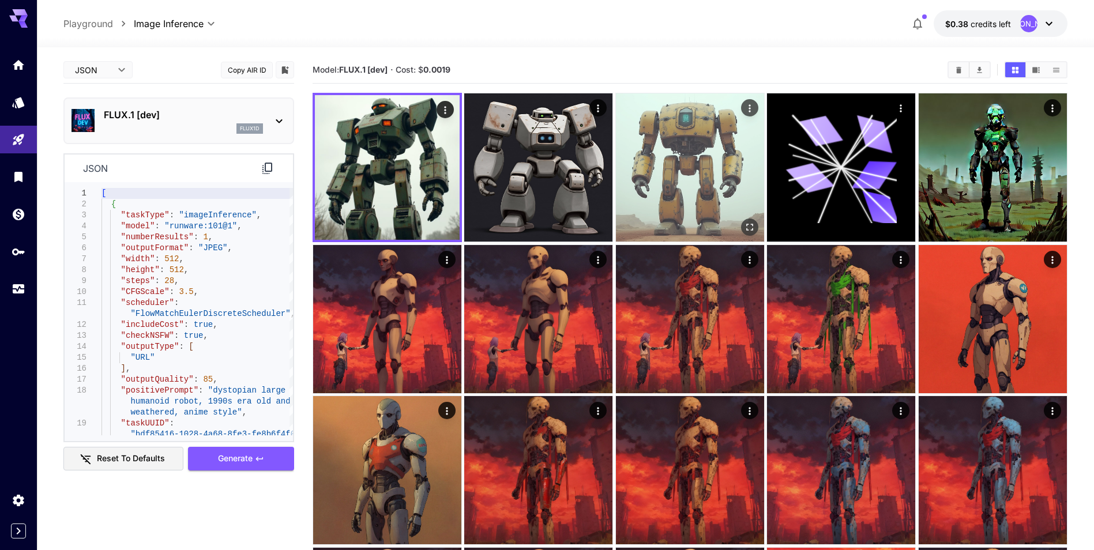
click at [673, 165] on img at bounding box center [690, 167] width 148 height 148
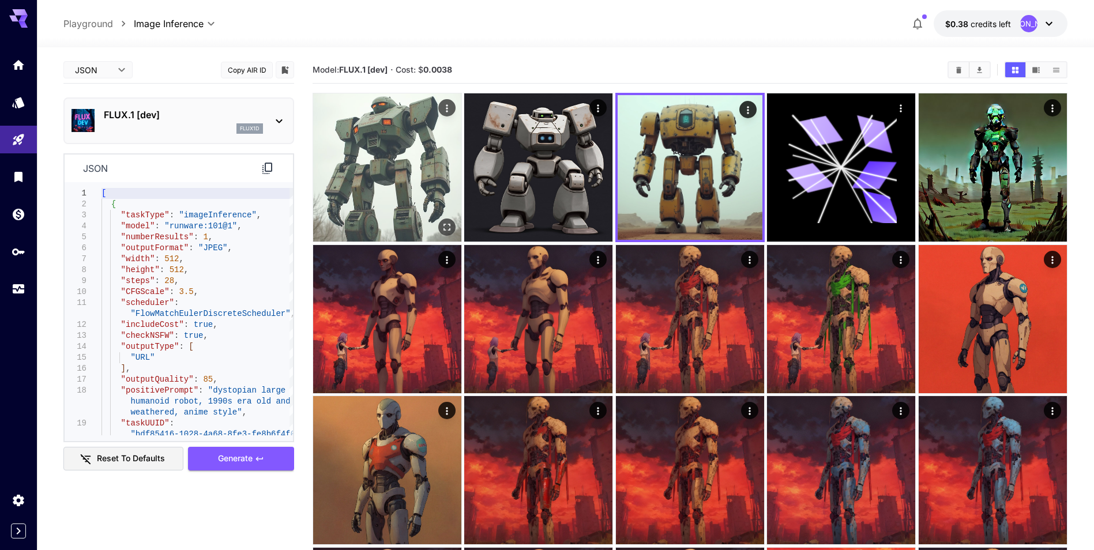
click at [383, 197] on img at bounding box center [387, 167] width 148 height 148
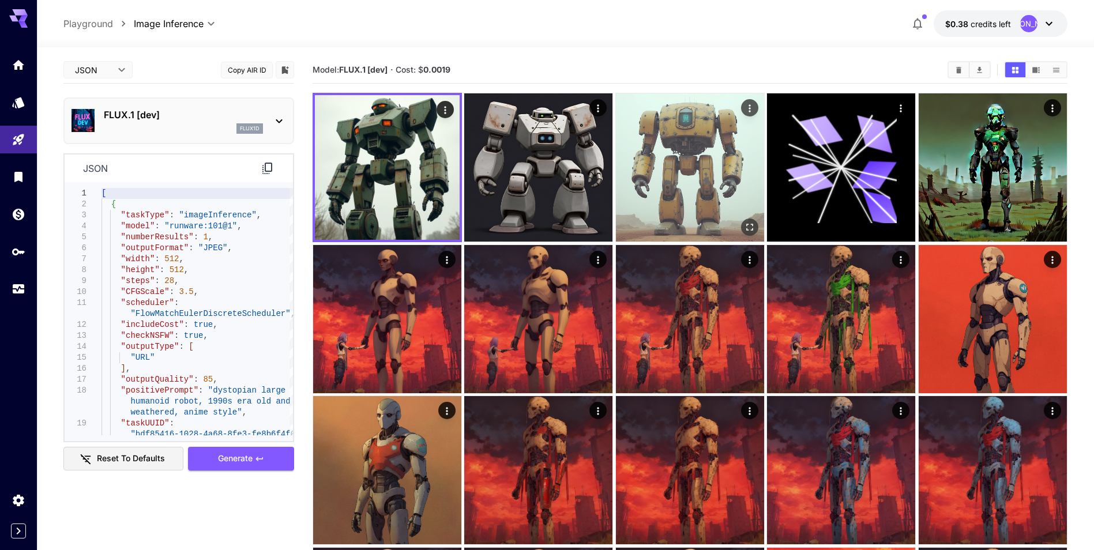
click at [644, 188] on img at bounding box center [690, 167] width 148 height 148
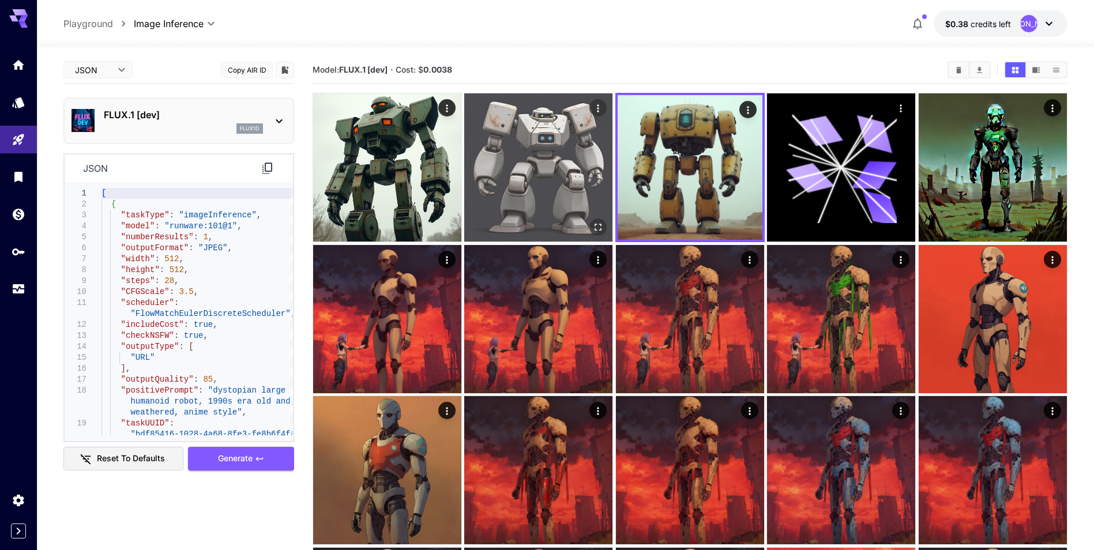
click at [539, 176] on img at bounding box center [538, 167] width 148 height 148
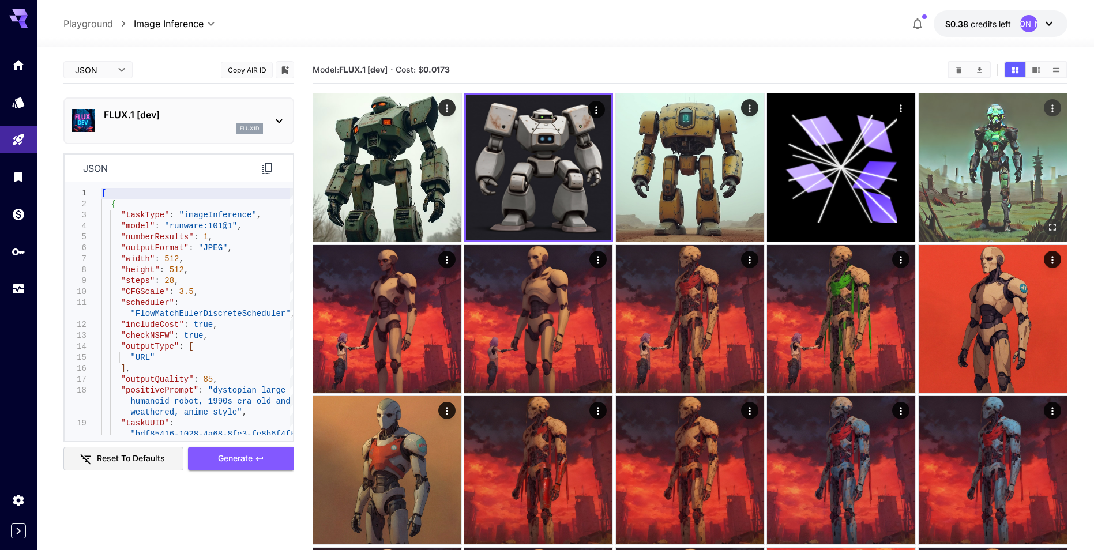
click at [973, 164] on img at bounding box center [992, 167] width 148 height 148
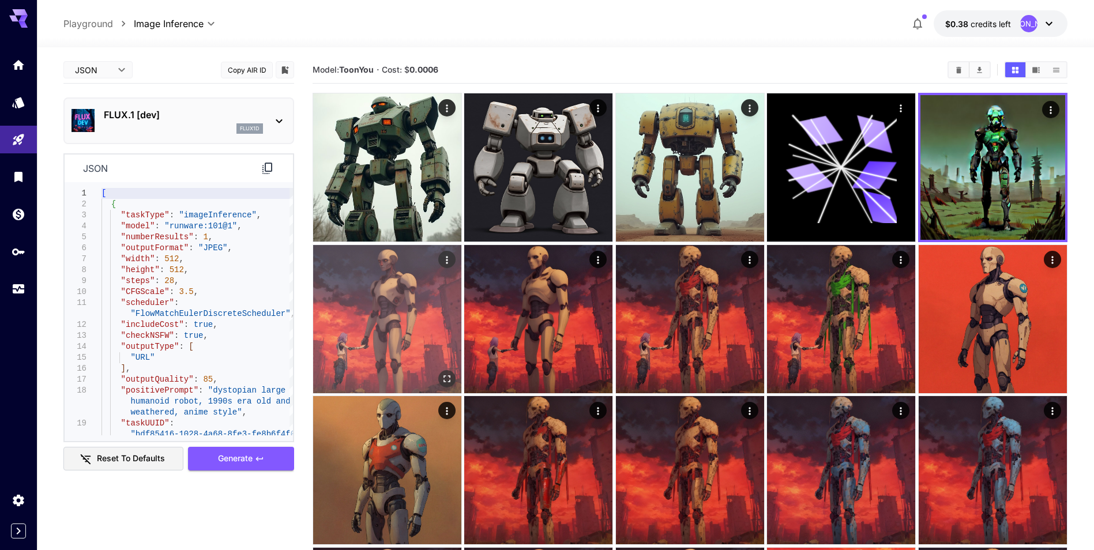
click at [417, 352] on img at bounding box center [387, 319] width 148 height 148
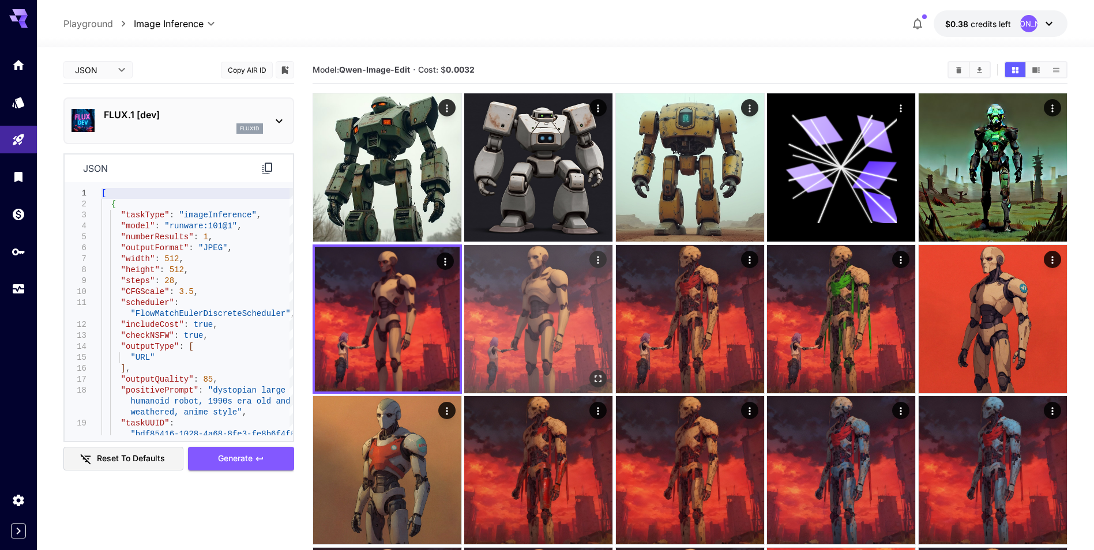
click at [530, 342] on img at bounding box center [538, 319] width 148 height 148
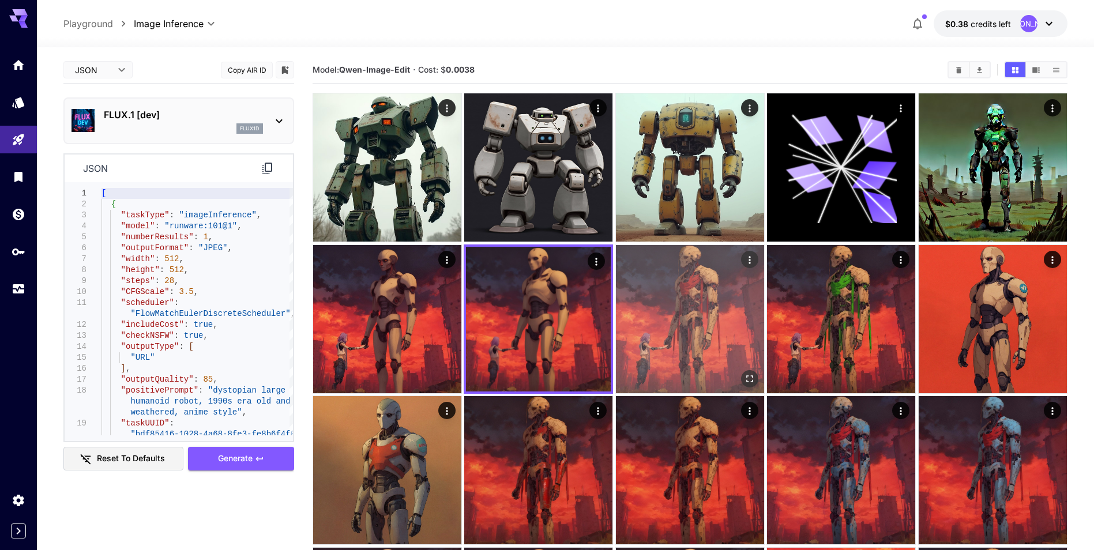
click at [646, 318] on img at bounding box center [690, 319] width 148 height 148
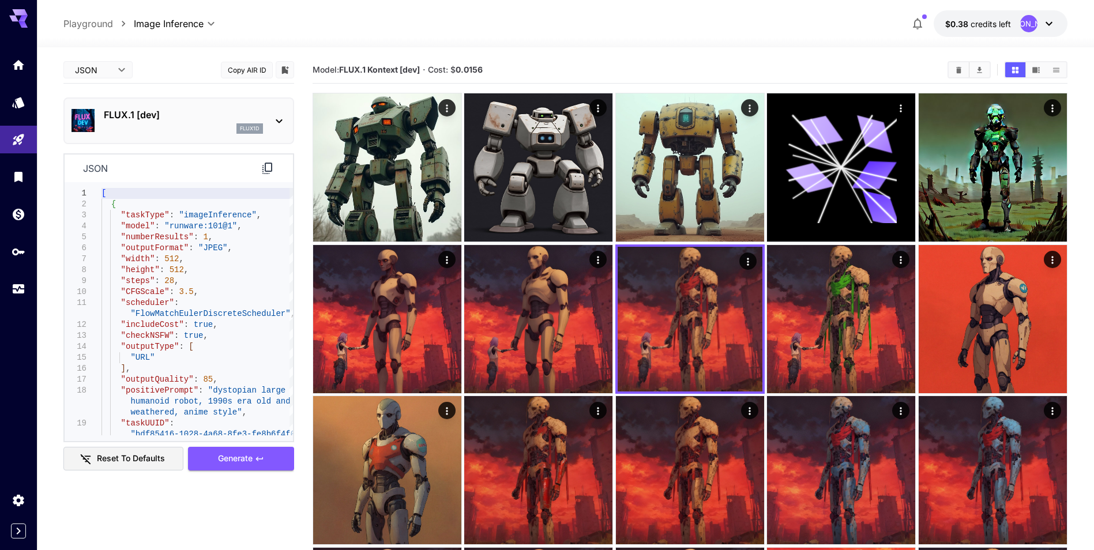
click at [273, 127] on icon at bounding box center [279, 121] width 14 height 14
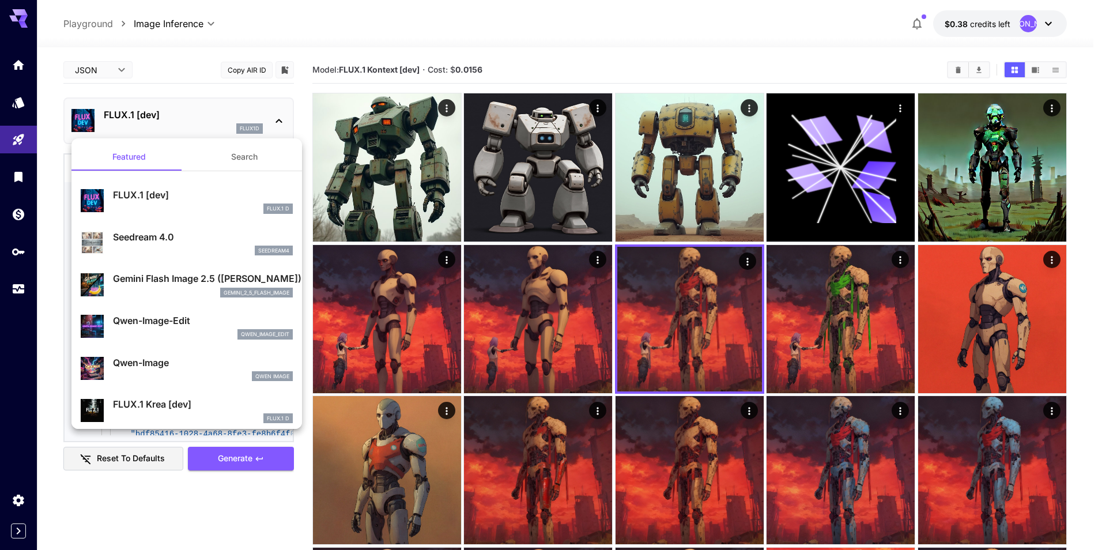
click at [104, 66] on div at bounding box center [551, 275] width 1102 height 550
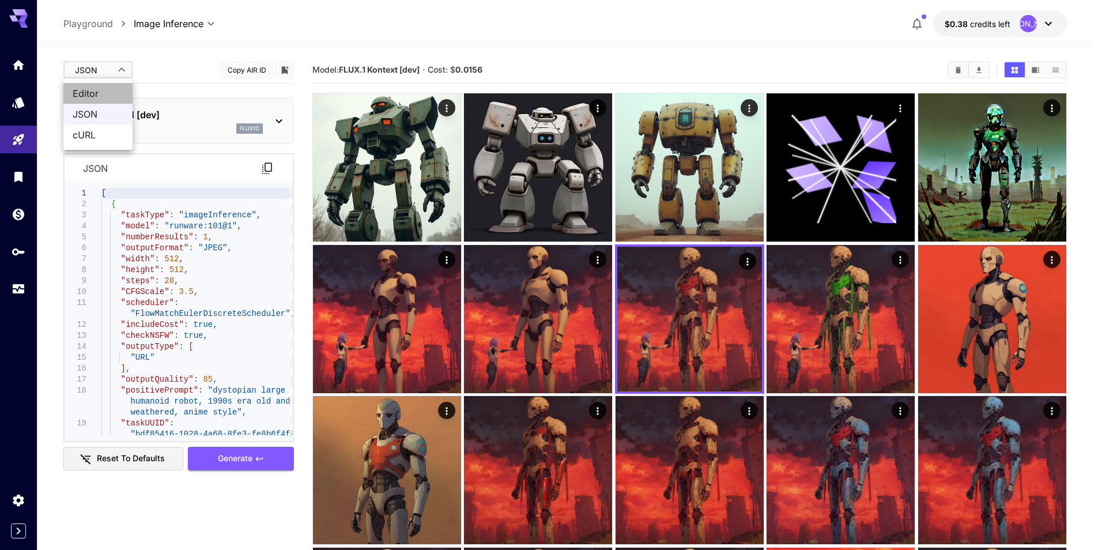
click at [110, 92] on span "Editor" at bounding box center [98, 93] width 51 height 14
type input "****"
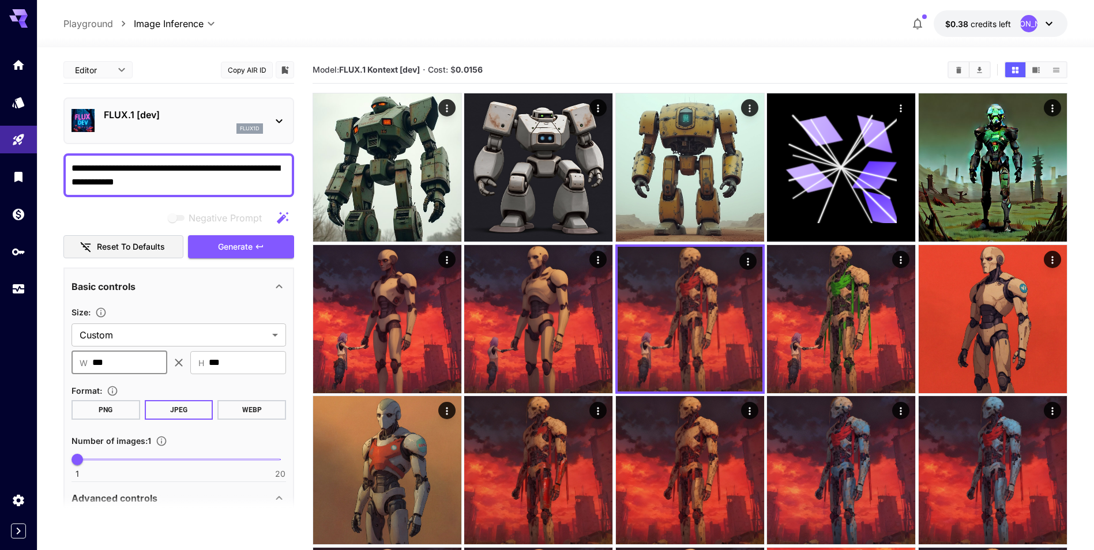
drag, startPoint x: 53, startPoint y: 354, endPoint x: 86, endPoint y: 367, distance: 35.4
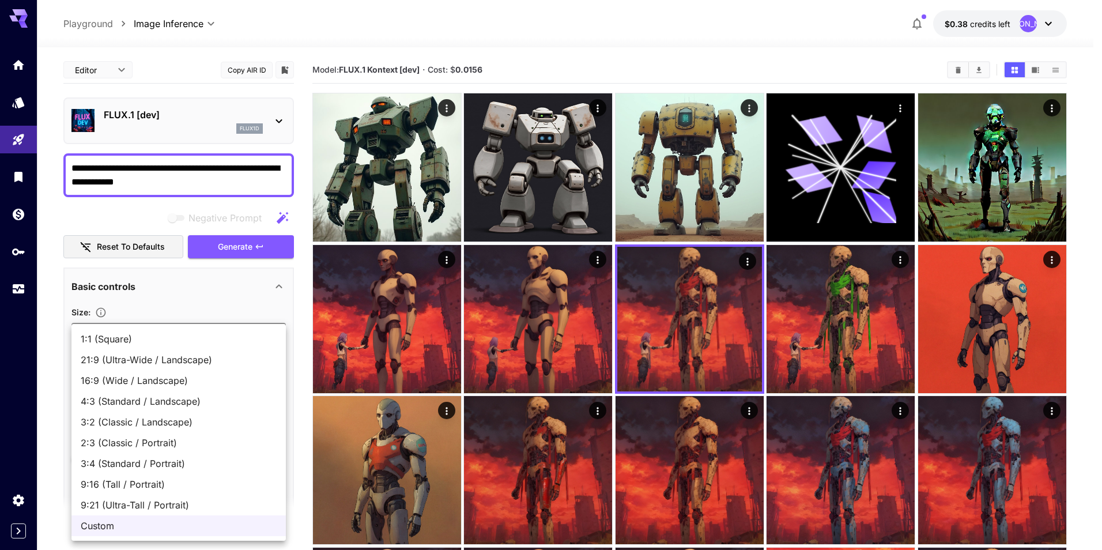
click at [186, 338] on span "1:1 (Square)" at bounding box center [179, 339] width 196 height 14
type input "**********"
type input "****"
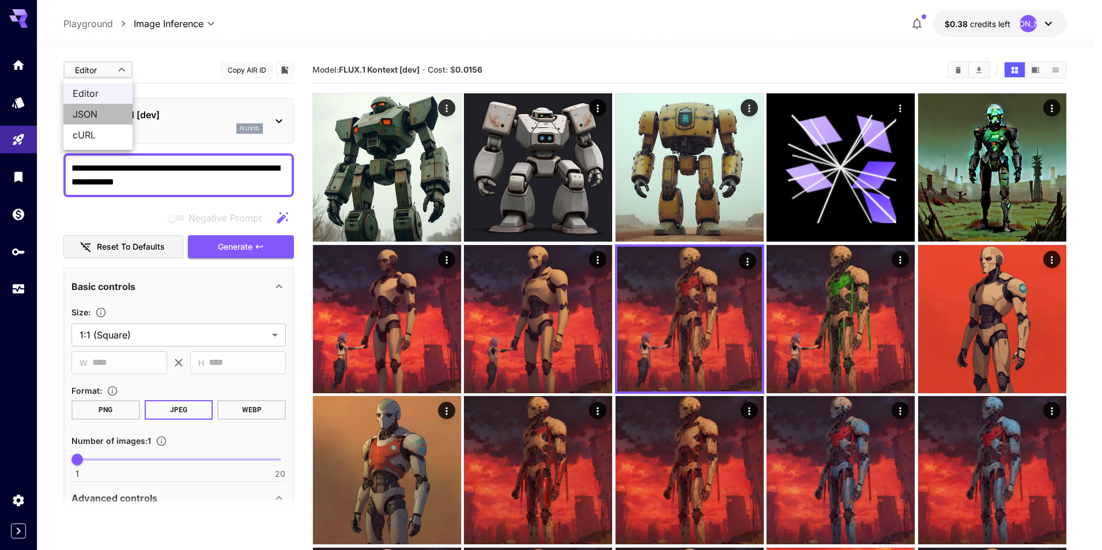
click at [95, 118] on span "JSON" at bounding box center [98, 114] width 51 height 14
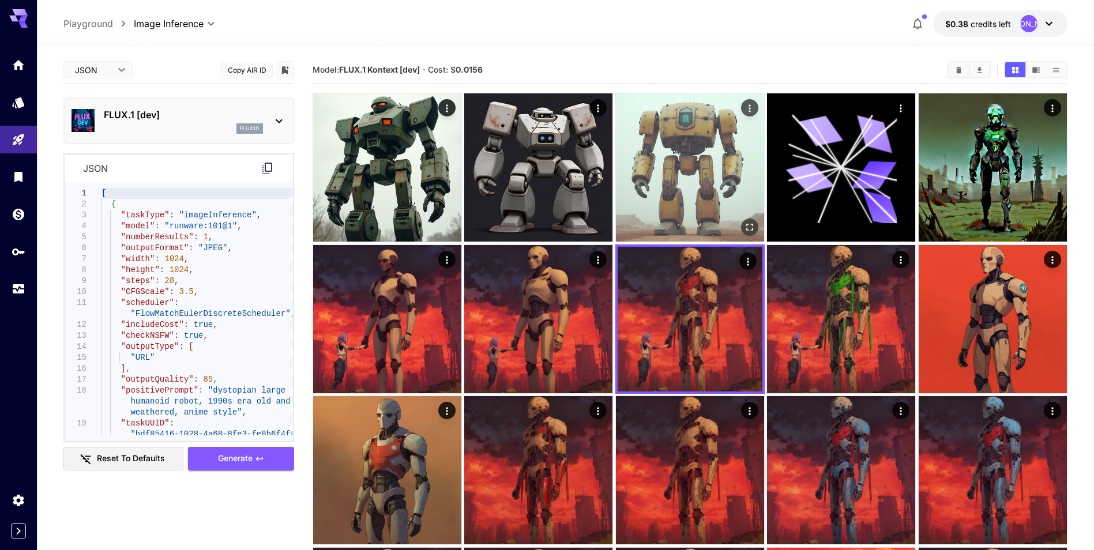
click at [658, 185] on img at bounding box center [690, 167] width 148 height 148
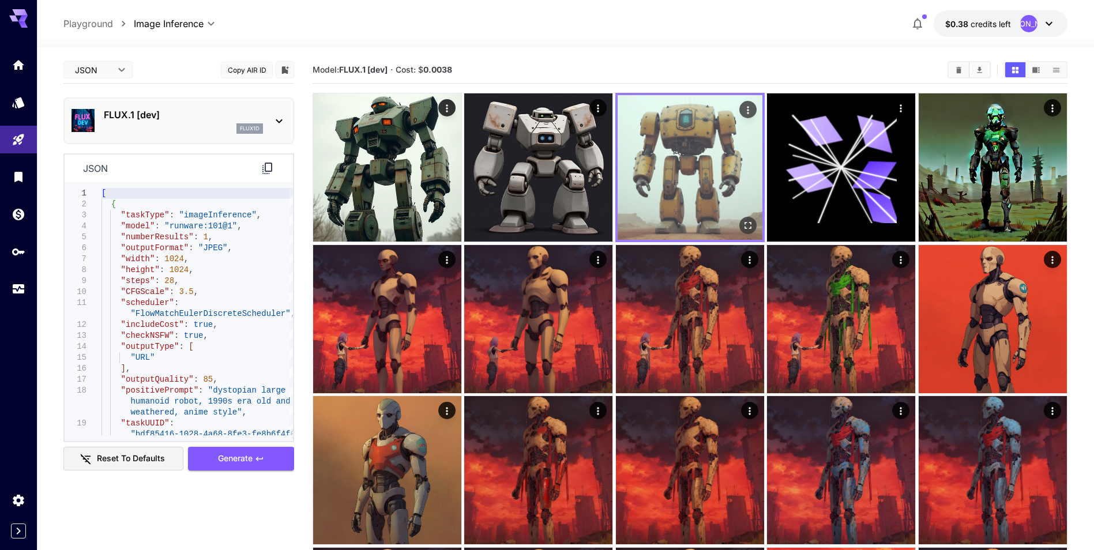
click at [743, 224] on icon "Open in fullscreen" at bounding box center [748, 226] width 12 height 12
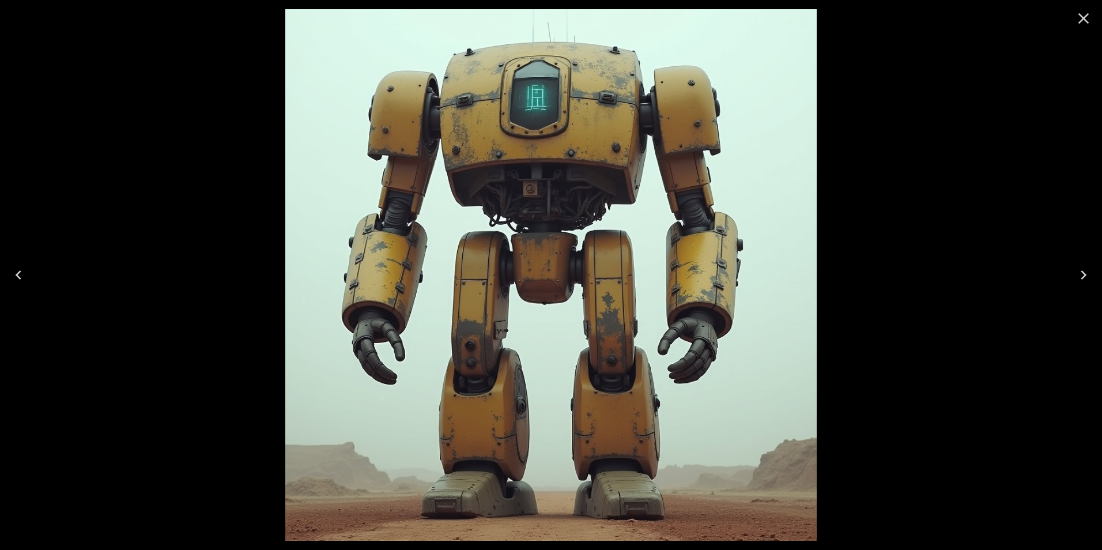
click at [1086, 16] on icon "Close" at bounding box center [1084, 18] width 11 height 11
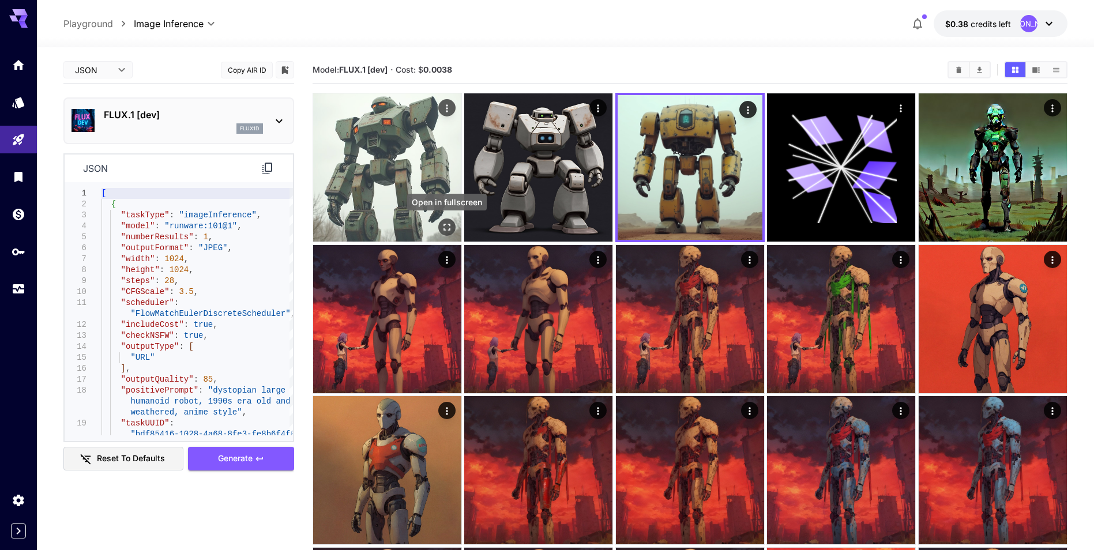
click at [450, 228] on icon "Open in fullscreen" at bounding box center [446, 227] width 7 height 7
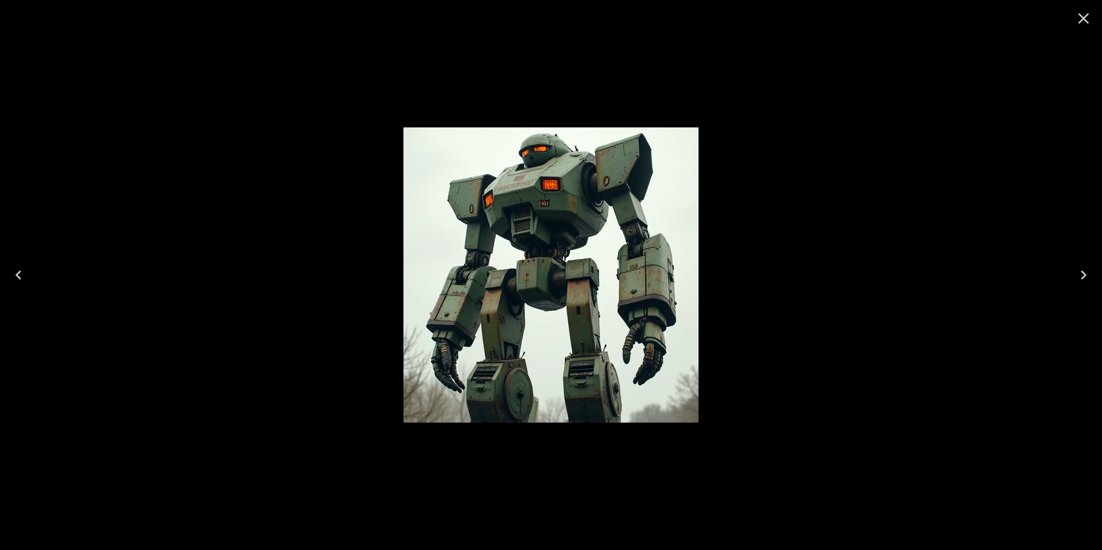
click at [1086, 13] on icon "Close" at bounding box center [1084, 18] width 18 height 18
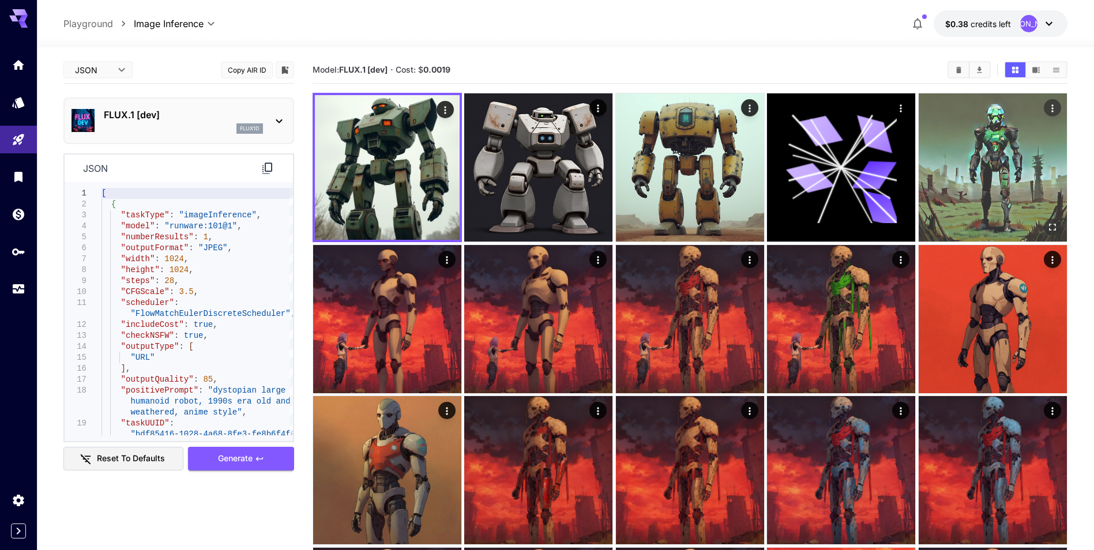
click at [1050, 233] on icon "Open in fullscreen" at bounding box center [1052, 227] width 12 height 12
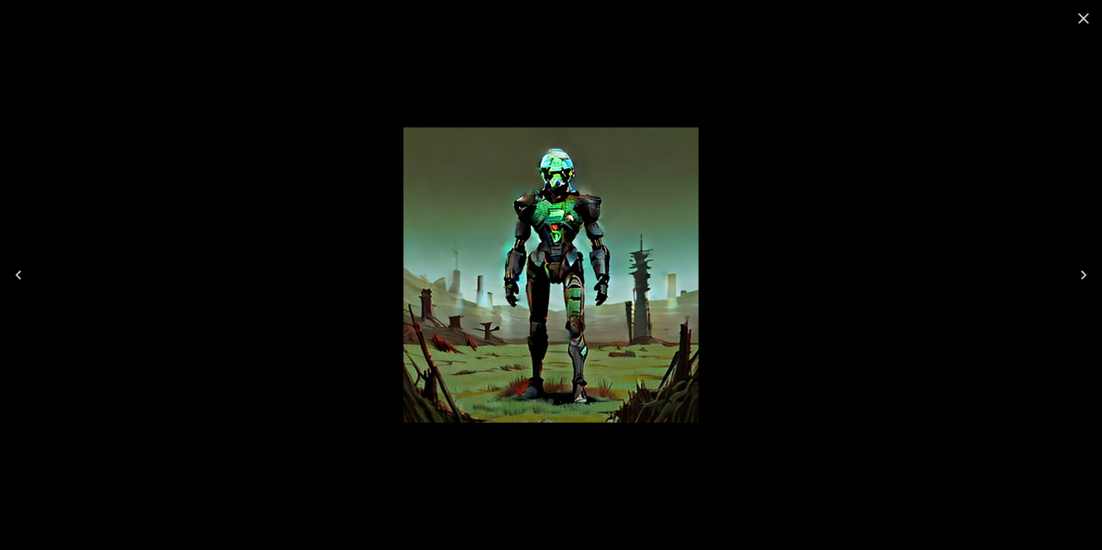
click at [1079, 20] on icon "Close" at bounding box center [1084, 18] width 18 height 18
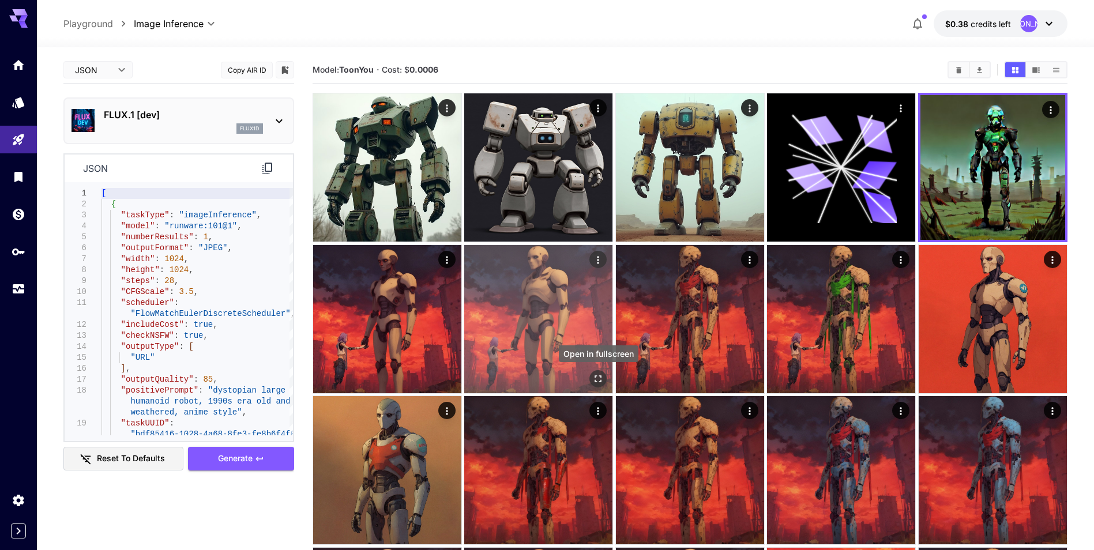
click at [598, 379] on icon "Open in fullscreen" at bounding box center [599, 379] width 12 height 12
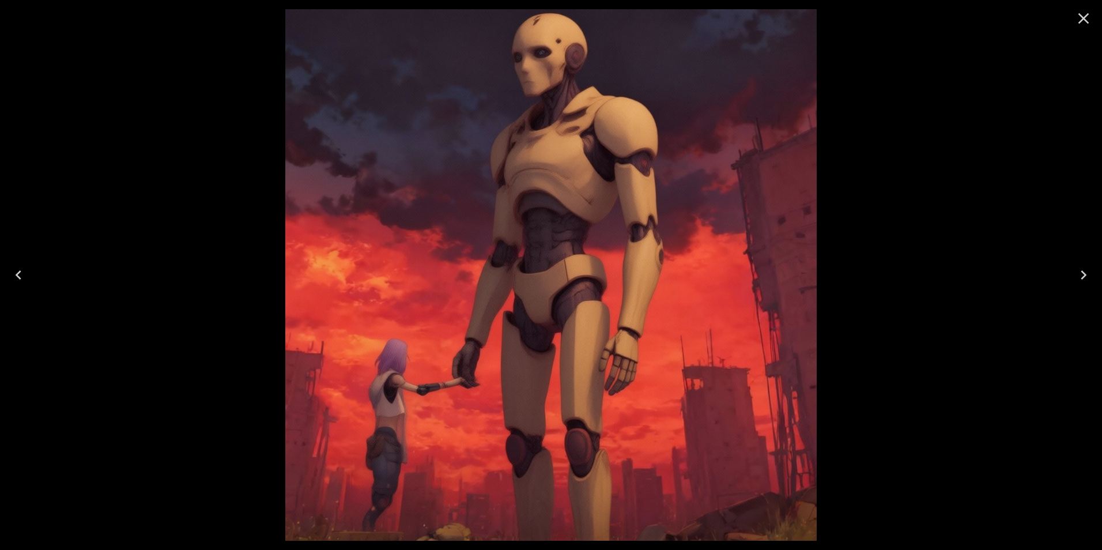
click at [1087, 27] on icon "Close" at bounding box center [1084, 18] width 18 height 18
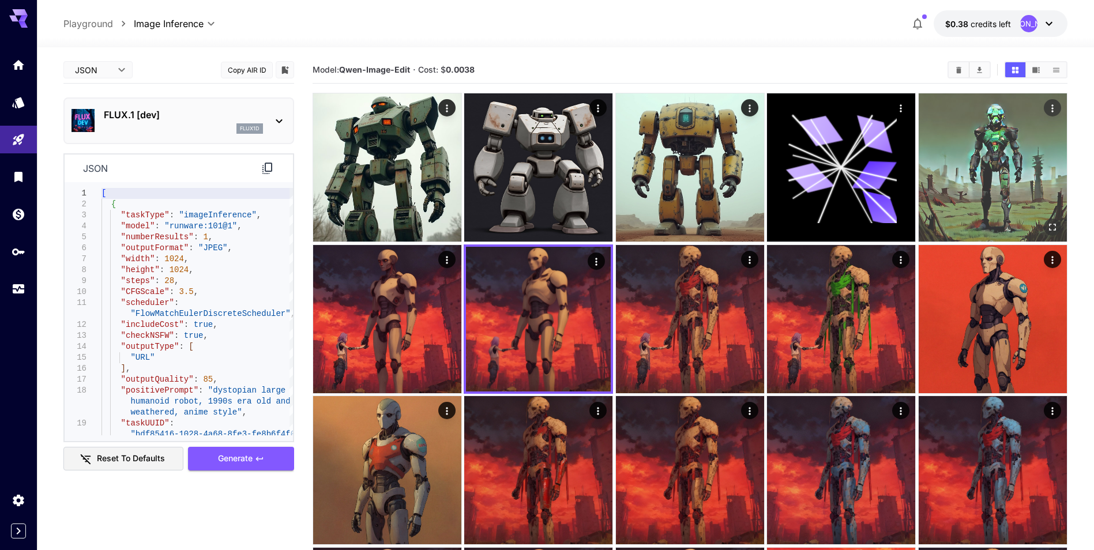
click at [992, 172] on img at bounding box center [992, 167] width 148 height 148
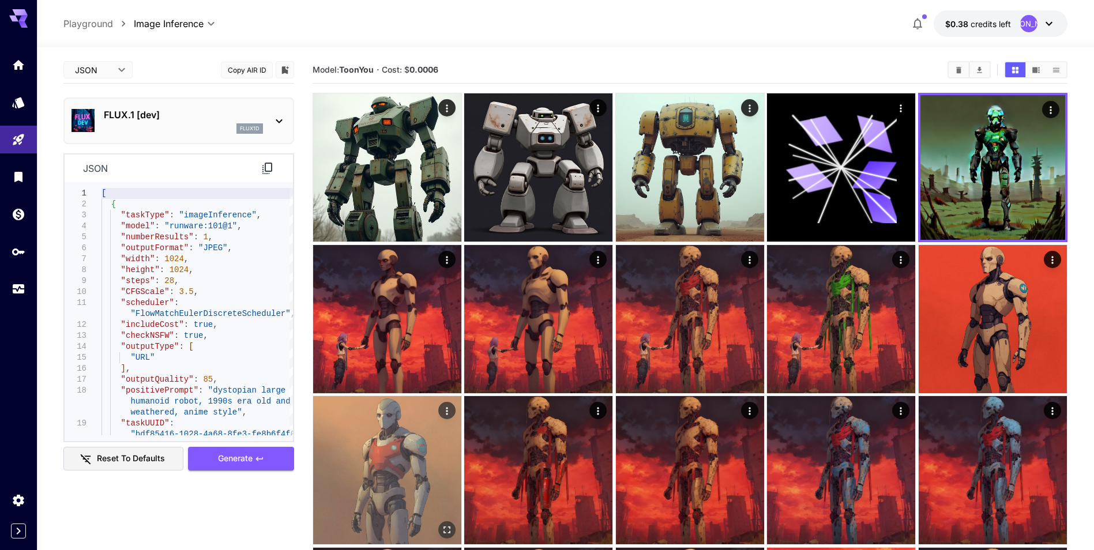
click at [386, 435] on img at bounding box center [387, 470] width 148 height 148
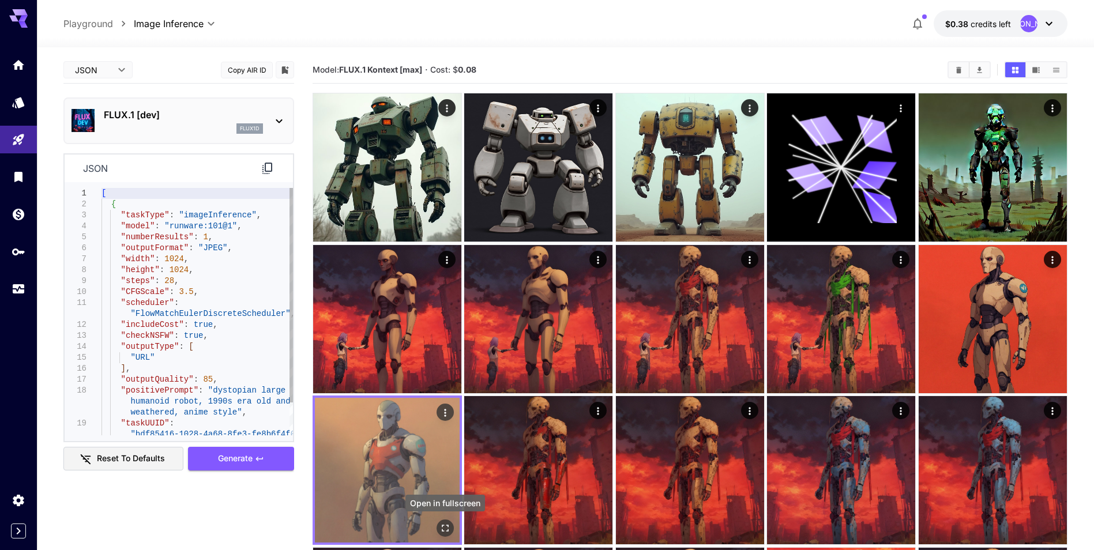
click at [448, 527] on icon "Open in fullscreen" at bounding box center [445, 528] width 7 height 7
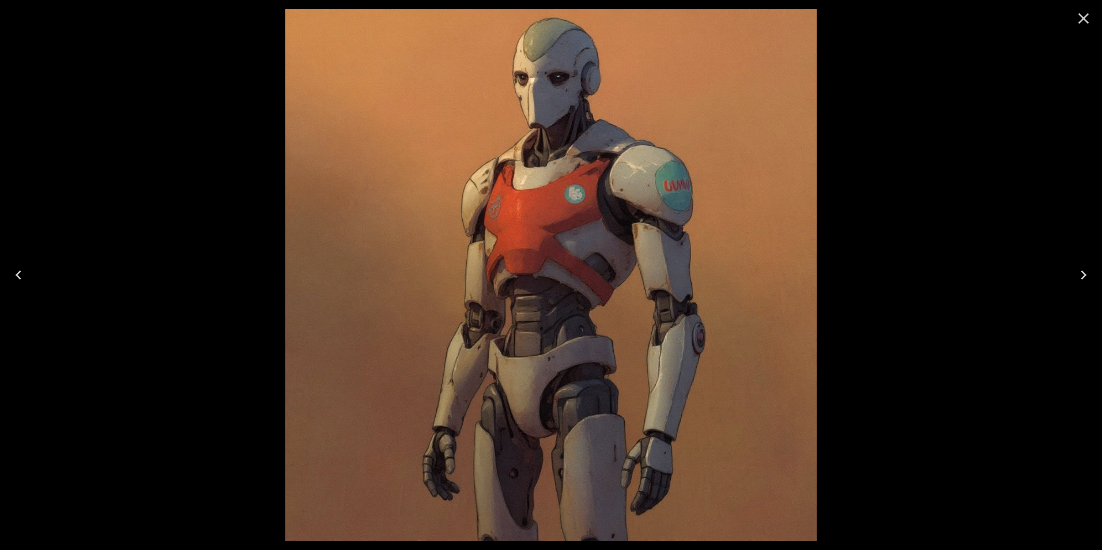
click at [1084, 19] on icon "Close" at bounding box center [1084, 18] width 11 height 11
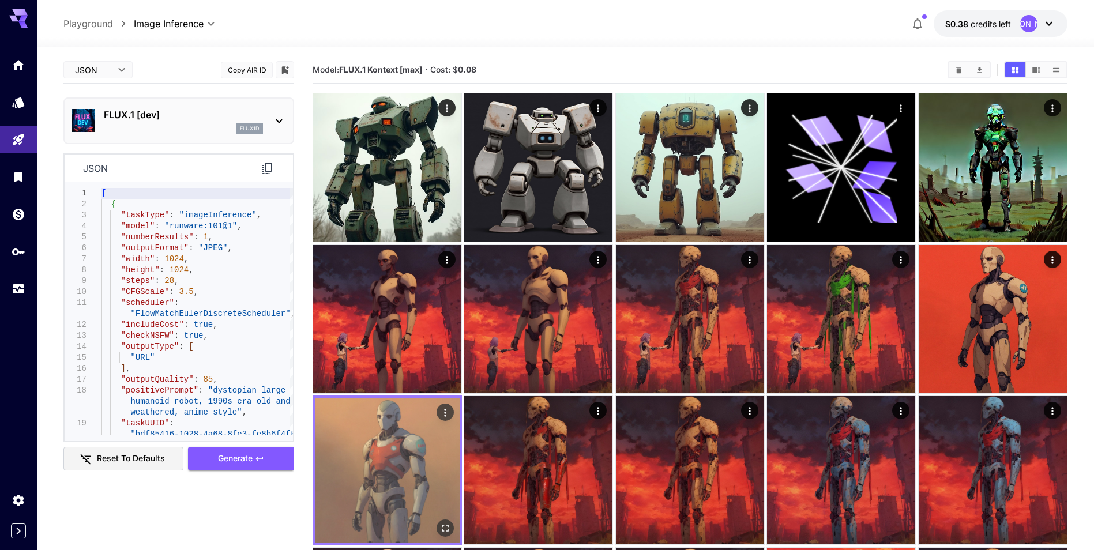
click at [393, 449] on img at bounding box center [387, 470] width 145 height 145
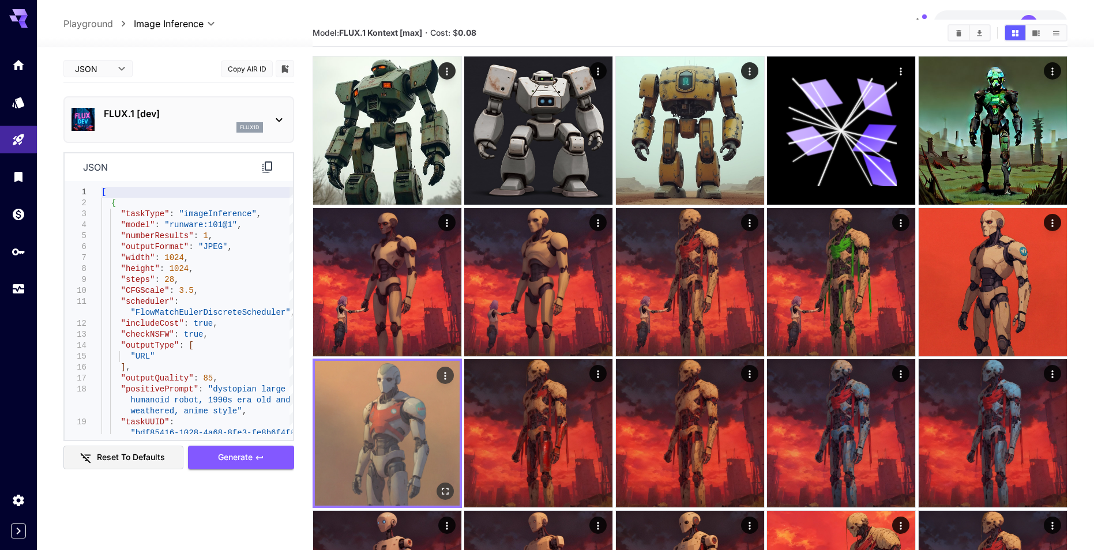
scroll to position [58, 0]
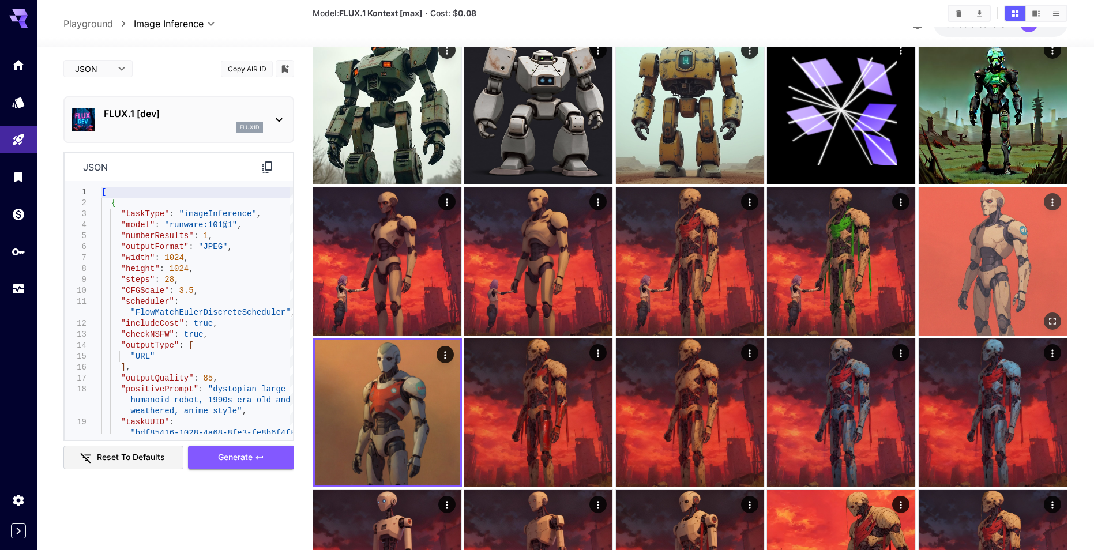
click at [976, 269] on img at bounding box center [992, 261] width 148 height 148
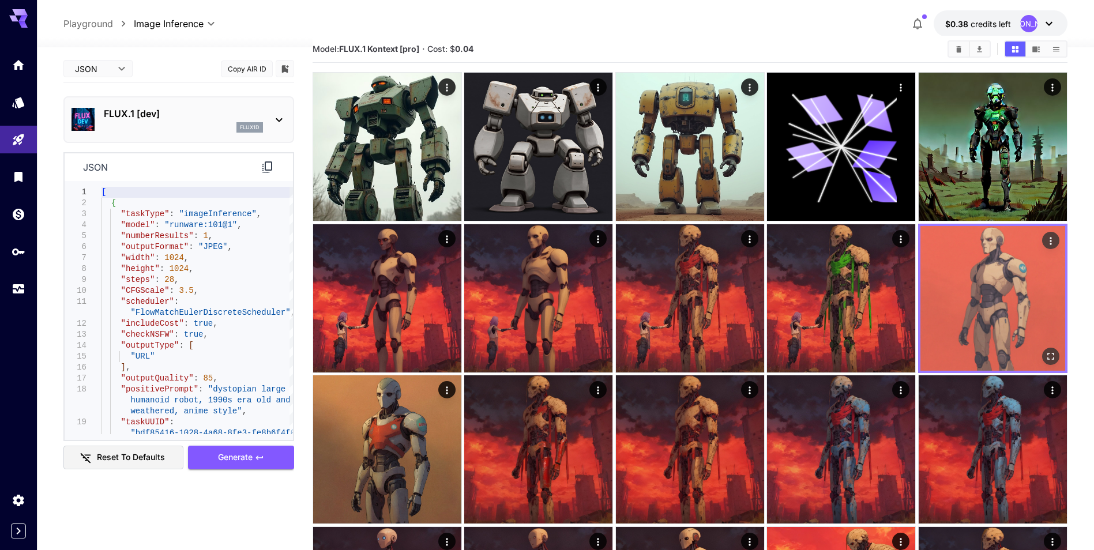
scroll to position [0, 0]
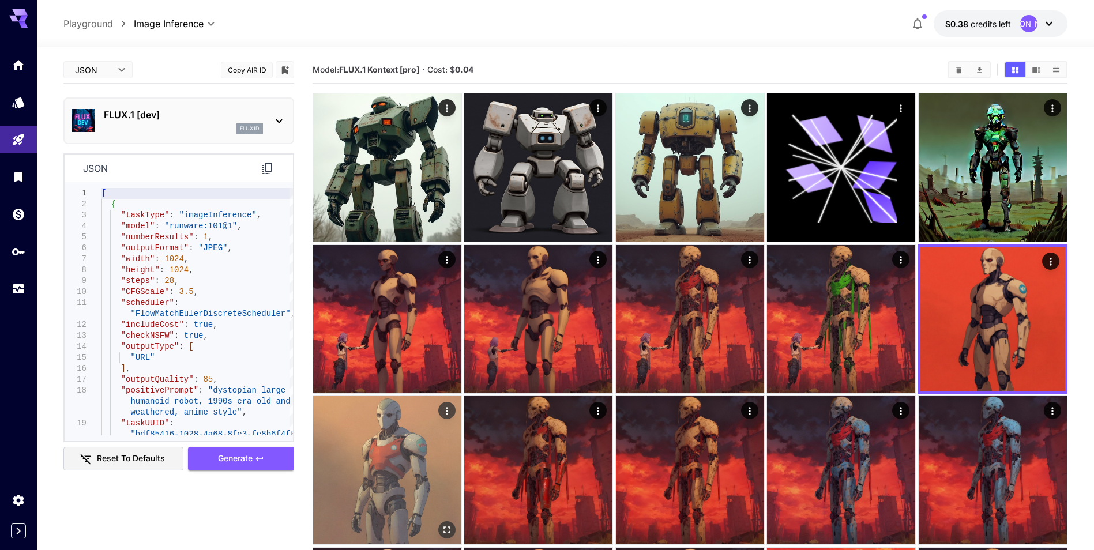
click at [379, 485] on img at bounding box center [387, 470] width 148 height 148
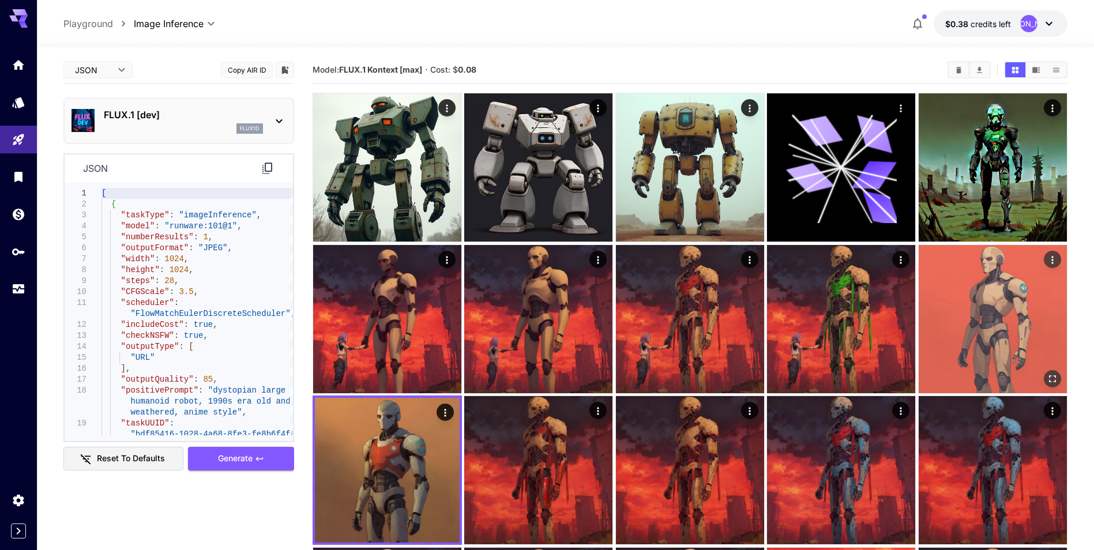
click at [982, 327] on img at bounding box center [992, 319] width 148 height 148
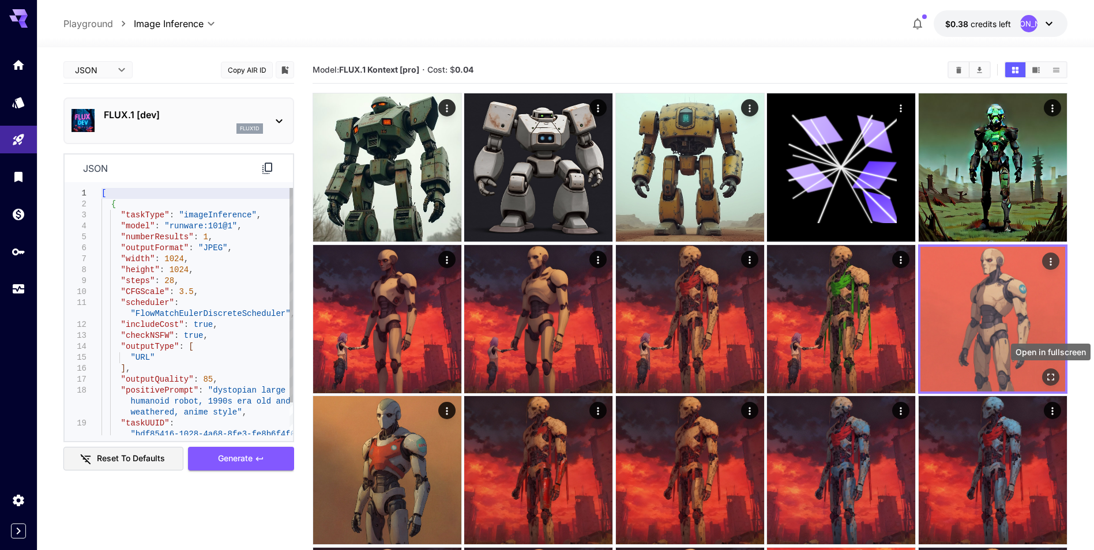
click at [1047, 378] on icon "Open in fullscreen" at bounding box center [1051, 377] width 12 height 12
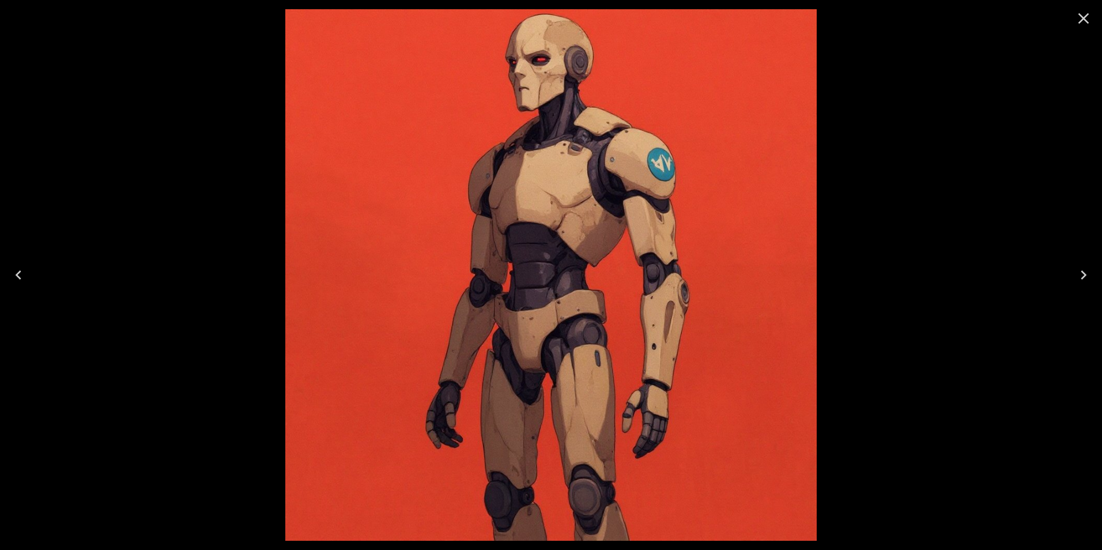
click at [1086, 21] on icon "Close" at bounding box center [1084, 18] width 18 height 18
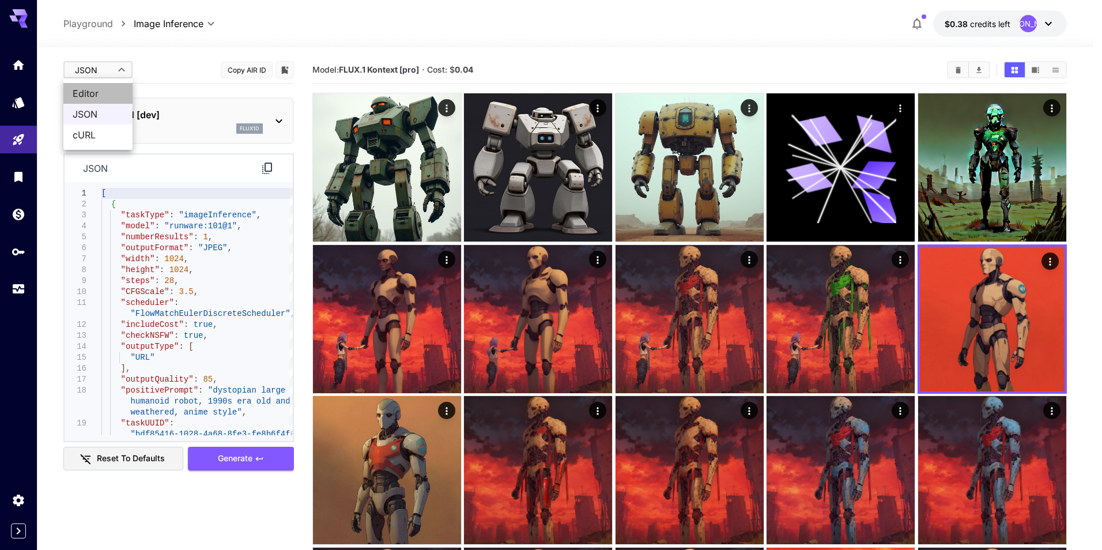
click at [108, 89] on span "Editor" at bounding box center [98, 93] width 51 height 14
type input "****"
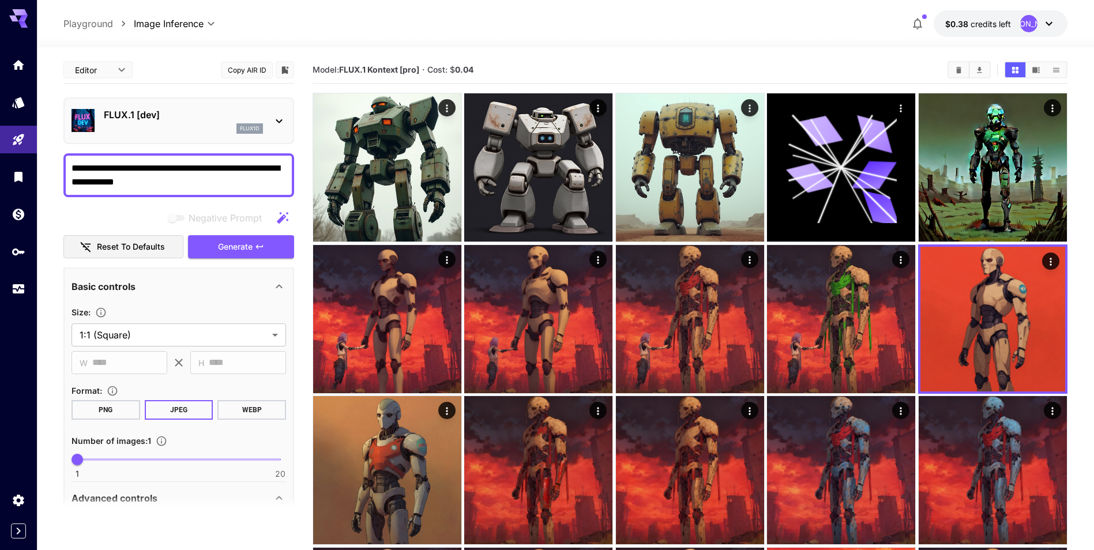
click at [991, 20] on span "credits left" at bounding box center [990, 24] width 40 height 10
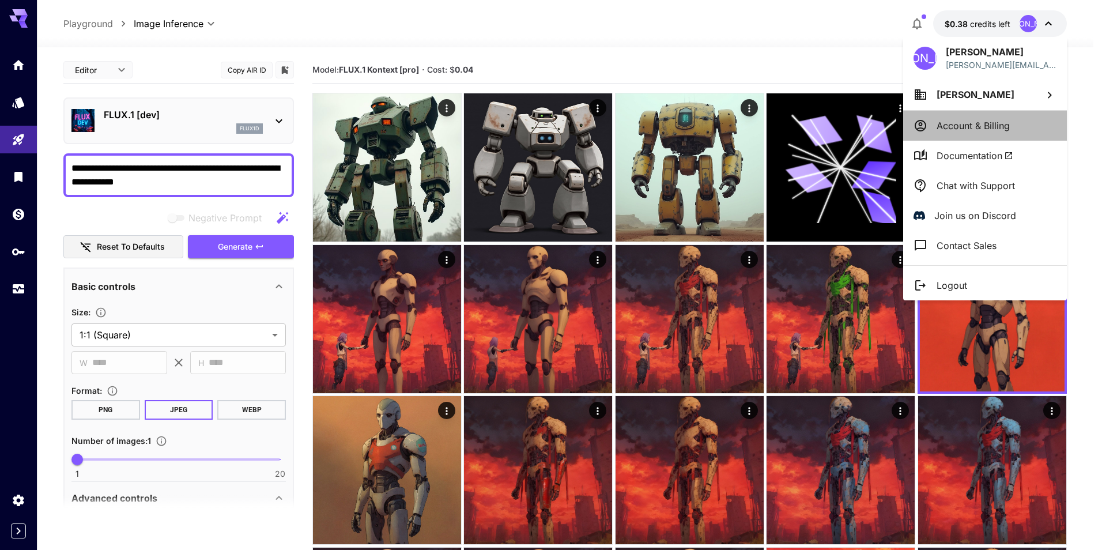
click at [998, 127] on p "Account & Billing" at bounding box center [973, 126] width 73 height 14
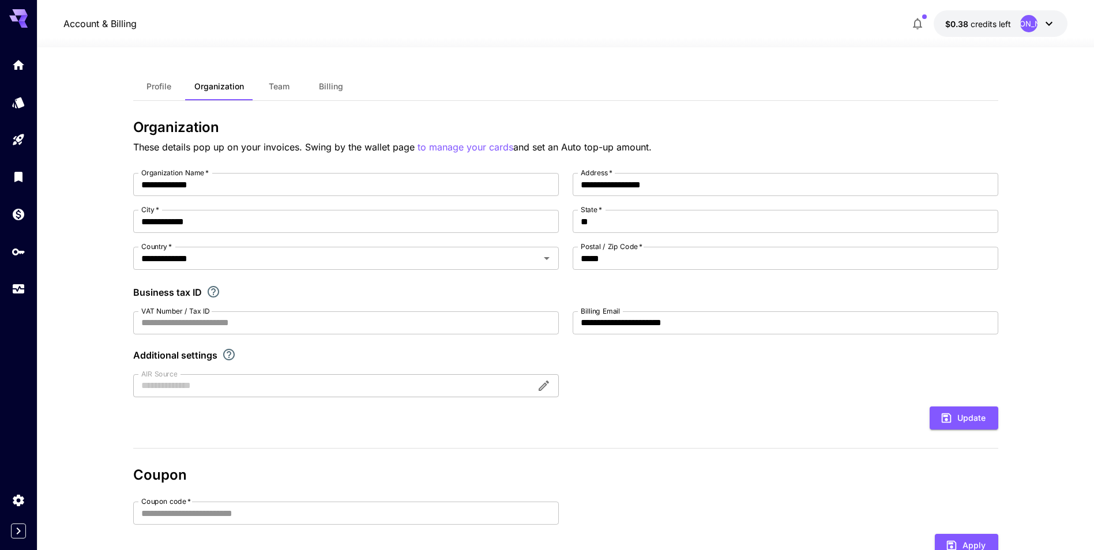
click at [323, 85] on span "Billing" at bounding box center [331, 86] width 24 height 10
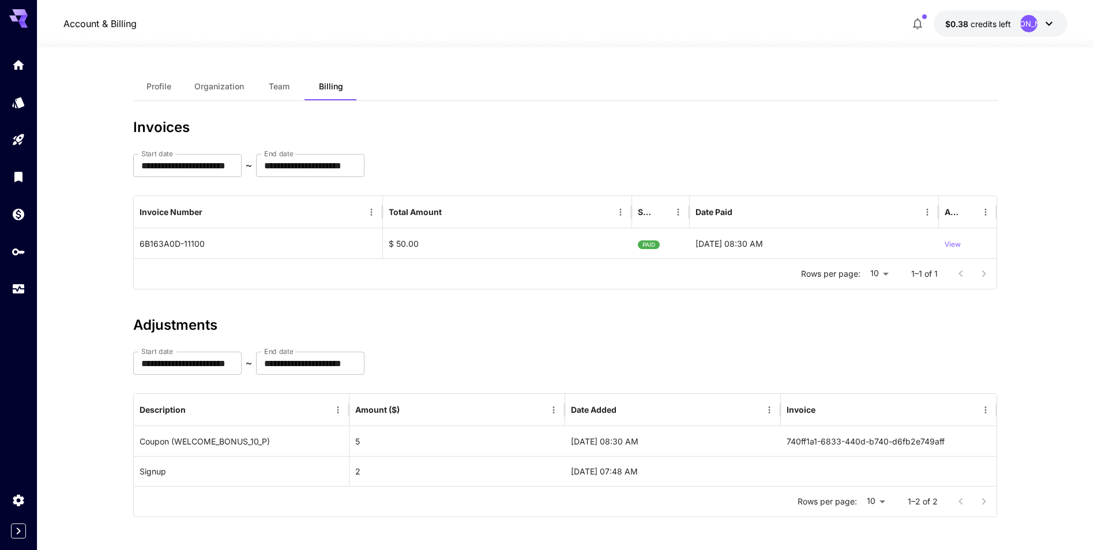
click at [157, 85] on span "Profile" at bounding box center [158, 86] width 25 height 10
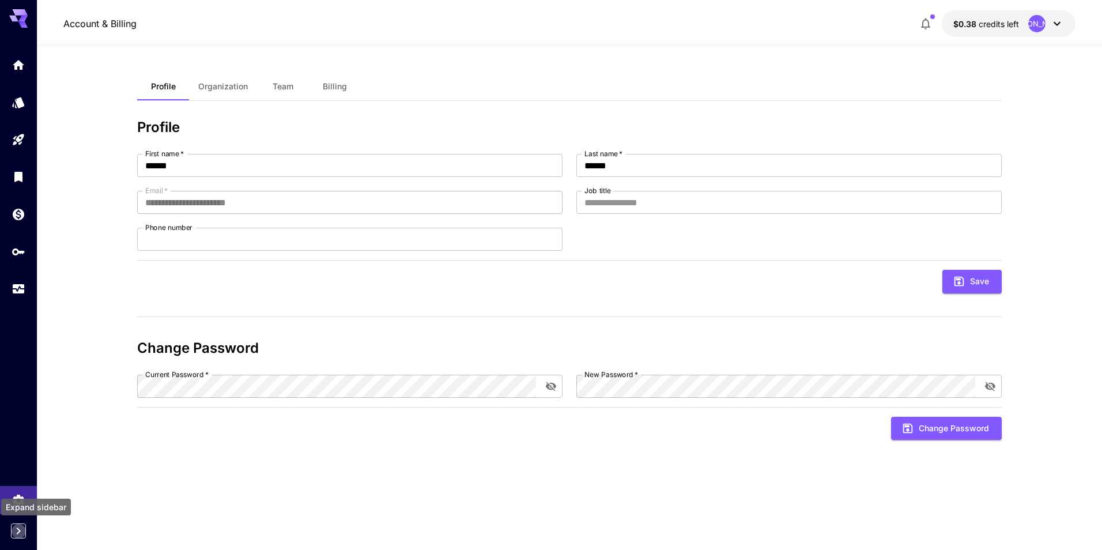
click at [20, 533] on icon "Expand sidebar" at bounding box center [19, 531] width 14 height 14
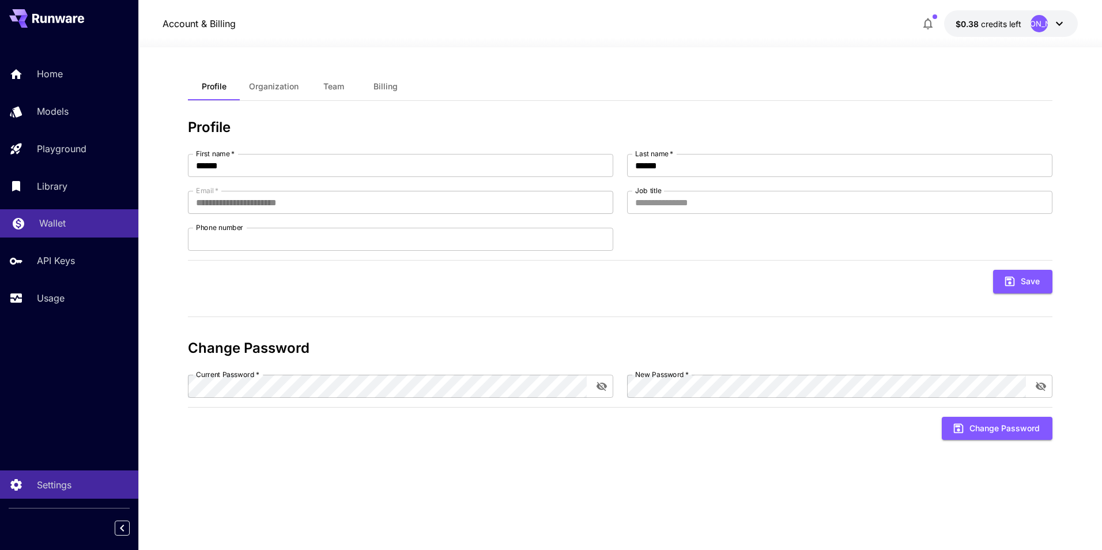
click at [70, 226] on div "Wallet" at bounding box center [84, 223] width 90 height 14
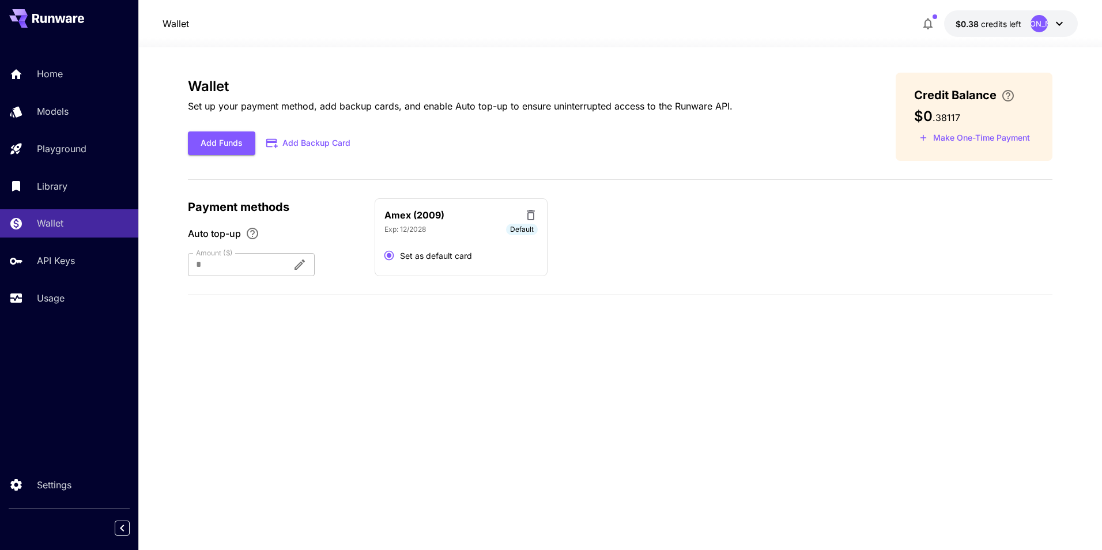
click at [450, 426] on div "Wallet Set up your payment method, add backup cards, and enable Auto top-up to …" at bounding box center [620, 299] width 865 height 452
click at [221, 144] on button "Add Funds" at bounding box center [221, 143] width 67 height 24
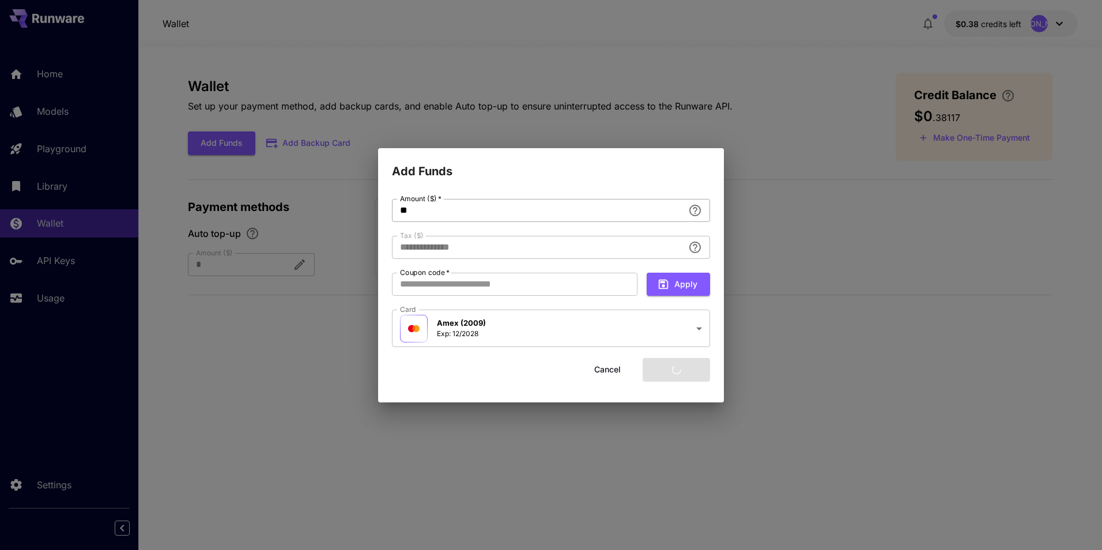
type input "****"
drag, startPoint x: 486, startPoint y: 206, endPoint x: 327, endPoint y: 208, distance: 158.6
click at [329, 208] on div "**********" at bounding box center [551, 275] width 1102 height 550
type input "**"
type input "****"
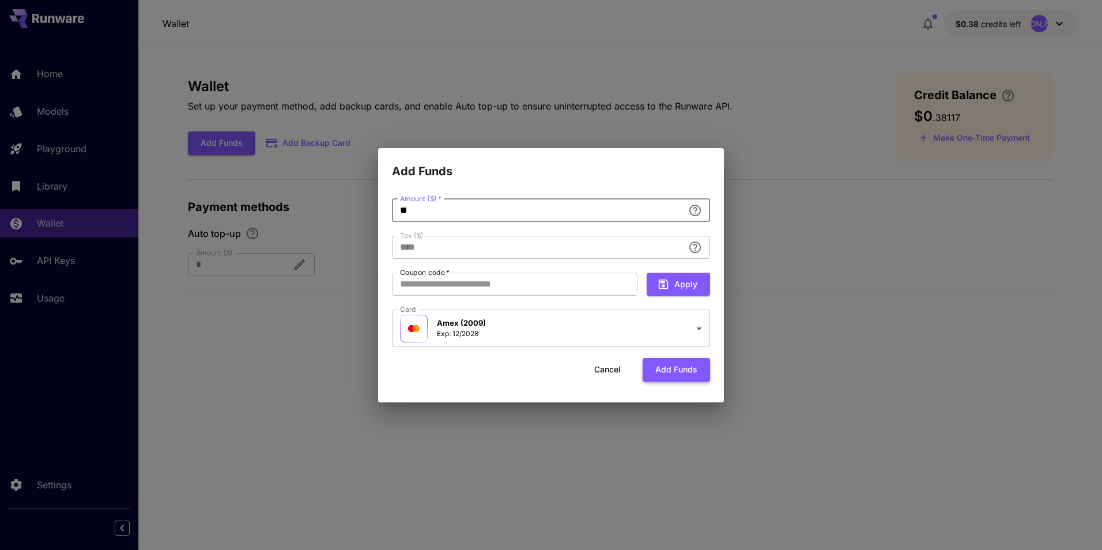
type input "**"
click at [672, 369] on button "Add funds" at bounding box center [676, 370] width 67 height 24
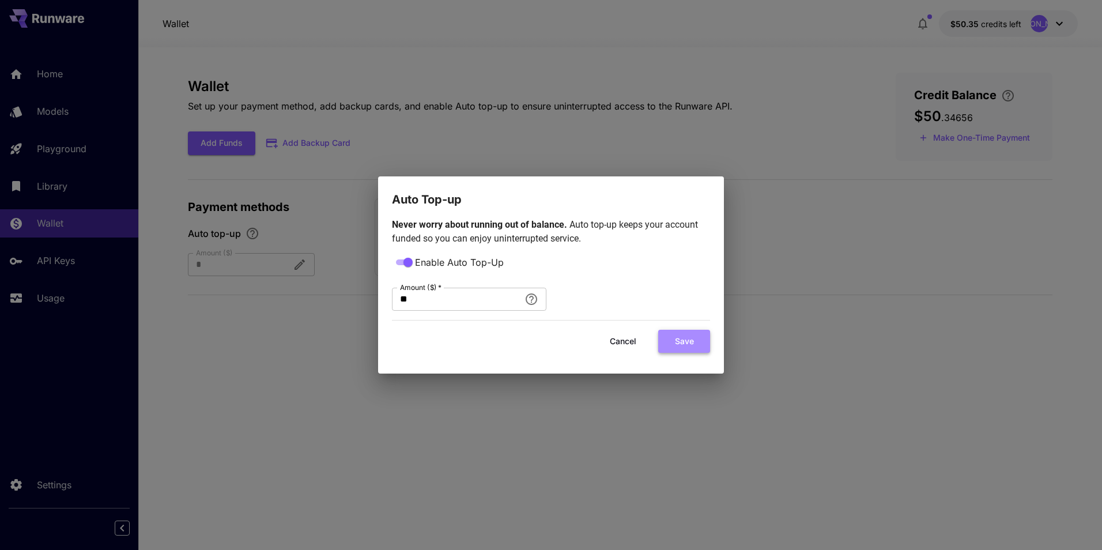
click at [692, 341] on button "Save" at bounding box center [684, 342] width 52 height 24
type input "**"
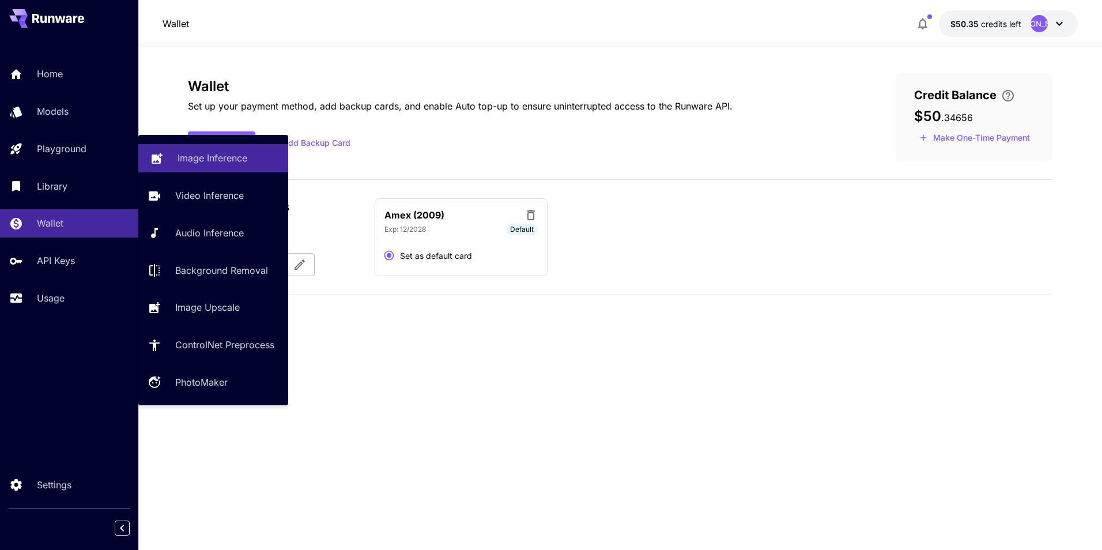
click at [176, 161] on link "Image Inference" at bounding box center [213, 158] width 150 height 28
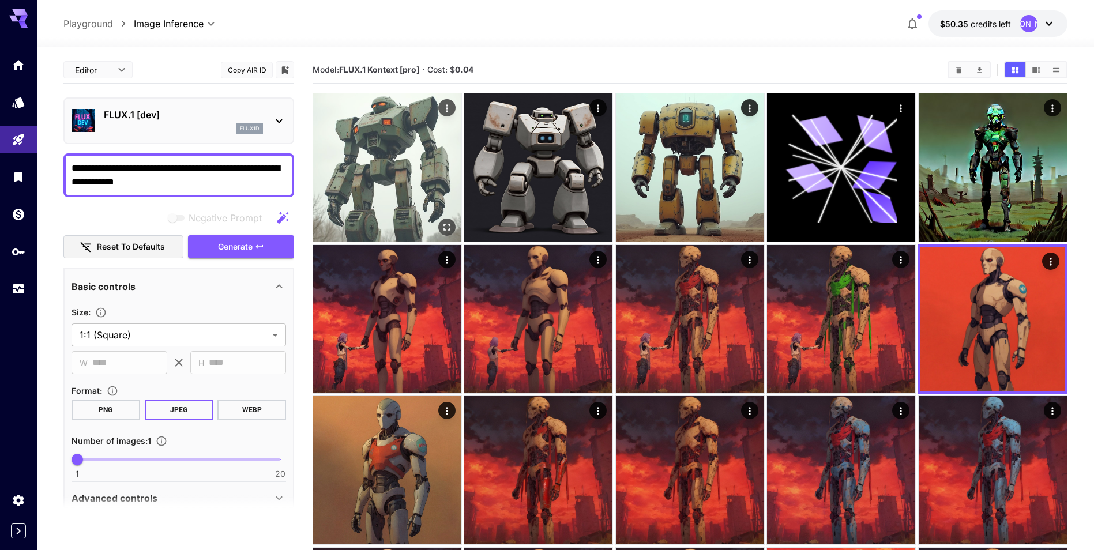
click at [415, 164] on img at bounding box center [387, 167] width 148 height 148
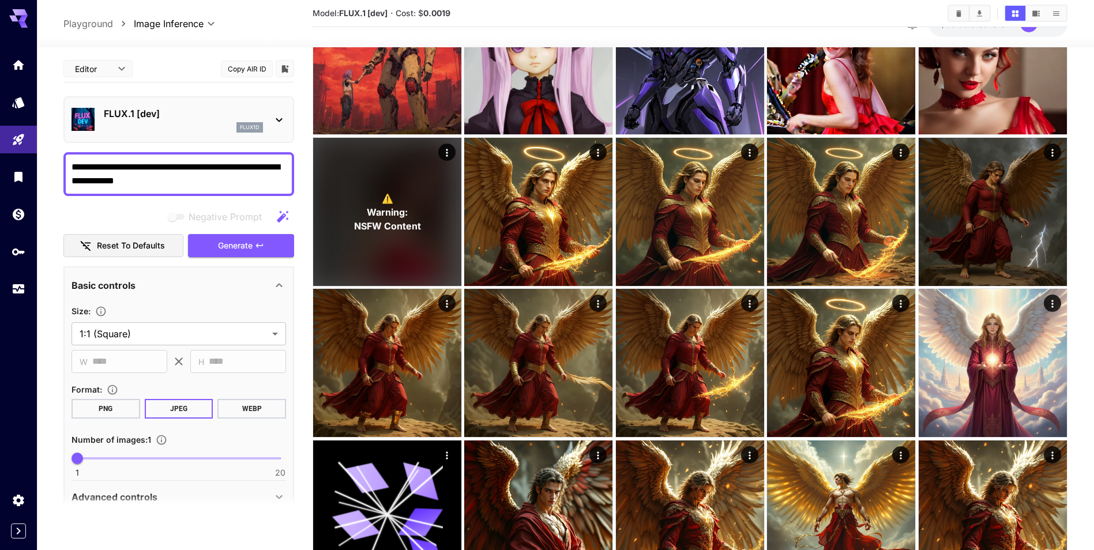
scroll to position [692, 0]
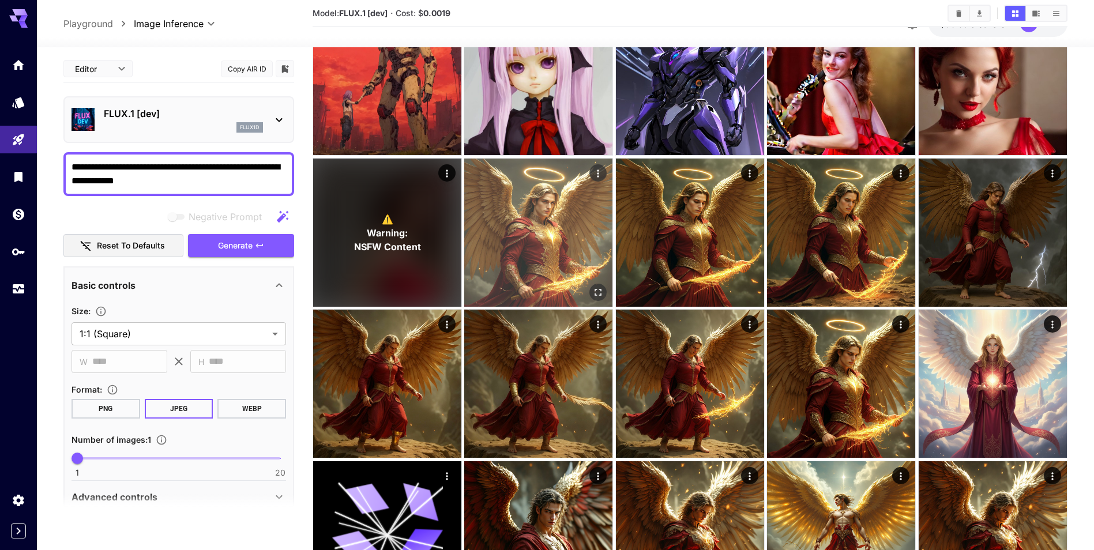
click at [577, 240] on img at bounding box center [538, 233] width 148 height 148
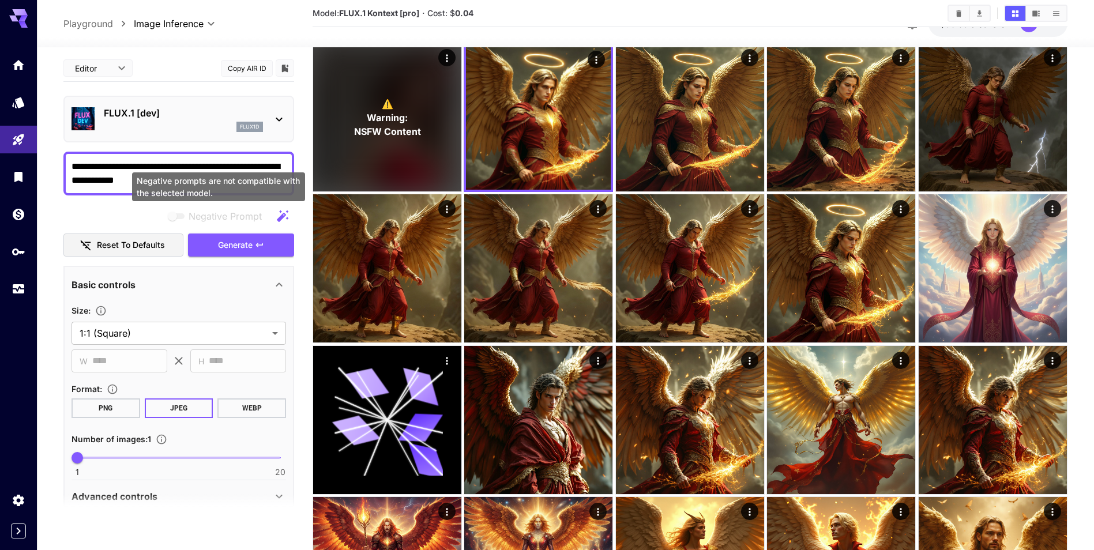
scroll to position [0, 0]
click at [130, 68] on div "Editor **** ​" at bounding box center [97, 68] width 69 height 17
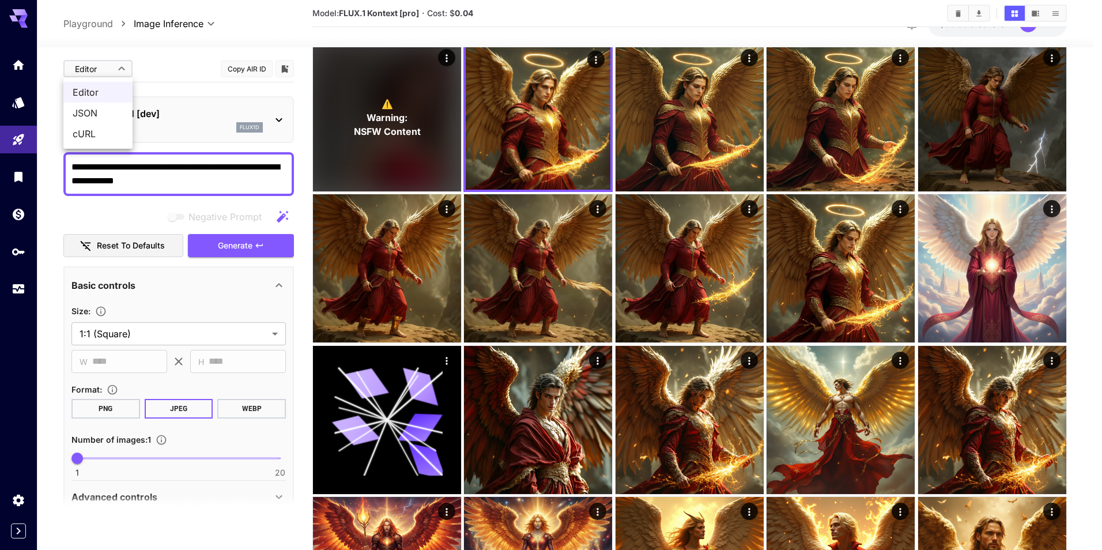
click at [122, 77] on body "**********" at bounding box center [551, 12] width 1102 height 1639
click at [101, 104] on li "JSON" at bounding box center [97, 113] width 69 height 21
type input "****"
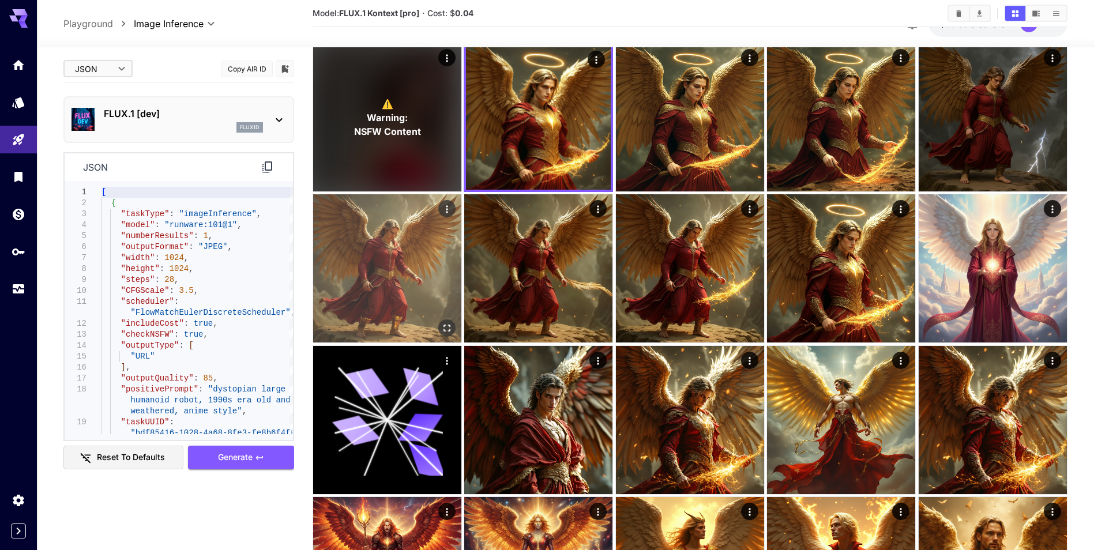
click at [397, 277] on img at bounding box center [387, 268] width 148 height 148
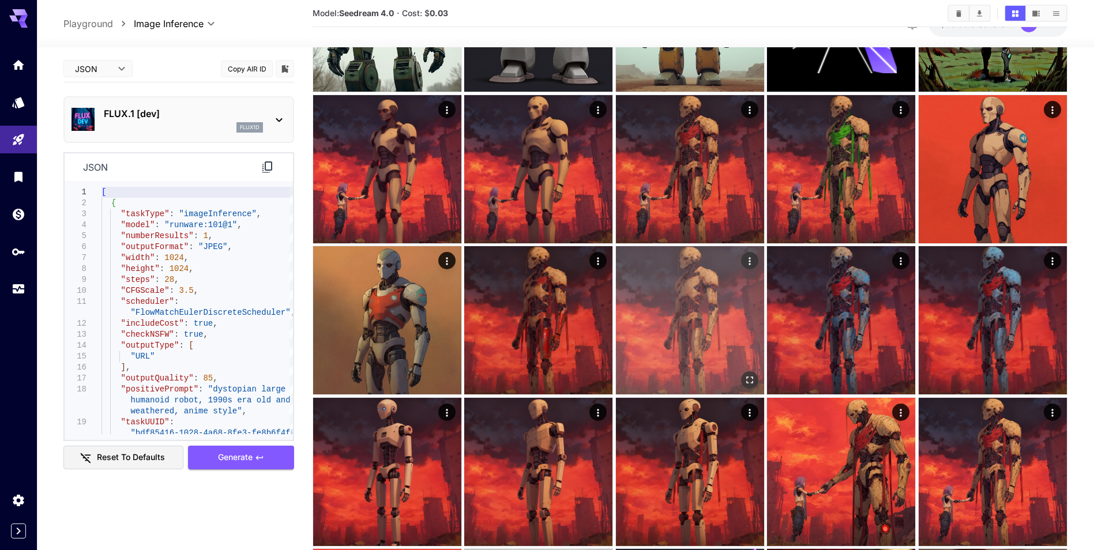
scroll to position [346, 0]
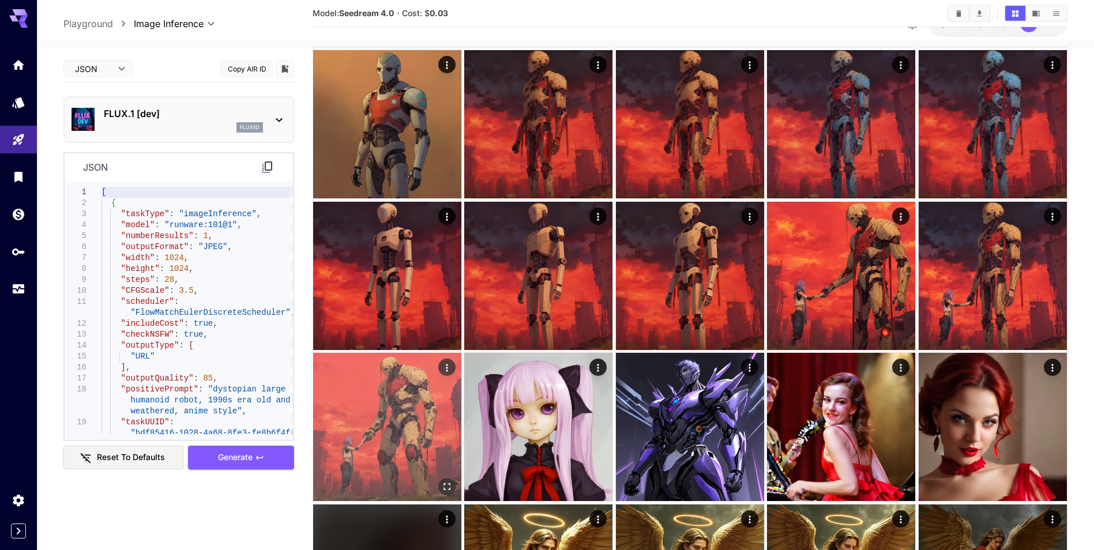
click at [431, 387] on img at bounding box center [387, 427] width 148 height 148
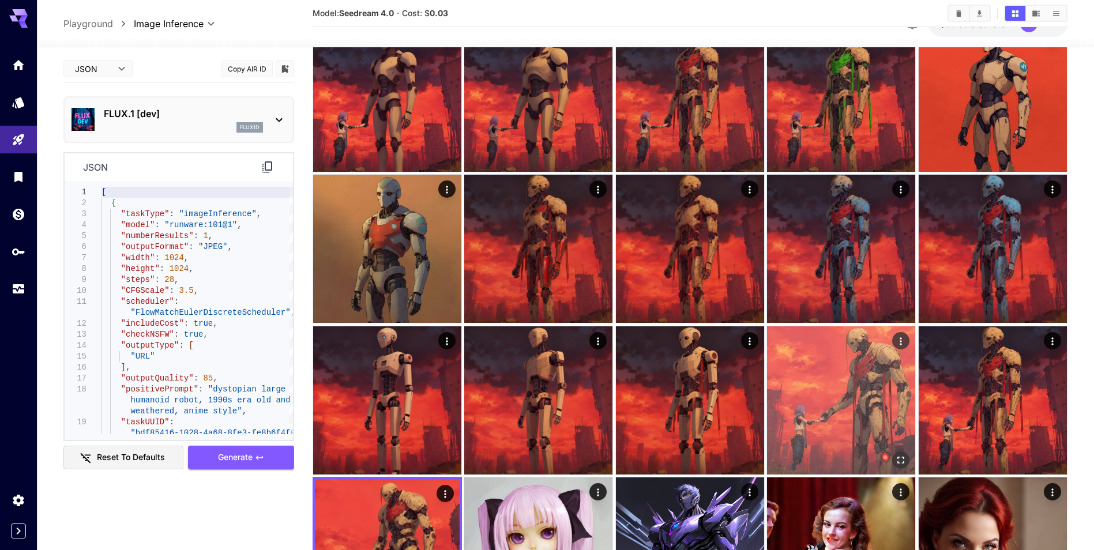
scroll to position [0, 0]
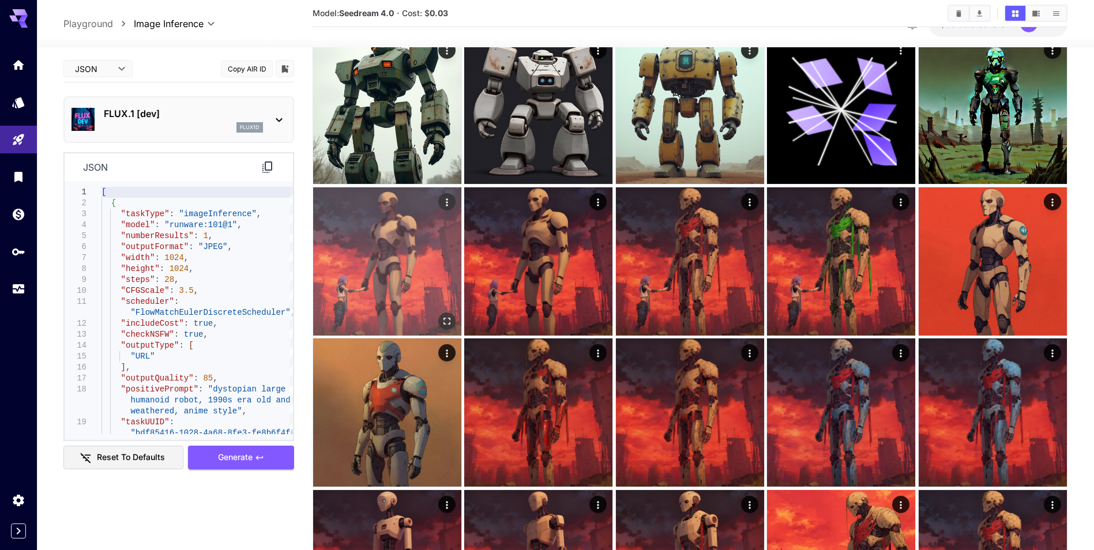
click at [429, 264] on img at bounding box center [387, 261] width 148 height 148
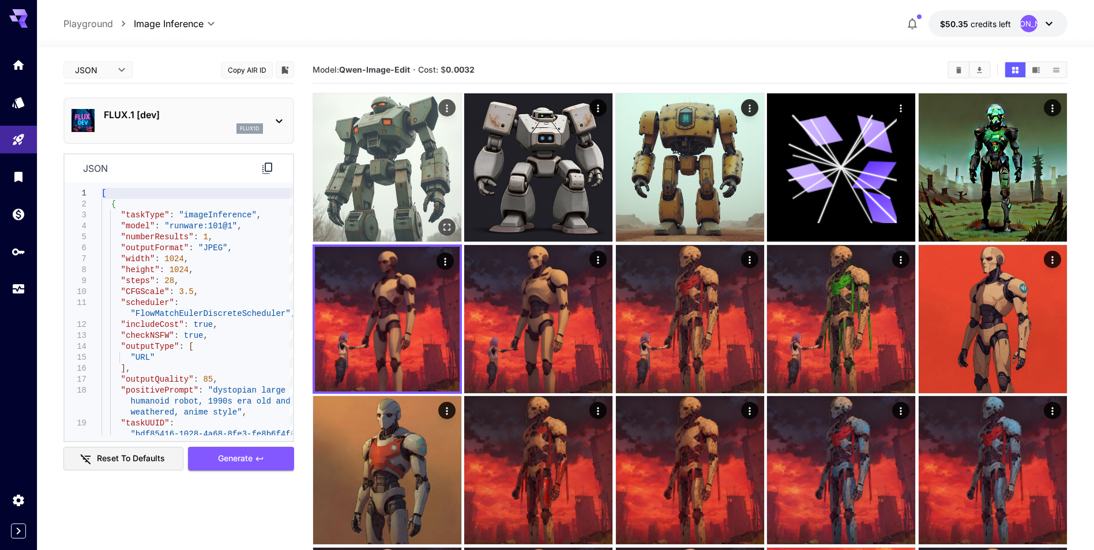
click at [406, 194] on img at bounding box center [387, 167] width 148 height 148
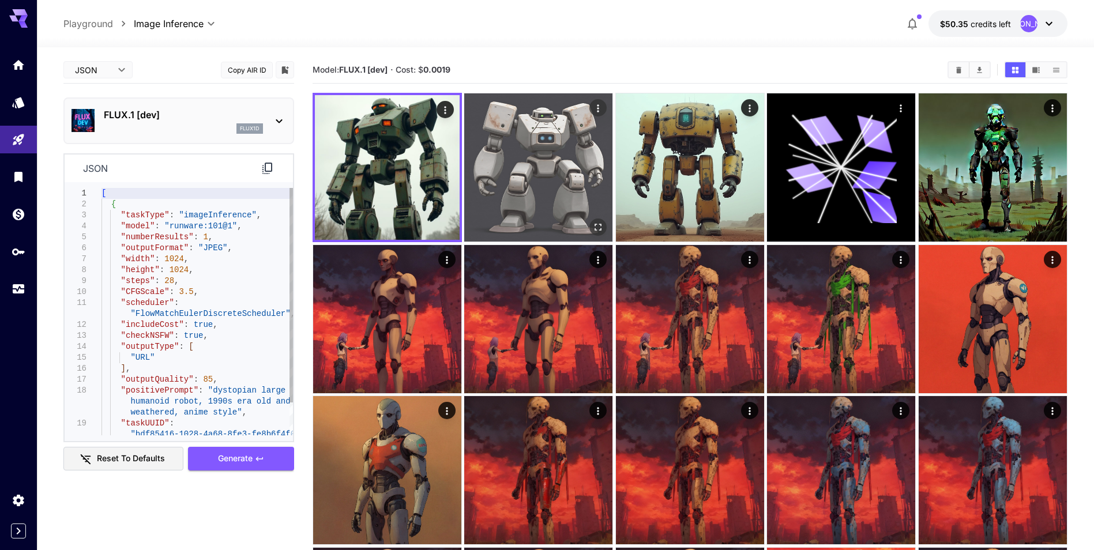
click at [537, 190] on img at bounding box center [538, 167] width 148 height 148
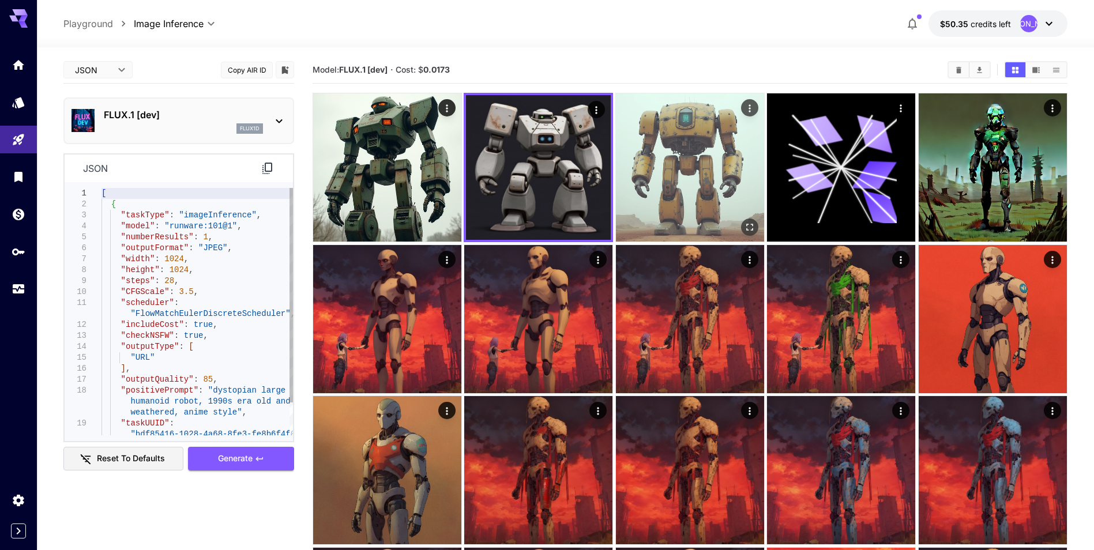
click at [691, 182] on img at bounding box center [690, 167] width 148 height 148
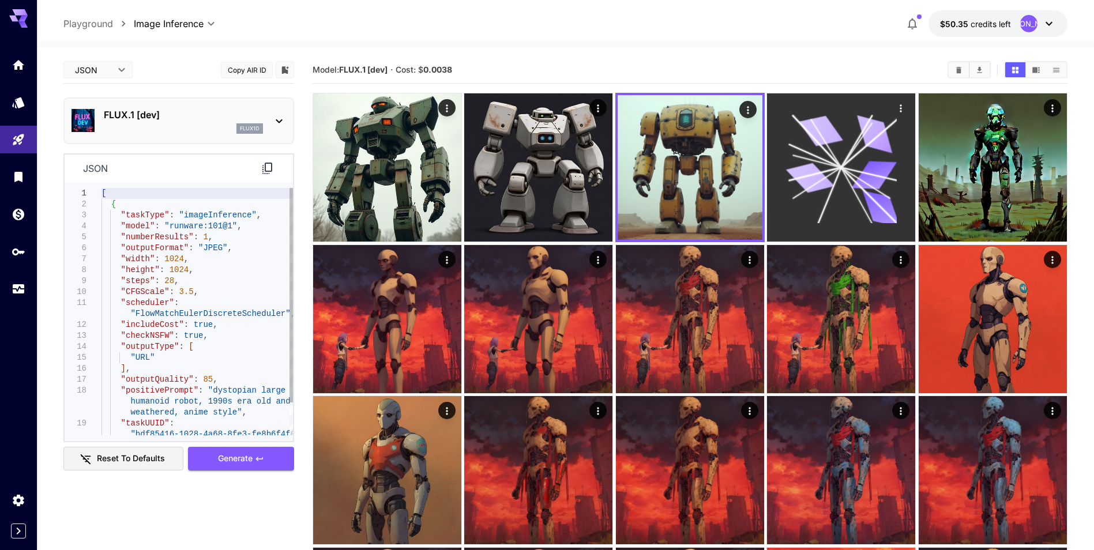
click at [857, 186] on icon at bounding box center [874, 175] width 45 height 29
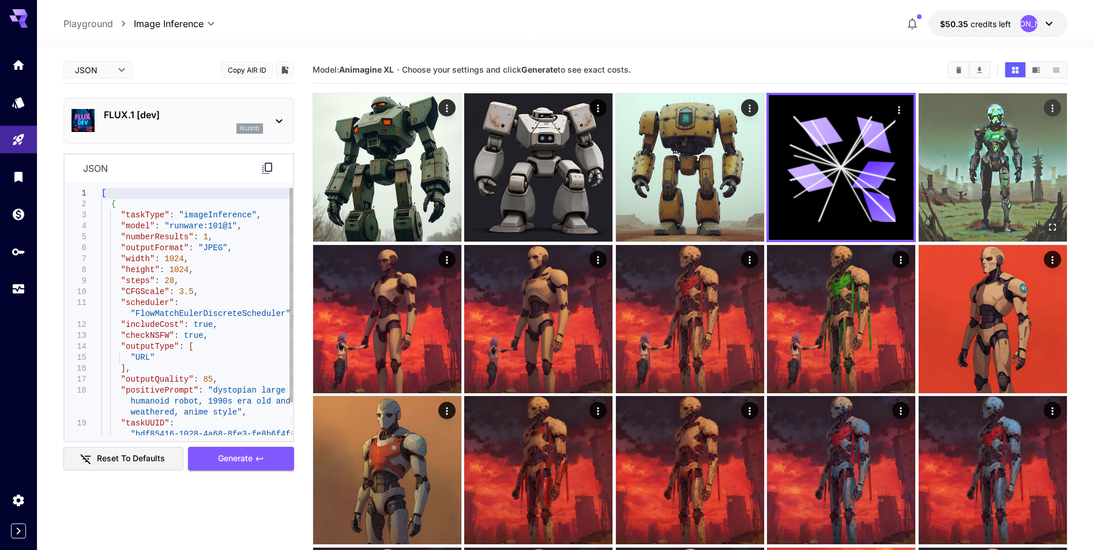
click at [981, 183] on img at bounding box center [992, 167] width 148 height 148
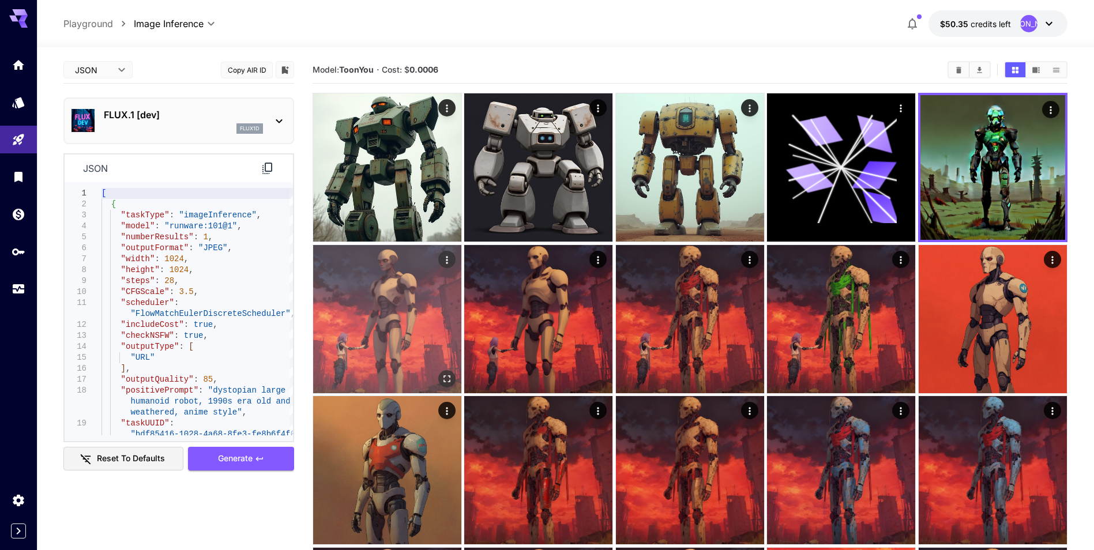
click at [375, 300] on img at bounding box center [387, 319] width 148 height 148
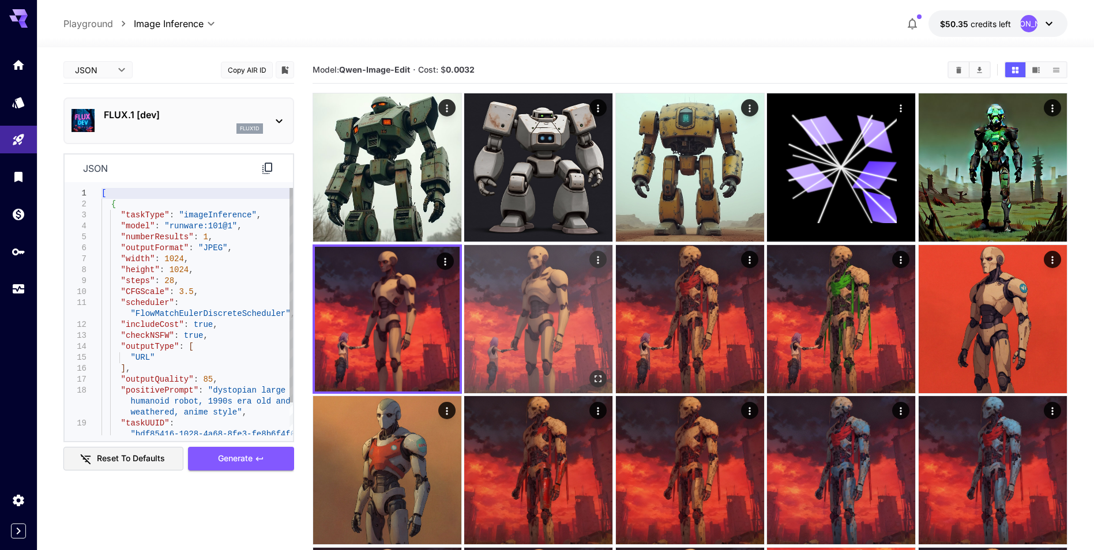
click at [524, 321] on img at bounding box center [538, 319] width 148 height 148
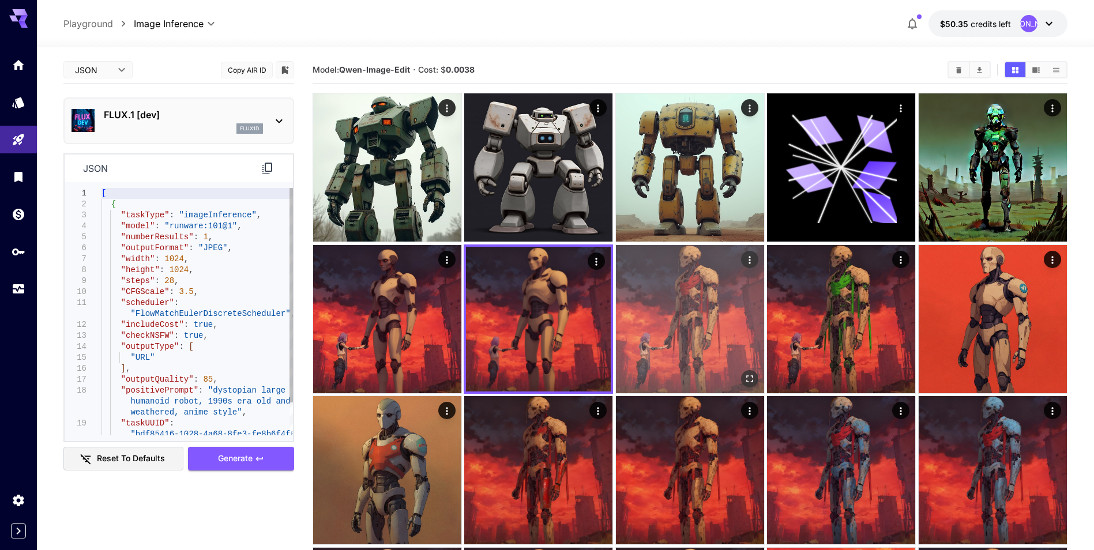
click at [681, 336] on img at bounding box center [690, 319] width 148 height 148
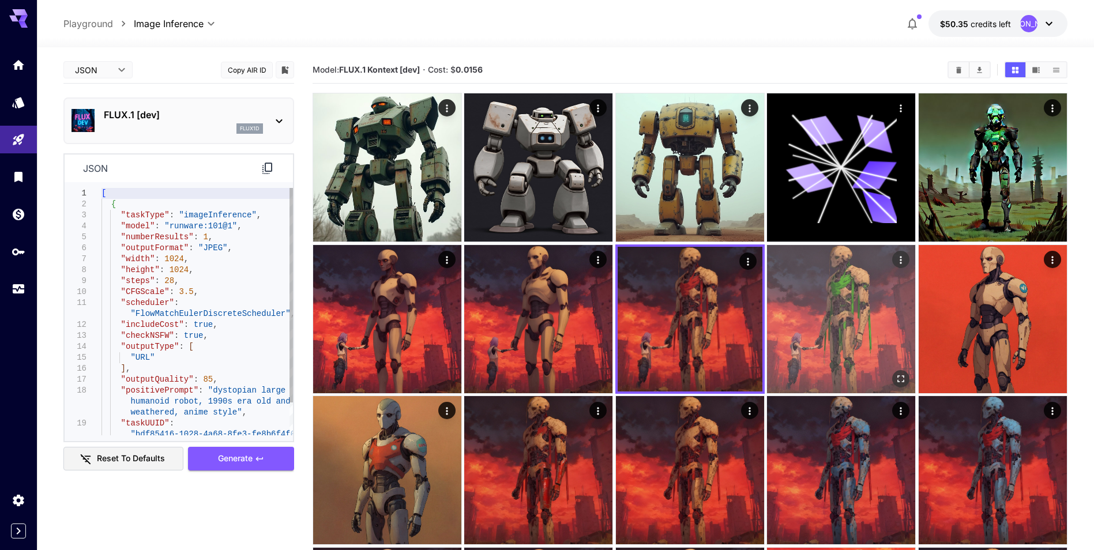
click at [861, 323] on img at bounding box center [841, 319] width 148 height 148
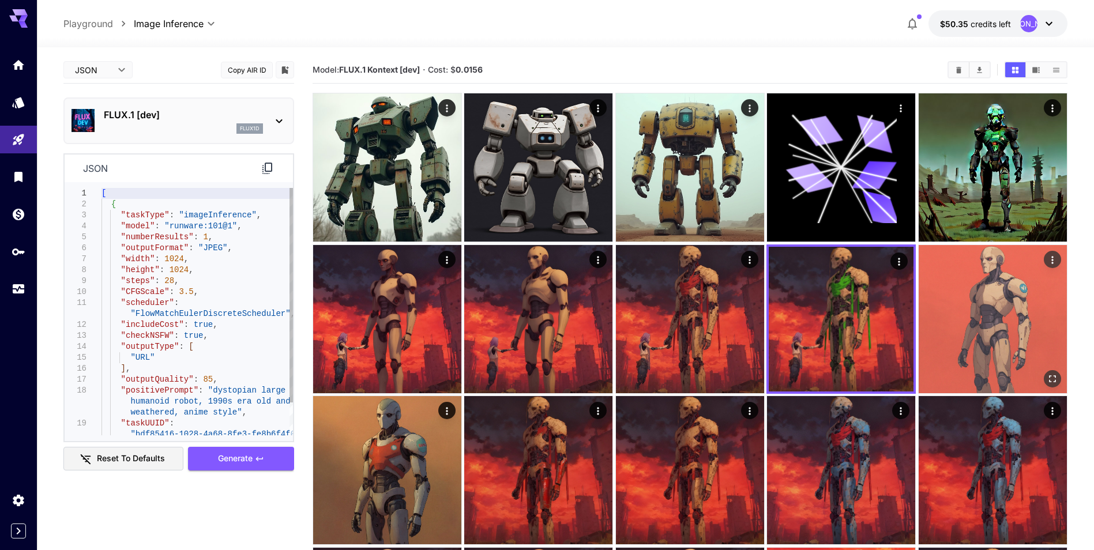
click at [1025, 299] on img at bounding box center [992, 319] width 148 height 148
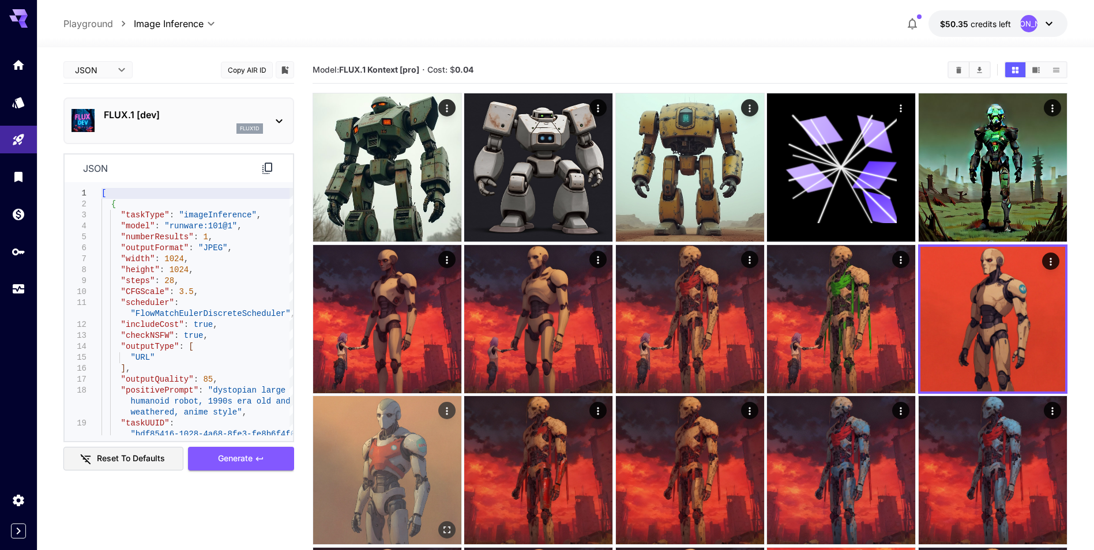
click at [400, 447] on img at bounding box center [387, 470] width 148 height 148
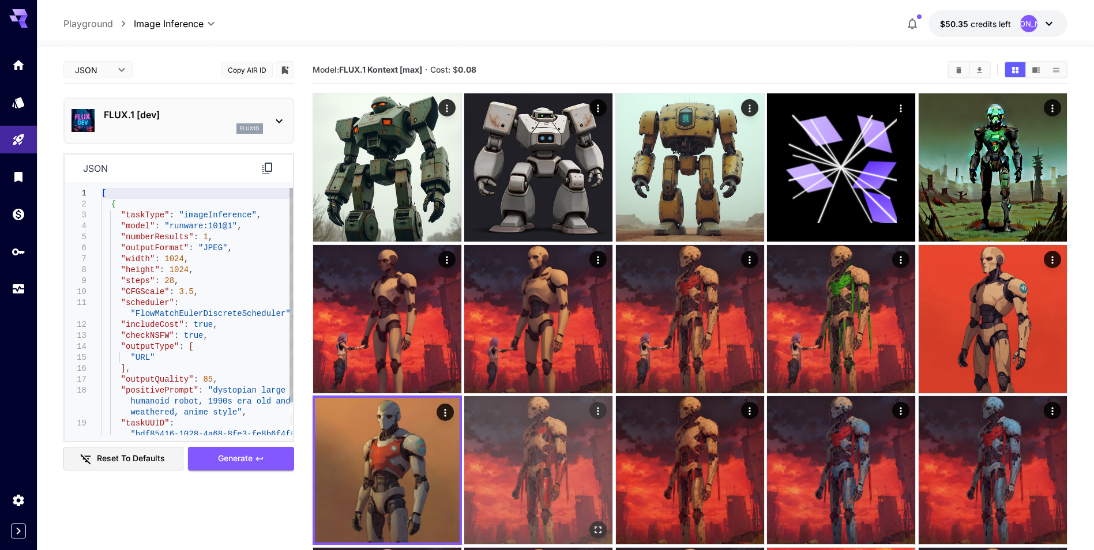
click at [554, 472] on img at bounding box center [538, 470] width 148 height 148
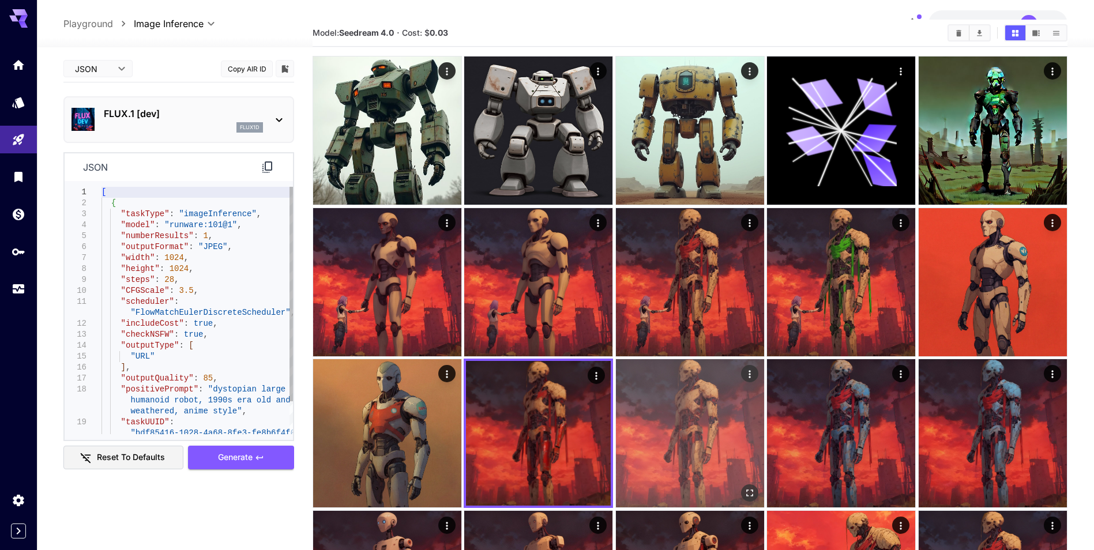
scroll to position [58, 0]
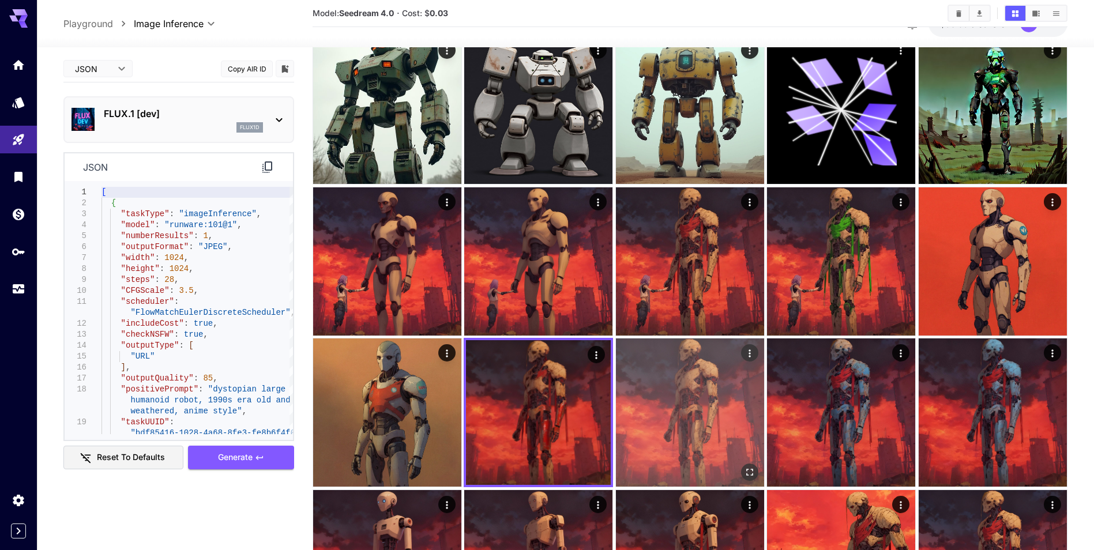
click at [709, 429] on img at bounding box center [690, 412] width 148 height 148
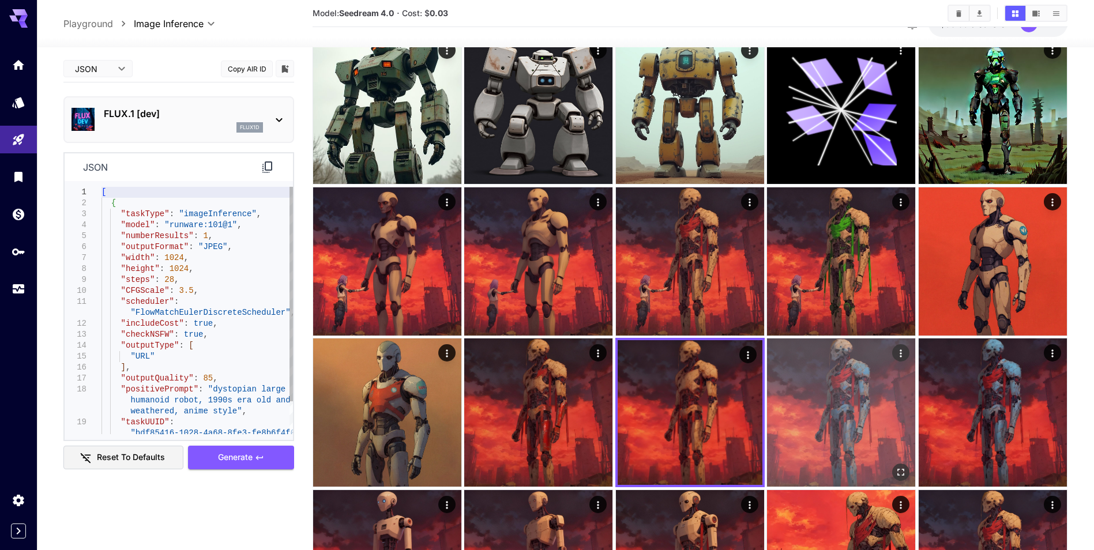
click at [839, 401] on img at bounding box center [841, 412] width 148 height 148
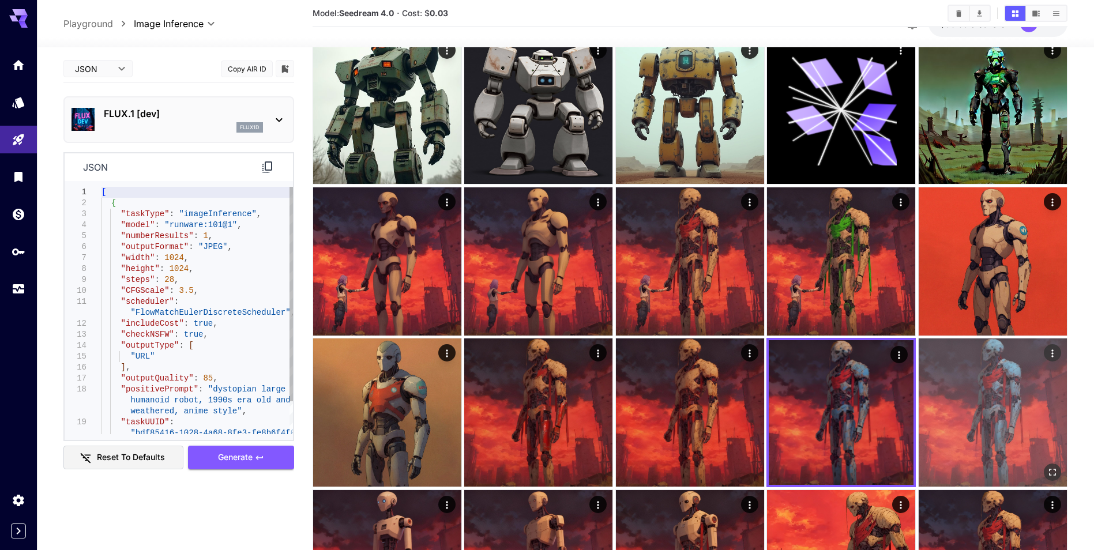
click at [1001, 385] on img at bounding box center [992, 412] width 148 height 148
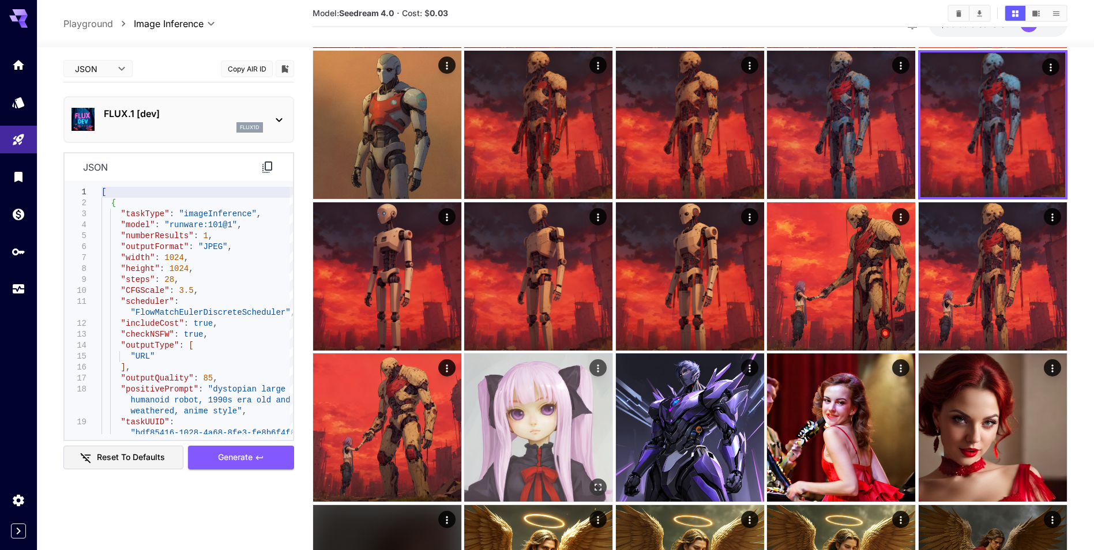
scroll to position [346, 0]
click at [534, 433] on img at bounding box center [538, 427] width 148 height 148
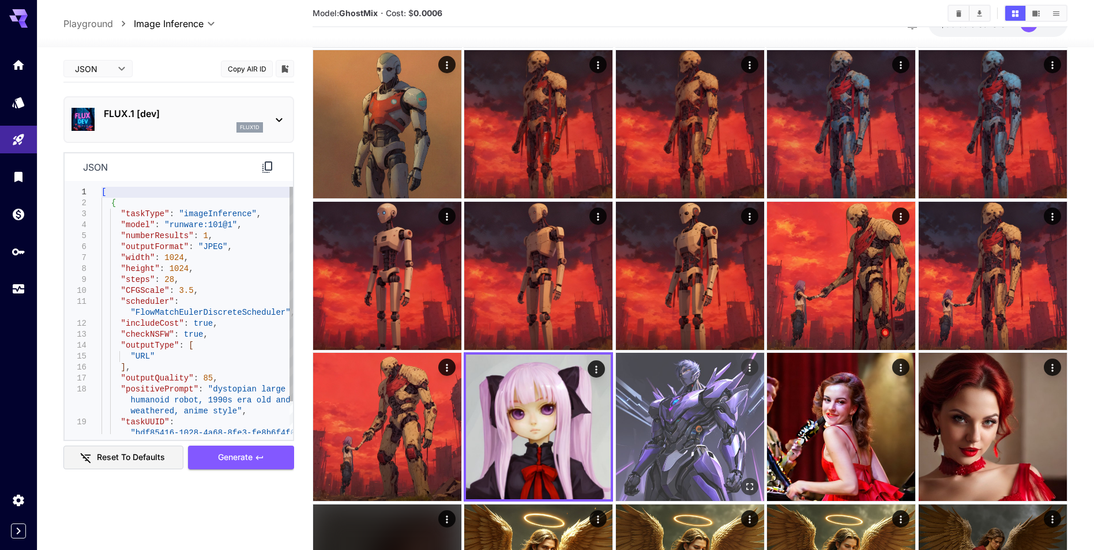
click at [694, 428] on img at bounding box center [690, 427] width 148 height 148
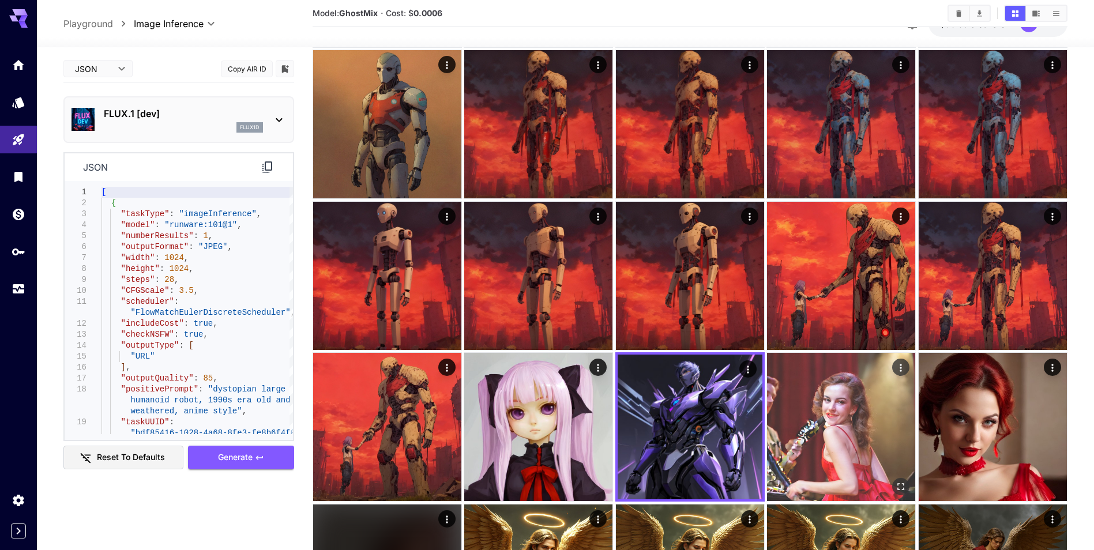
click at [839, 427] on img at bounding box center [841, 427] width 148 height 148
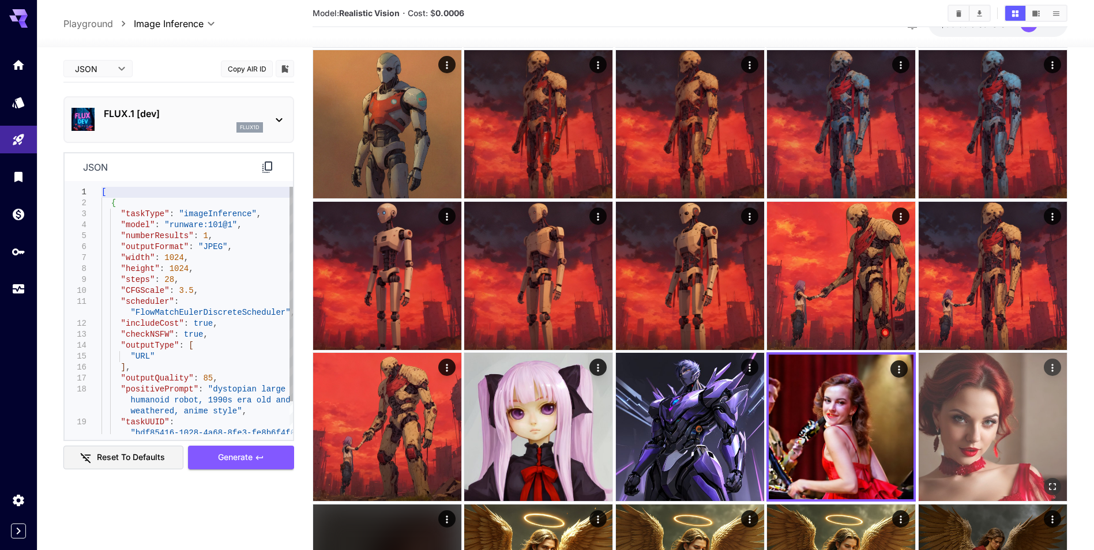
click at [969, 428] on img at bounding box center [992, 427] width 148 height 148
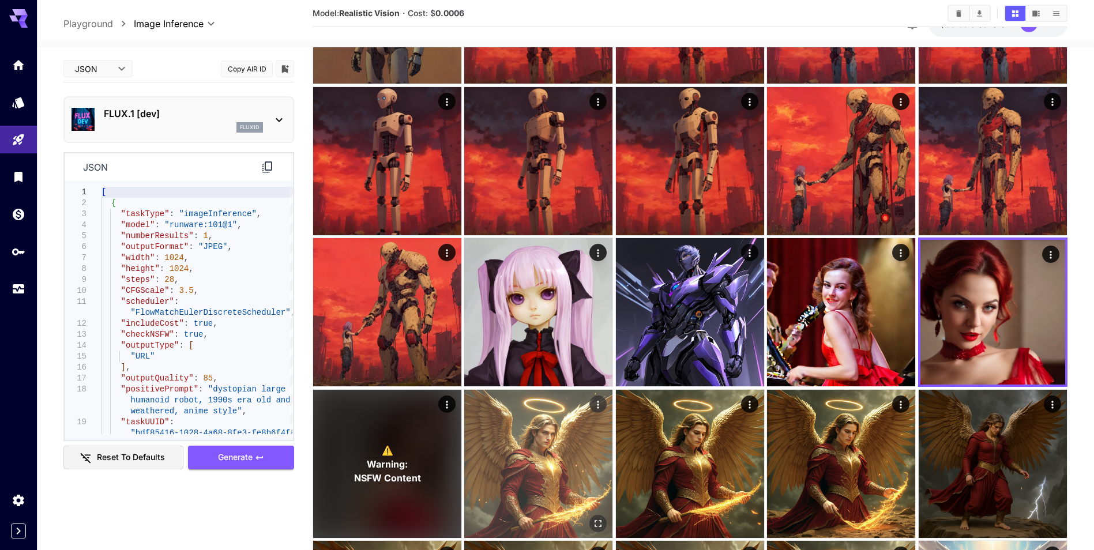
scroll to position [461, 0]
click at [503, 458] on img at bounding box center [538, 463] width 148 height 148
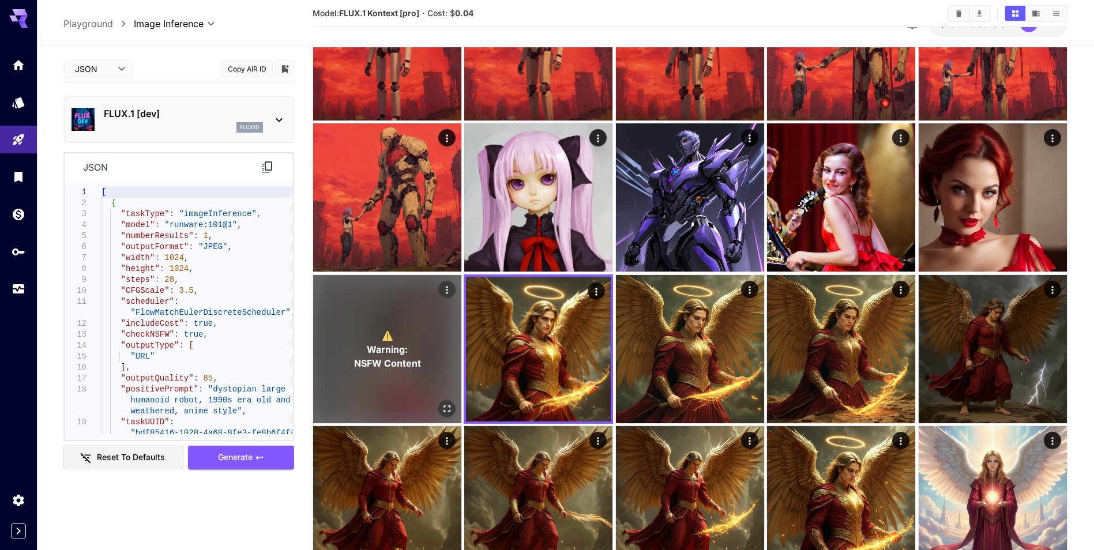
scroll to position [577, 0]
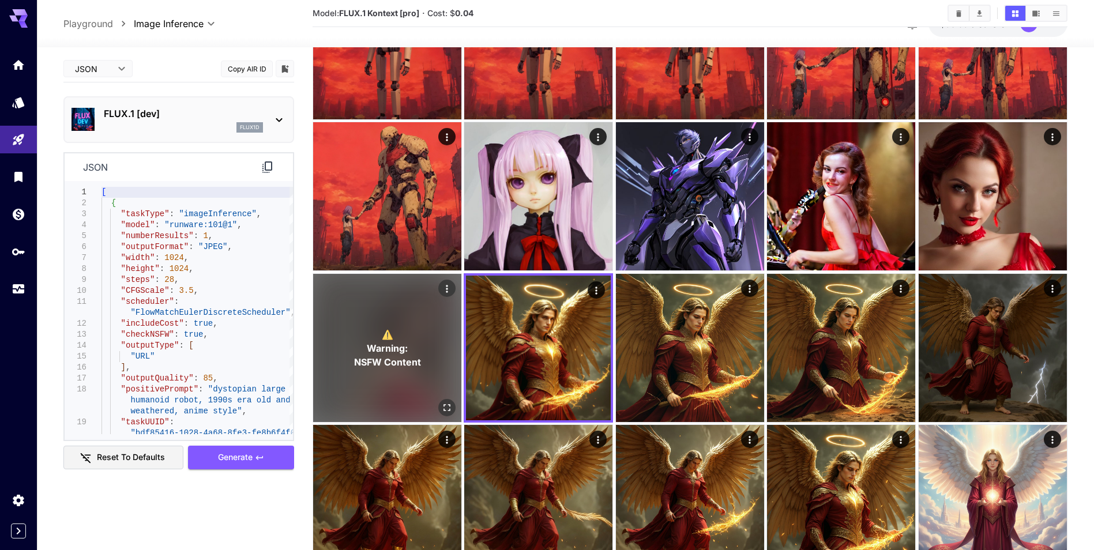
click at [420, 381] on div "⚠️ Warning: NSFW Content" at bounding box center [387, 348] width 148 height 148
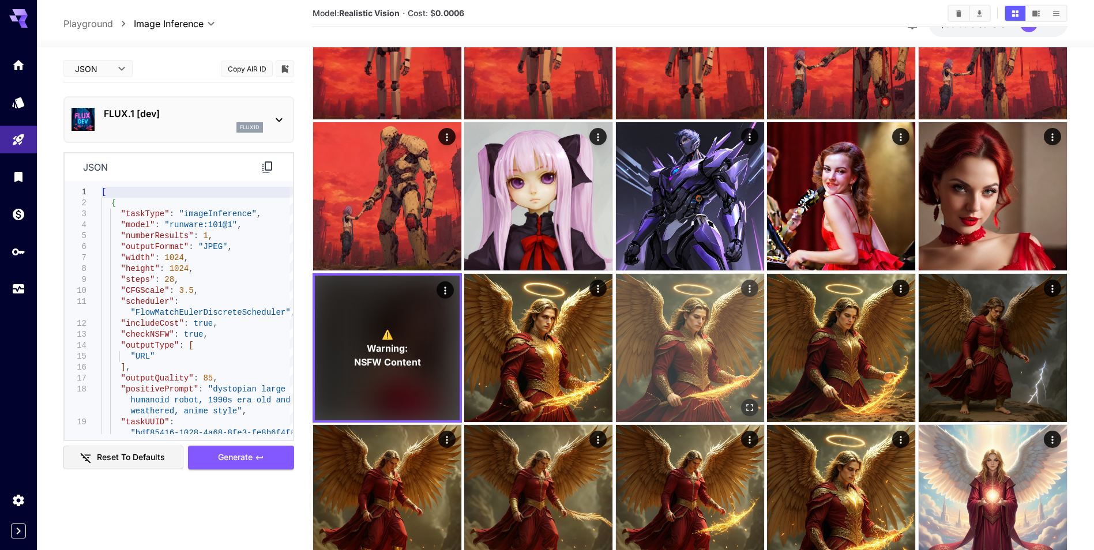
click at [706, 372] on img at bounding box center [690, 348] width 148 height 148
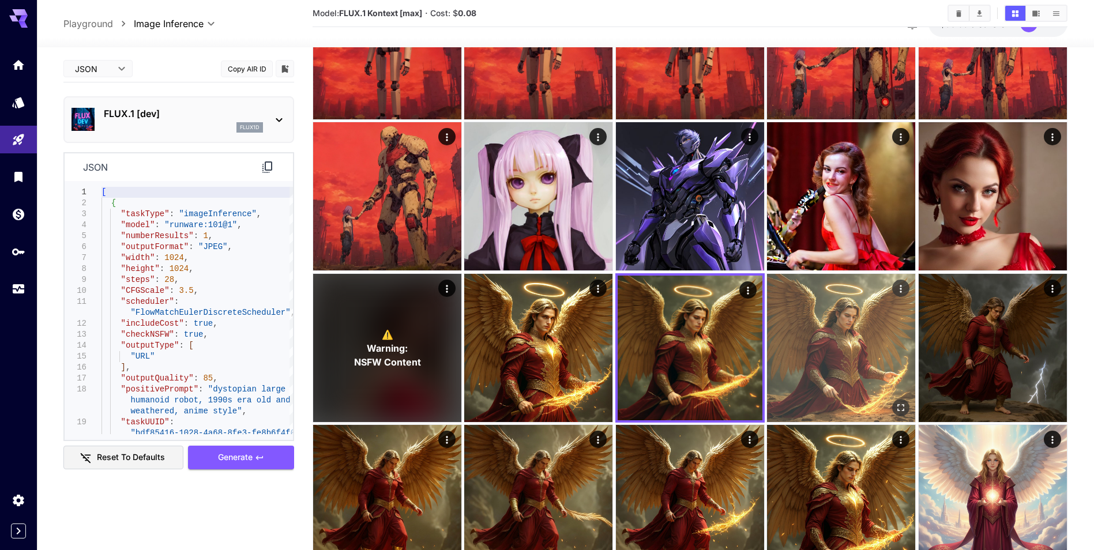
drag, startPoint x: 809, startPoint y: 360, endPoint x: 830, endPoint y: 357, distance: 21.6
click at [809, 360] on img at bounding box center [841, 348] width 148 height 148
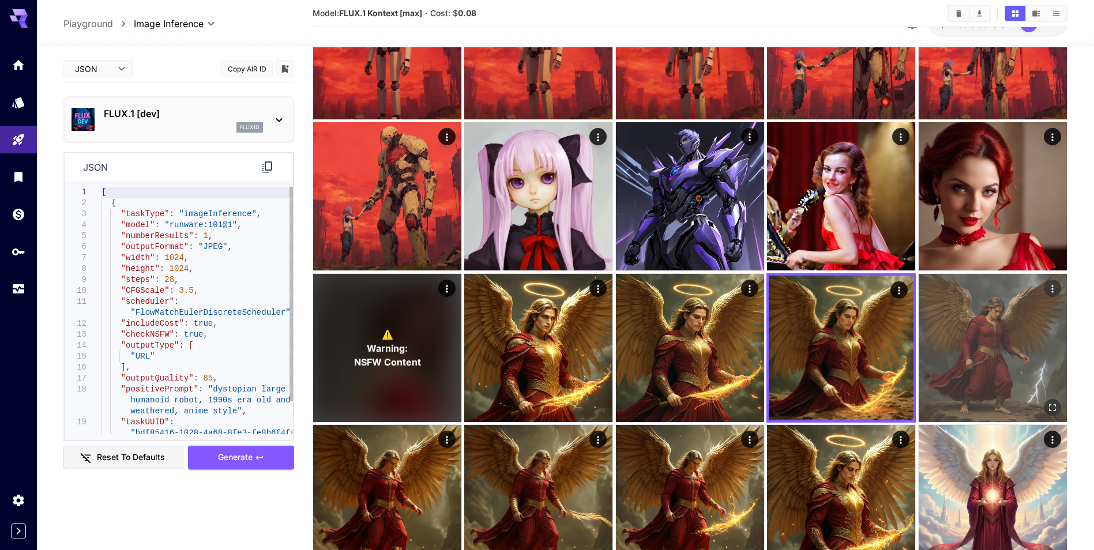
click at [993, 348] on img at bounding box center [992, 348] width 148 height 148
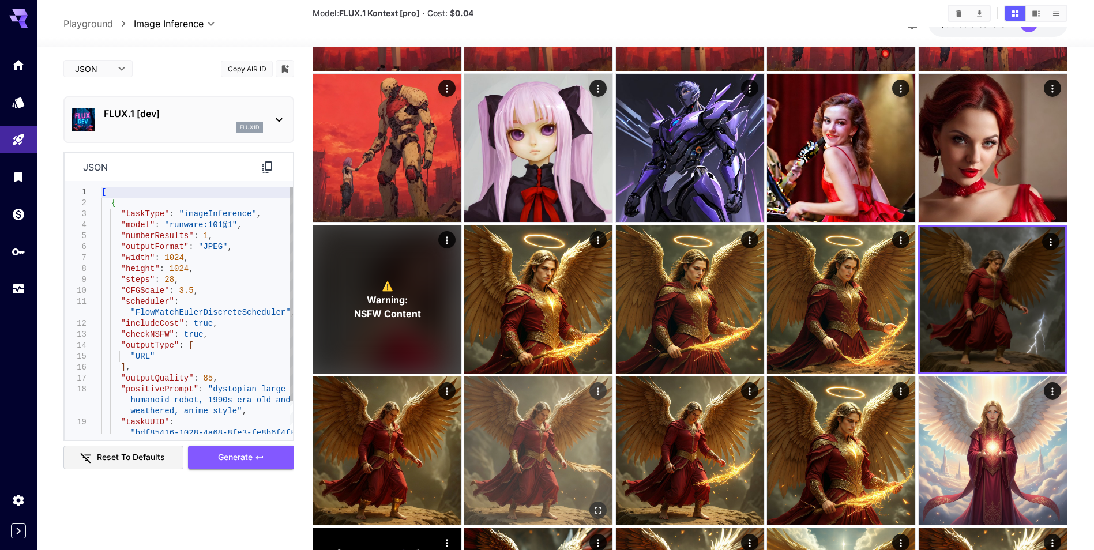
scroll to position [692, 0]
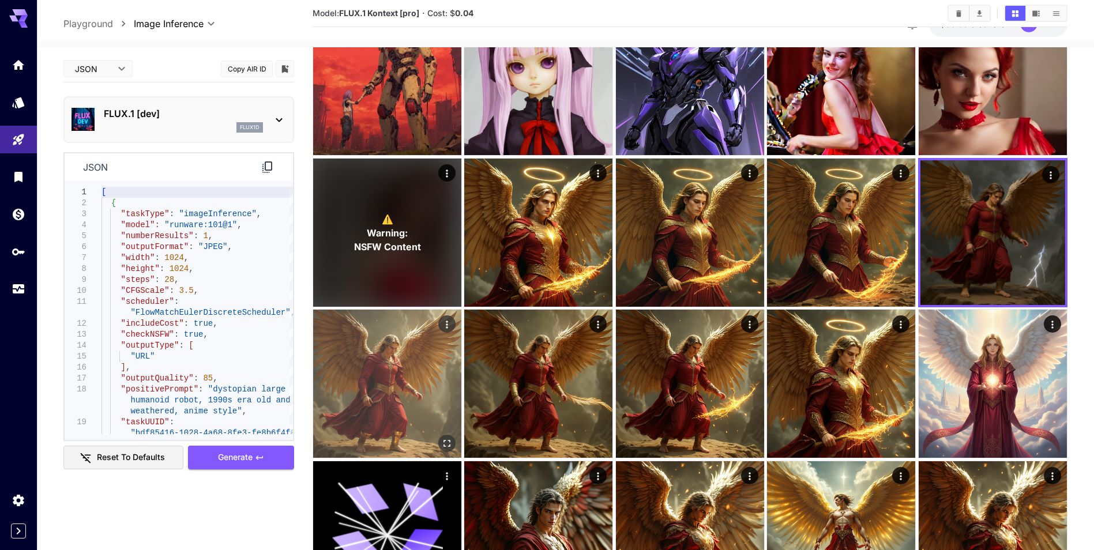
click at [417, 397] on img at bounding box center [387, 384] width 148 height 148
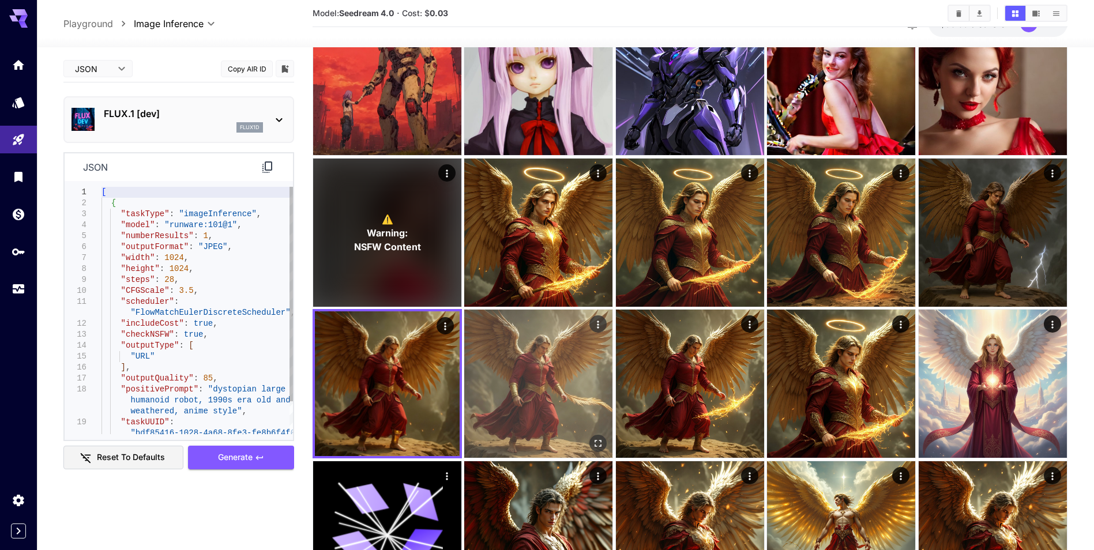
click at [539, 386] on img at bounding box center [538, 384] width 148 height 148
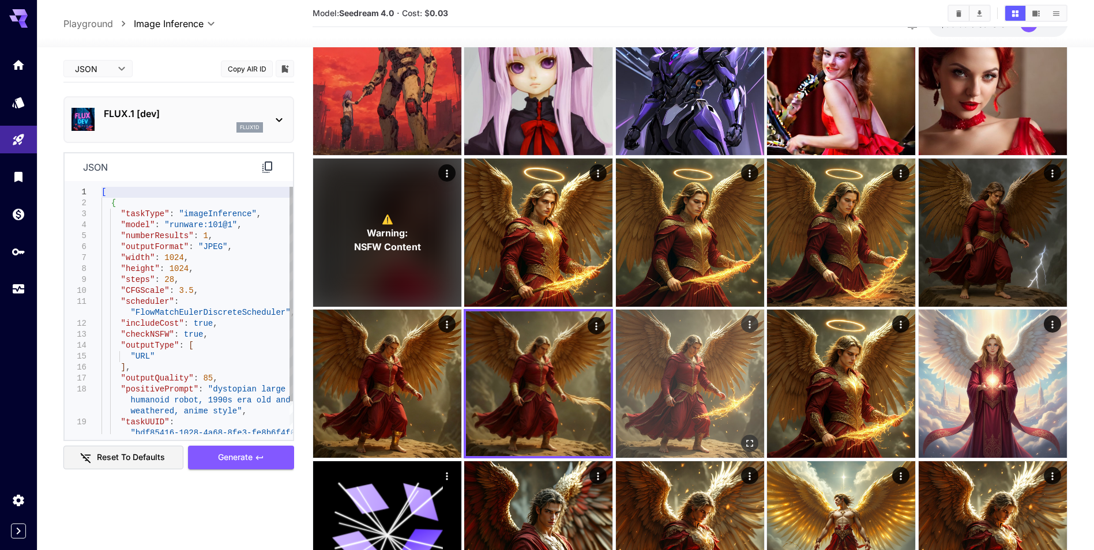
click at [729, 381] on img at bounding box center [690, 384] width 148 height 148
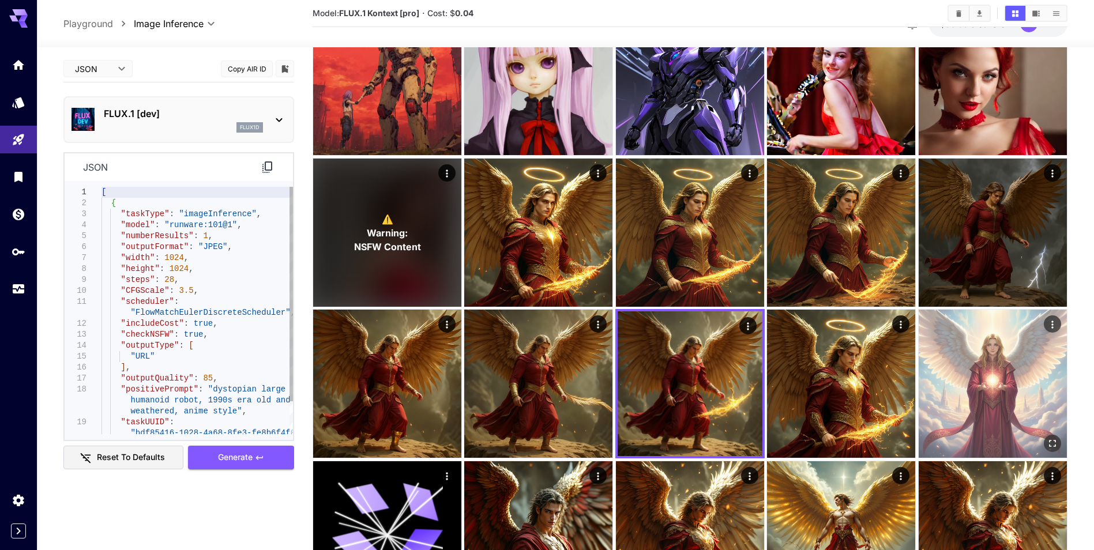
click at [946, 363] on img at bounding box center [992, 384] width 148 height 148
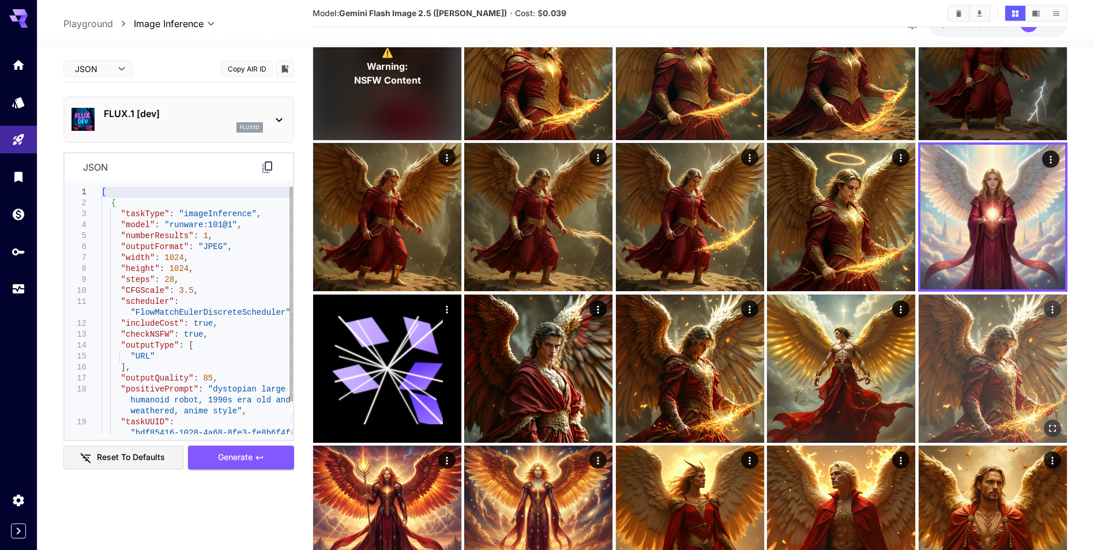
scroll to position [865, 0]
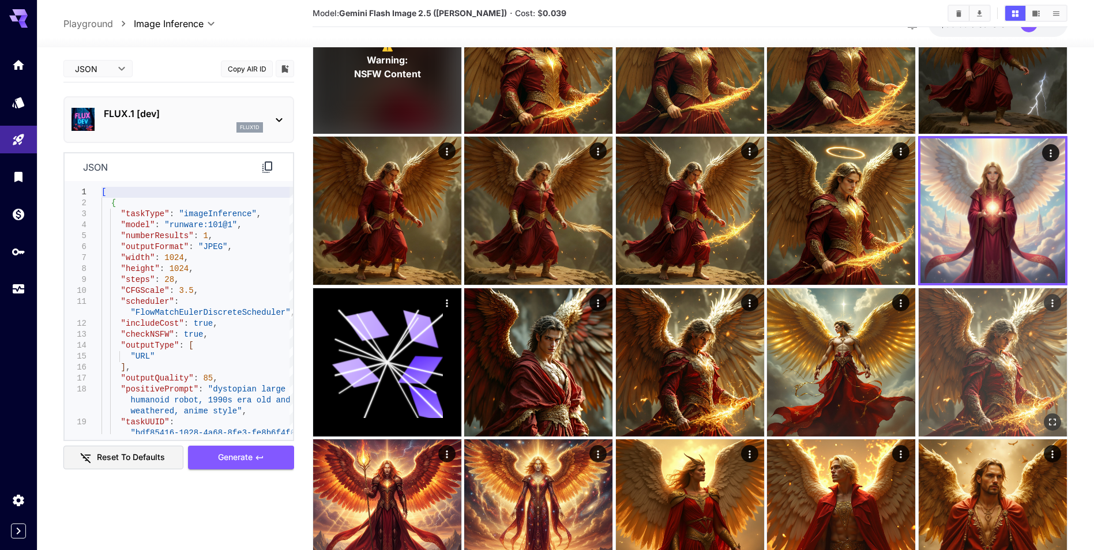
click at [963, 357] on img at bounding box center [992, 362] width 148 height 148
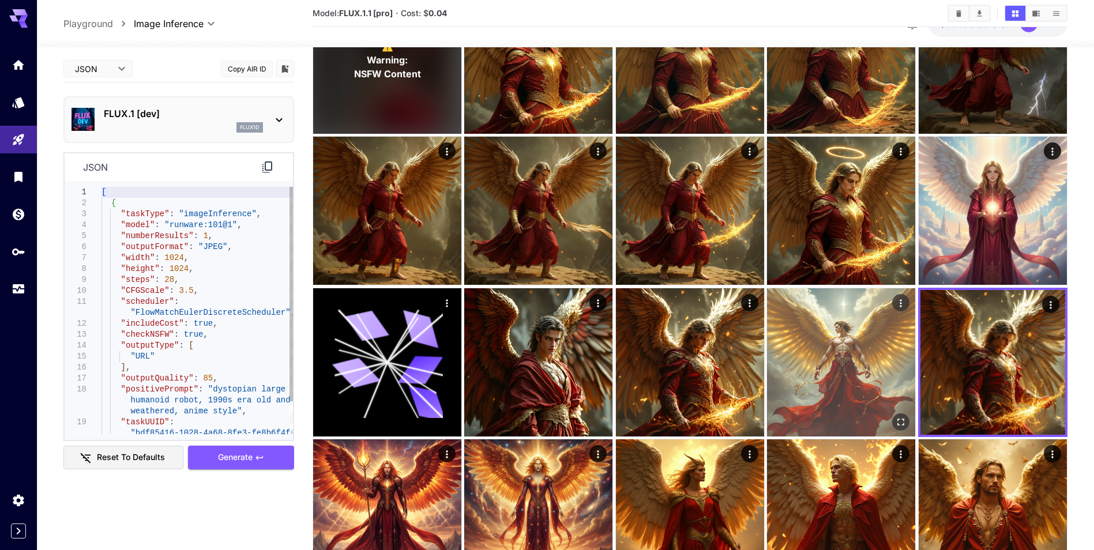
drag, startPoint x: 856, startPoint y: 367, endPoint x: 805, endPoint y: 366, distance: 50.8
click at [856, 367] on img at bounding box center [841, 362] width 148 height 148
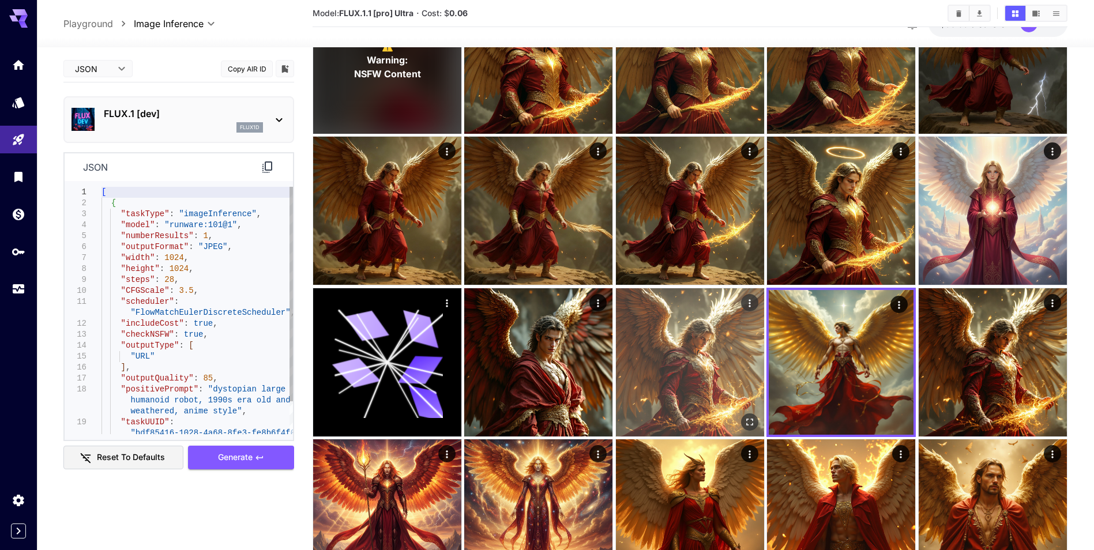
drag, startPoint x: 698, startPoint y: 357, endPoint x: 594, endPoint y: 352, distance: 103.9
click at [697, 357] on img at bounding box center [690, 362] width 148 height 148
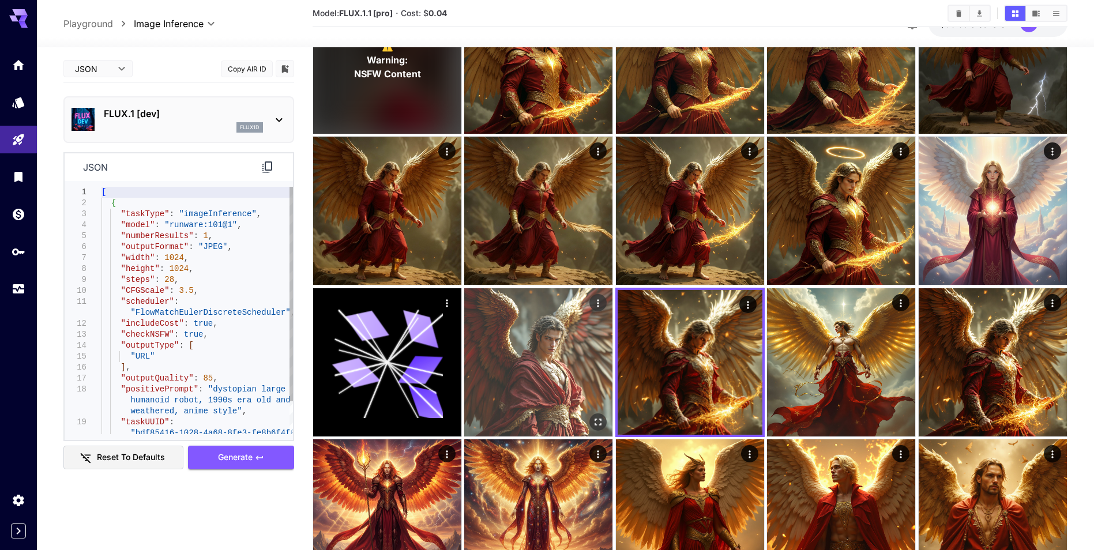
click at [539, 351] on img at bounding box center [538, 362] width 148 height 148
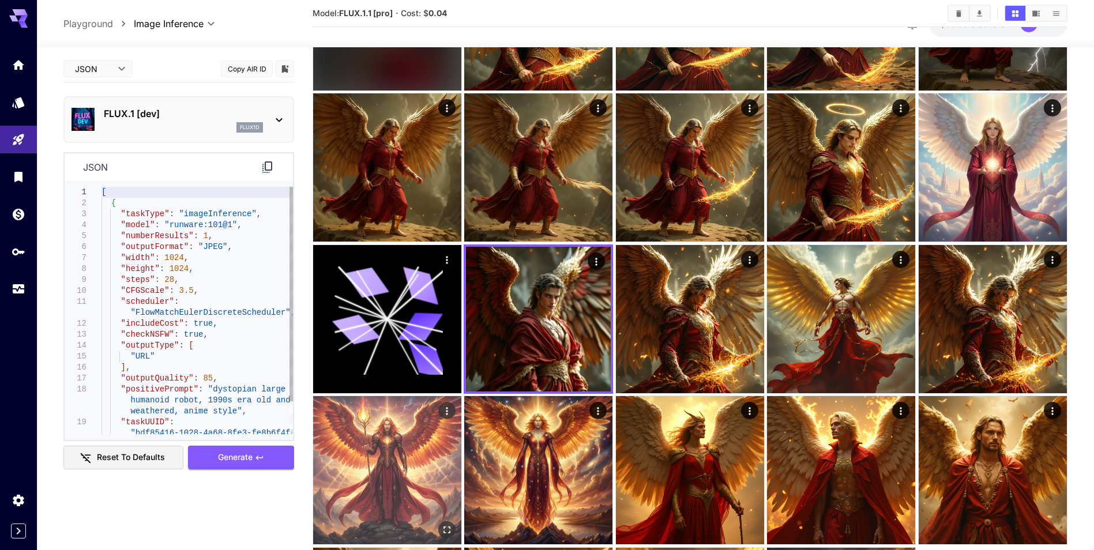
scroll to position [980, 0]
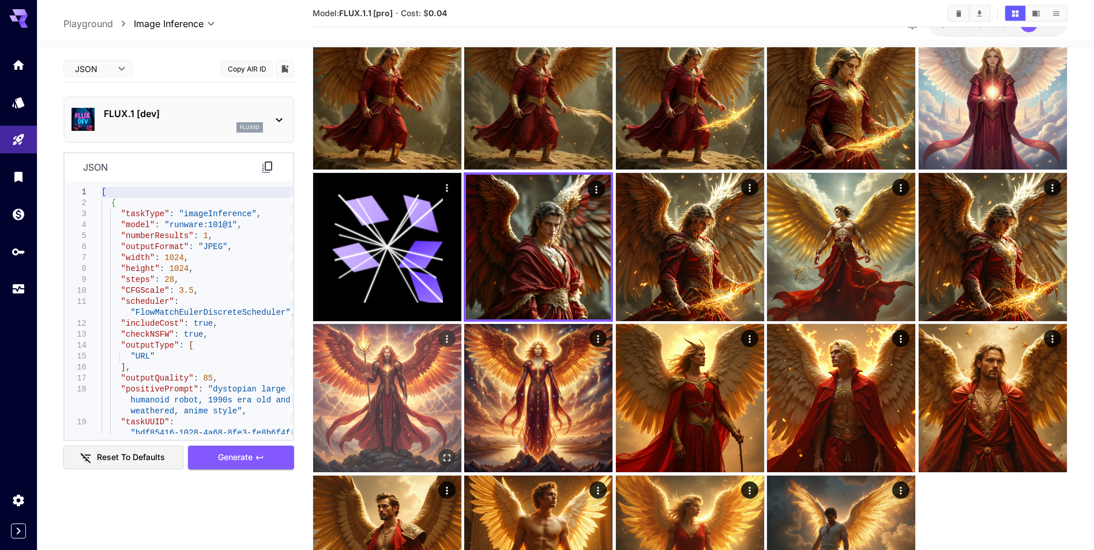
click at [420, 404] on img at bounding box center [387, 398] width 148 height 148
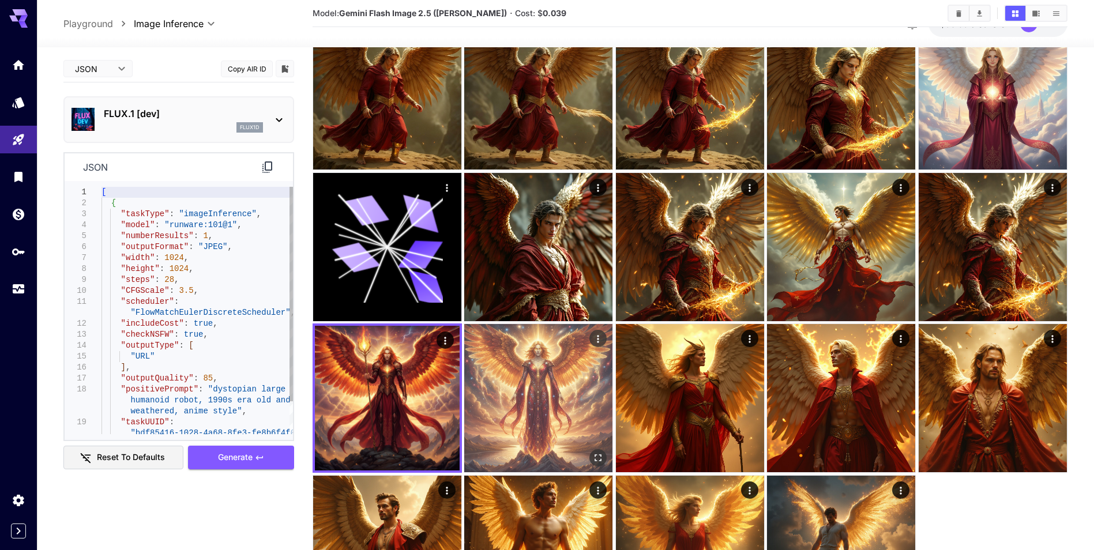
click at [577, 399] on img at bounding box center [538, 398] width 148 height 148
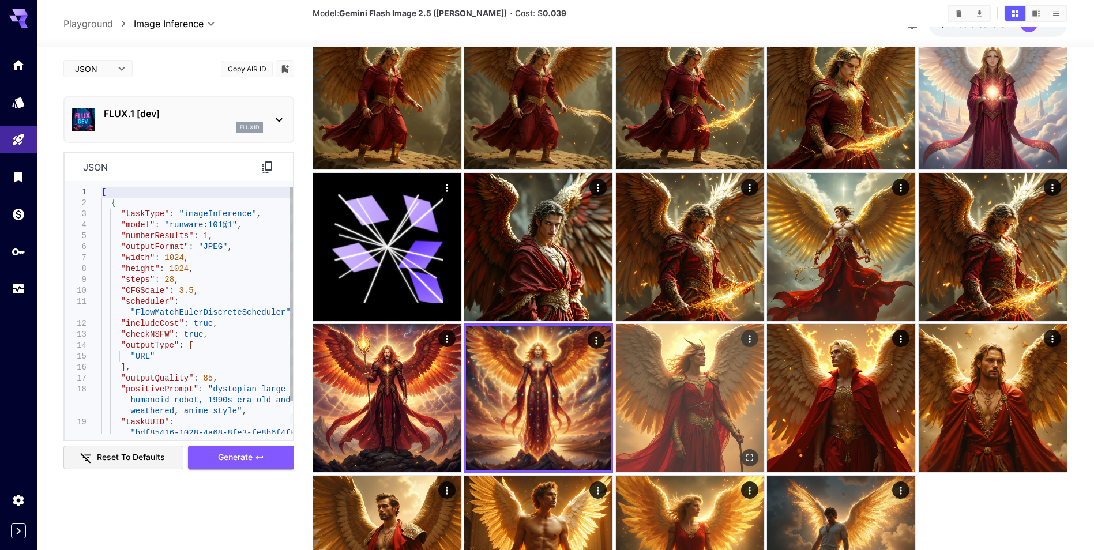
click at [702, 386] on img at bounding box center [690, 398] width 148 height 148
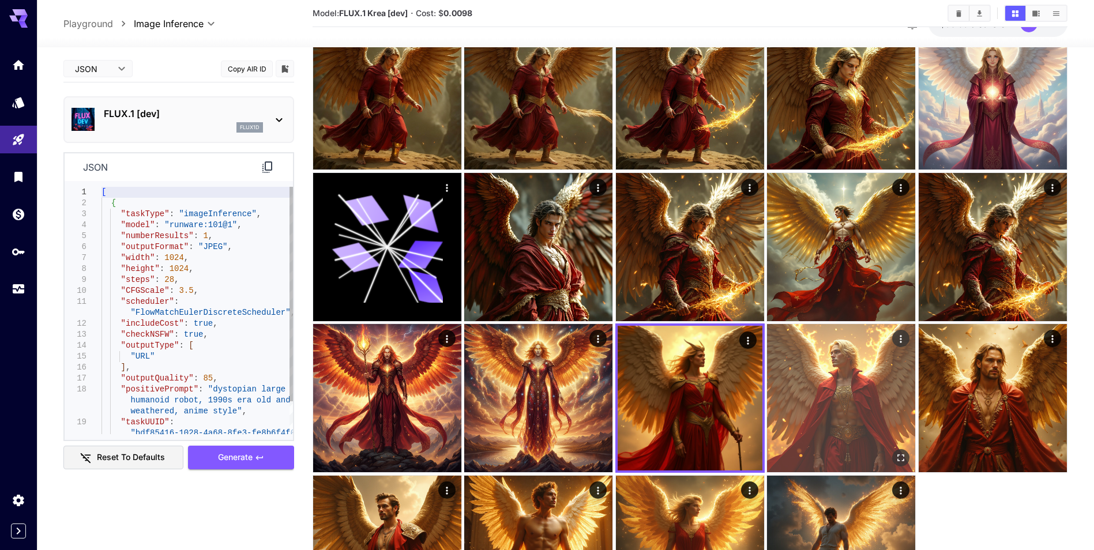
click at [872, 378] on img at bounding box center [841, 398] width 148 height 148
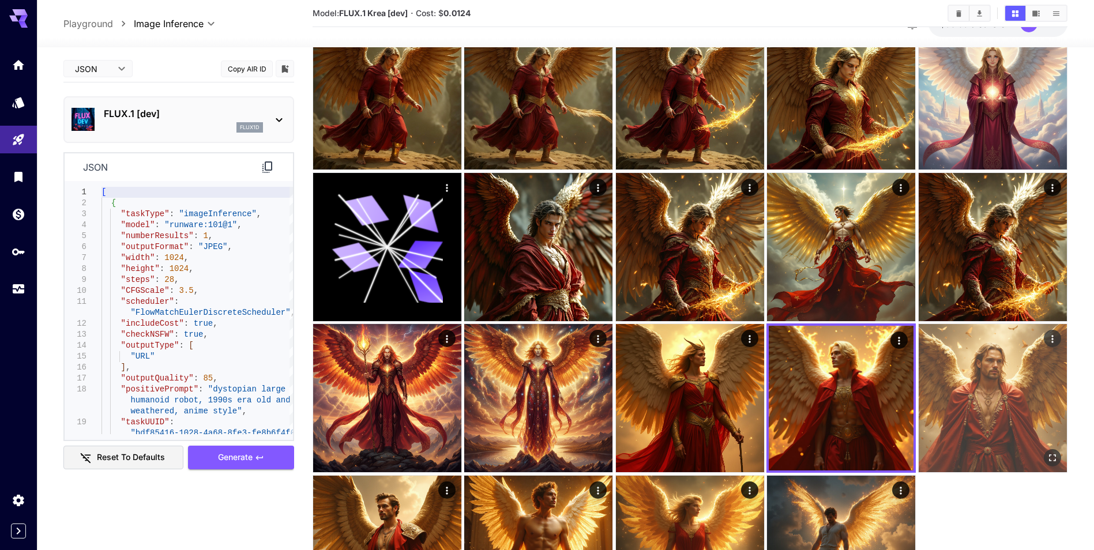
click at [970, 385] on img at bounding box center [992, 398] width 148 height 148
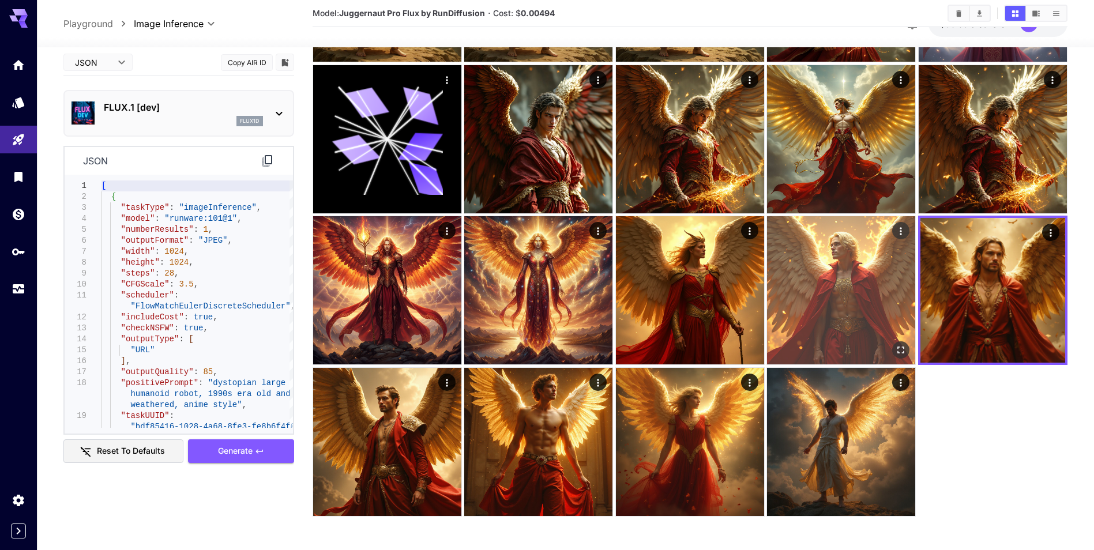
scroll to position [1089, 0]
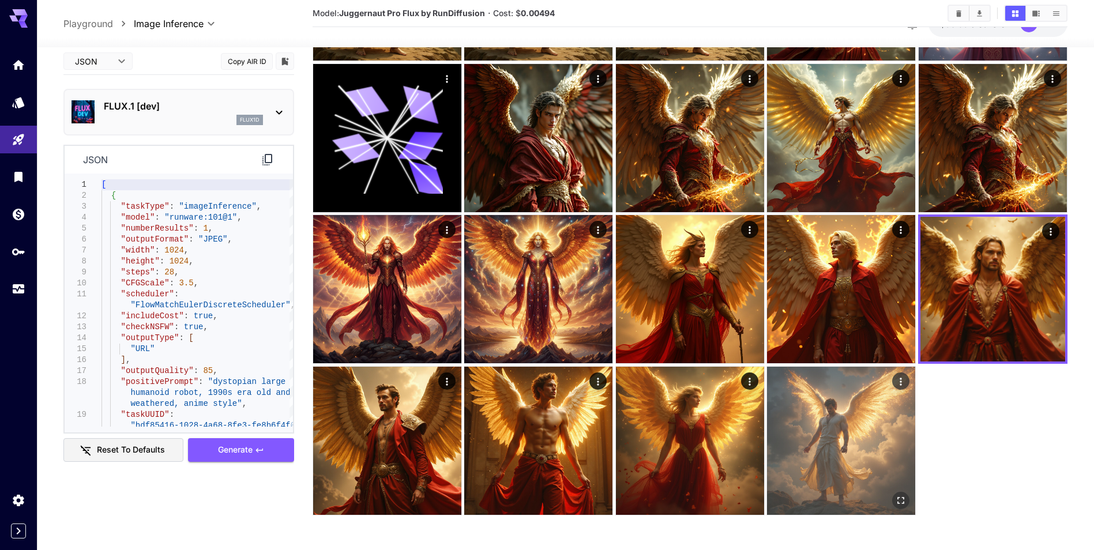
click at [851, 398] on img at bounding box center [841, 441] width 148 height 148
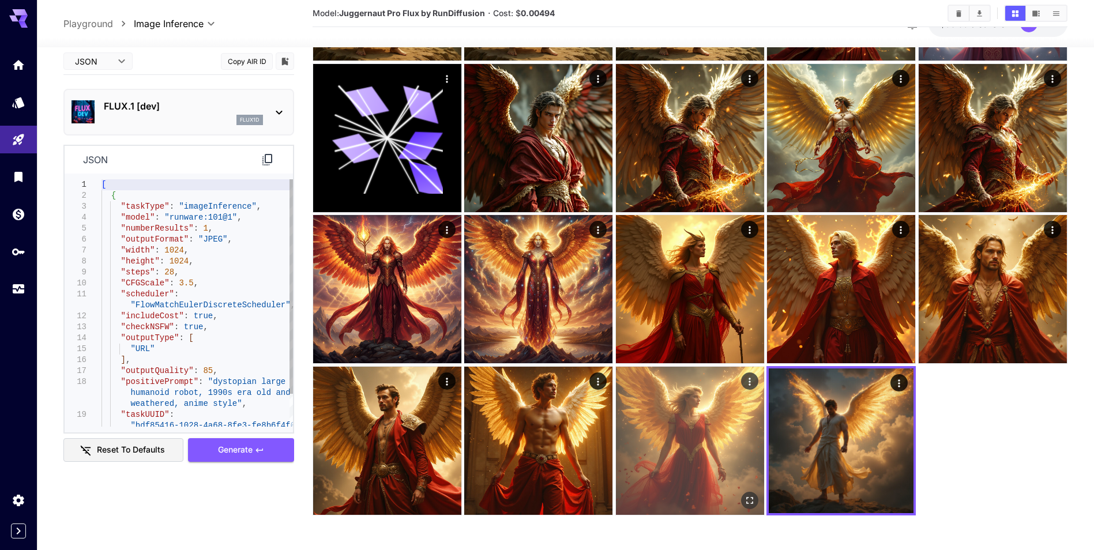
click at [675, 420] on img at bounding box center [690, 441] width 148 height 148
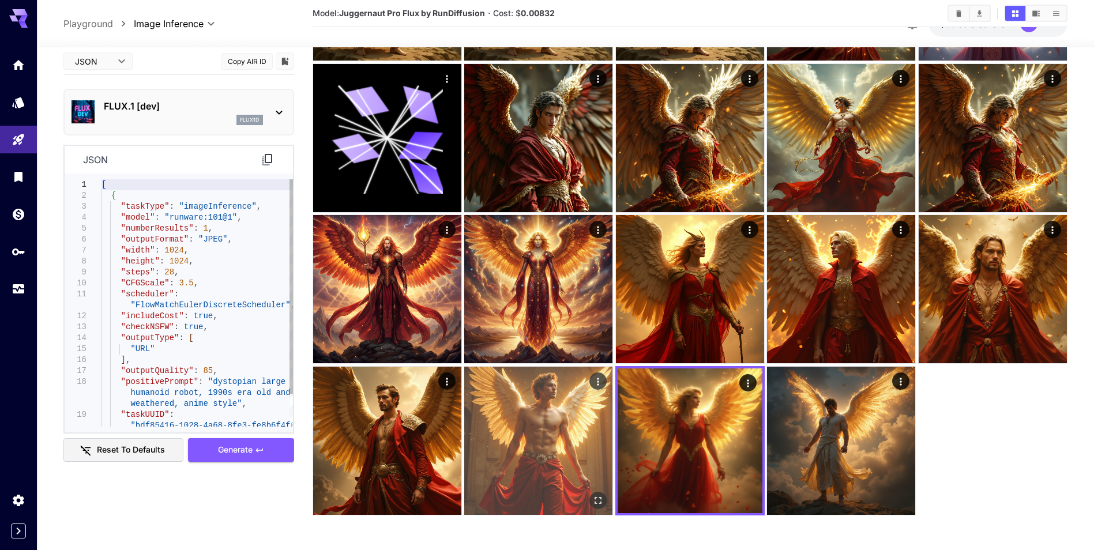
click at [554, 416] on img at bounding box center [538, 441] width 148 height 148
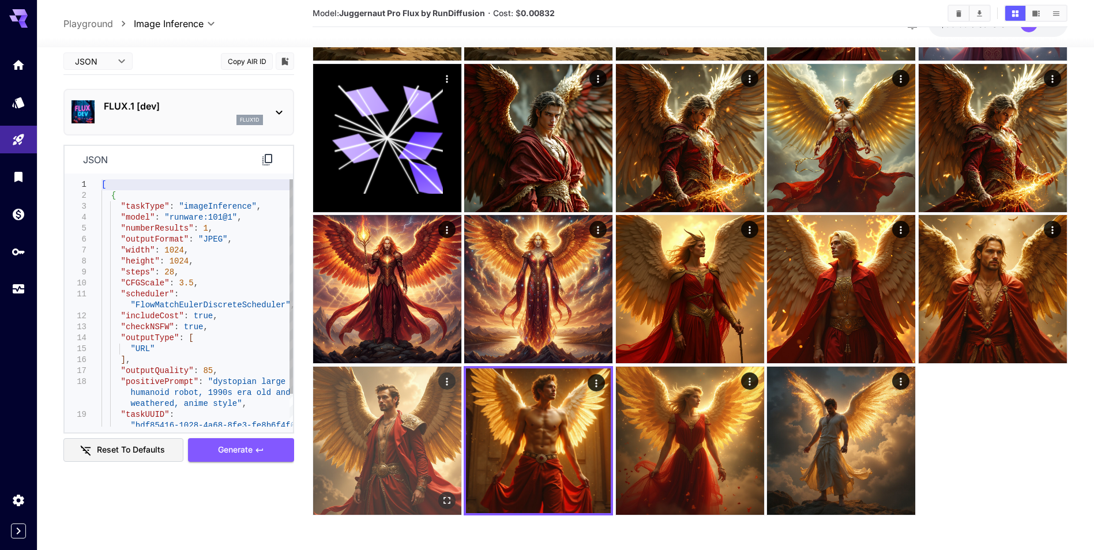
click at [406, 398] on img at bounding box center [387, 441] width 148 height 148
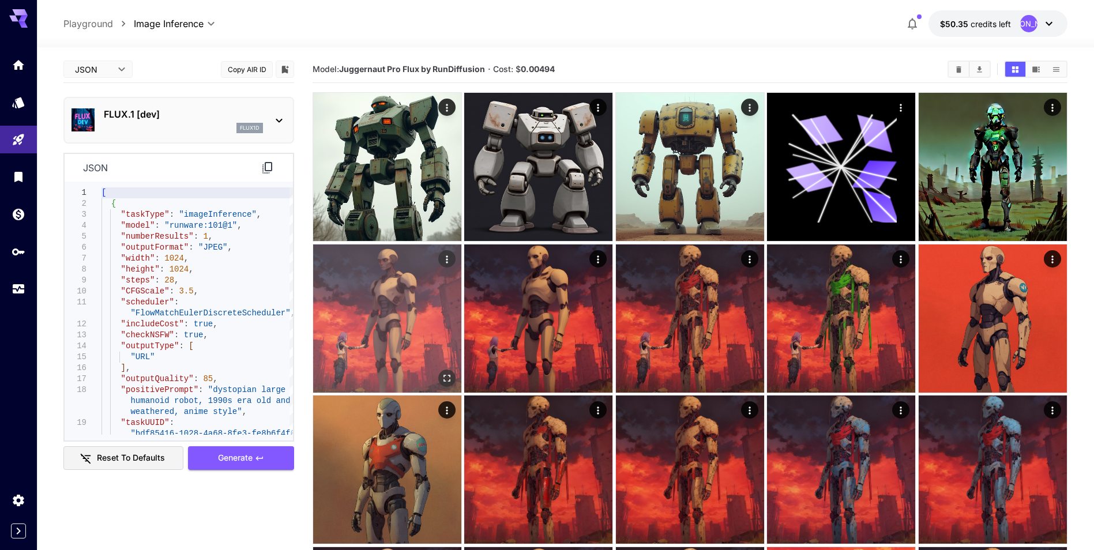
scroll to position [0, 0]
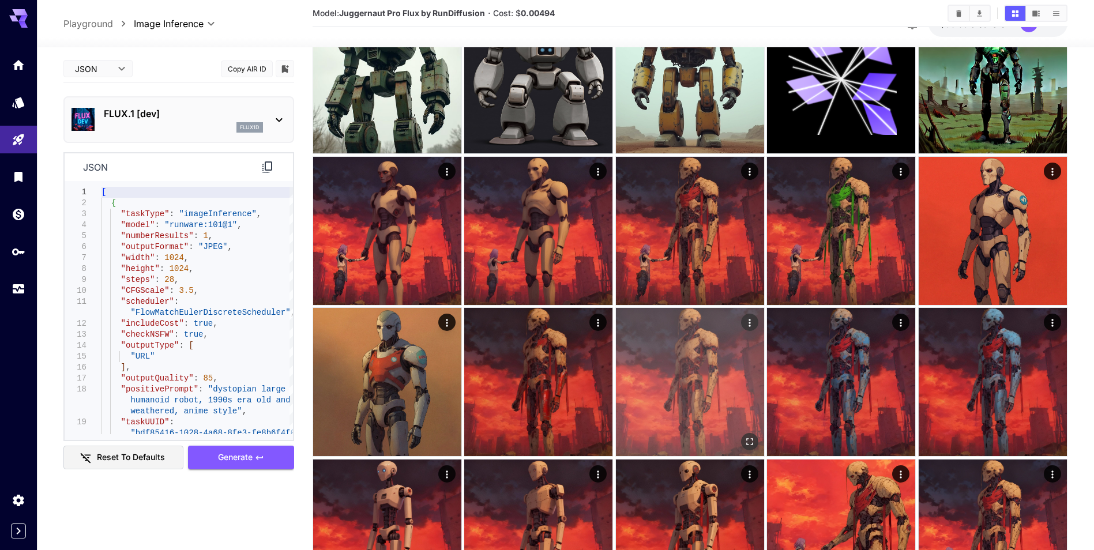
scroll to position [115, 0]
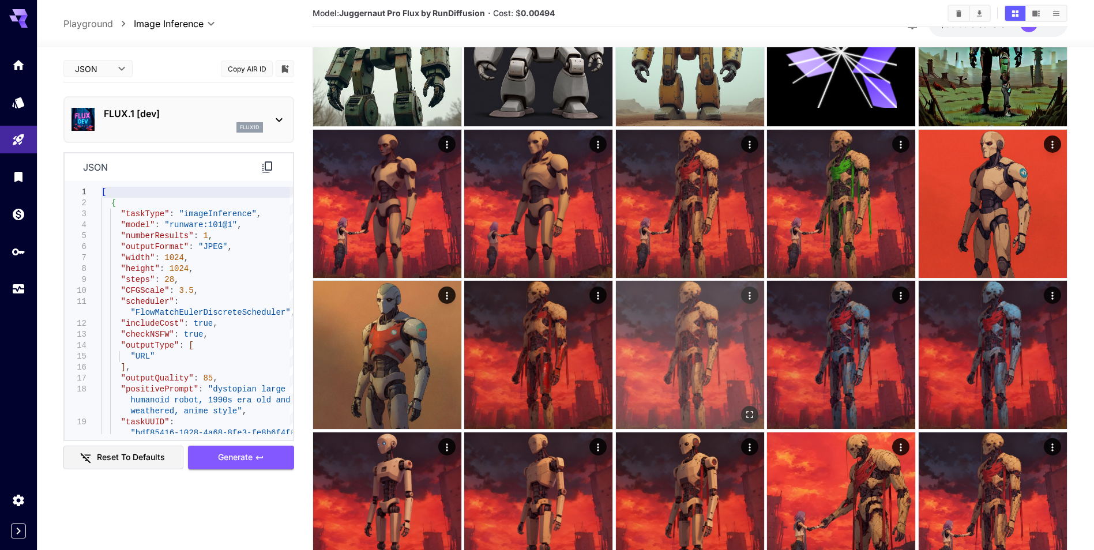
click at [737, 364] on img at bounding box center [690, 355] width 148 height 148
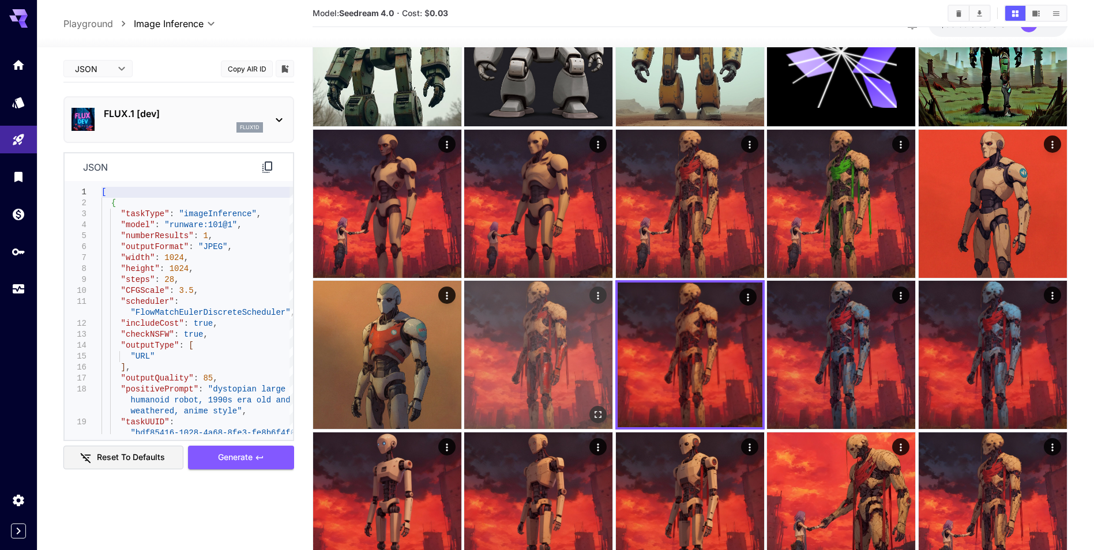
click at [581, 386] on img at bounding box center [538, 355] width 148 height 148
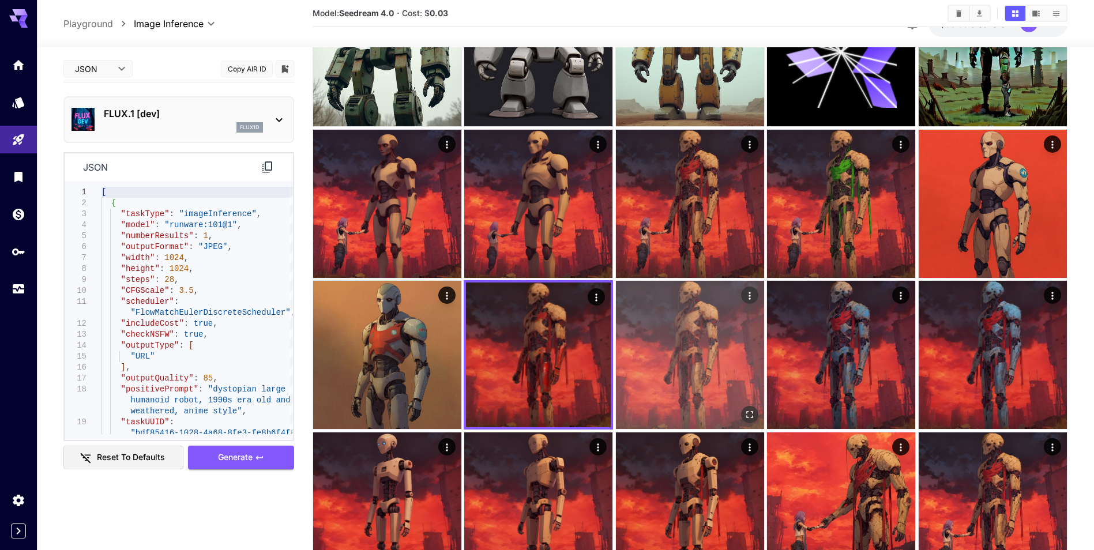
click at [751, 410] on icon "Open in fullscreen" at bounding box center [750, 415] width 12 height 12
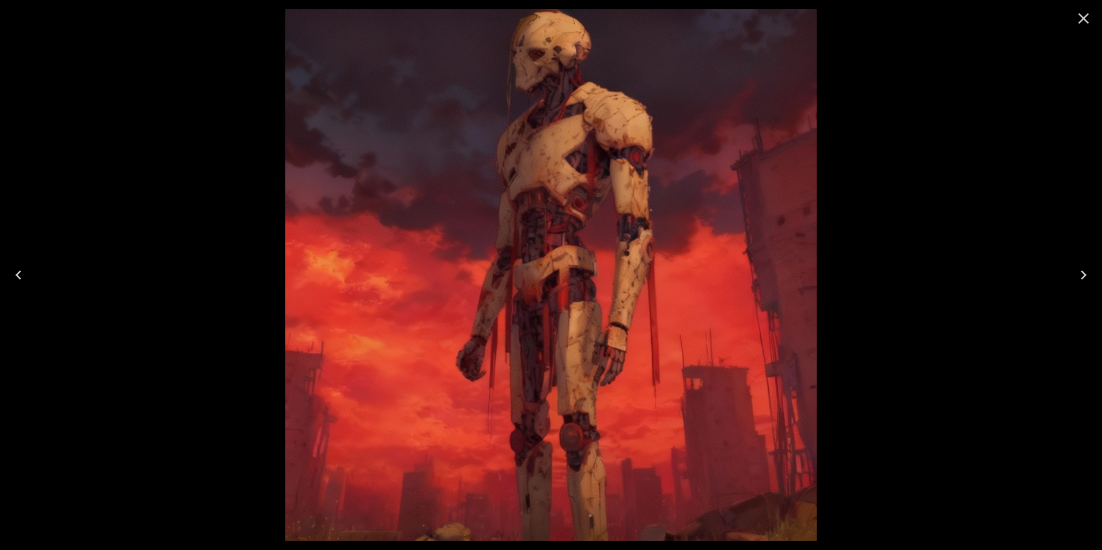
click at [1089, 22] on icon "Close" at bounding box center [1084, 18] width 18 height 18
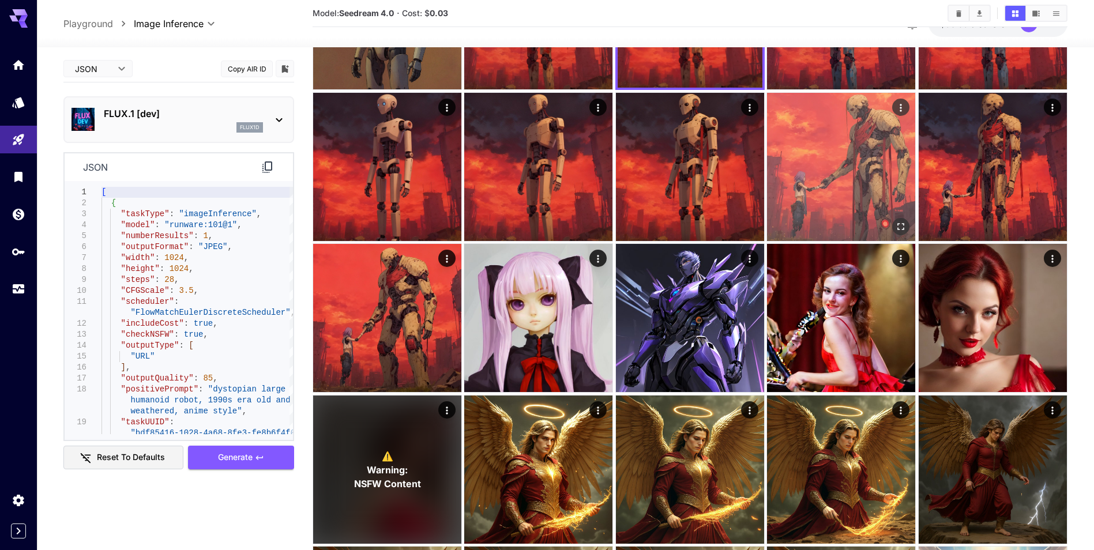
scroll to position [461, 0]
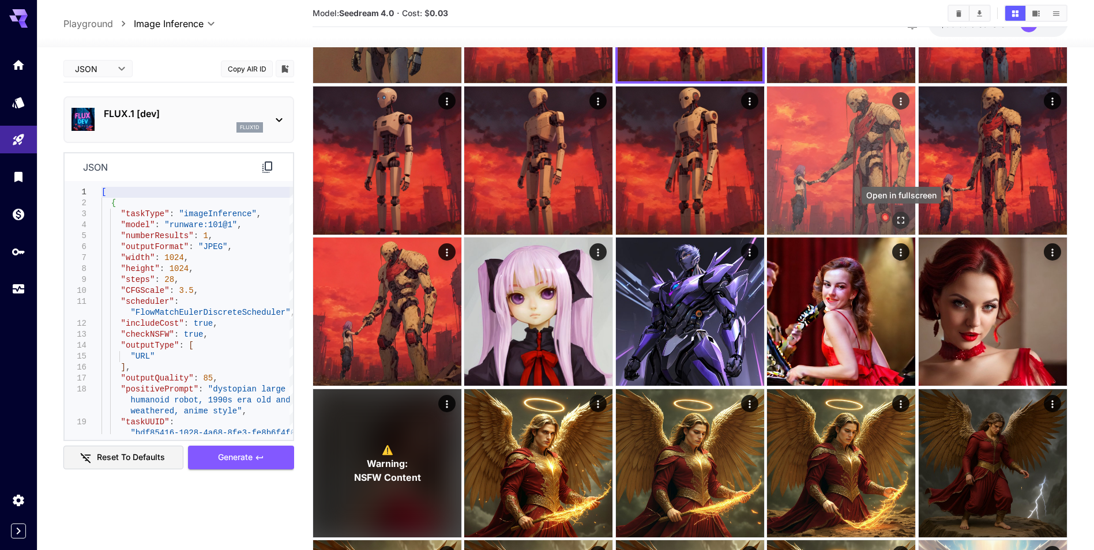
click at [904, 221] on icon "Open in fullscreen" at bounding box center [901, 220] width 12 height 12
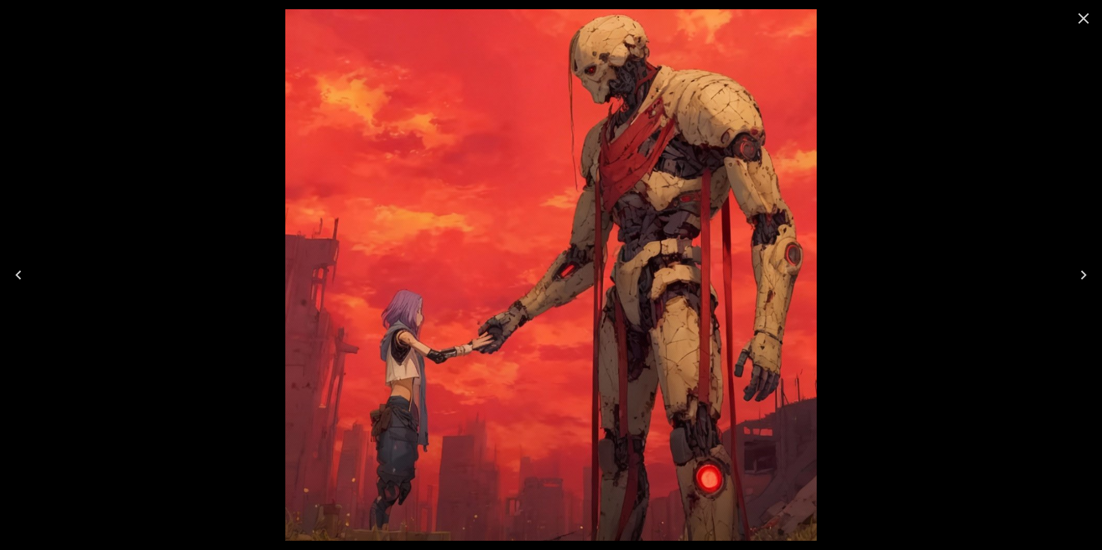
click at [1089, 17] on icon "Close" at bounding box center [1084, 18] width 18 height 18
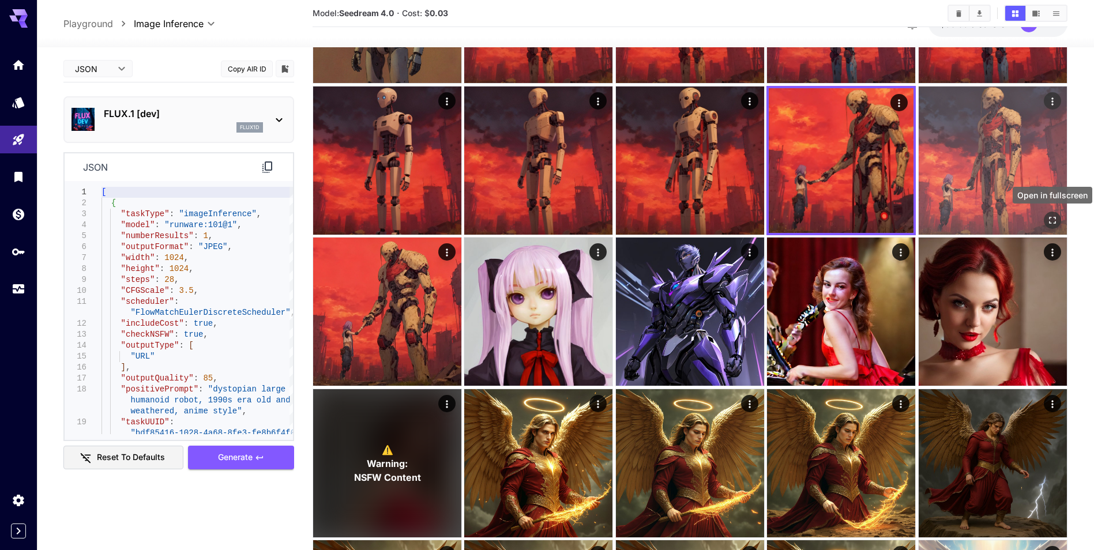
click at [1051, 223] on icon "Open in fullscreen" at bounding box center [1052, 220] width 7 height 7
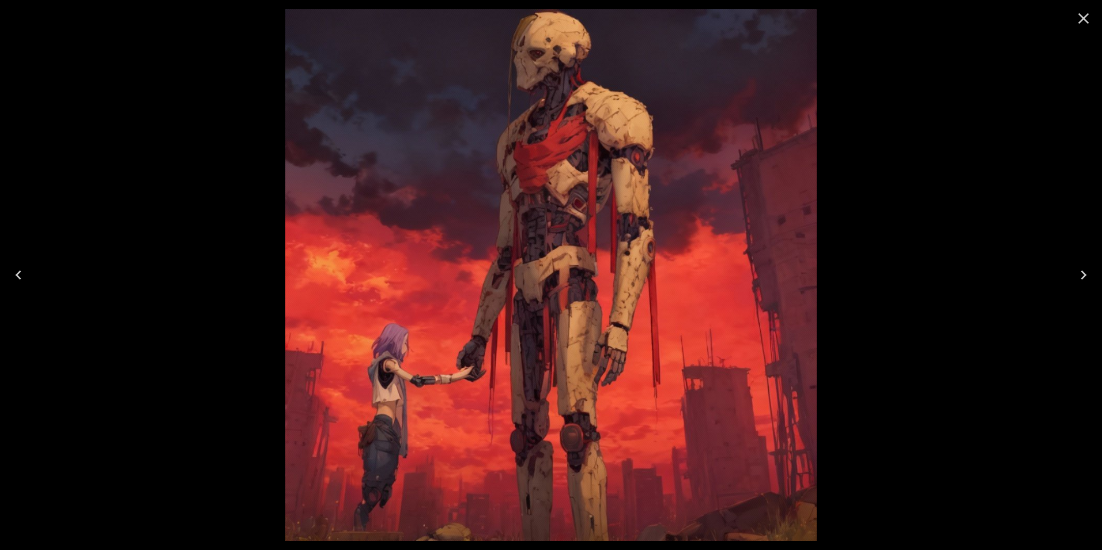
click at [1082, 15] on icon "Close" at bounding box center [1084, 18] width 18 height 18
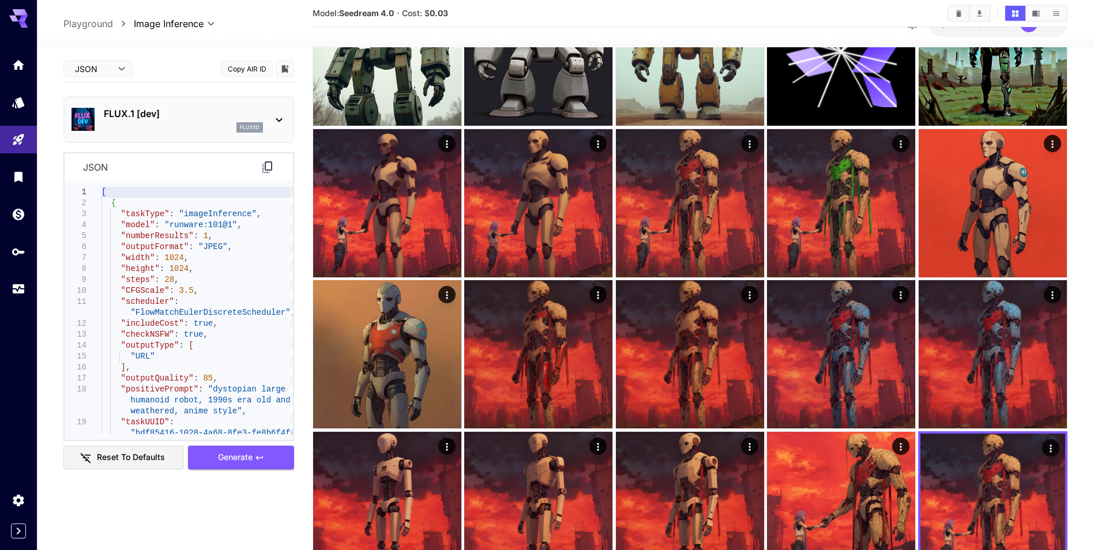
scroll to position [0, 0]
